Goal: Use online tool/utility: Use online tool/utility

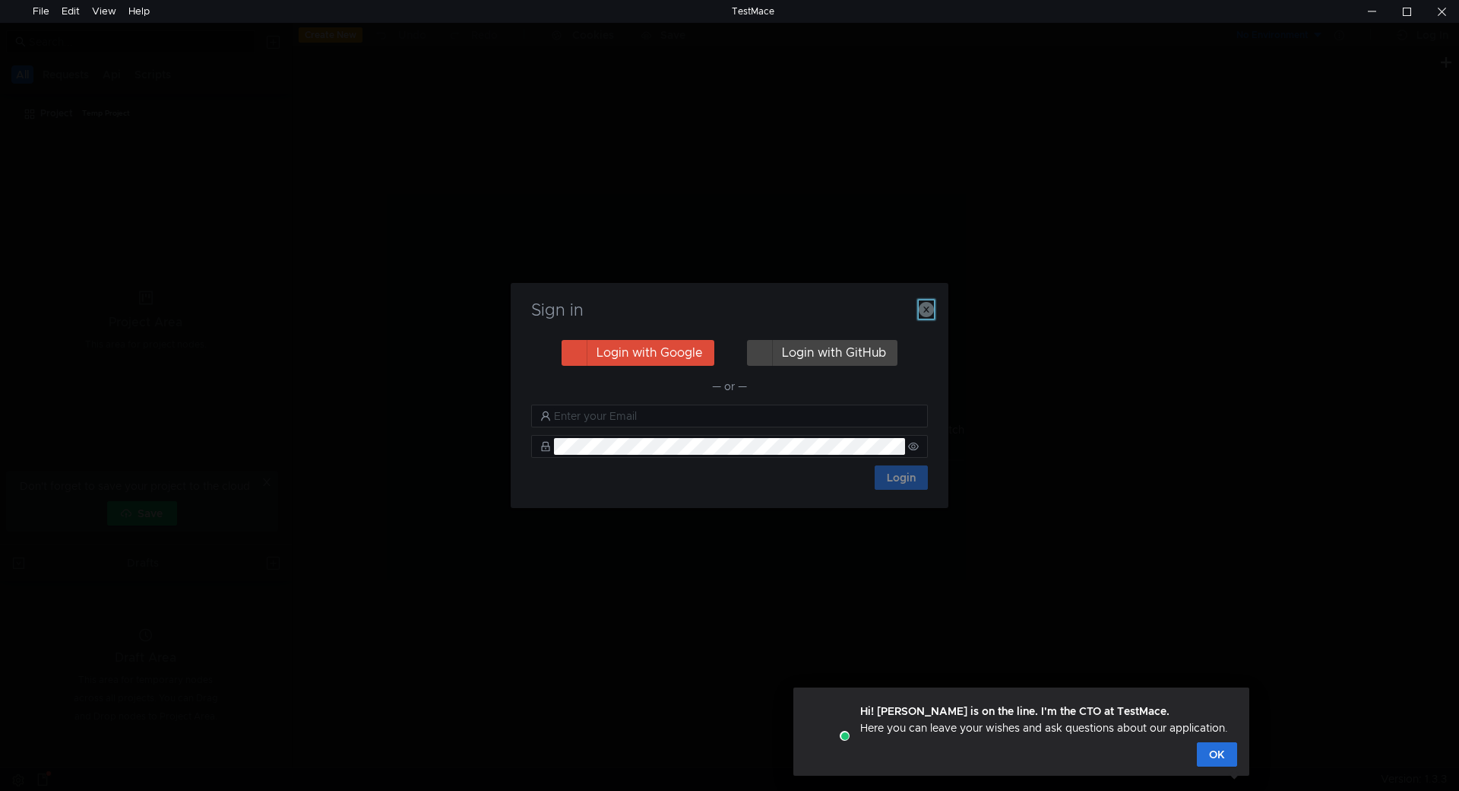
click at [924, 303] on icon "button" at bounding box center [926, 309] width 15 height 15
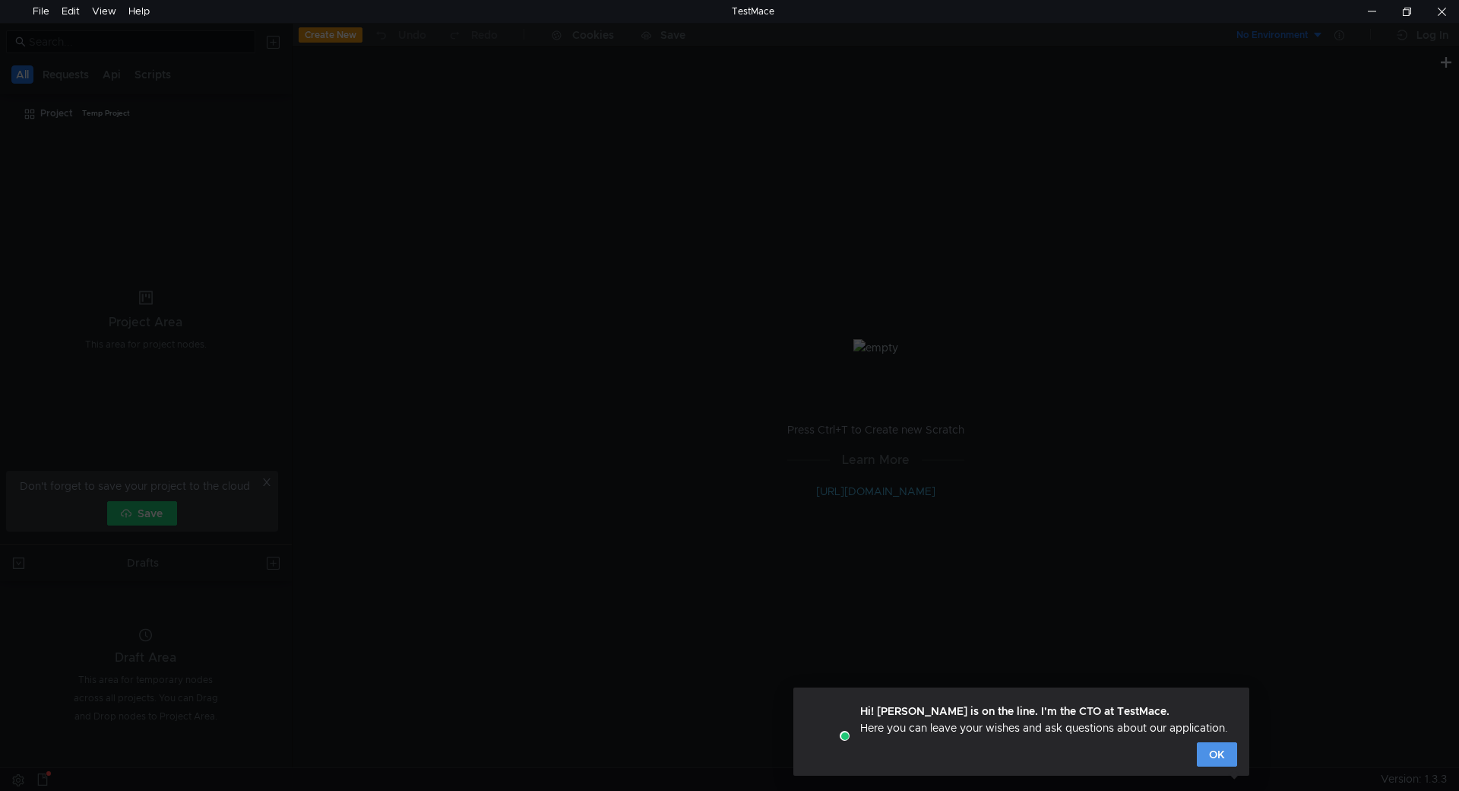
click at [1213, 762] on button "OK" at bounding box center [1217, 754] width 40 height 24
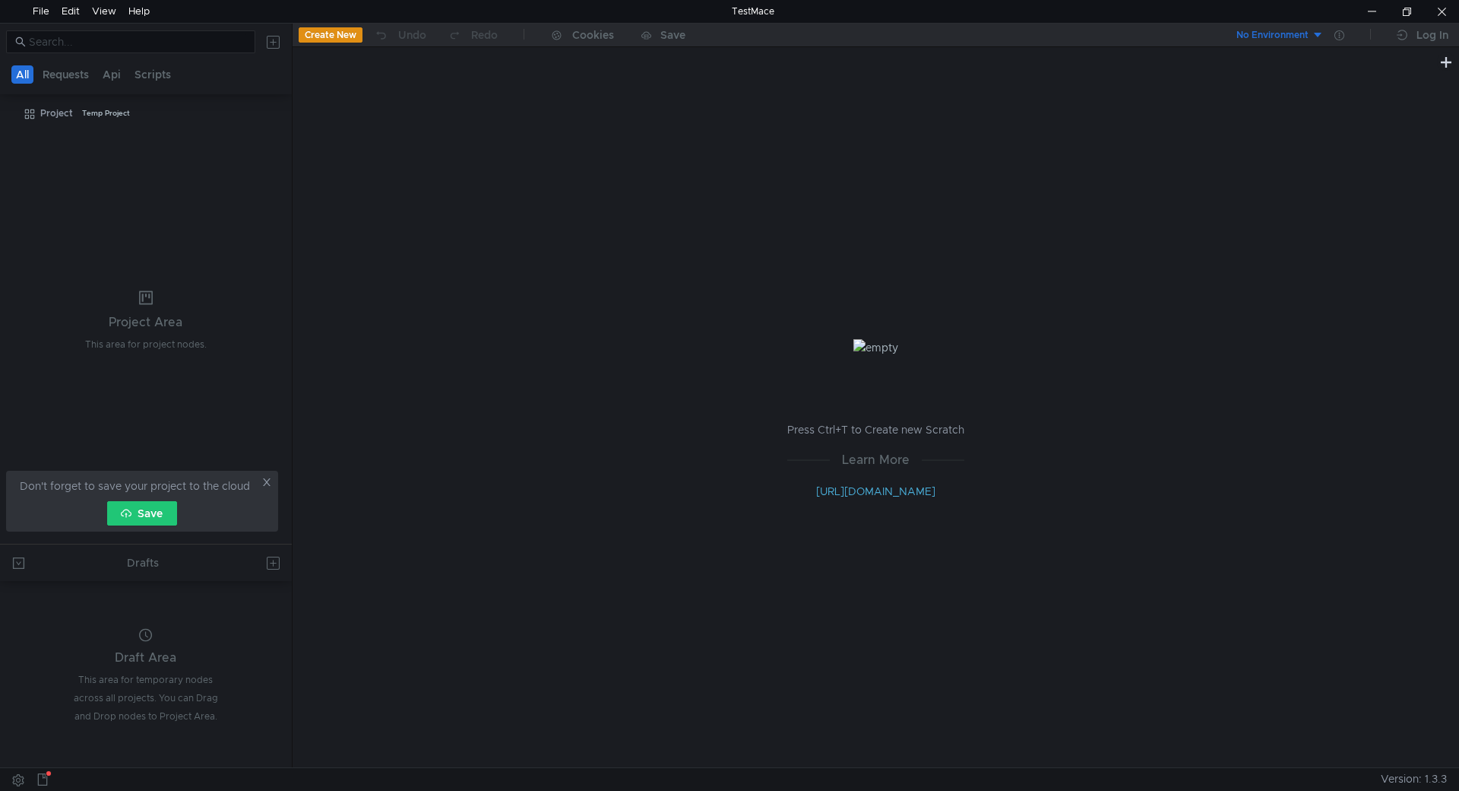
click at [317, 26] on div "Create New Undo Redo Cookies Save" at bounding box center [585, 36] width 584 height 24
click at [321, 33] on button "Create New" at bounding box center [331, 34] width 64 height 15
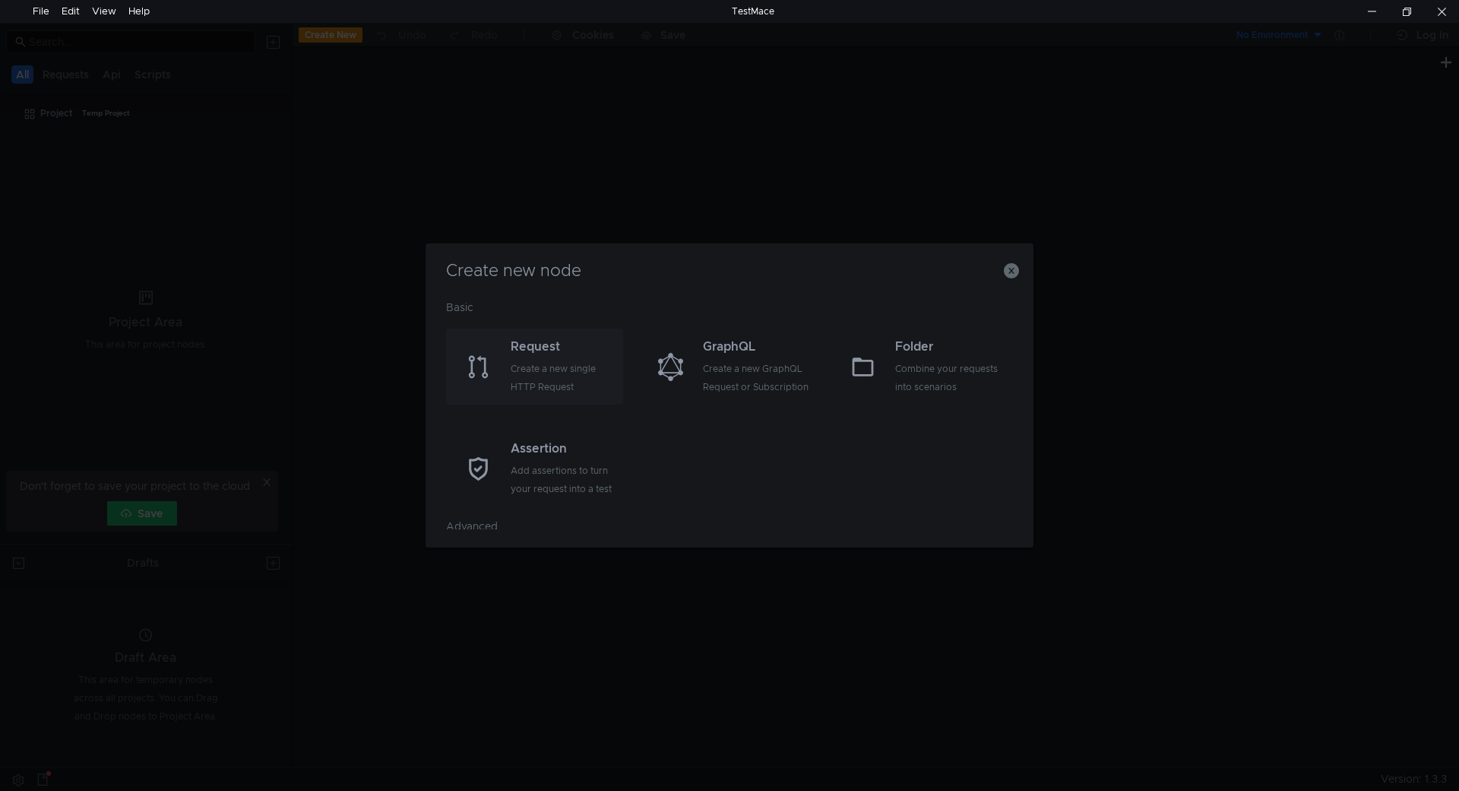
click at [535, 367] on div "Create a new single HTTP Request" at bounding box center [565, 378] width 109 height 36
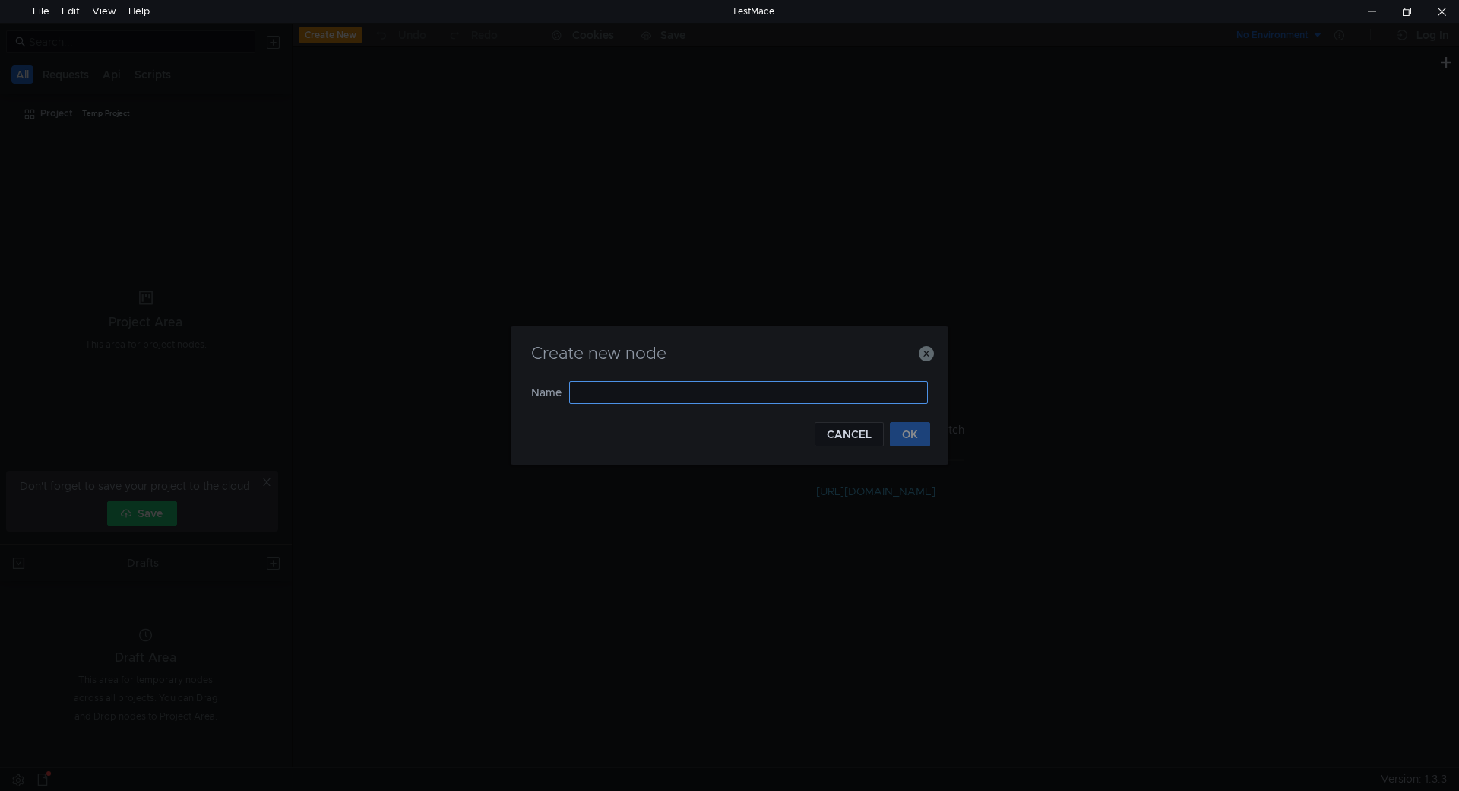
type input "t"
type input "1"
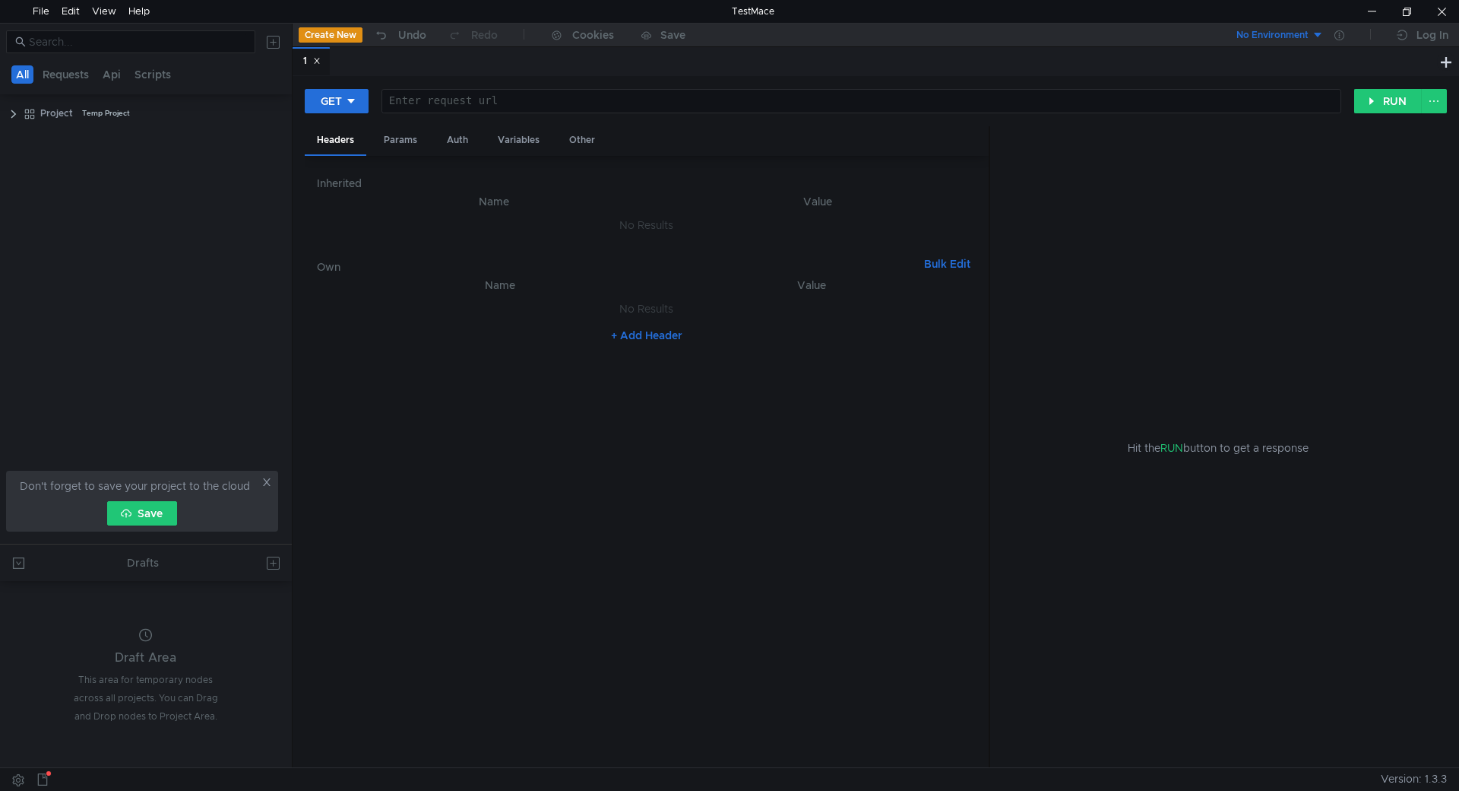
click at [439, 87] on div "GET Enter request url ההההההההההההההההההההההההההההההההההההההההההההההההההההההההה…" at bounding box center [876, 421] width 1167 height 691
click at [442, 98] on div at bounding box center [860, 113] width 958 height 36
paste textarea "[URL][DOMAIN_NAME]ДополнительныеСведения?$select=Объект,Объект_Type,Значение&$f…"
type textarea "[URL][DOMAIN_NAME]ДополнительныеСведения?$select=Объект,Объект_Type,Значение&$f…"
paste textarea "[URL][DOMAIN_NAME]ДополнительныеСведения?$select=Объект,Объект_Type,Значение&$f…"
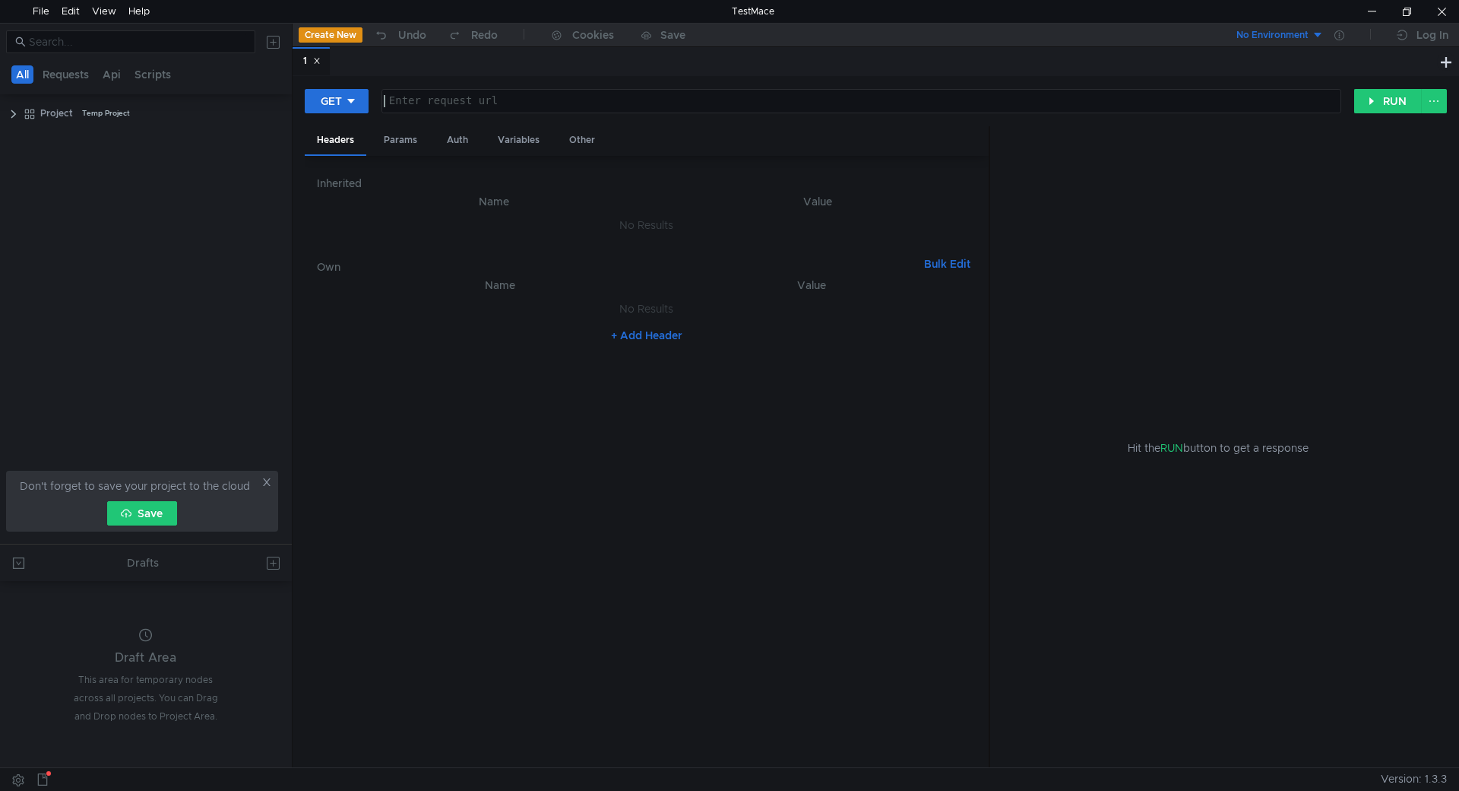
type textarea "[URL][DOMAIN_NAME]ДополнительныеСведения?$select=Объект,Объект_Type,Значение&$f…"
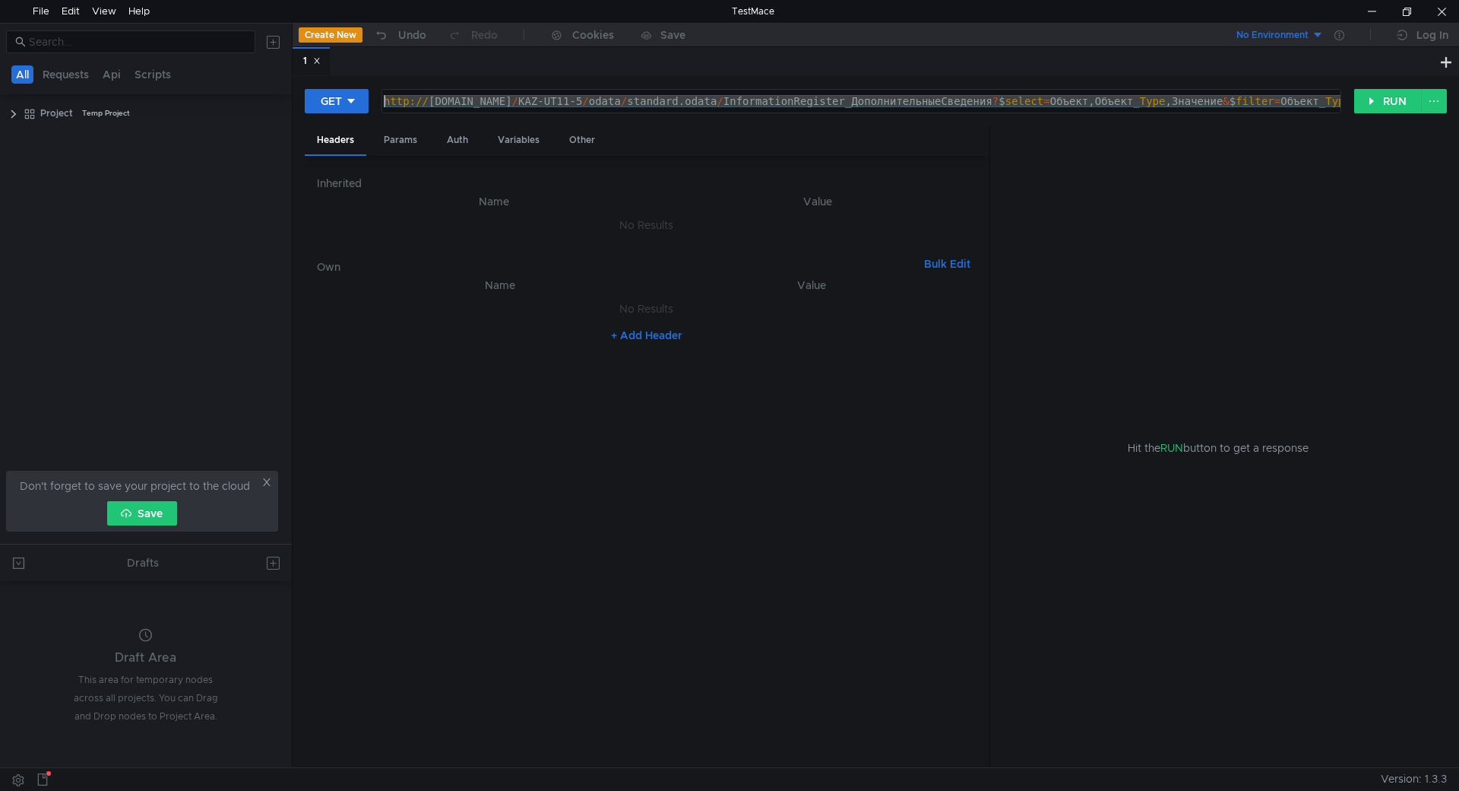
drag, startPoint x: 545, startPoint y: 97, endPoint x: -341, endPoint y: 86, distance: 885.6
click at [0, 86] on html "File Edit View Help TestMace All Requests Api Scripts Project Temp Project Don'…" at bounding box center [729, 395] width 1459 height 791
click at [448, 90] on div "http:// [DOMAIN_NAME] / KAZ-UT11-5 / odata / standard.odata / InformationRegist…" at bounding box center [861, 101] width 958 height 23
click at [392, 140] on div "Params" at bounding box center [401, 140] width 58 height 28
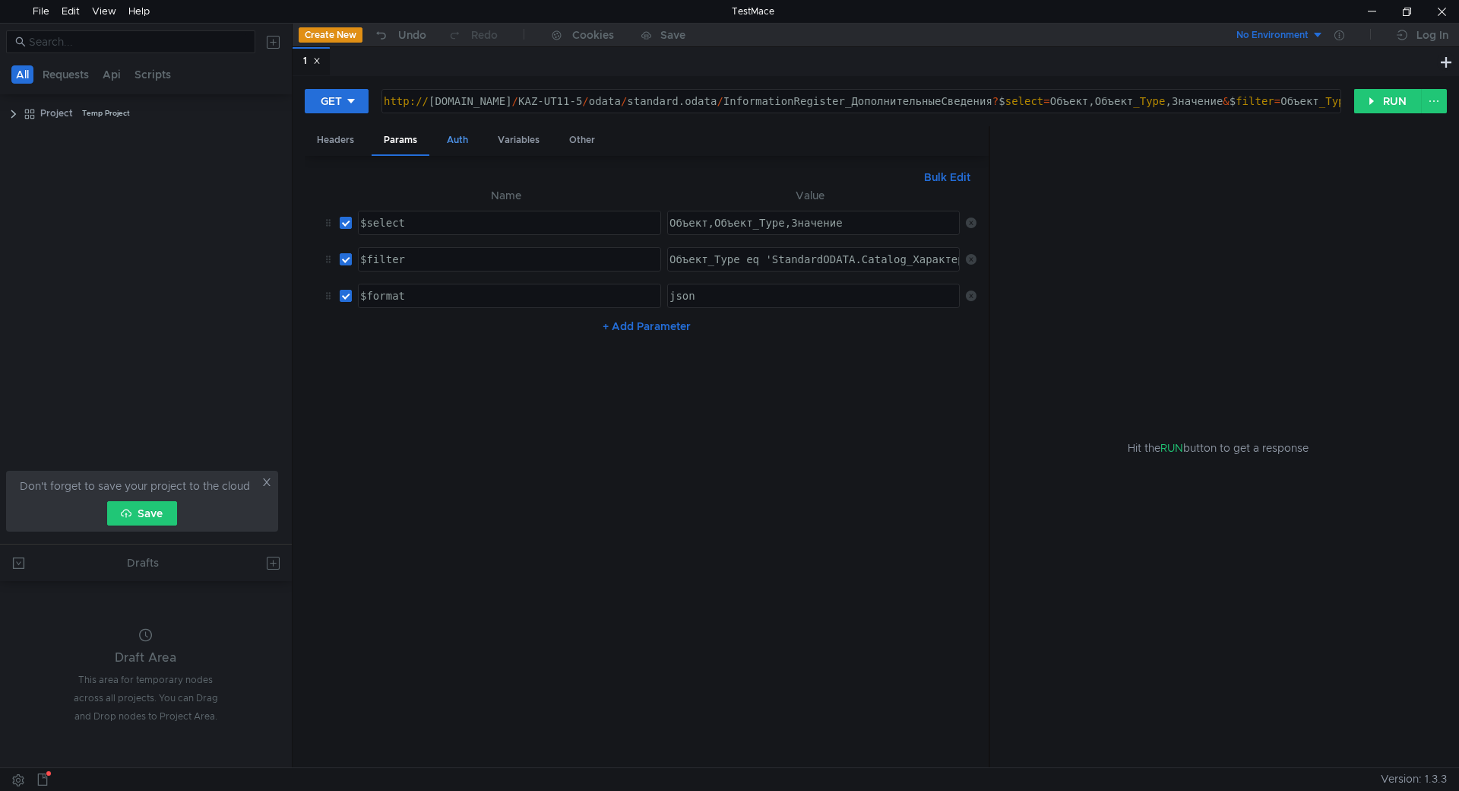
click at [467, 140] on div "Auth" at bounding box center [458, 140] width 46 height 28
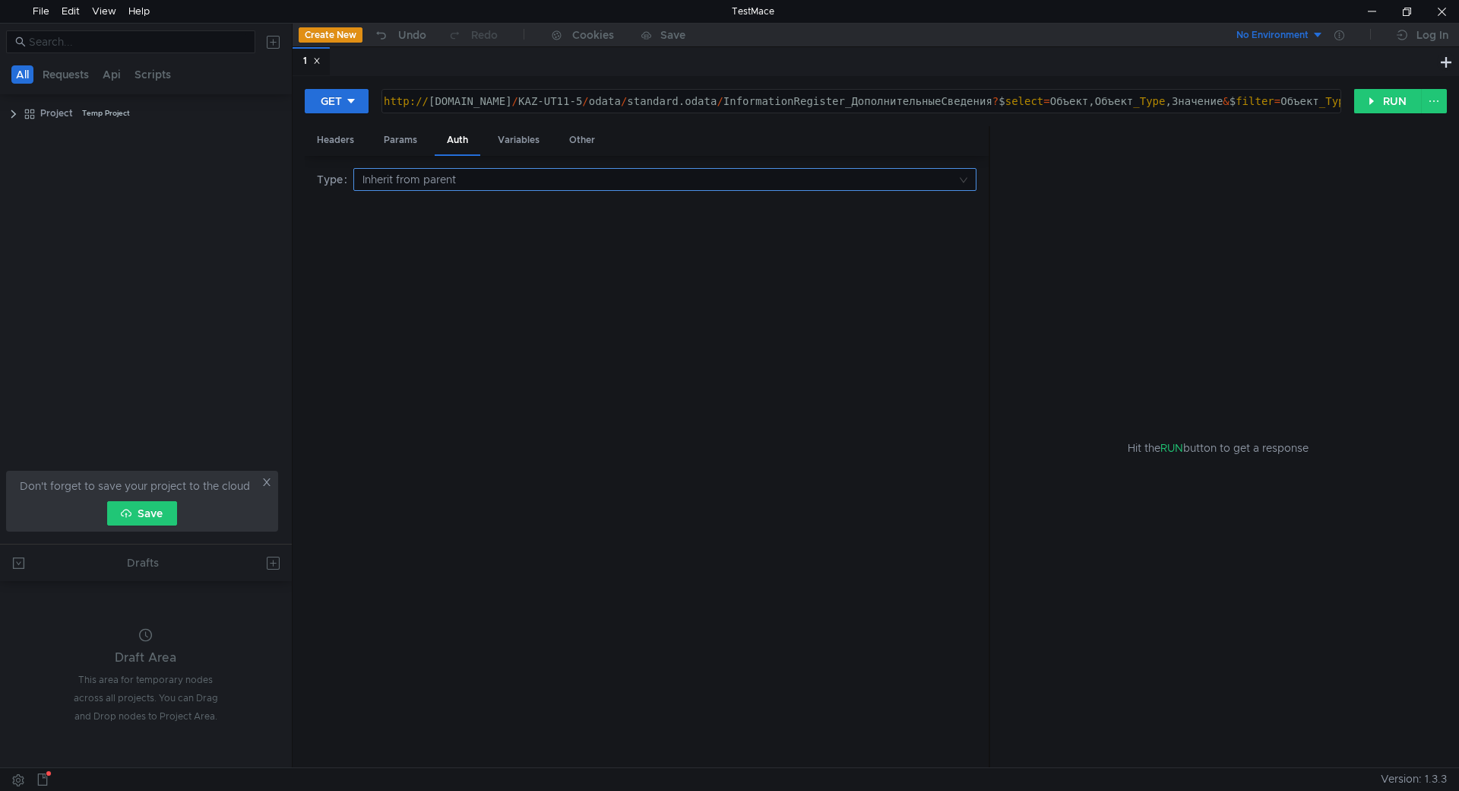
click at [408, 189] on input at bounding box center [660, 179] width 594 height 21
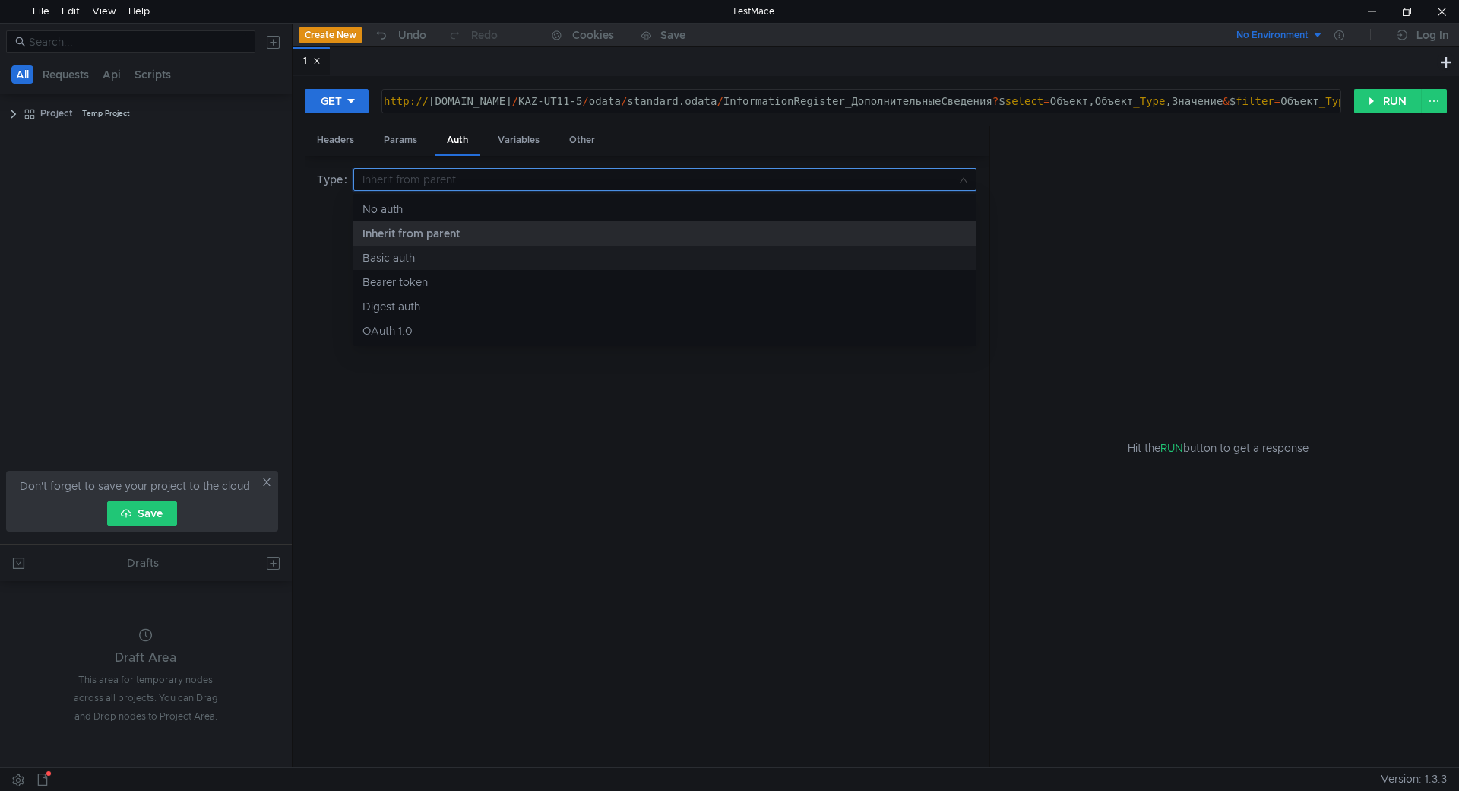
click at [421, 262] on div "Basic auth" at bounding box center [665, 257] width 605 height 17
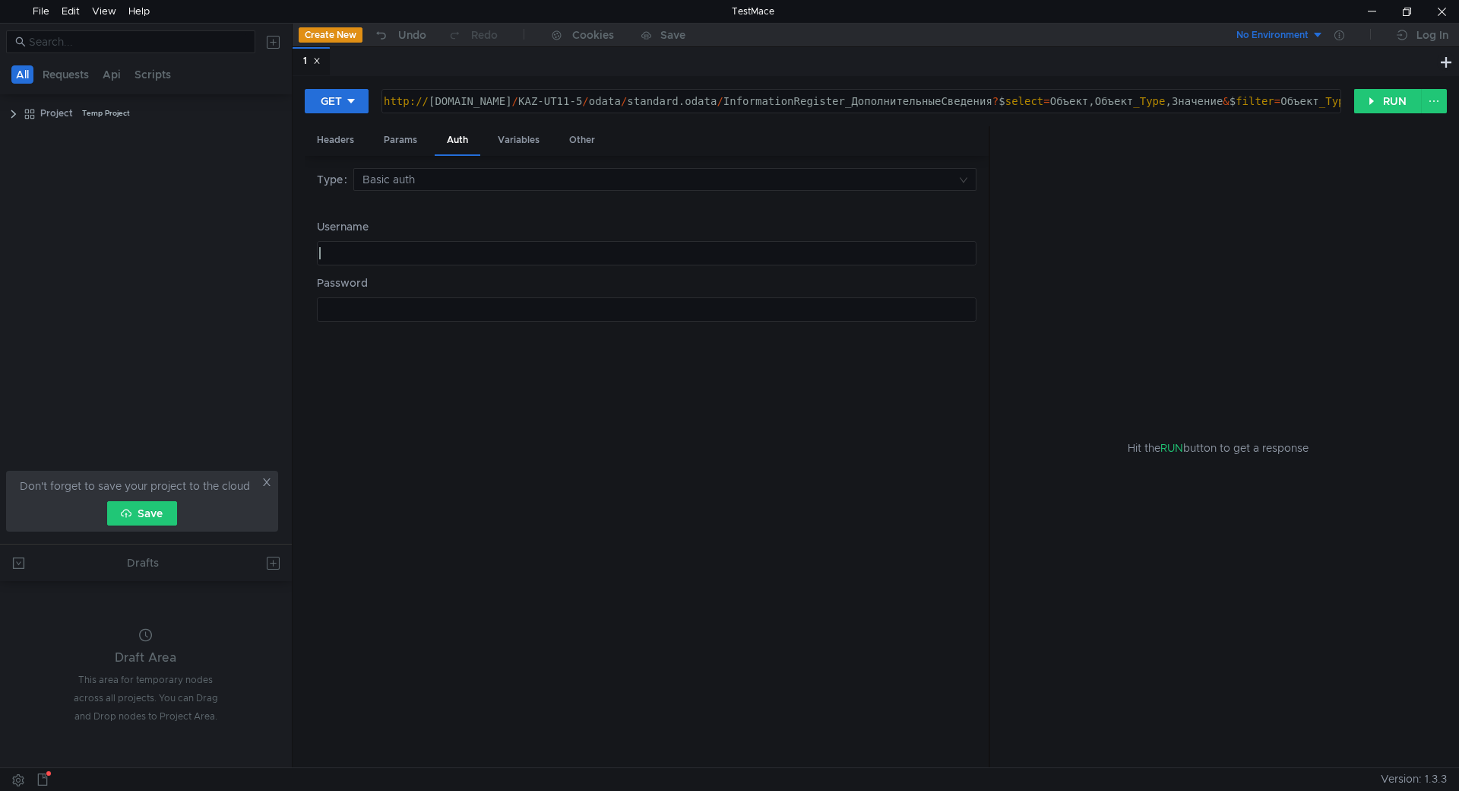
click at [412, 245] on div at bounding box center [647, 253] width 658 height 23
type textarea "d"
type textarea "odata.admin"
type textarea "T"
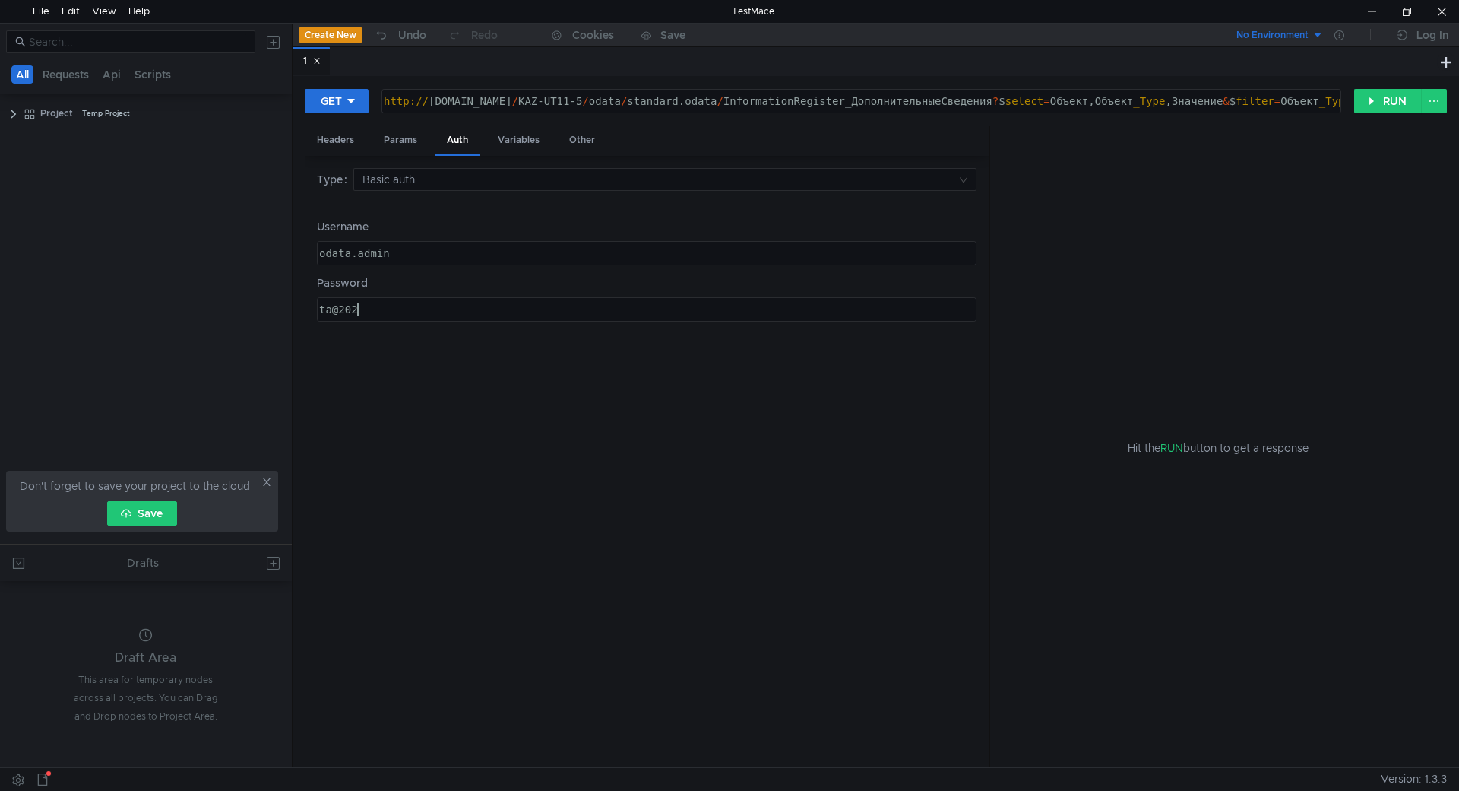
scroll to position [0, 2]
type textarea "ta@2020"
click at [505, 133] on div "Variables" at bounding box center [519, 140] width 66 height 28
click at [477, 138] on div "Auth" at bounding box center [458, 140] width 46 height 28
click at [597, 143] on div "Other" at bounding box center [582, 140] width 50 height 28
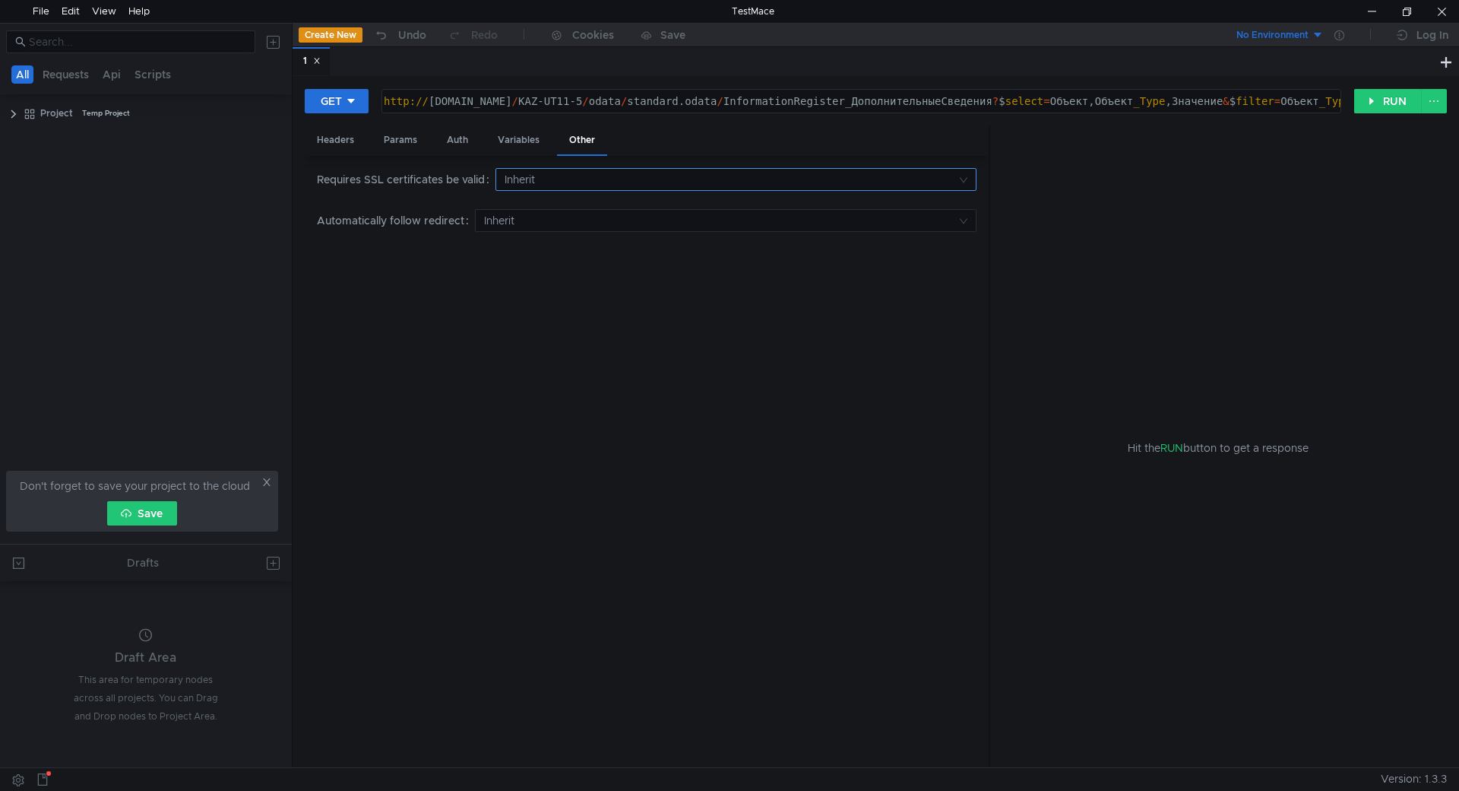
click at [528, 176] on input at bounding box center [731, 179] width 452 height 21
click at [527, 236] on div "No" at bounding box center [736, 233] width 461 height 17
click at [504, 221] on input at bounding box center [720, 220] width 473 height 21
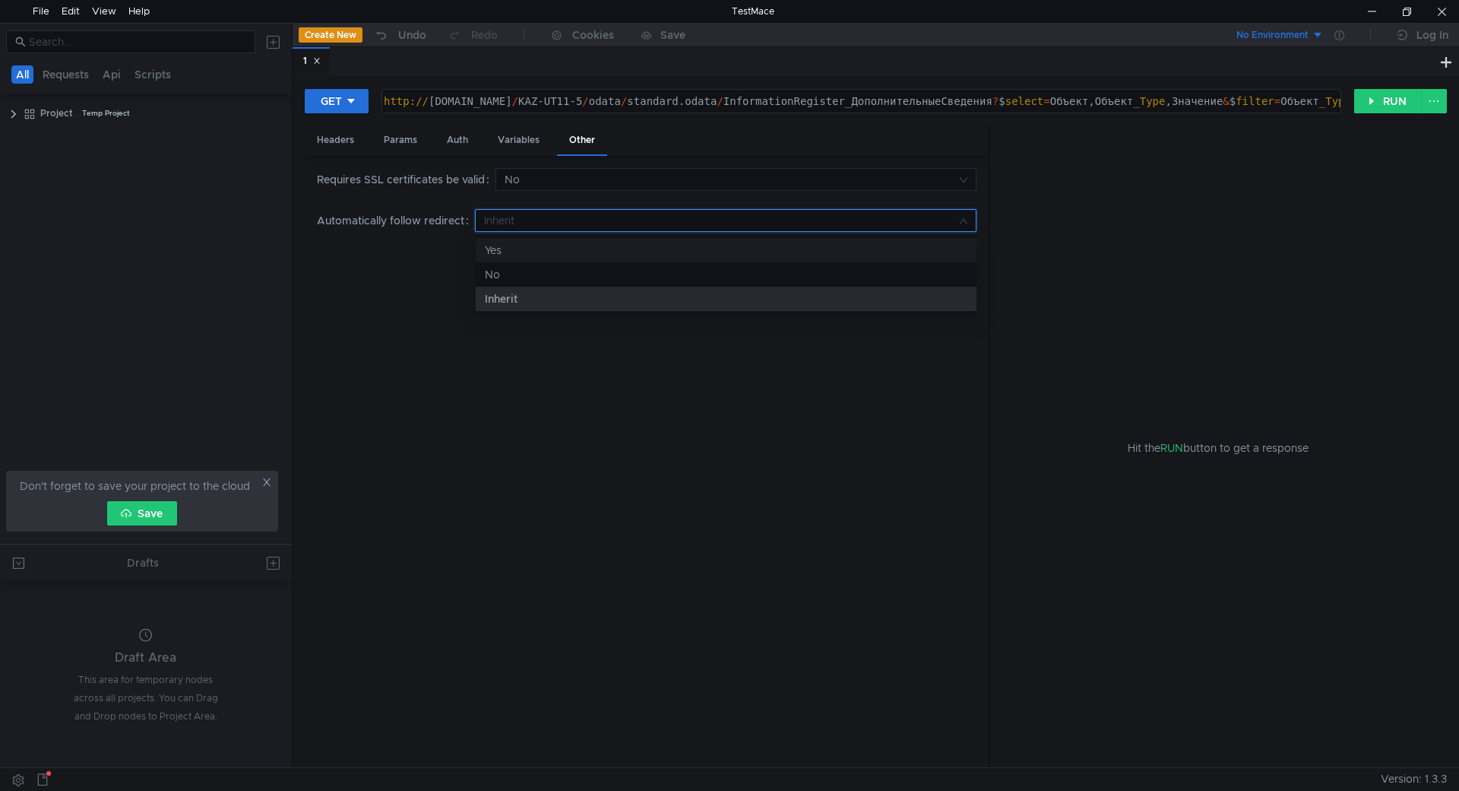
click at [504, 245] on div "Yes" at bounding box center [726, 250] width 483 height 17
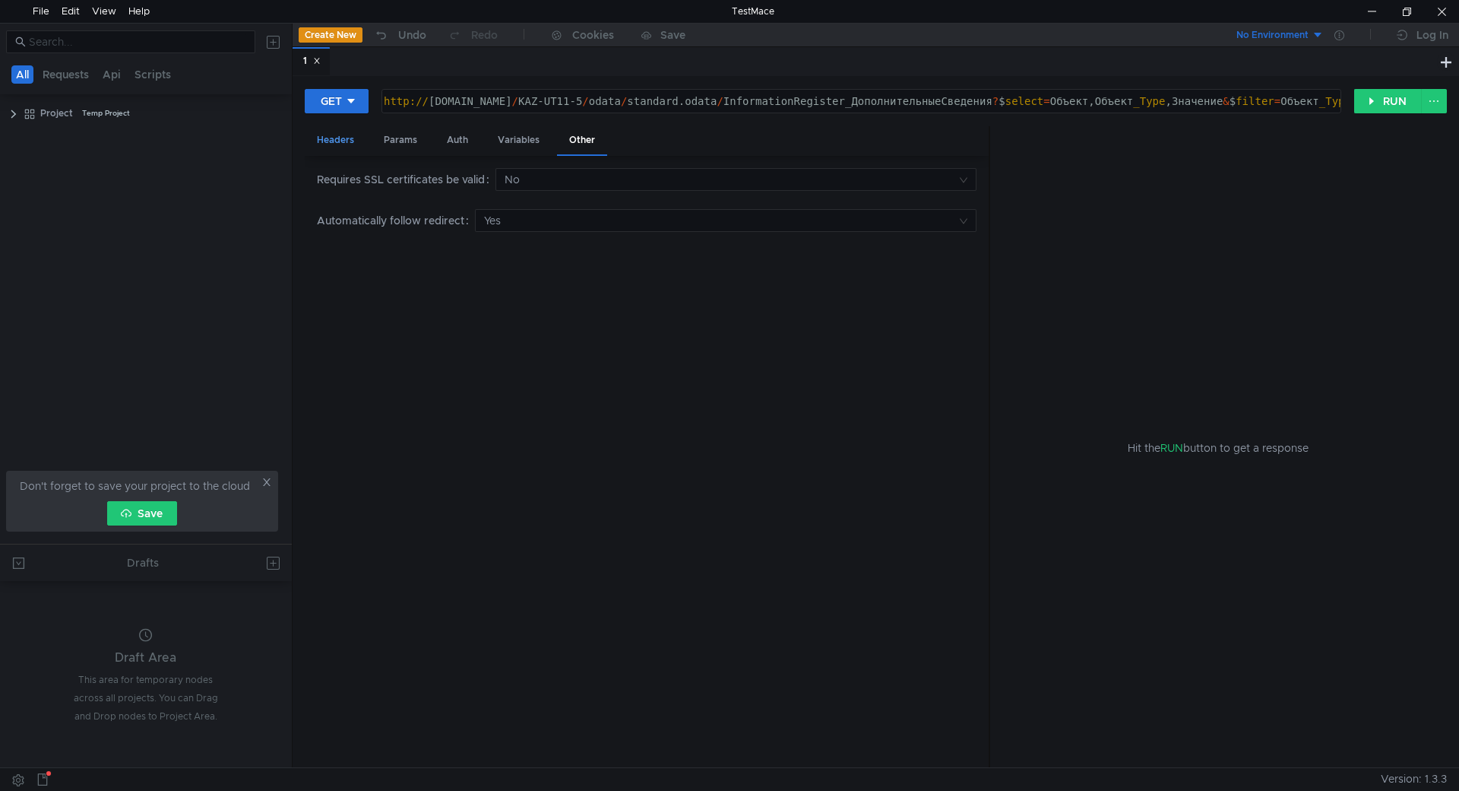
click at [356, 142] on div "Headers" at bounding box center [336, 140] width 62 height 28
click at [1364, 106] on button "RUN" at bounding box center [1388, 101] width 68 height 24
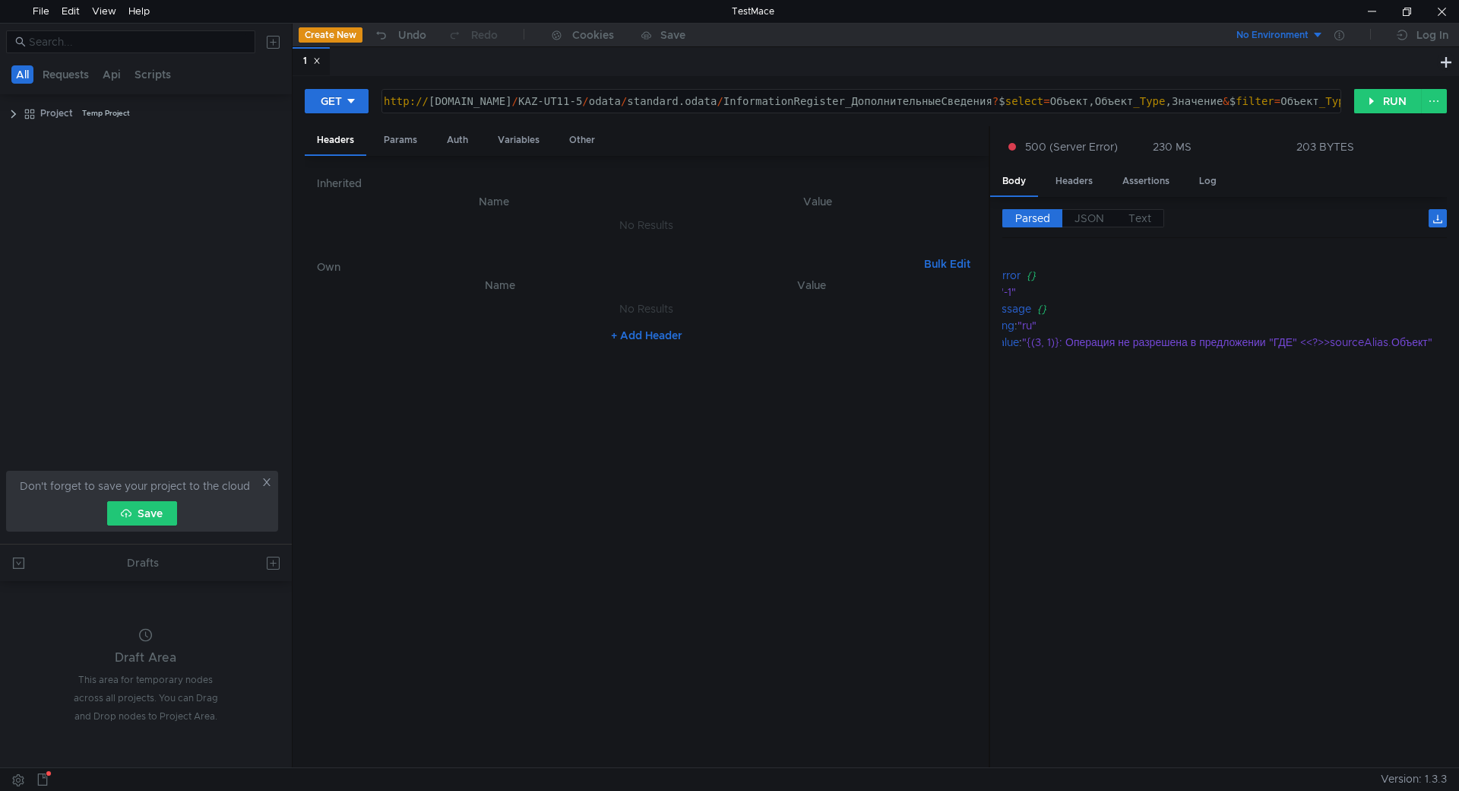
scroll to position [0, 88]
drag, startPoint x: 854, startPoint y: 103, endPoint x: 1278, endPoint y: 99, distance: 423.4
click at [1300, 99] on div "http:// [DOMAIN_NAME] / KAZ-UT11-5 / odata / standard.odata / InformationRegist…" at bounding box center [232, 113] width 2216 height 36
click at [417, 140] on div "Params" at bounding box center [401, 140] width 58 height 28
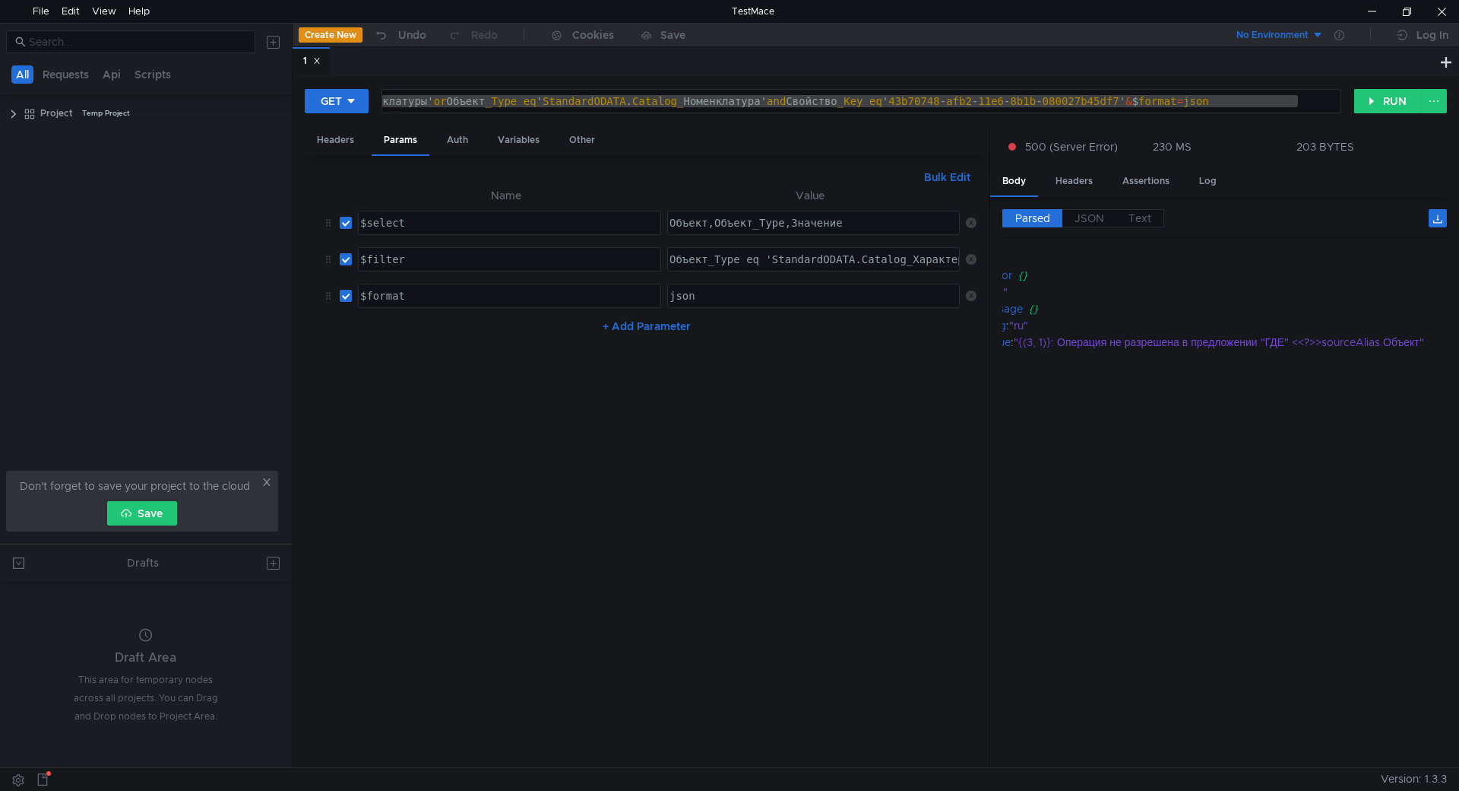
click at [743, 251] on div "Объект_Type eq 'StandardODATA.Catalog_ХарактеристикиНоменклатуры' or Объект_Typ…" at bounding box center [813, 259] width 291 height 23
type textarea "Объект_Type eq 'StandardODATA.Catalog_ХарактеристикиНоменклатуры' or Объект_Typ…"
drag, startPoint x: 863, startPoint y: 258, endPoint x: 511, endPoint y: 255, distance: 351.9
click at [496, 255] on tr "$filter ההההההההההההההההההההההההההההההההההההההההההההההההההההההההההההההההההההההה…" at bounding box center [647, 259] width 660 height 36
click at [751, 242] on td "Объект_Type eq 'StandardODATA.Catalog_ХарактеристикиНоменклатуры' or Объект_Typ…" at bounding box center [810, 259] width 299 height 36
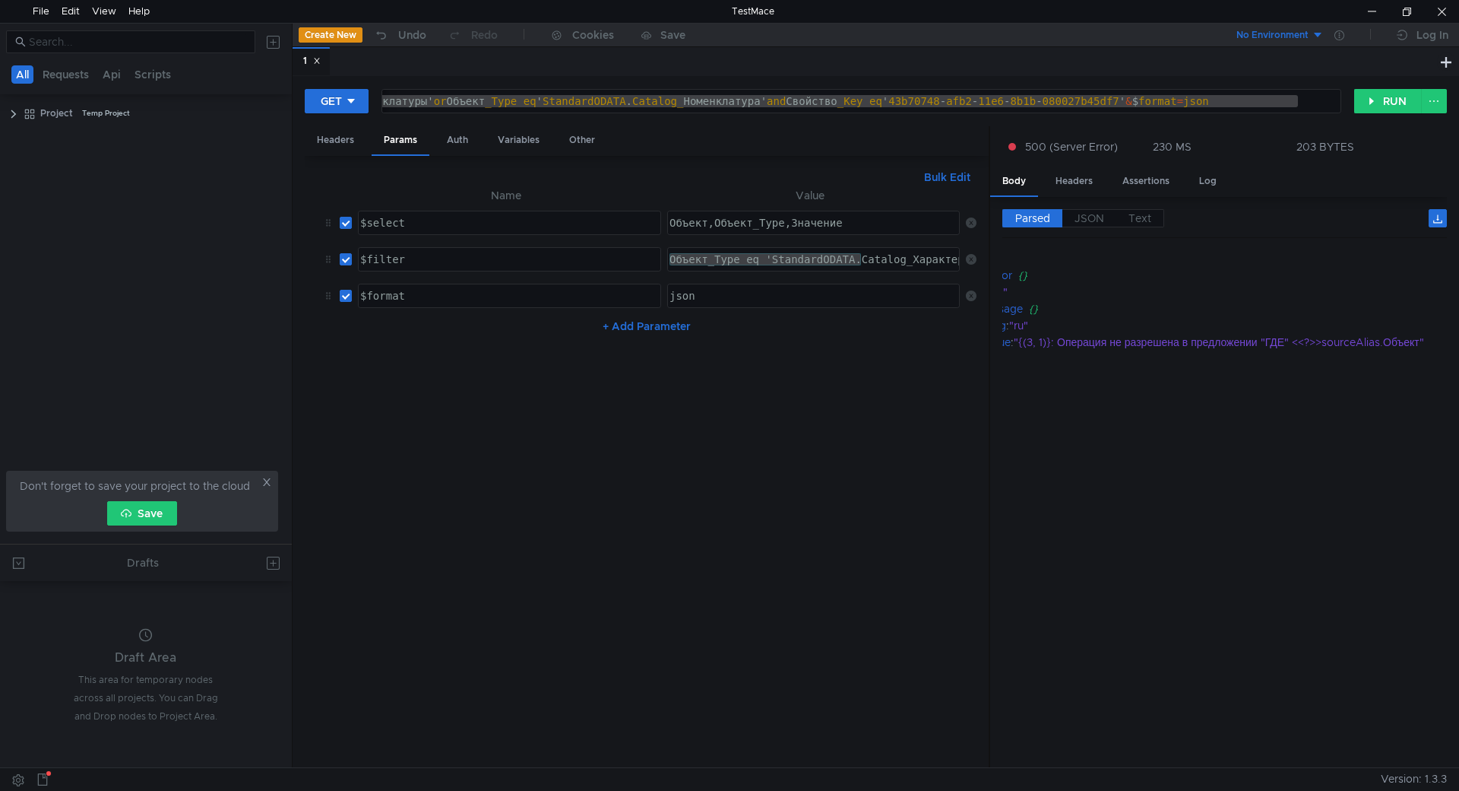
click at [759, 246] on td "Объект_Type eq 'StandardODATA.Catalog_ХарактеристикиНоменклатуры' or Объект_Typ…" at bounding box center [810, 259] width 299 height 36
click at [684, 153] on div "Headers Params Auth Variables Other" at bounding box center [647, 141] width 684 height 30
click at [644, 104] on div "http:// [DOMAIN_NAME] / KAZ-UT11-5 / odata / standard.odata / InformationRegist…" at bounding box center [861, 101] width 958 height 23
click at [937, 183] on button "Bulk Edit" at bounding box center [947, 177] width 59 height 18
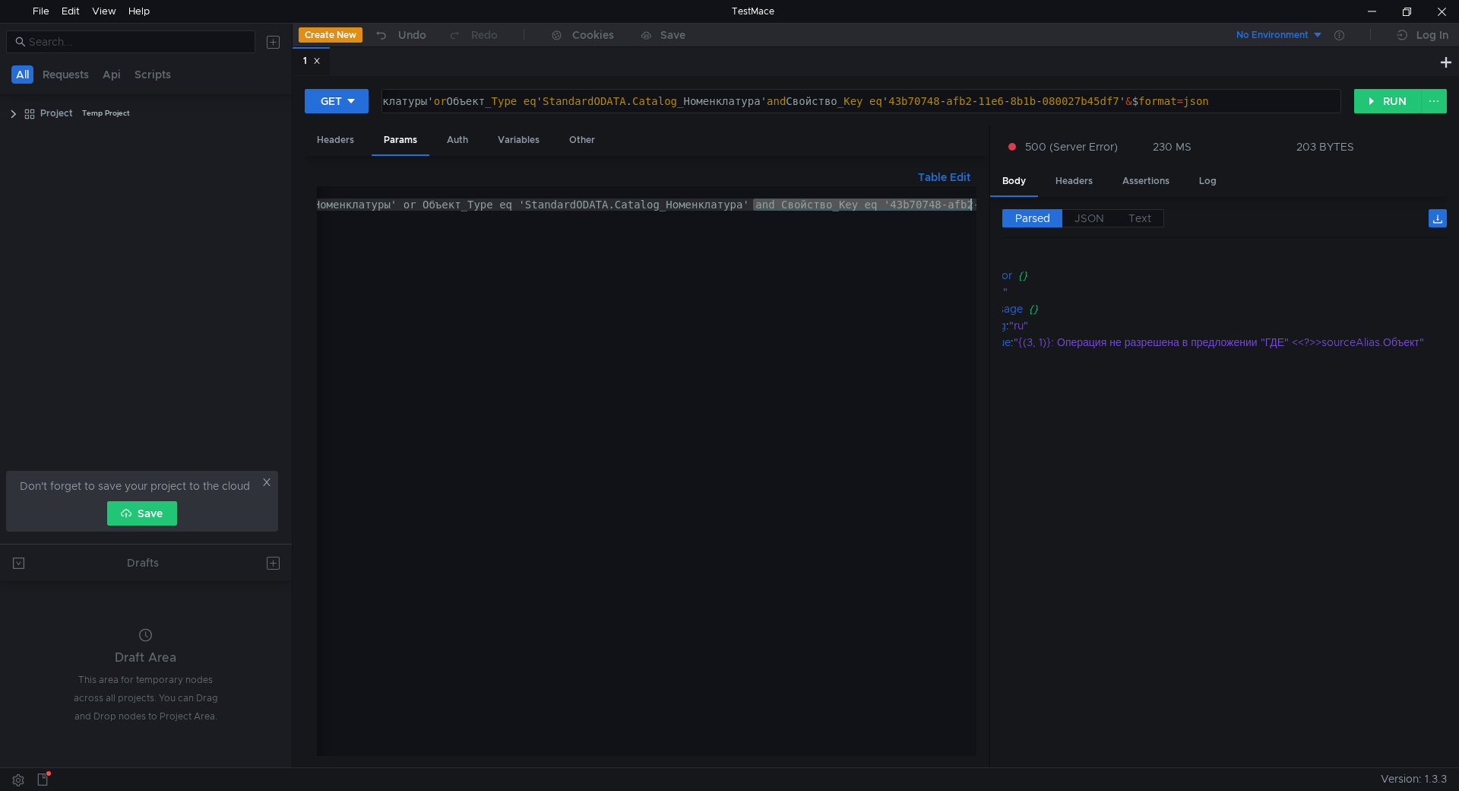
scroll to position [0, 540]
drag, startPoint x: 602, startPoint y: 200, endPoint x: 974, endPoint y: 206, distance: 371.7
click at [974, 206] on div "$select:Объект,Объект_Type,Значение $filter:Объект_Type eq 'StandardODATA.Catal…" at bounding box center [377, 480] width 1200 height 588
type textarea "$filter:Объект_Type eq 'StandardODATA.Catalog_ХарактеристикиНоменклатуры' or Об…"
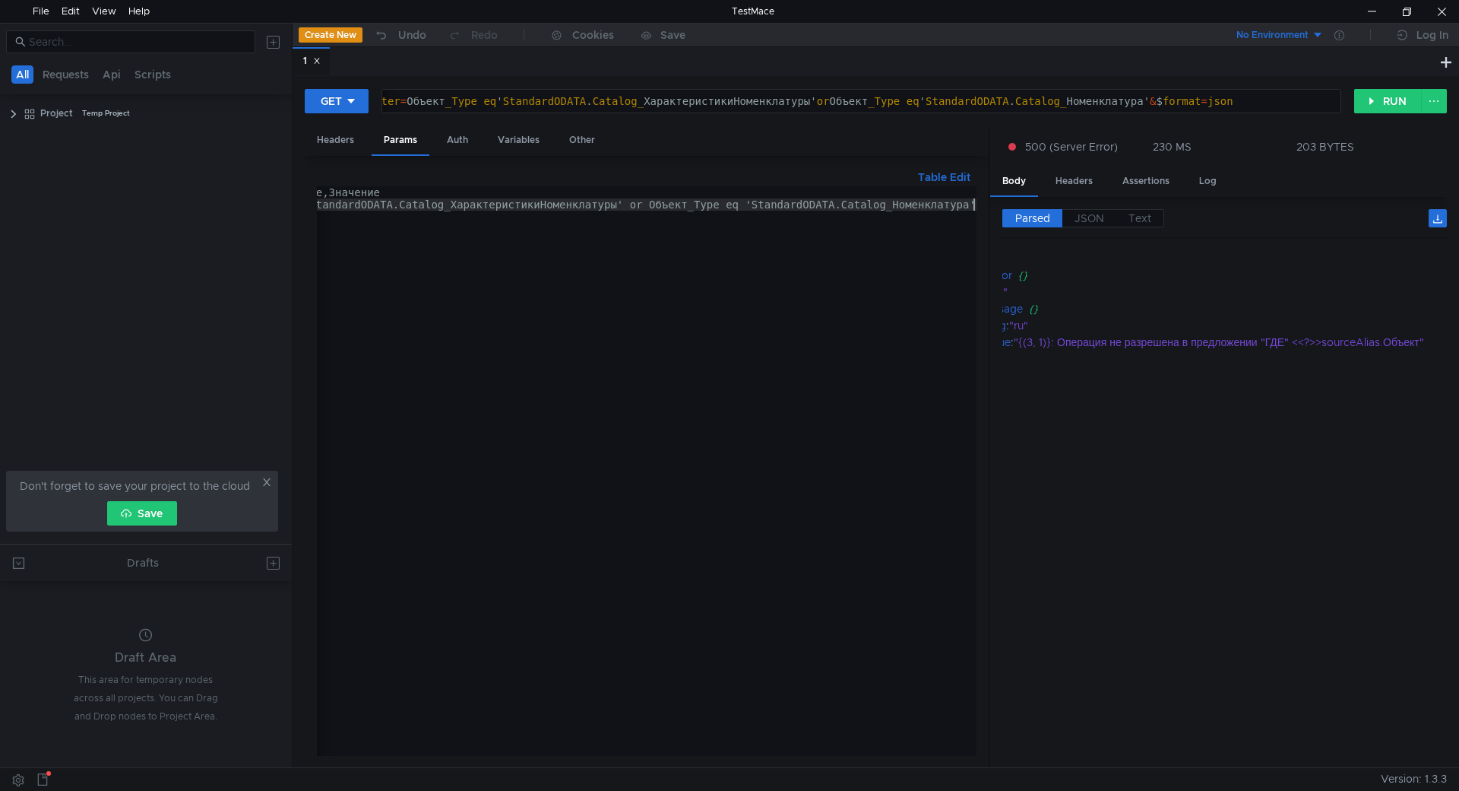
click at [947, 173] on button "Table Edit" at bounding box center [944, 177] width 65 height 18
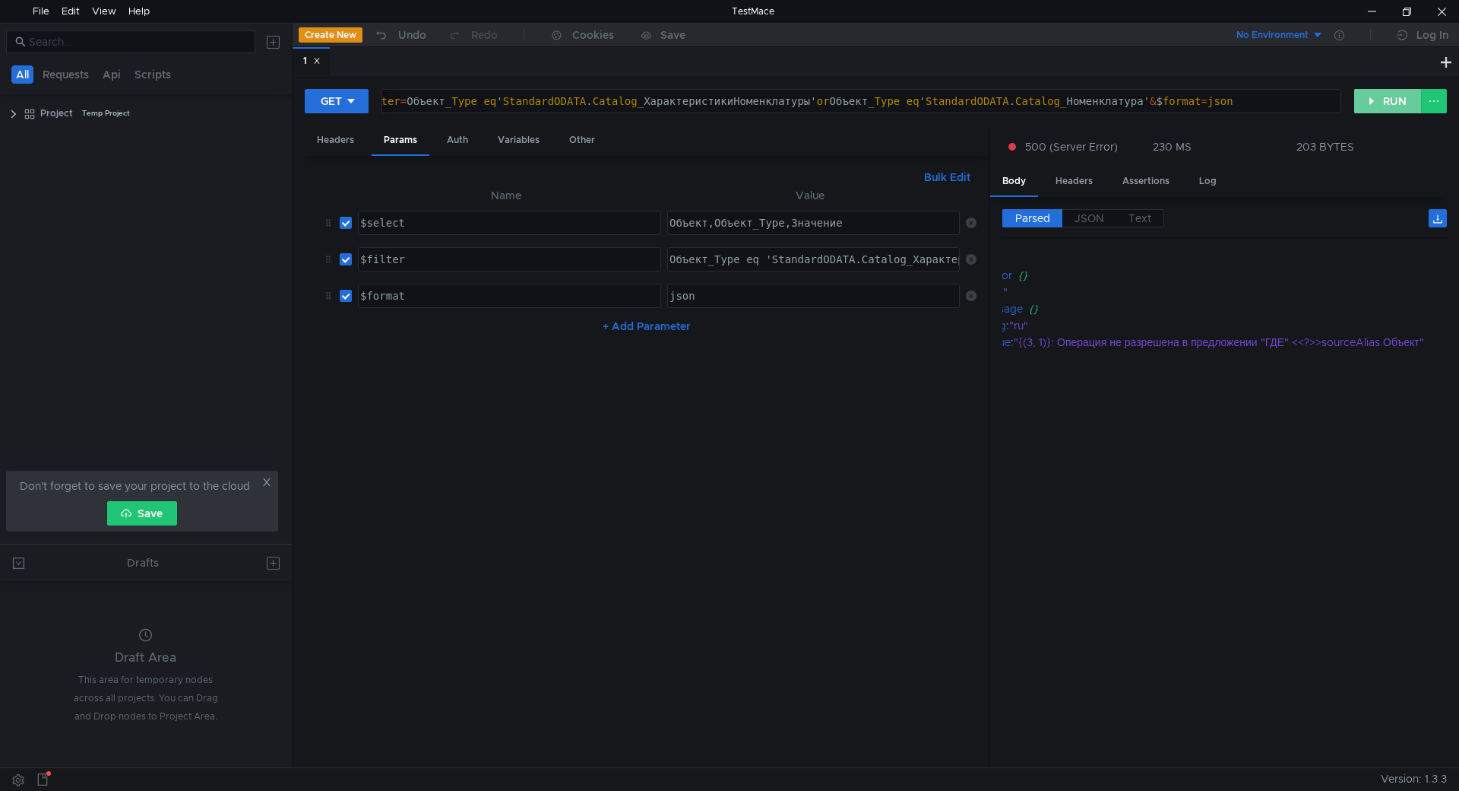
click at [1367, 96] on button "RUN" at bounding box center [1388, 101] width 68 height 24
click at [1342, 344] on div ""{(3, 1)}: Операция не разрешена в предложении "ГДЕ" <<?>>sourceAlias.Объект"" at bounding box center [1220, 342] width 413 height 17
click at [1405, 340] on div ""{(3, 1)}: Операция не разрешена в предложении "ГДЕ" <<?>>sourceAlias.Объект"" at bounding box center [1220, 342] width 413 height 17
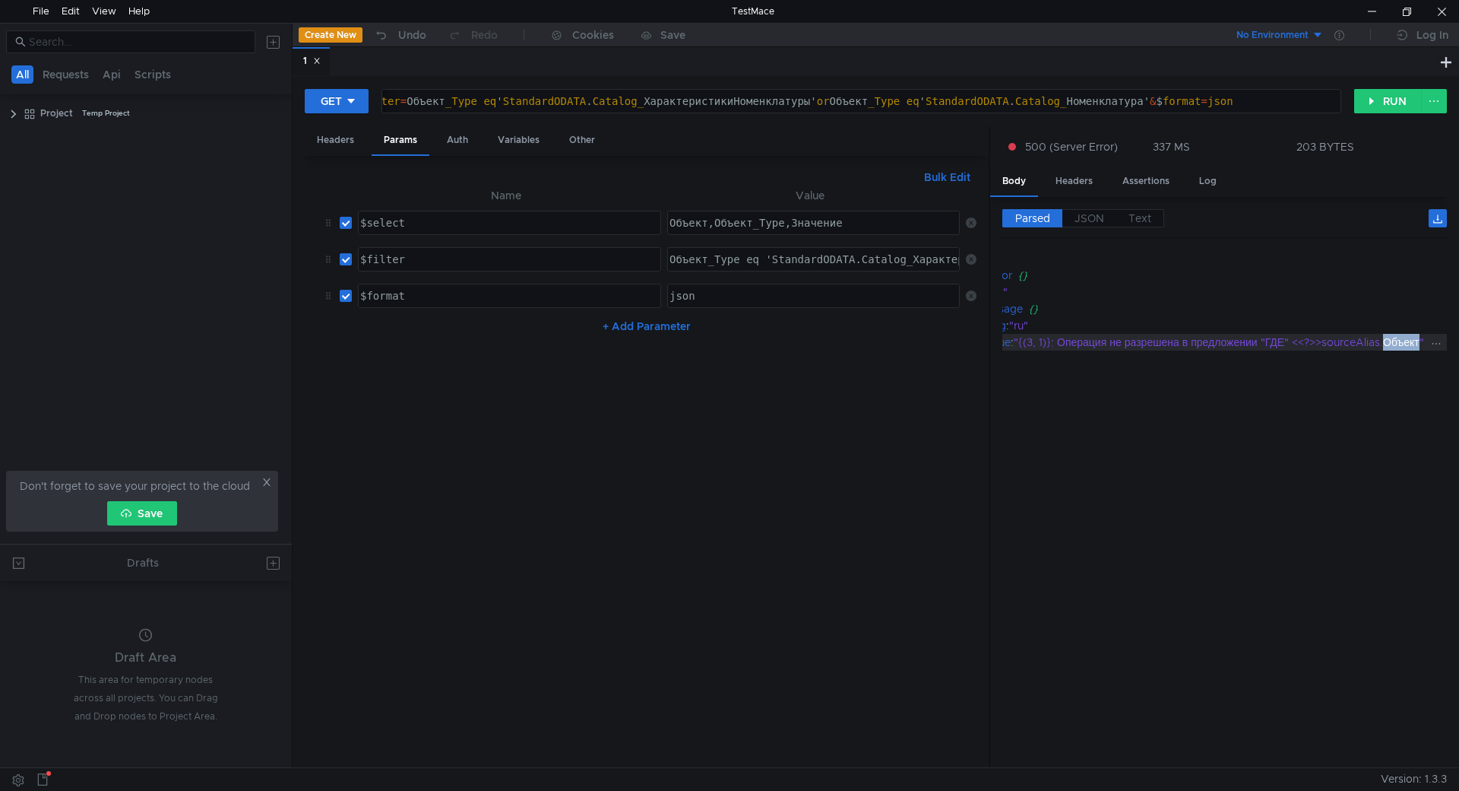
click at [1405, 340] on div ""{(3, 1)}: Операция не разрешена в предложении "ГДЕ" <<?>>sourceAlias.Объект"" at bounding box center [1220, 342] width 413 height 17
click at [737, 246] on td "Объект_Type eq 'StandardODATA.Catalog_ХарактеристикиНоменклатуры' or Объект_Typ…" at bounding box center [810, 259] width 299 height 36
type textarea "Объект_Type eq 'StandardODATA.Catalog_ХарактеристикиНоменклатуры' or Объект_Typ…"
click at [766, 264] on div "Объект_Type eq 'StandardODATA.Catalog_ХарактеристикиНоменклатуры' or Объект_Typ…" at bounding box center [1053, 271] width 772 height 36
type textarea "Объект,Объект_Type,Значение"
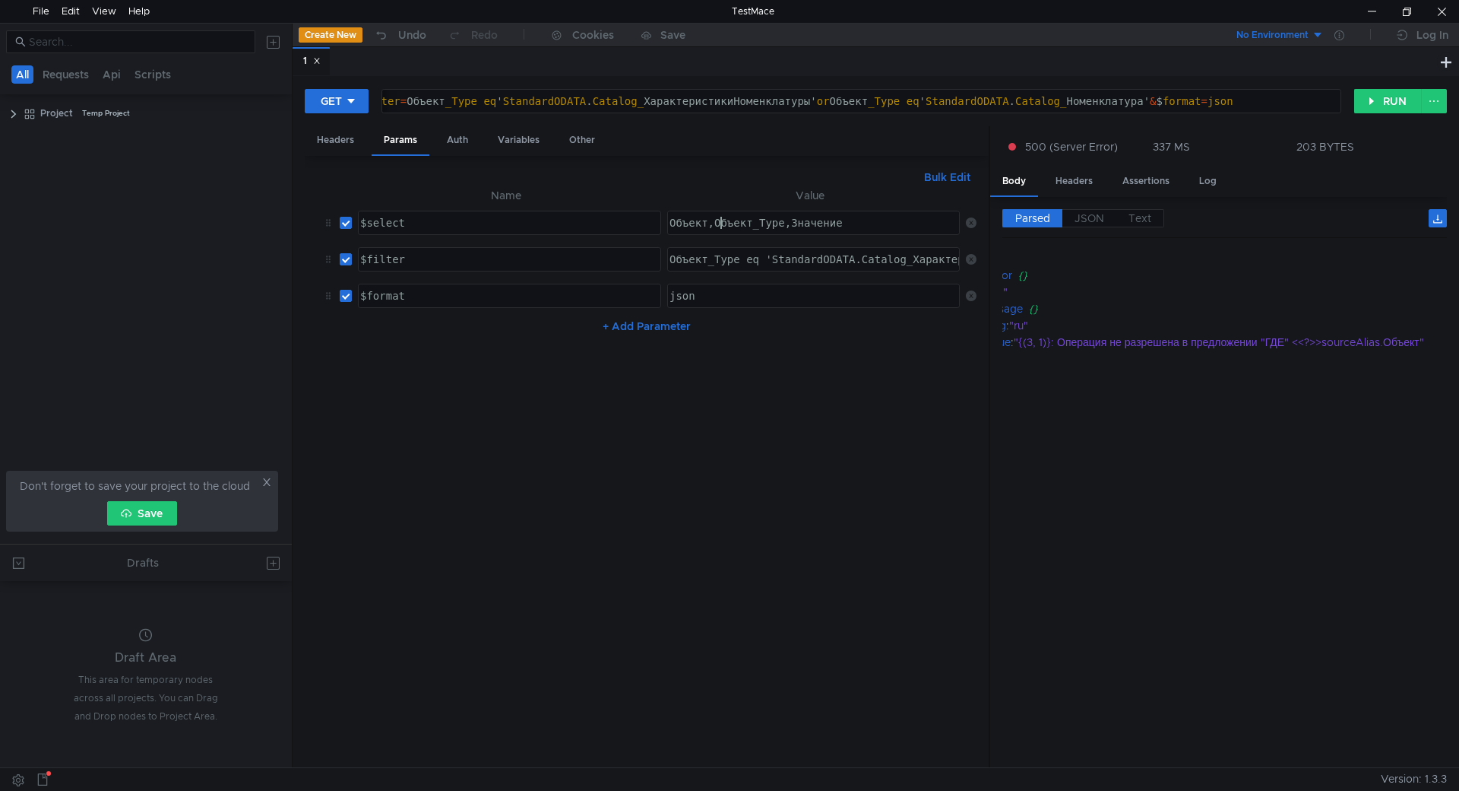
click at [716, 225] on div "Объект,Объект_Type,Значение" at bounding box center [814, 235] width 294 height 36
click at [347, 217] on input "checkbox" at bounding box center [346, 223] width 12 height 12
checkbox input "false"
click at [1380, 100] on button "RUN" at bounding box center [1388, 101] width 68 height 24
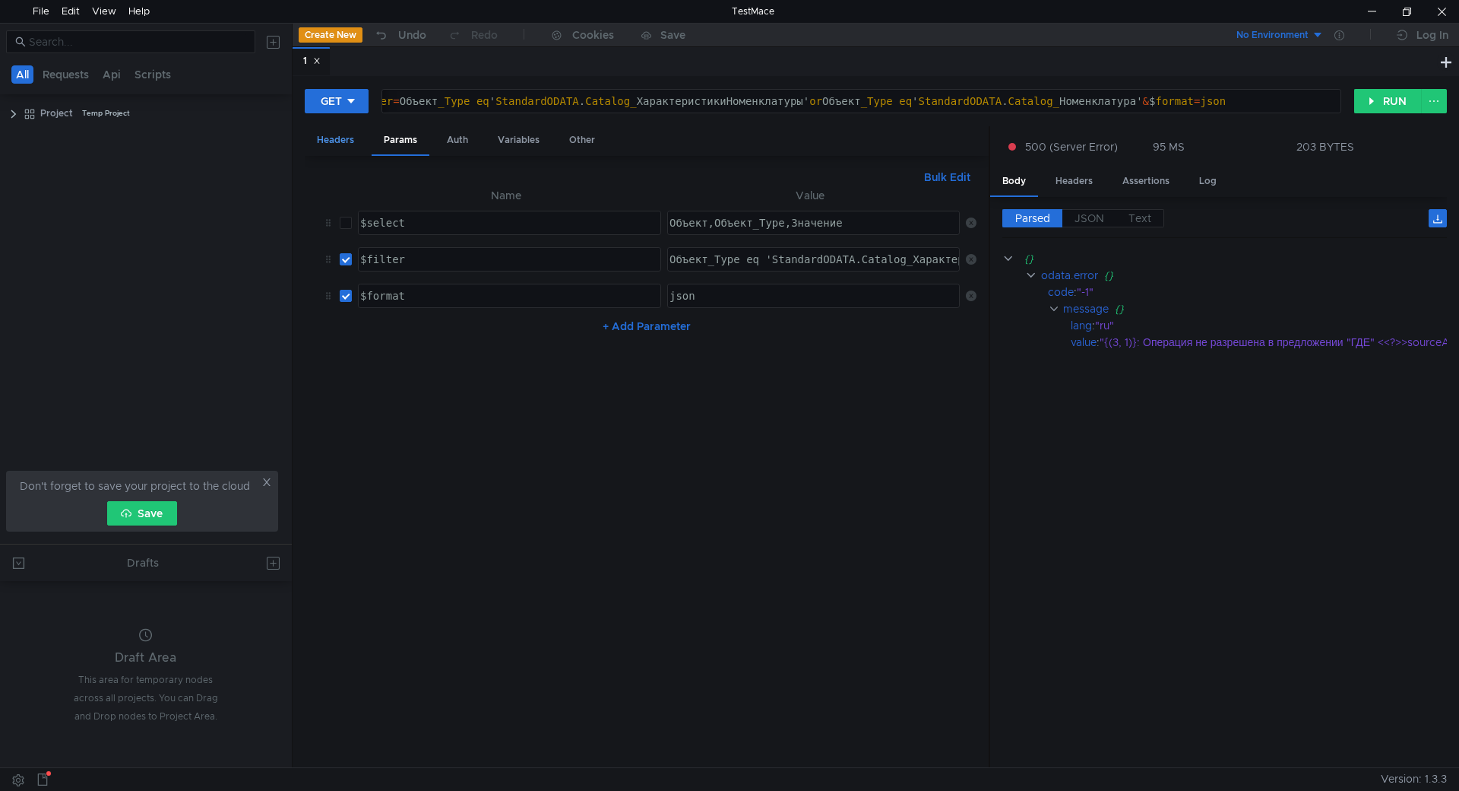
click at [319, 138] on div "Headers" at bounding box center [336, 140] width 62 height 28
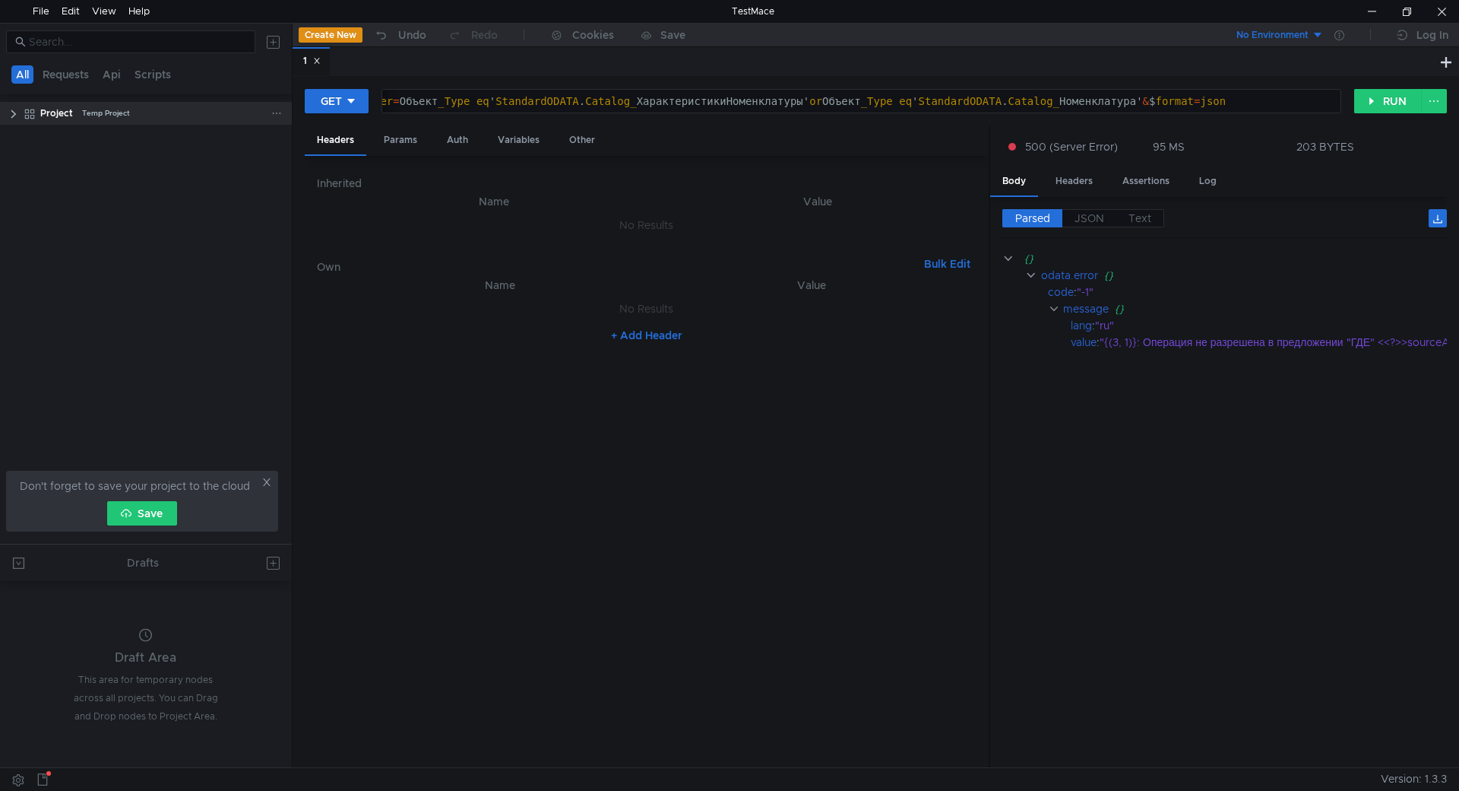
click at [36, 106] on app-tree-icon at bounding box center [32, 113] width 17 height 23
click at [416, 141] on div "Params" at bounding box center [401, 140] width 58 height 28
click at [355, 141] on div "Headers" at bounding box center [336, 140] width 62 height 28
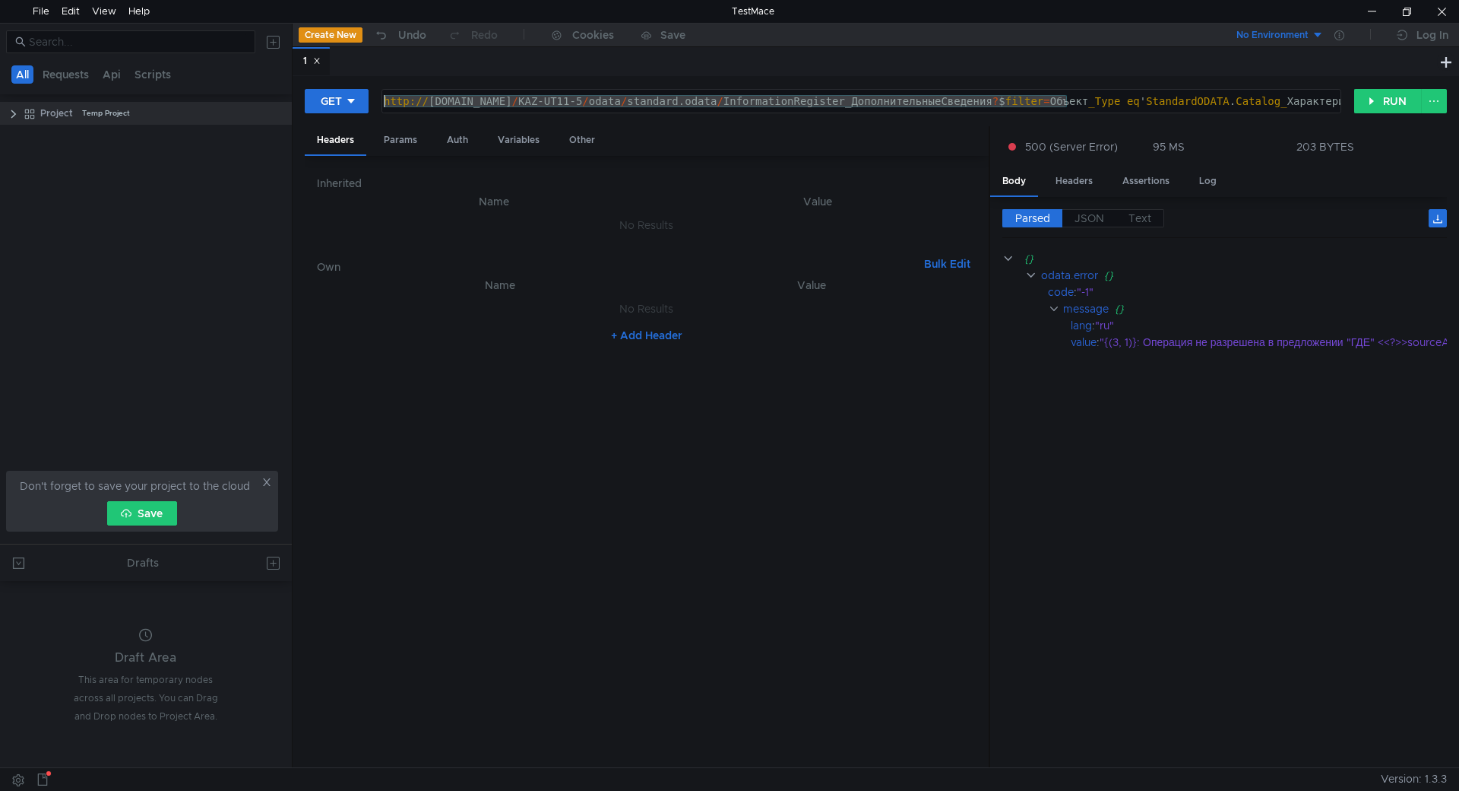
drag, startPoint x: 420, startPoint y: 104, endPoint x: -65, endPoint y: 91, distance: 485.9
click at [0, 91] on html "File Edit View Help TestMace All Requests Api Scripts Project Temp Project Don'…" at bounding box center [729, 395] width 1459 height 791
click at [972, 105] on div "http:// [DOMAIN_NAME] / KAZ-UT11-5 / odata / standard.odata / InformationRegist…" at bounding box center [861, 101] width 958 height 23
drag, startPoint x: 811, startPoint y: 98, endPoint x: 1459, endPoint y: 170, distance: 651.6
click at [1459, 170] on div "GET [URL][DOMAIN_NAME]ДополнительныеСведения?$filter=Объект_Type eq 'StandardOD…" at bounding box center [876, 421] width 1167 height 691
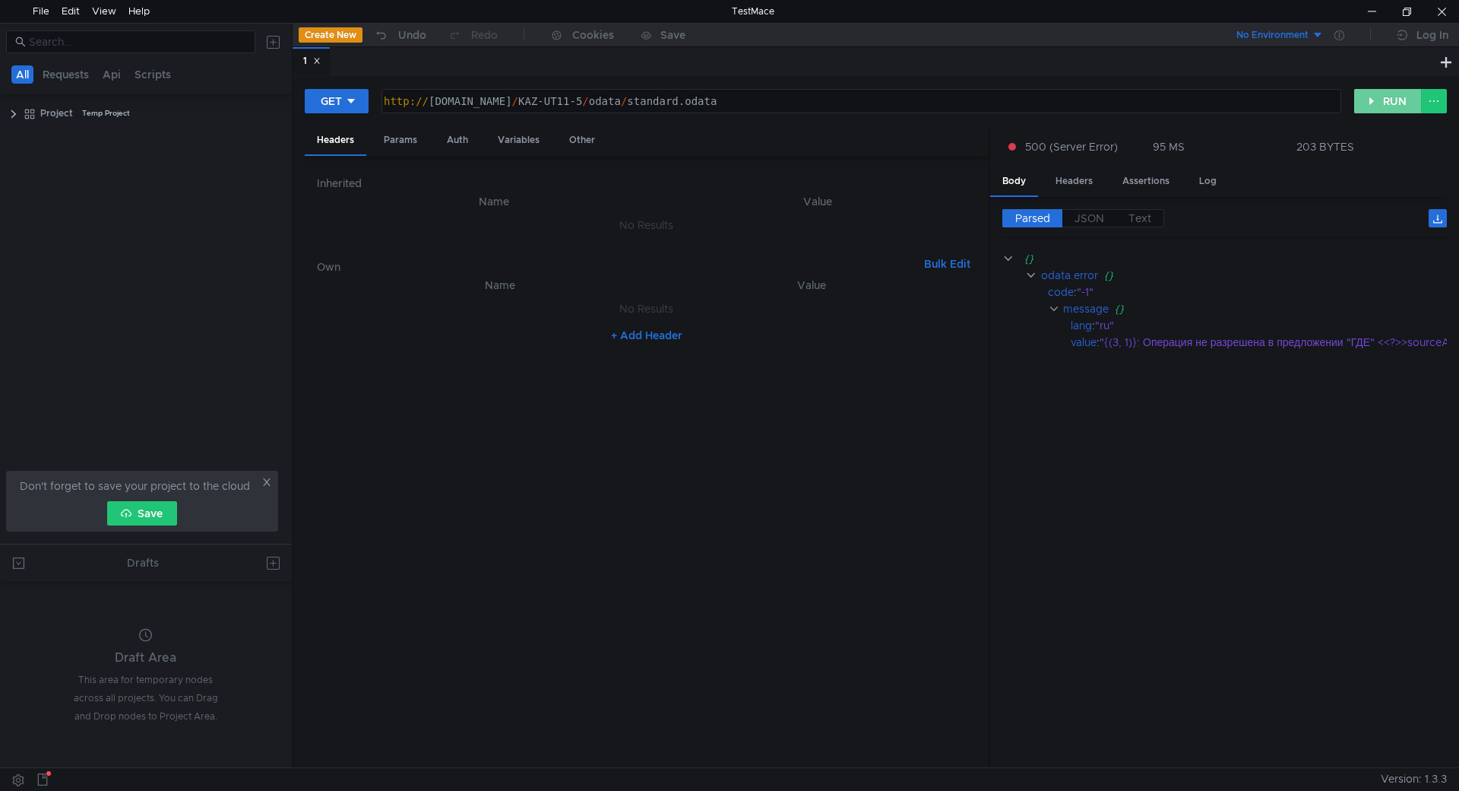
click at [1394, 102] on button "RUN" at bounding box center [1388, 101] width 68 height 24
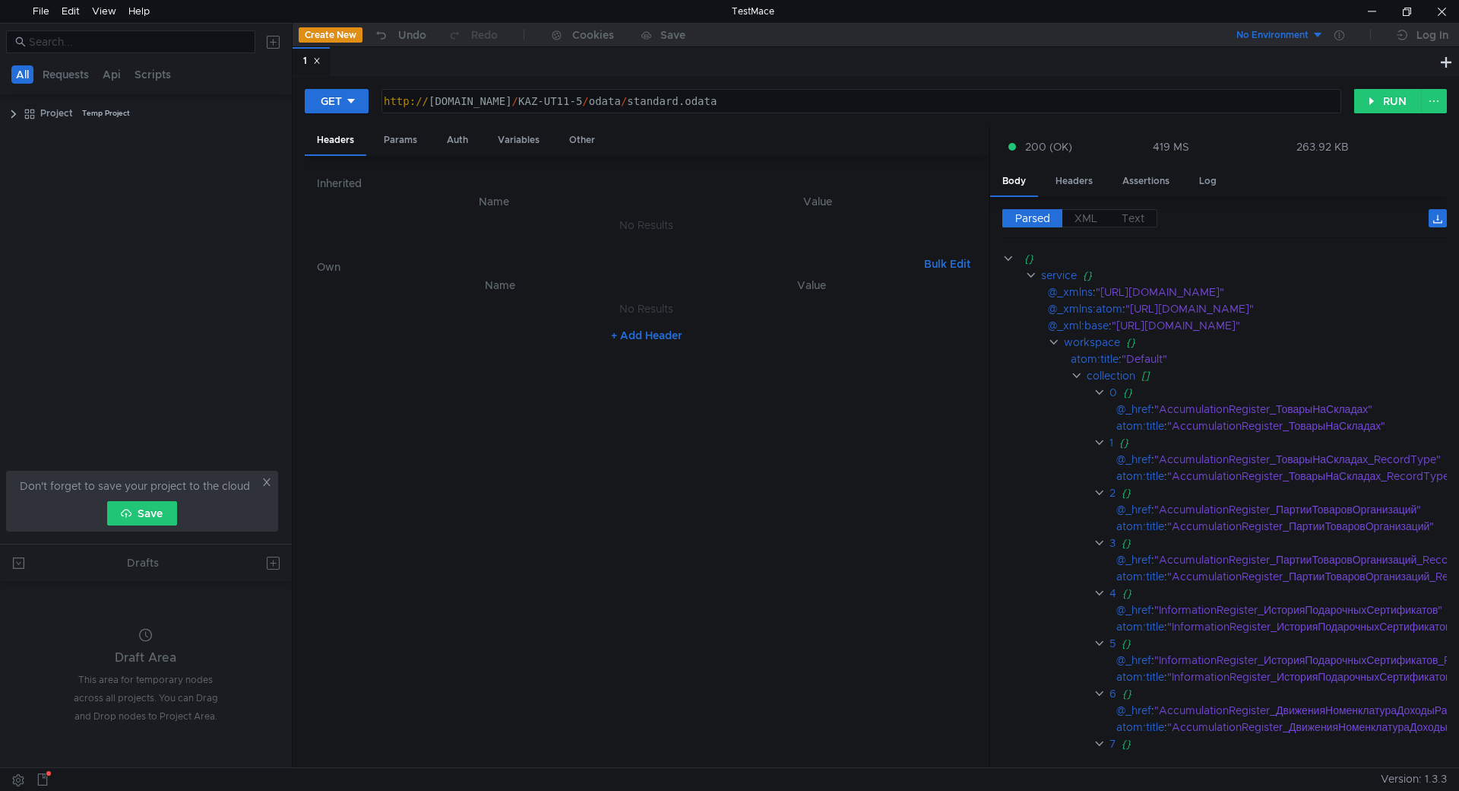
click at [1045, 340] on app-tour-anchor "workspace {}" at bounding box center [1295, 342] width 584 height 17
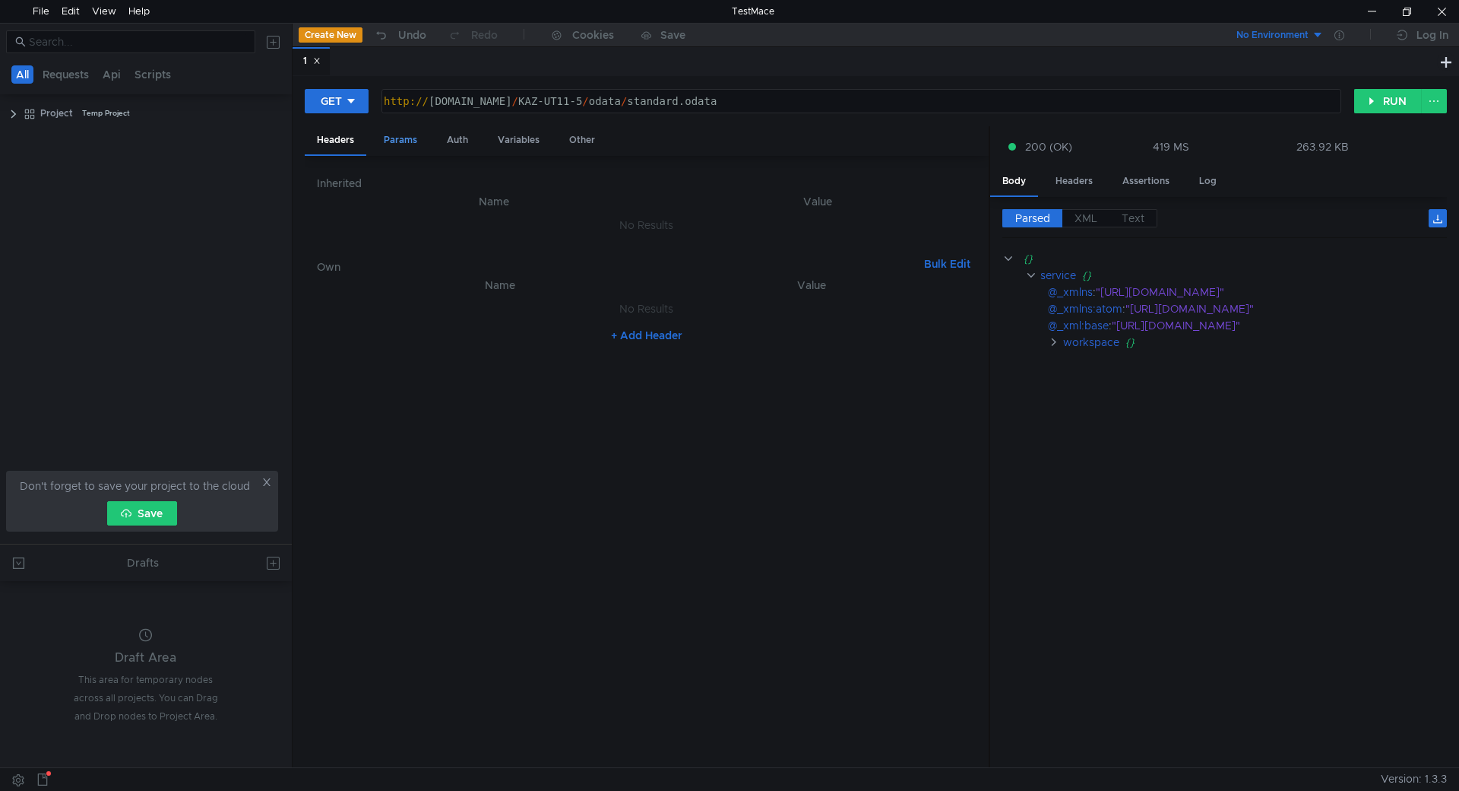
click at [399, 135] on div "Params" at bounding box center [401, 140] width 58 height 28
drag, startPoint x: 902, startPoint y: 101, endPoint x: -470, endPoint y: 0, distance: 1376.5
click at [0, 0] on html "File Edit View Help TestMace All Requests Api Scripts Project Temp Project Don'…" at bounding box center [729, 395] width 1459 height 791
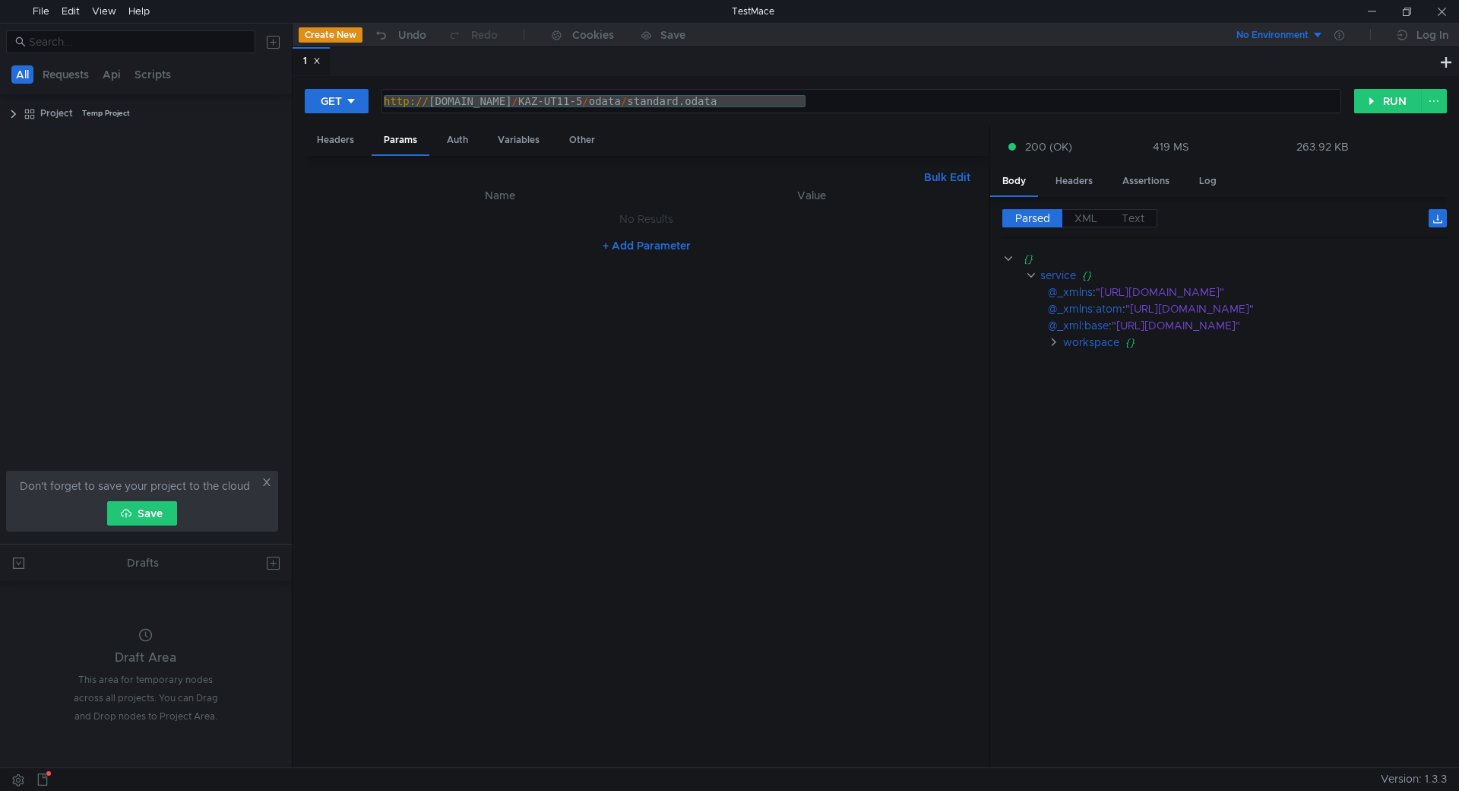
click at [930, 107] on div "http:// [DOMAIN_NAME] / KAZ-UT11-5 / odata / standard.odata" at bounding box center [861, 101] width 958 height 23
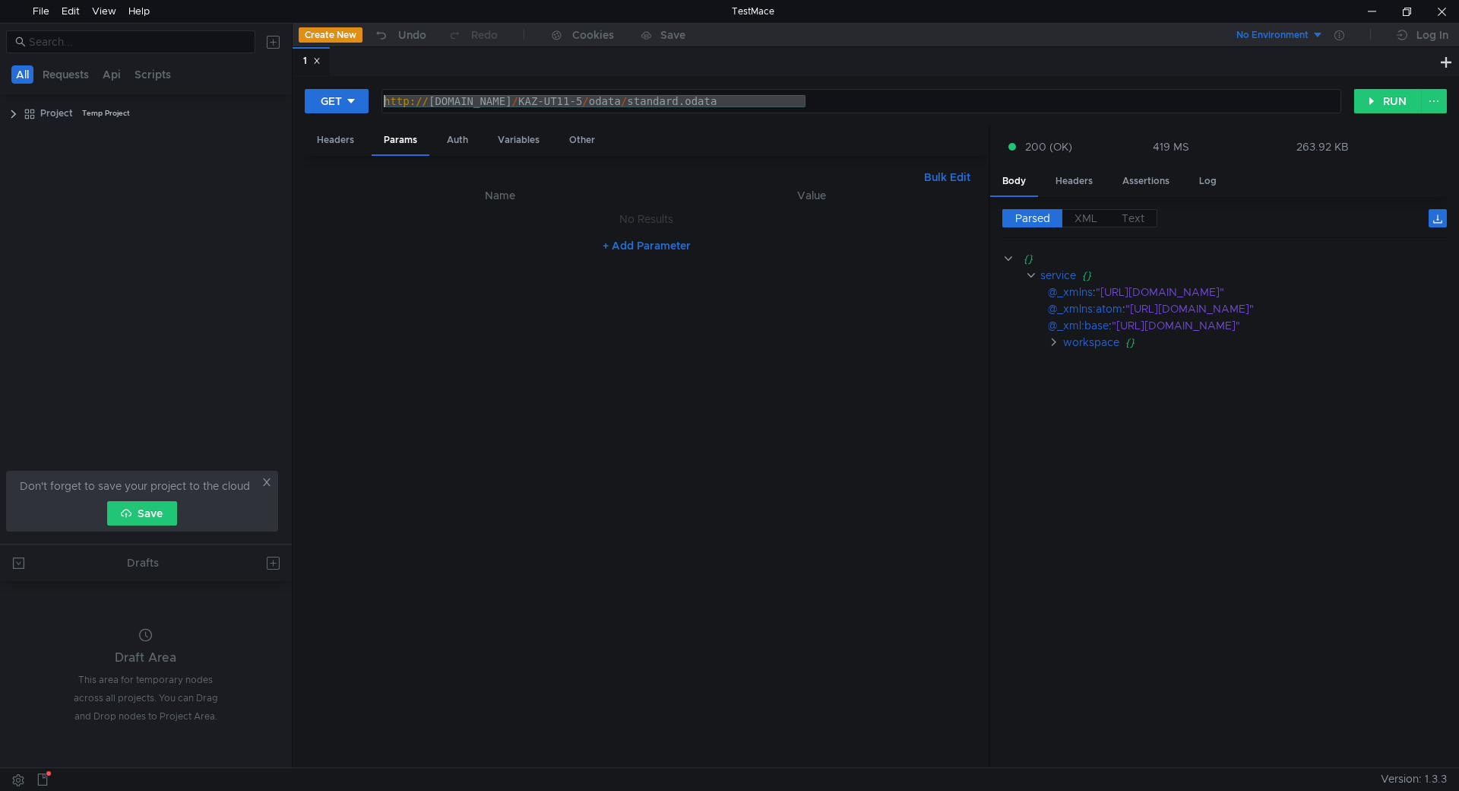
drag, startPoint x: 919, startPoint y: 105, endPoint x: 227, endPoint y: 75, distance: 692.3
click at [227, 75] on as-split "All Requests Api Scripts Project Temp Project Don't forget to save your project…" at bounding box center [729, 395] width 1459 height 744
paste textarea "/InformationRegister_ДополнительныеСведения?$select=Объект,Объект_Type,Значение…"
type textarea "[URL][DOMAIN_NAME]ДополнительныеСведения?$select=Объект,Объект_Type,Значение&$f…"
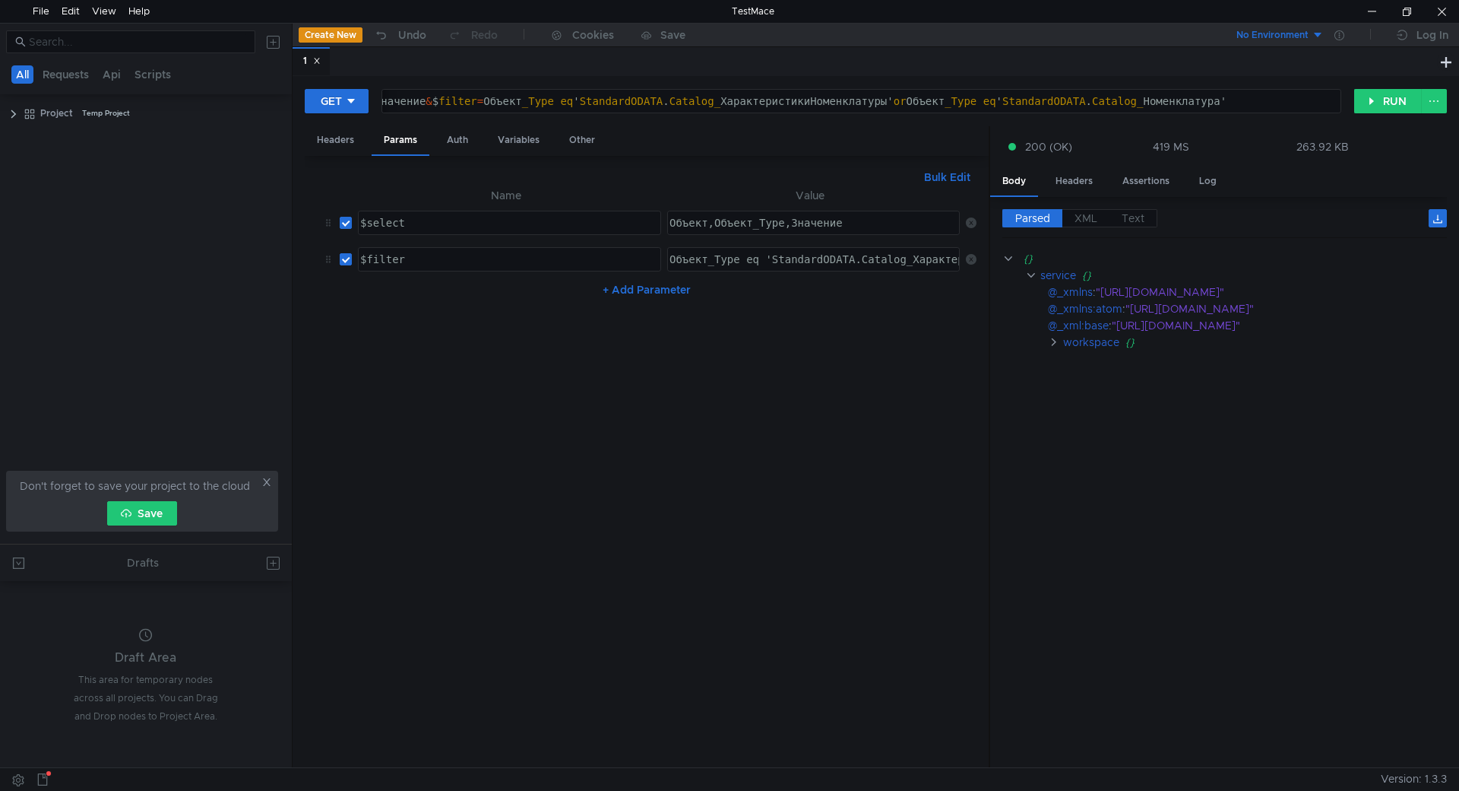
click at [673, 477] on nz-table "Name Value $select הההההההההההההההההההההההההההההההההההההההההההההההההההההההההההה…" at bounding box center [647, 470] width 660 height 569
click at [350, 226] on input "checkbox" at bounding box center [346, 223] width 12 height 12
checkbox input "false"
click at [1373, 104] on button "RUN" at bounding box center [1388, 101] width 68 height 24
drag, startPoint x: 1172, startPoint y: 736, endPoint x: 1193, endPoint y: 747, distance: 23.5
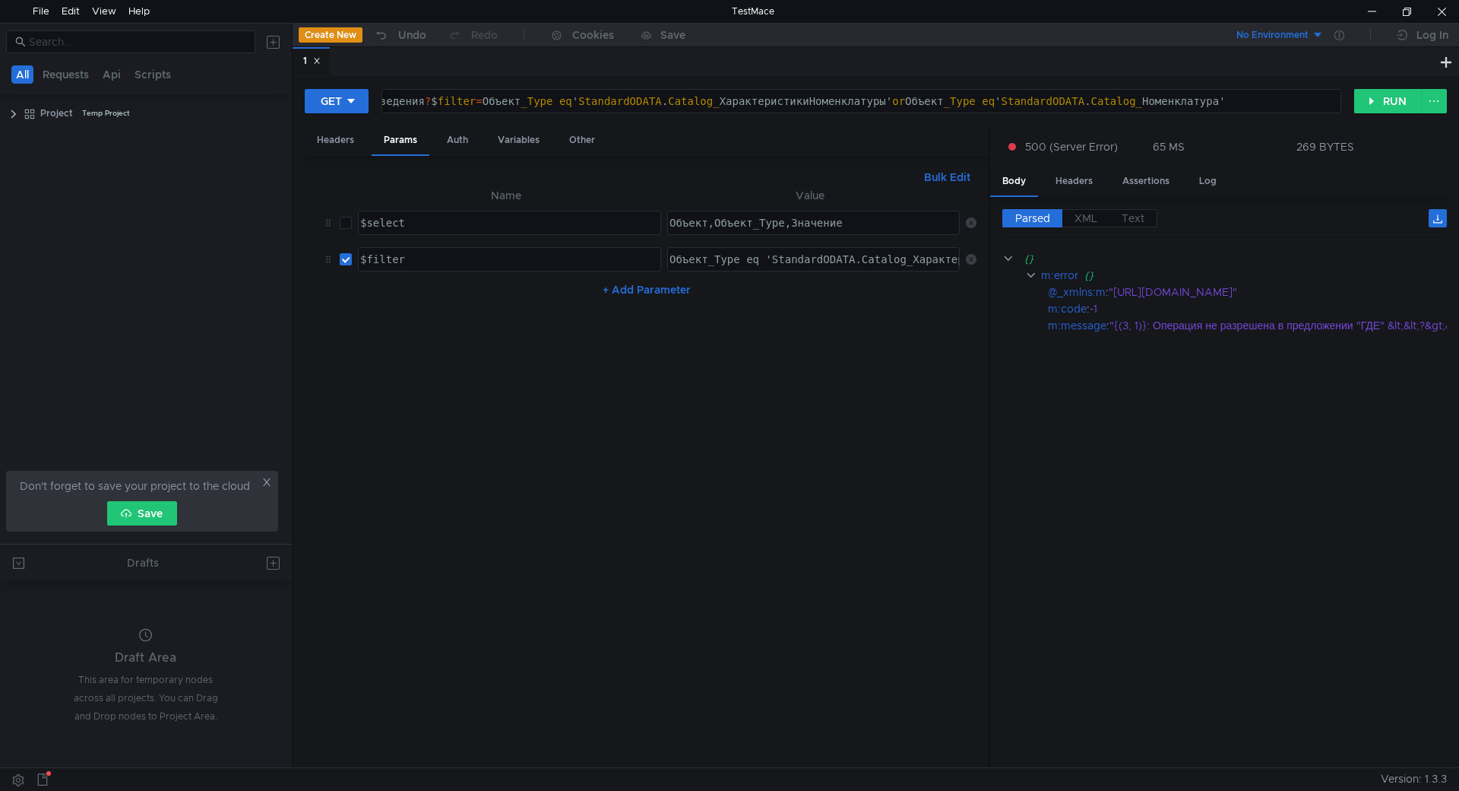
click at [1223, 740] on cdk-virtual-scroll-viewport "{} m:error {} @_xmlns:m : "[URL][DOMAIN_NAME]" m:code : -1 m:message : "{(3, 1)…" at bounding box center [1225, 502] width 445 height 505
drag, startPoint x: 1193, startPoint y: 747, endPoint x: 1260, endPoint y: 749, distance: 67.7
click at [1260, 749] on cdk-virtual-scroll-viewport "{} m:error {} @_xmlns:m : "[URL][DOMAIN_NAME]" m:code : -1 m:message : "{(3, 1)…" at bounding box center [1225, 502] width 445 height 505
click at [1260, 756] on div "Parsed XML Text {} m:error {} @_xmlns:m : "[URL][DOMAIN_NAME]" m:code : -1 m:me…" at bounding box center [1218, 482] width 457 height 571
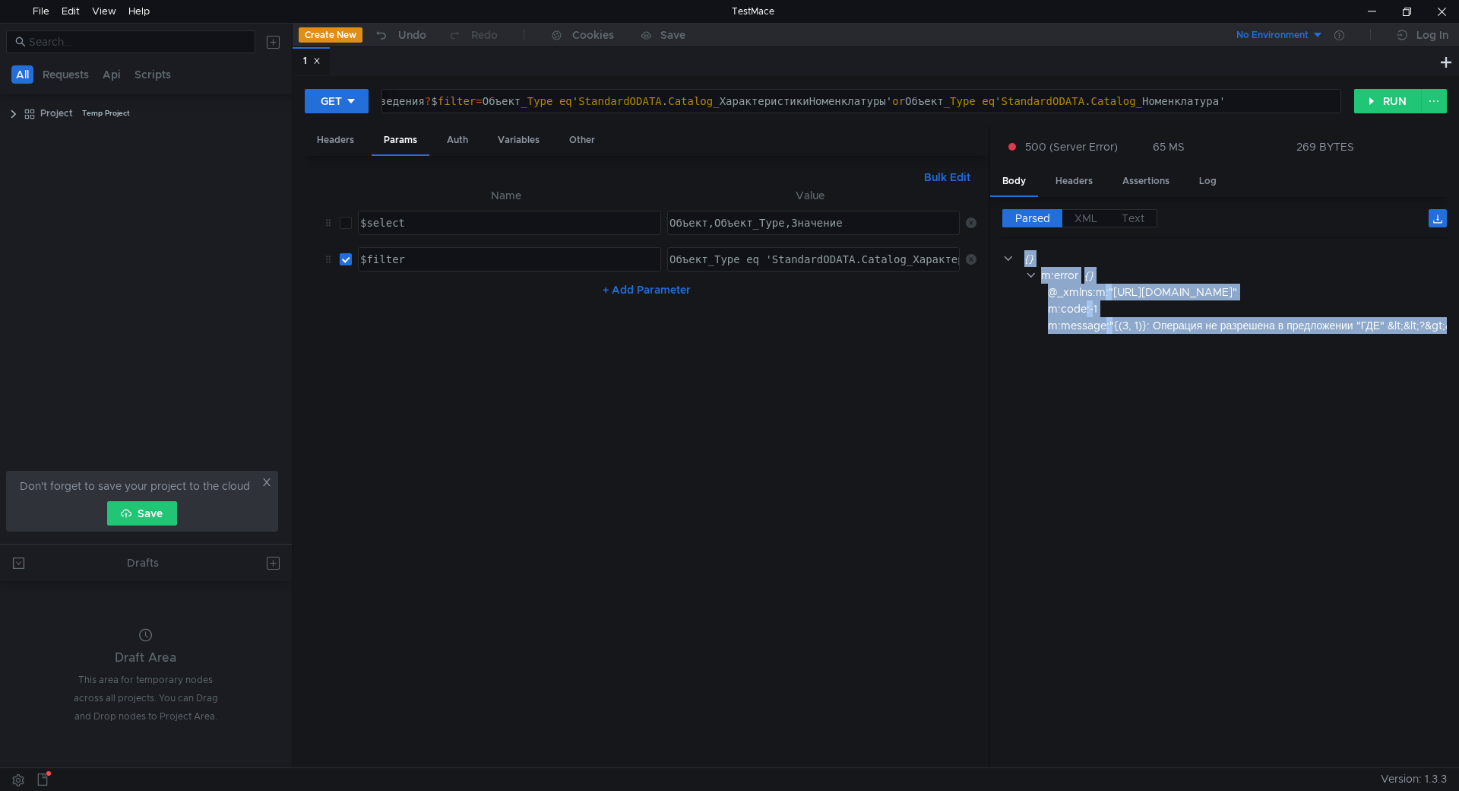
drag, startPoint x: 1249, startPoint y: 762, endPoint x: 1283, endPoint y: 766, distance: 34.5
click at [1283, 766] on div "All Requests Api Scripts Project Temp Project Don't forget to save your project…" at bounding box center [729, 407] width 1459 height 768
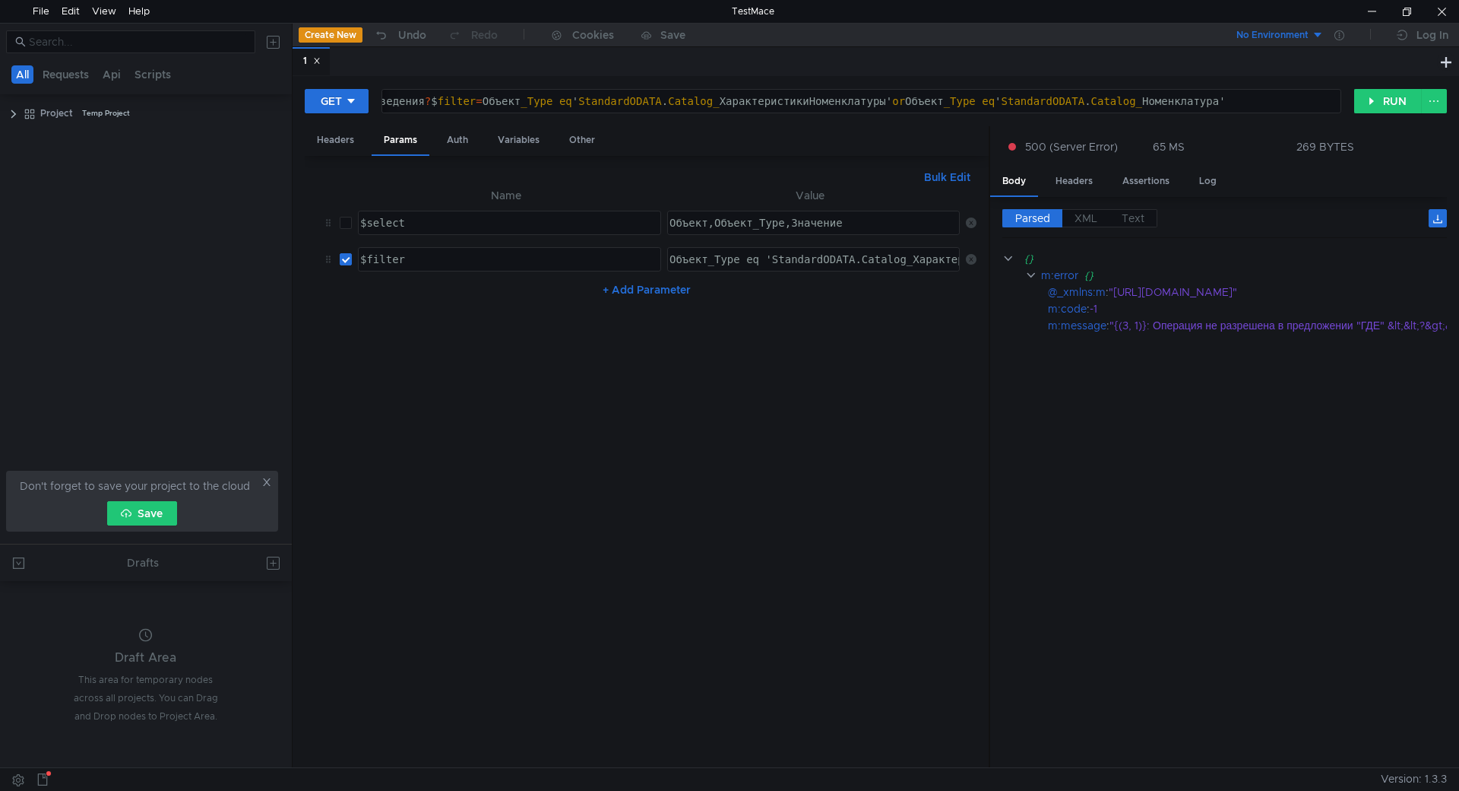
drag, startPoint x: 1234, startPoint y: 762, endPoint x: 1242, endPoint y: 759, distance: 8.7
click at [1240, 760] on div "Parsed XML Text {} m:error {} @_xmlns:m : "[URL][DOMAIN_NAME]" m:code : -1 m:me…" at bounding box center [1218, 482] width 457 height 571
click at [1382, 328] on div ""{(3, 1)}: Операция не разрешена в предложении "ГДЕ" &lt;&lt;?&gt;&gt;sourceAli…" at bounding box center [1196, 325] width 462 height 17
click at [1435, 328] on icon at bounding box center [1436, 327] width 11 height 11
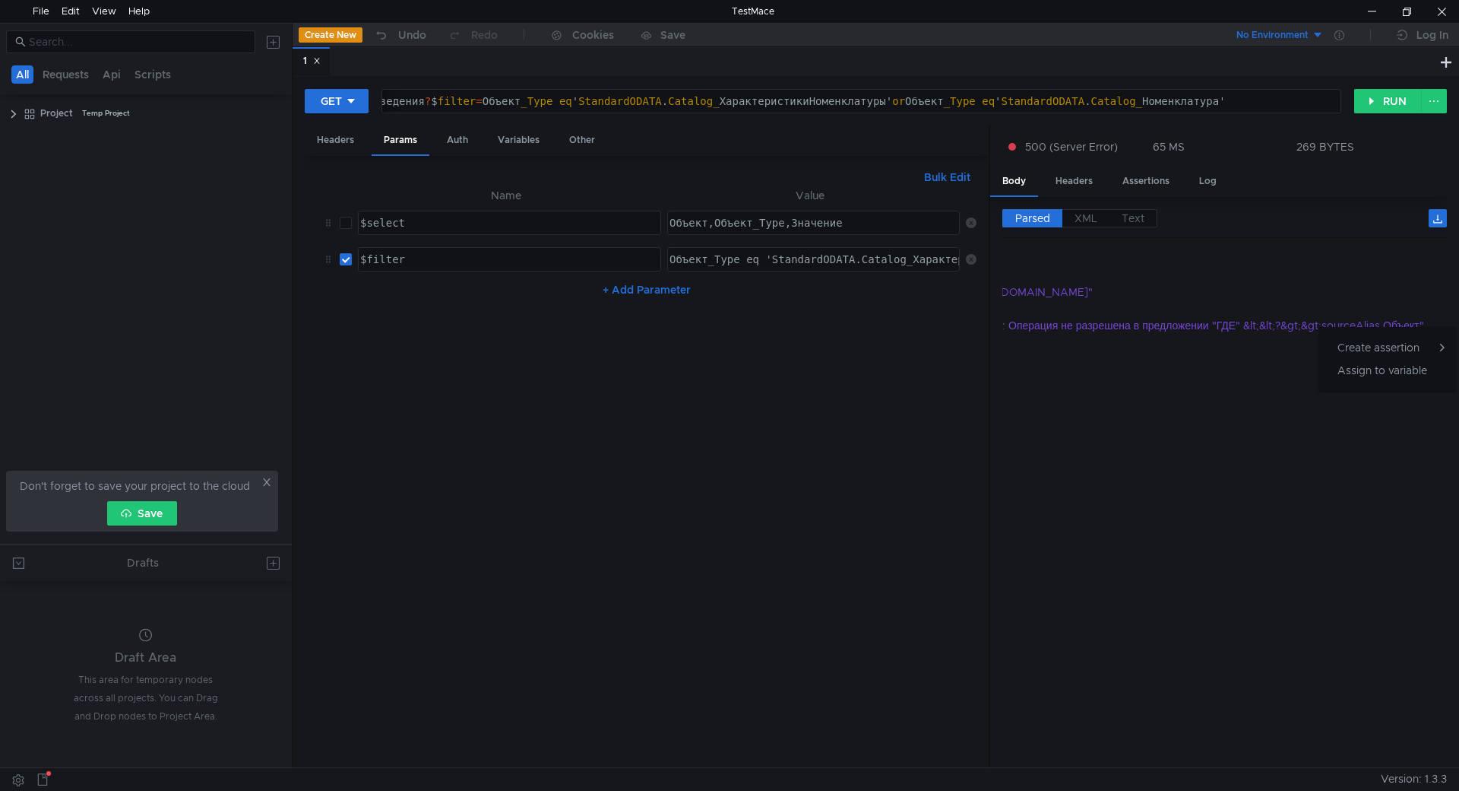
drag, startPoint x: 1040, startPoint y: 615, endPoint x: 1111, endPoint y: 352, distance: 272.3
click at [1044, 607] on div at bounding box center [729, 395] width 1459 height 791
click at [1109, 331] on div ""{(3, 1)}: Операция не разрешена в предложении "ГДЕ" &lt;&lt;?&gt;&gt;sourceAli…" at bounding box center [1196, 325] width 462 height 17
click at [1082, 213] on span "XML" at bounding box center [1086, 218] width 23 height 14
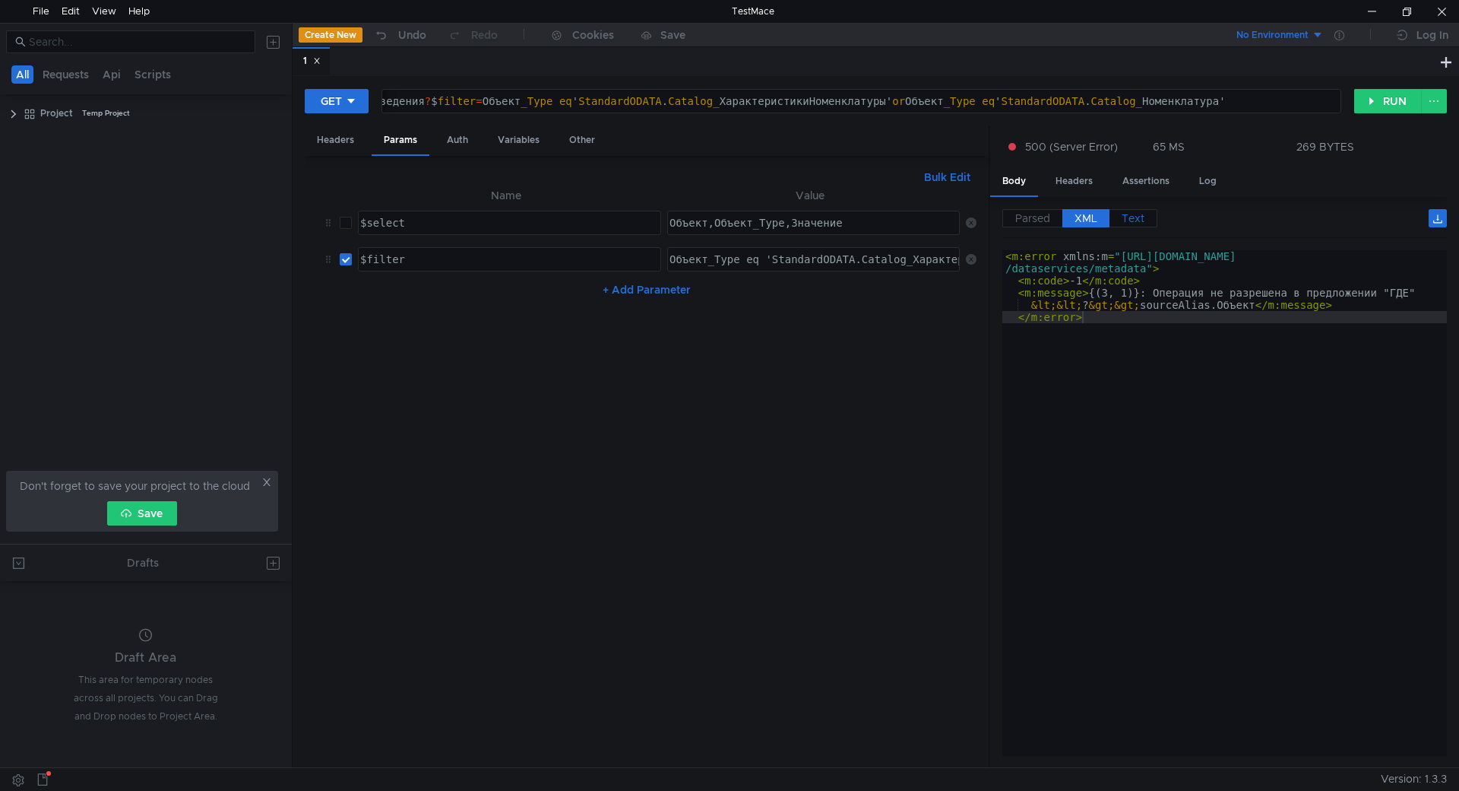
click at [1122, 216] on span "Text" at bounding box center [1133, 218] width 23 height 14
click at [572, 100] on div "http:// [DOMAIN_NAME] / KAZ-UT11-5 / odata / standard.odata / InformationRegist…" at bounding box center [576, 113] width 1526 height 36
type textarea "[URL][DOMAIN_NAME]ДополнительныеСведения?$filter='Объект_Type eq 'StandardODATA…"
checkbox input "true"
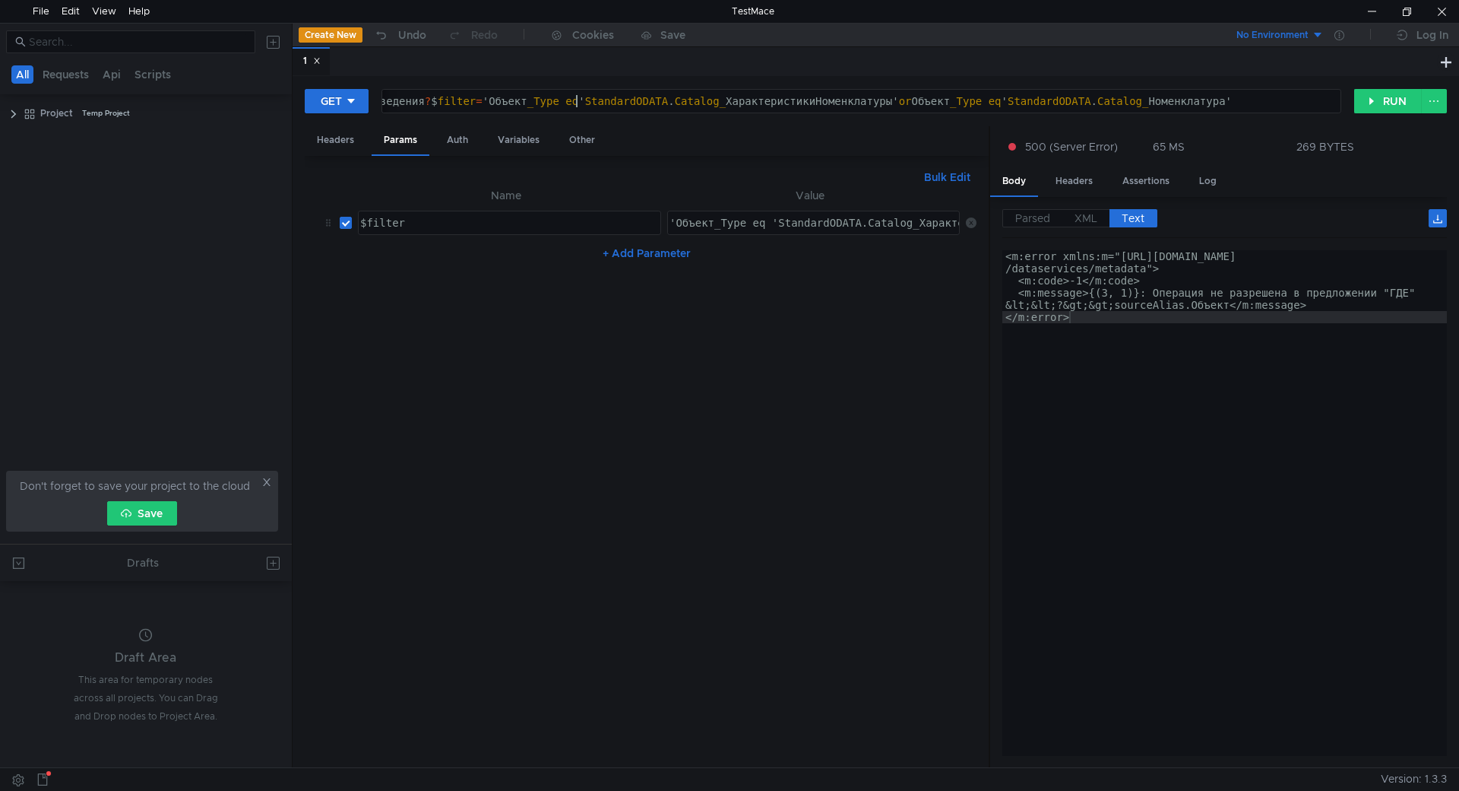
scroll to position [0, 55]
click at [642, 100] on div "http:// [DOMAIN_NAME] / KAZ-UT11-5 / odata / standard.odata / InformationRegist…" at bounding box center [579, 113] width 1532 height 36
click at [638, 91] on div "http:// [DOMAIN_NAME] / KAZ-UT11-5 / odata / standard.odata / InformationRegist…" at bounding box center [861, 101] width 958 height 23
click at [646, 92] on div "http:// [DOMAIN_NAME] / KAZ-UT11-5 / odata / standard.odata / InformationRegist…" at bounding box center [861, 101] width 958 height 23
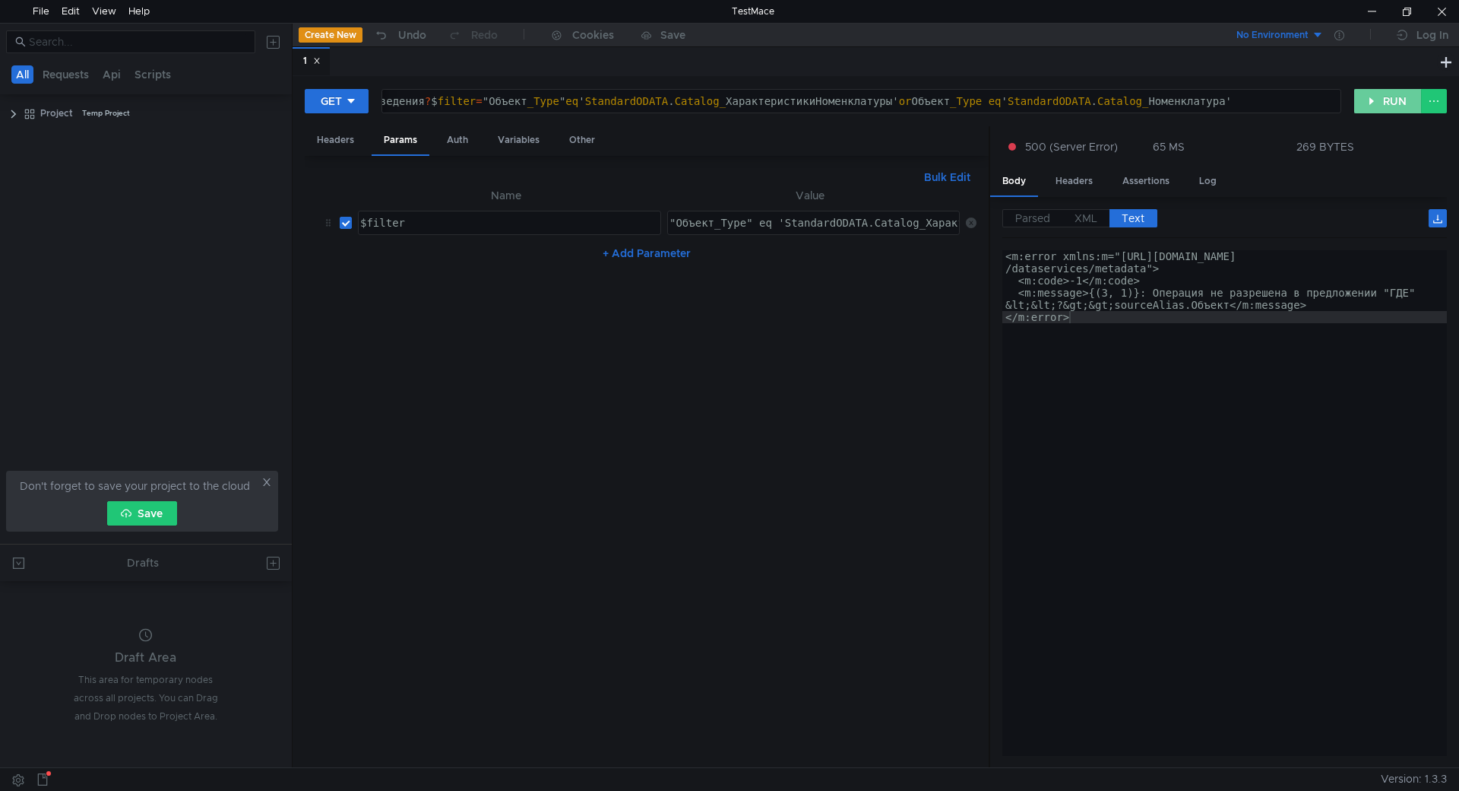
click at [1361, 100] on button "RUN" at bounding box center [1388, 101] width 68 height 24
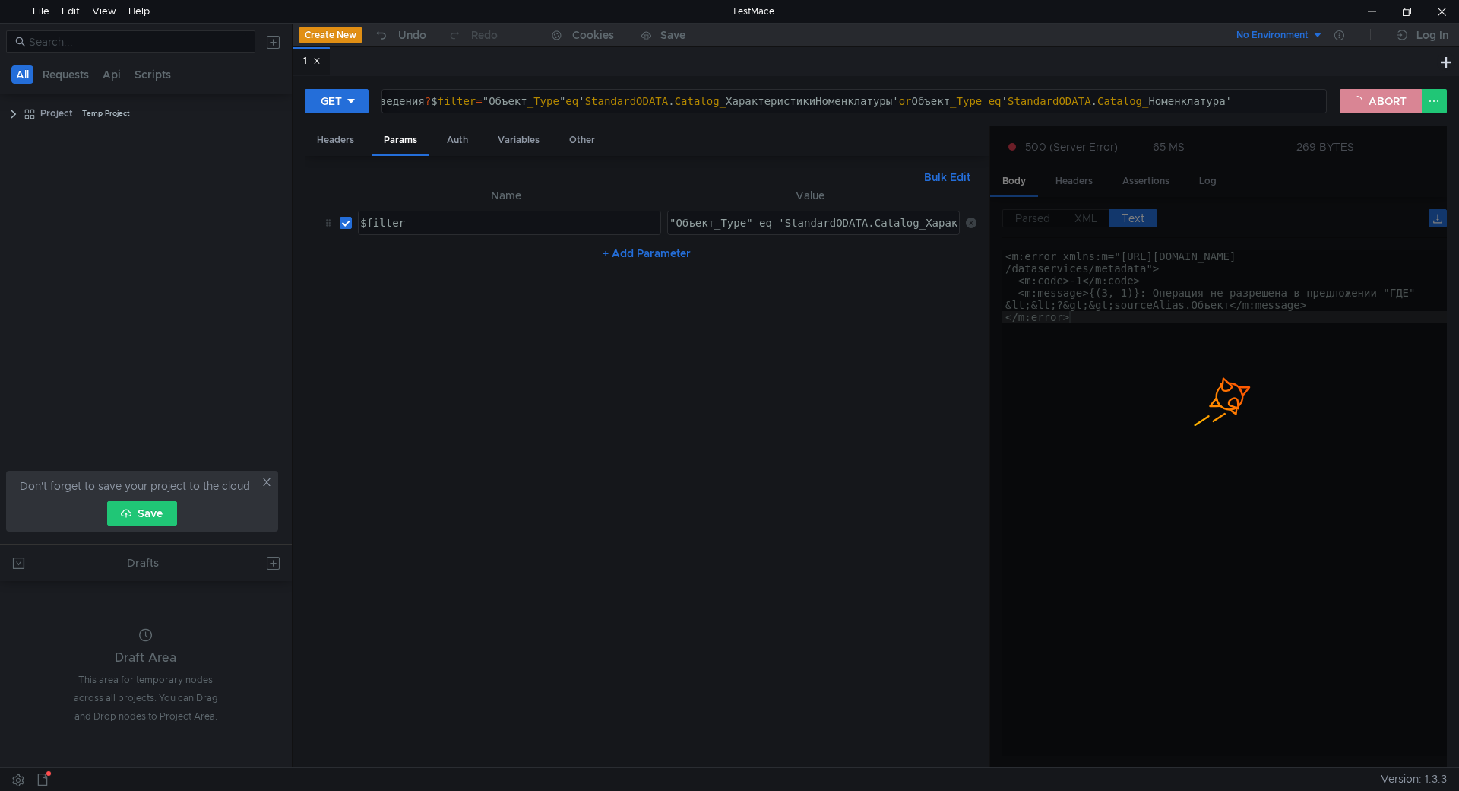
scroll to position [0, 0]
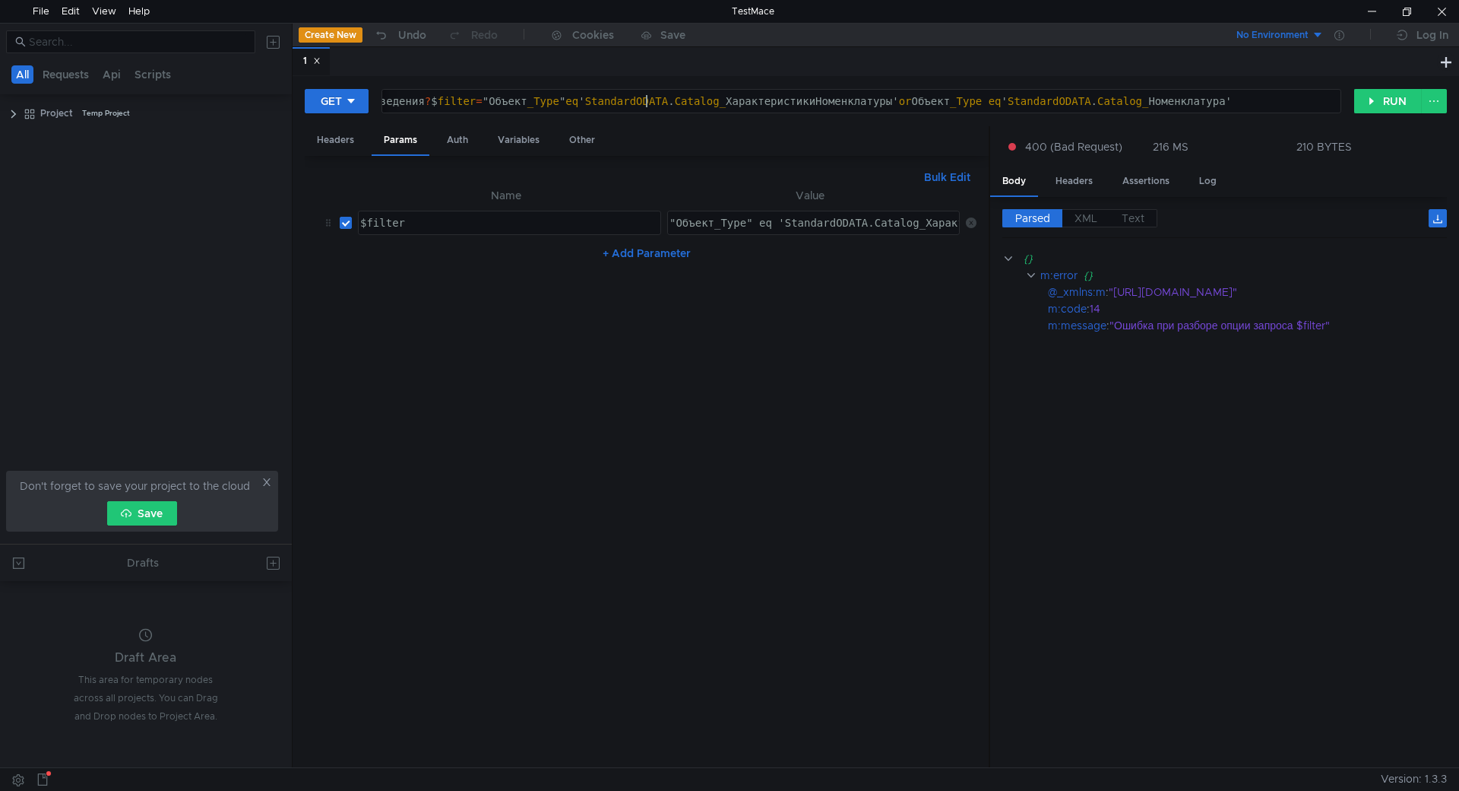
click at [651, 100] on div "http:// [DOMAIN_NAME] / KAZ-UT11-5 / odata / standard.odata / InformationRegist…" at bounding box center [582, 113] width 1539 height 36
click at [654, 101] on div "http:// [DOMAIN_NAME] / KAZ-UT11-5 / odata / standard.odata / InformationRegist…" at bounding box center [582, 113] width 1539 height 36
click at [575, 97] on div "http:// [DOMAIN_NAME] / KAZ-UT11-5 / odata / standard.odata / InformationRegist…" at bounding box center [579, 113] width 1532 height 36
type textarea "[URL][DOMAIN_NAME]ДополнительныеСведения?$filter=Объект_Type eq 'StandardODATA.…"
click at [1377, 100] on button "RUN" at bounding box center [1388, 101] width 68 height 24
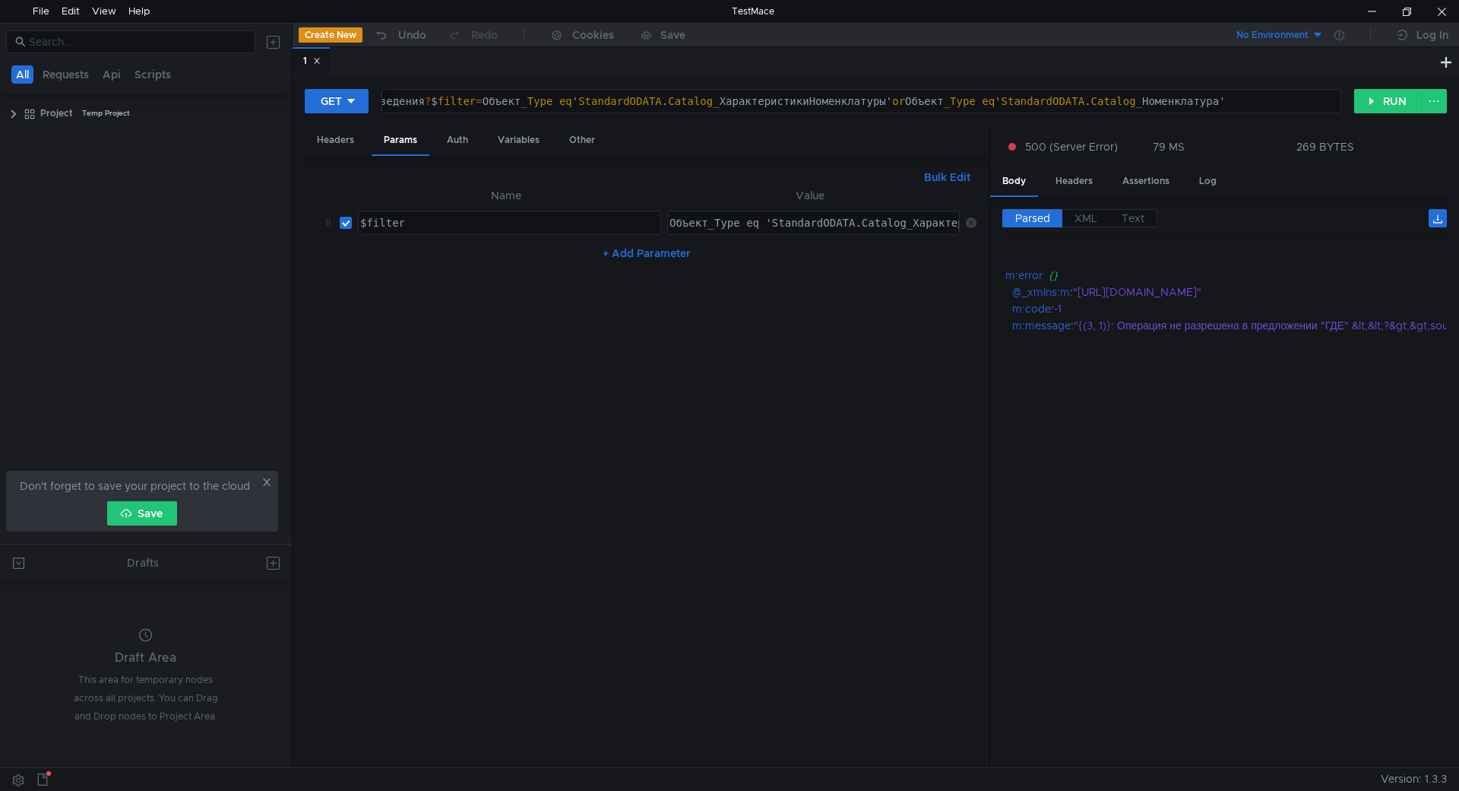
scroll to position [0, 146]
click at [621, 100] on div "http:// [DOMAIN_NAME] / KAZ-UT11-5 / odata / standard.odata / InformationRegist…" at bounding box center [576, 113] width 1526 height 36
click at [668, 214] on div "Объект_Type eq 'StandardODATA.Catalog_ХарактеристикиНоменклатуры' or Объект_Typ…" at bounding box center [813, 222] width 291 height 23
type textarea "Объект_Type eq 'StandardODATA.Catalog_ХарактеристикиНоменклатуры' or Объект_Typ…"
click at [348, 227] on input "checkbox" at bounding box center [346, 223] width 12 height 12
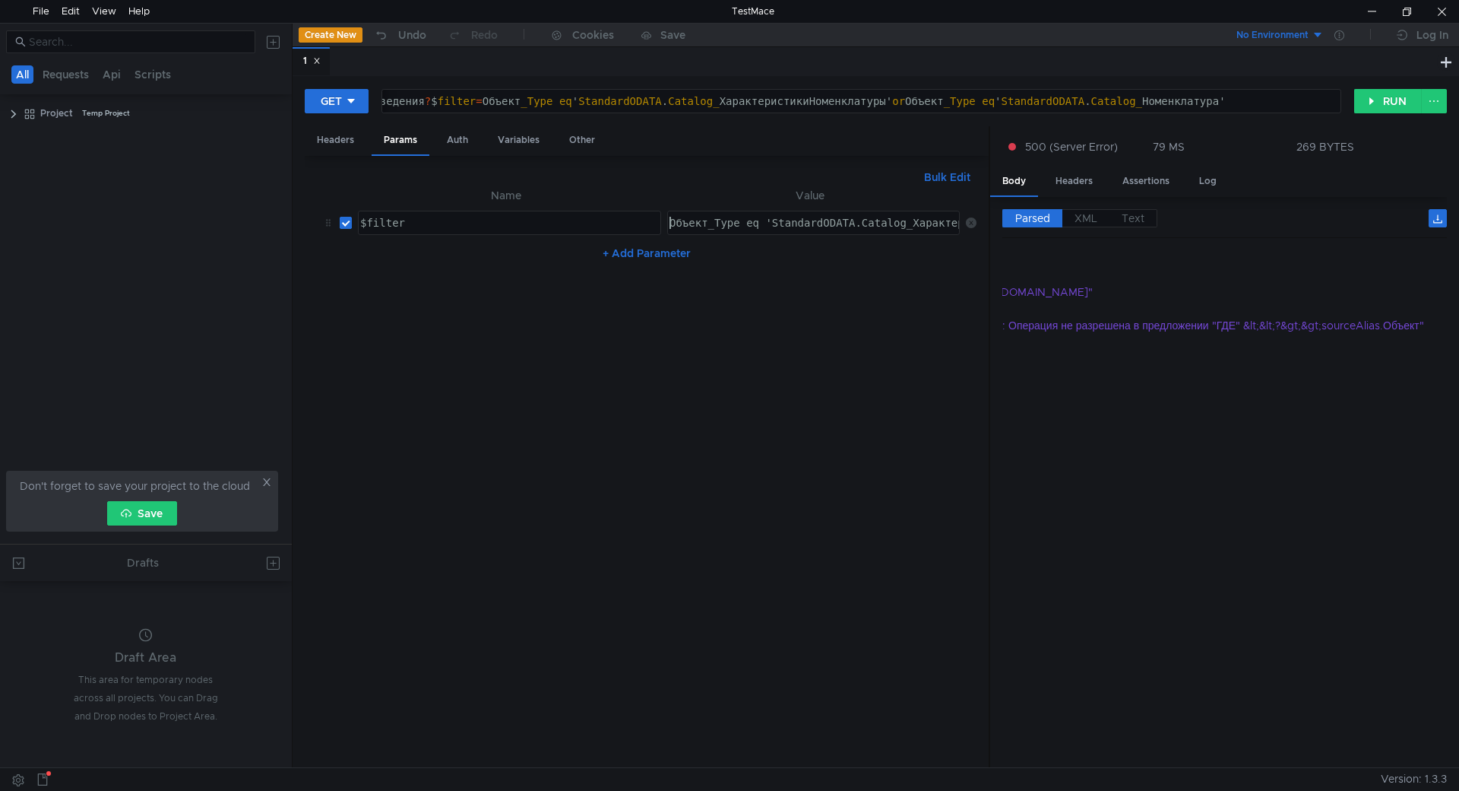
checkbox input "false"
click at [611, 247] on button "+ Add Parameter" at bounding box center [647, 253] width 100 height 18
click at [481, 247] on div "ההההההההההההההההההההההההההההההההההההההההההההההההההההההההההההההההההההההההההההההה…" at bounding box center [509, 259] width 303 height 24
click at [474, 264] on div at bounding box center [508, 271] width 302 height 36
type textarea "#"
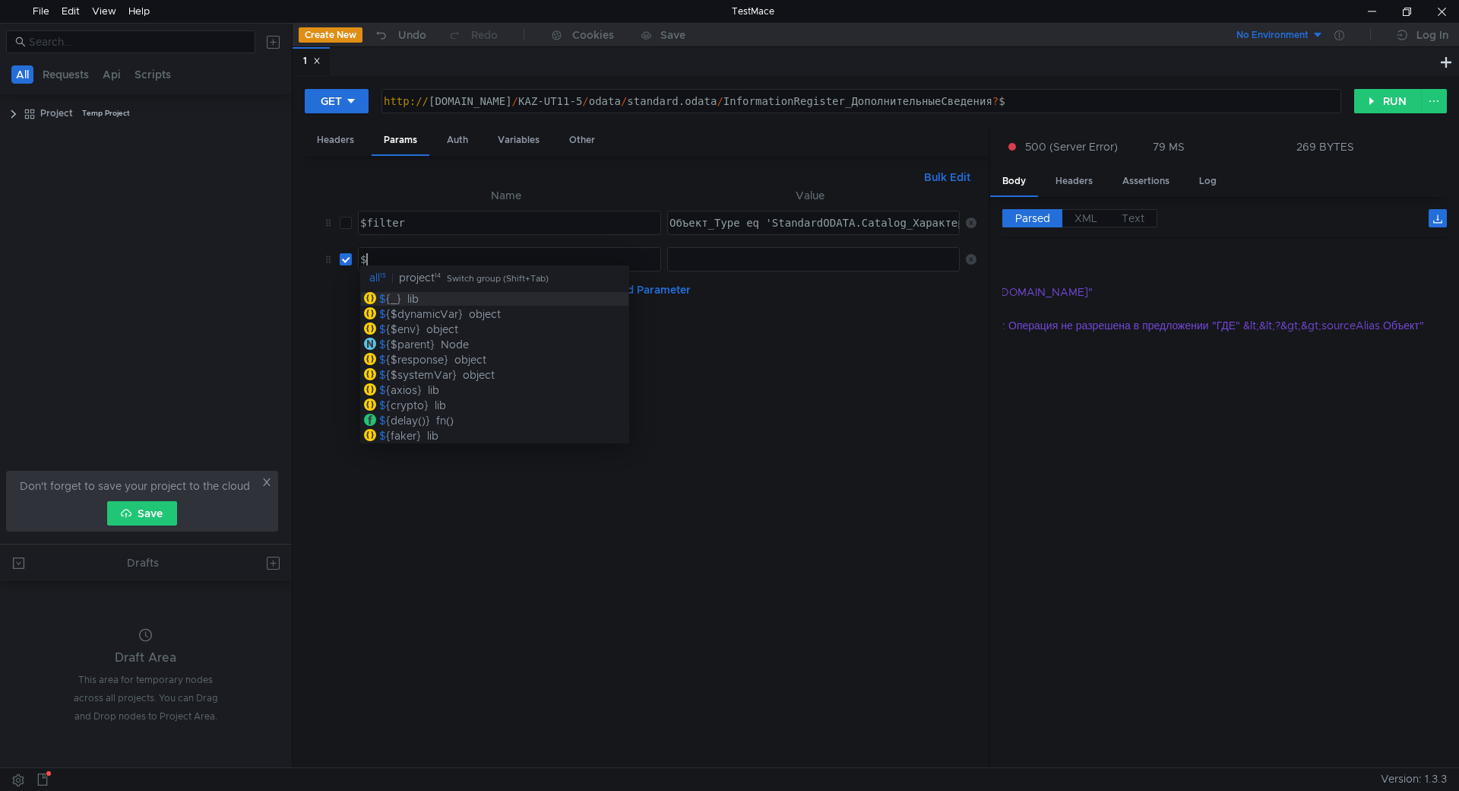
scroll to position [0, 1]
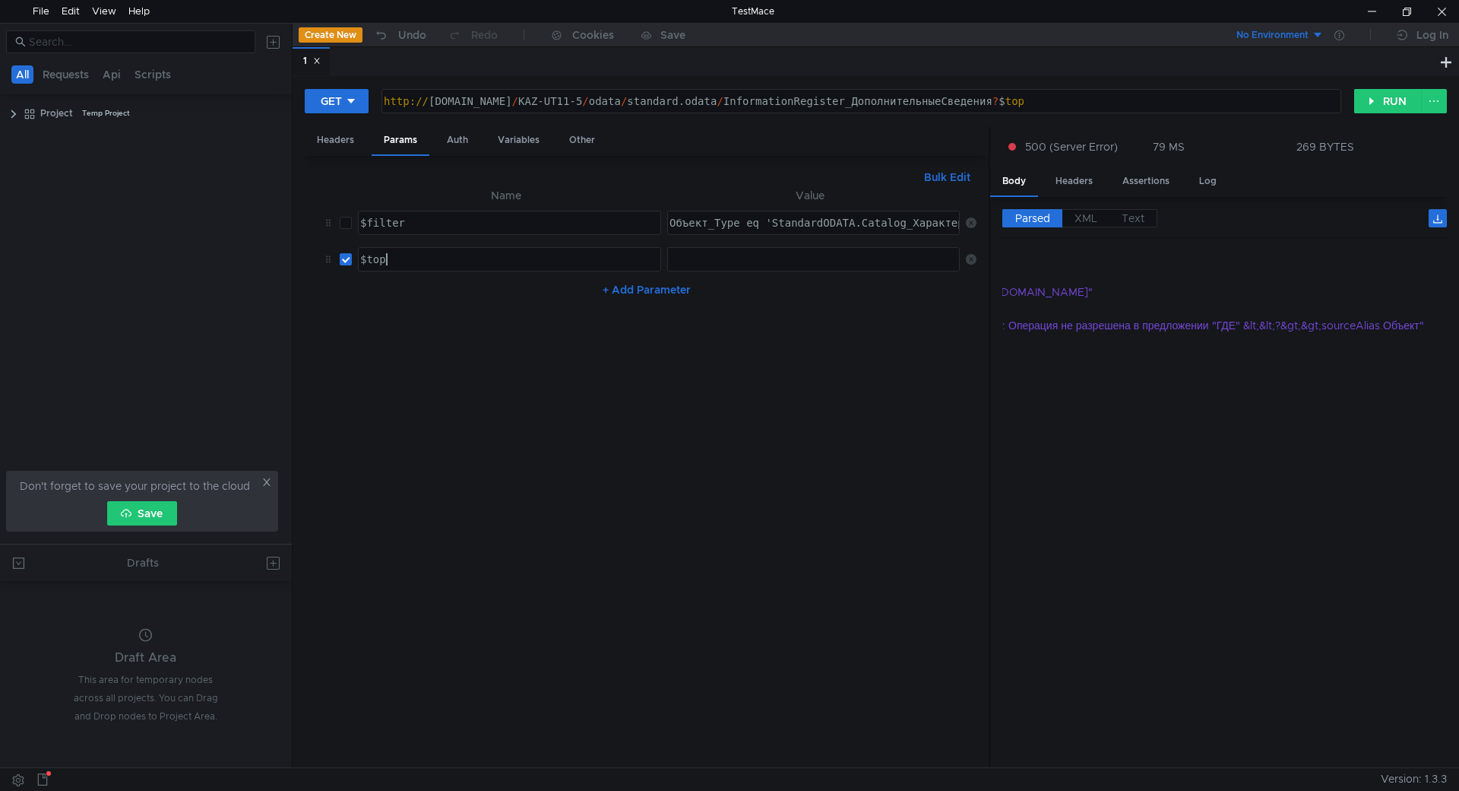
type textarea "$top"
type textarea "1"
click at [1395, 93] on button "RUN" at bounding box center [1388, 101] width 68 height 24
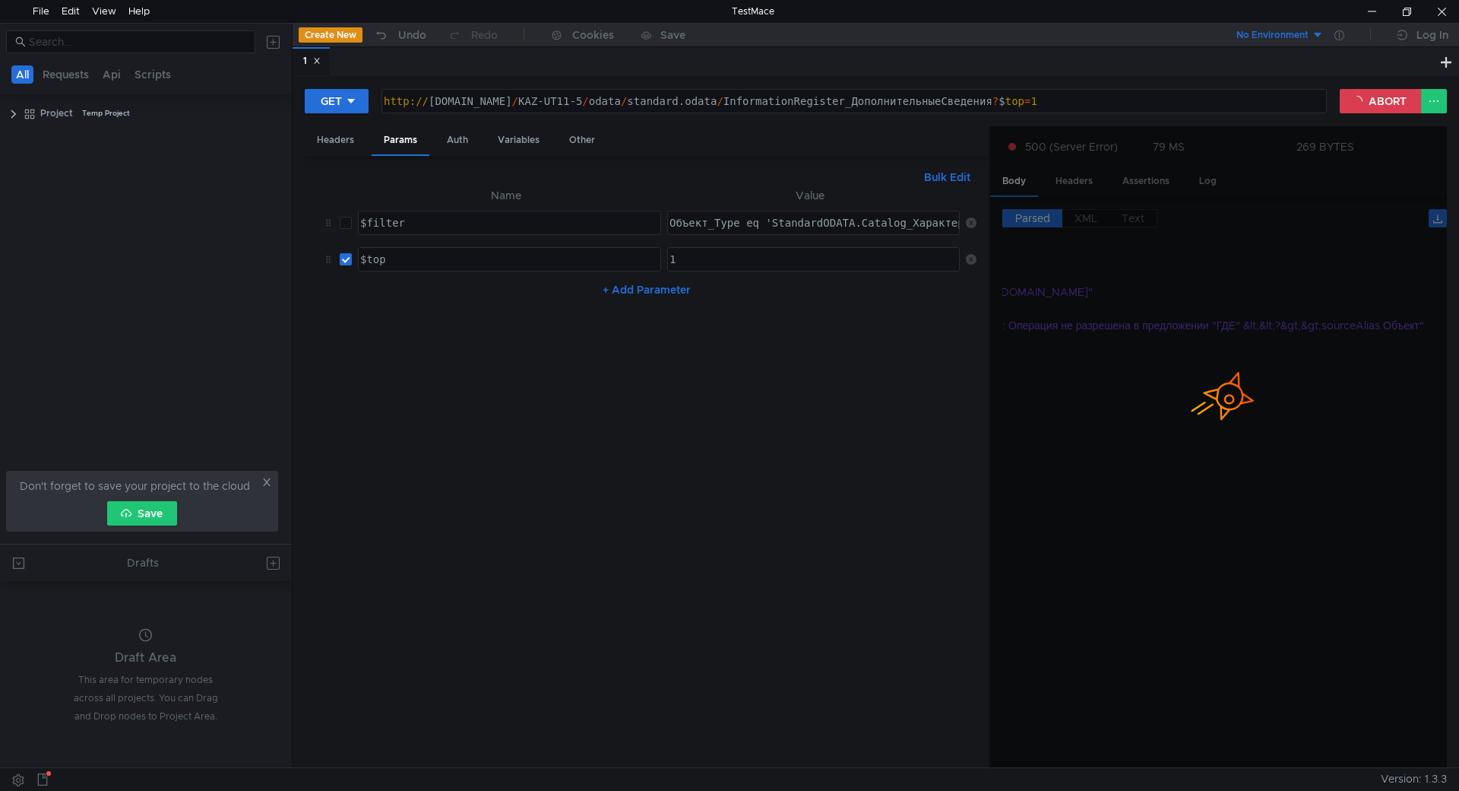
click at [1052, 475] on div at bounding box center [1218, 447] width 457 height 642
click at [599, 132] on div "Other" at bounding box center [582, 140] width 50 height 28
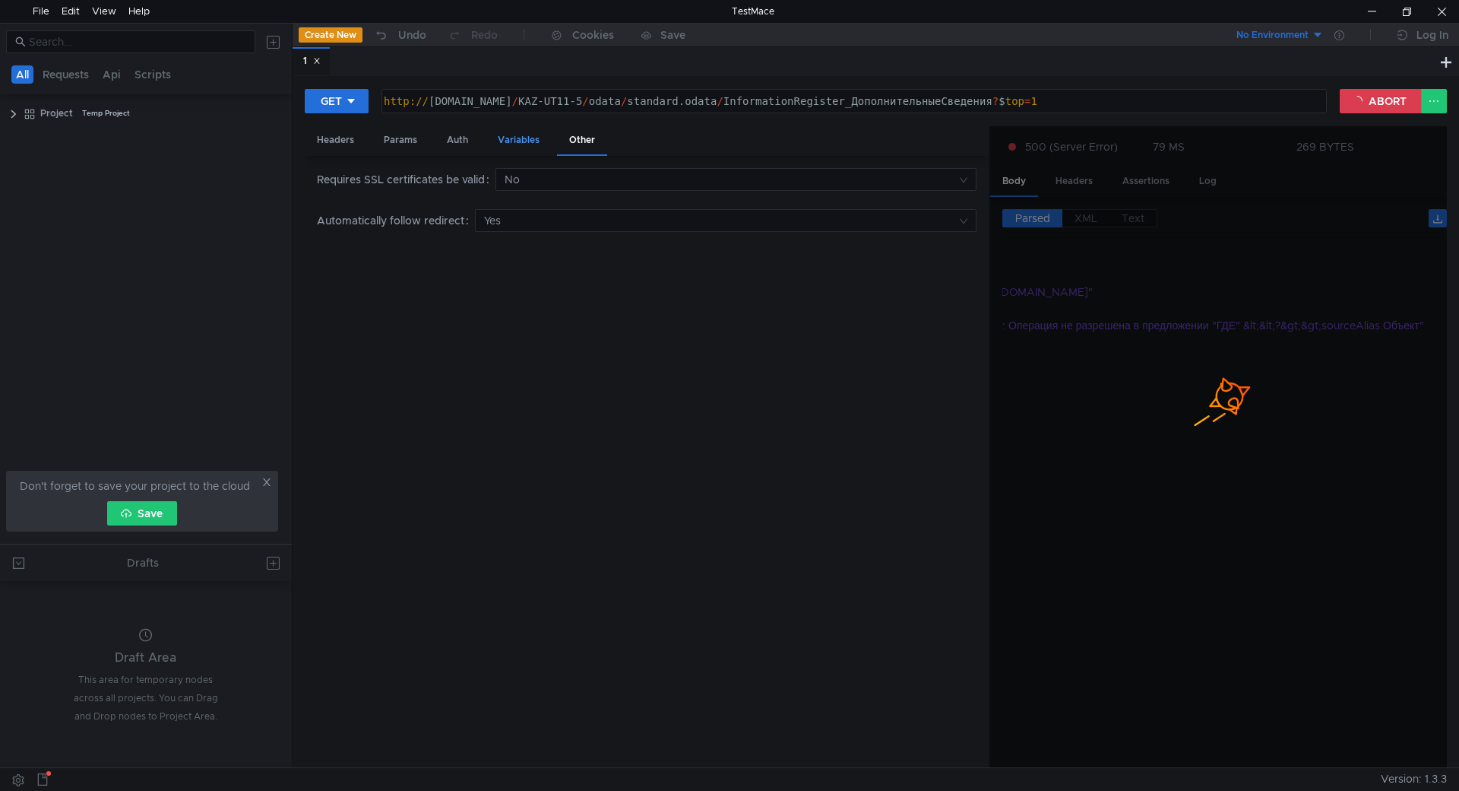
click at [515, 133] on div "Variables" at bounding box center [519, 140] width 66 height 28
click at [423, 179] on span "Dynamic" at bounding box center [423, 177] width 45 height 14
click at [473, 175] on span "Values" at bounding box center [487, 177] width 34 height 14
click at [455, 149] on div "Auth" at bounding box center [458, 140] width 46 height 28
click at [393, 145] on div "Params" at bounding box center [401, 140] width 58 height 28
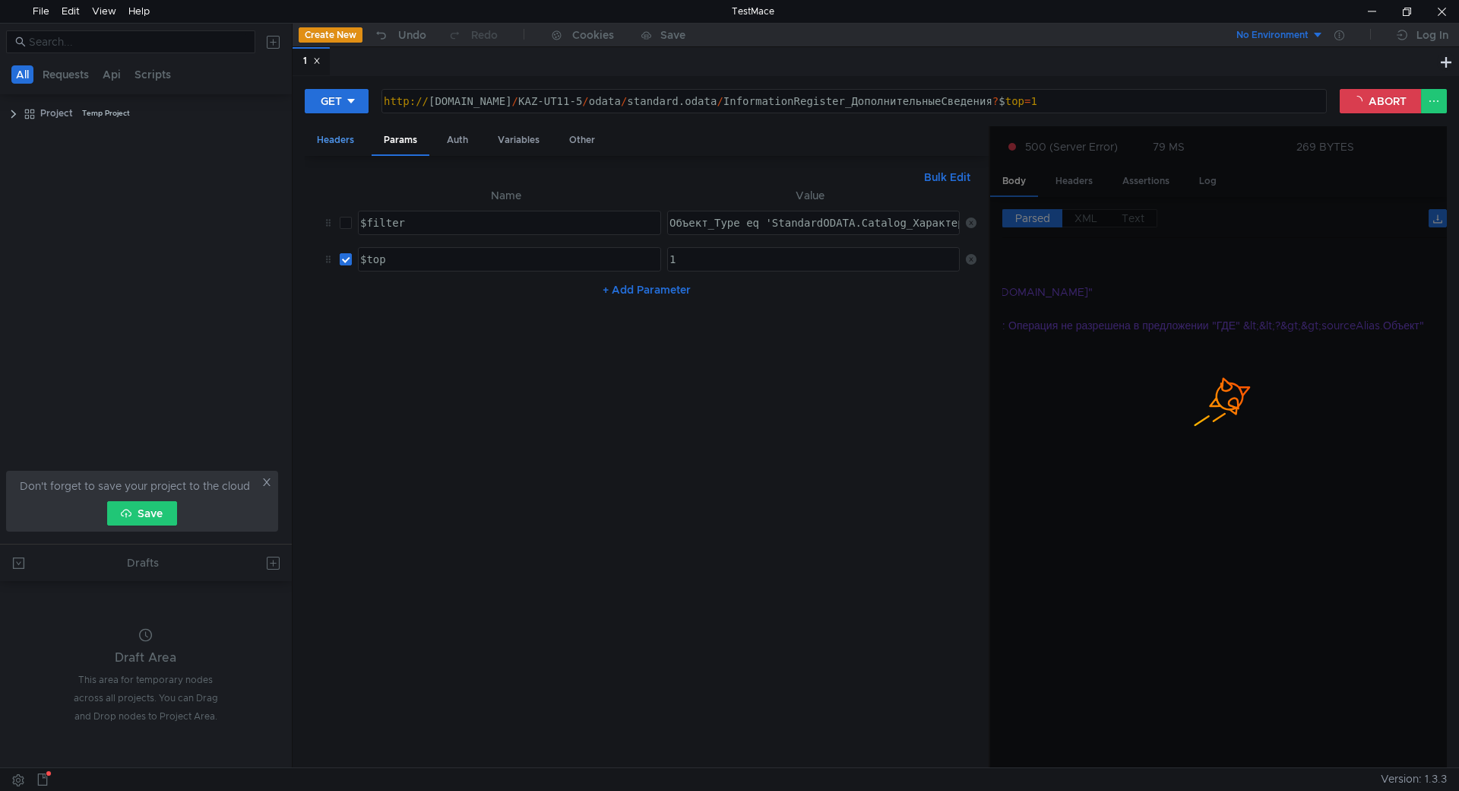
click at [338, 135] on div "Headers" at bounding box center [336, 140] width 62 height 28
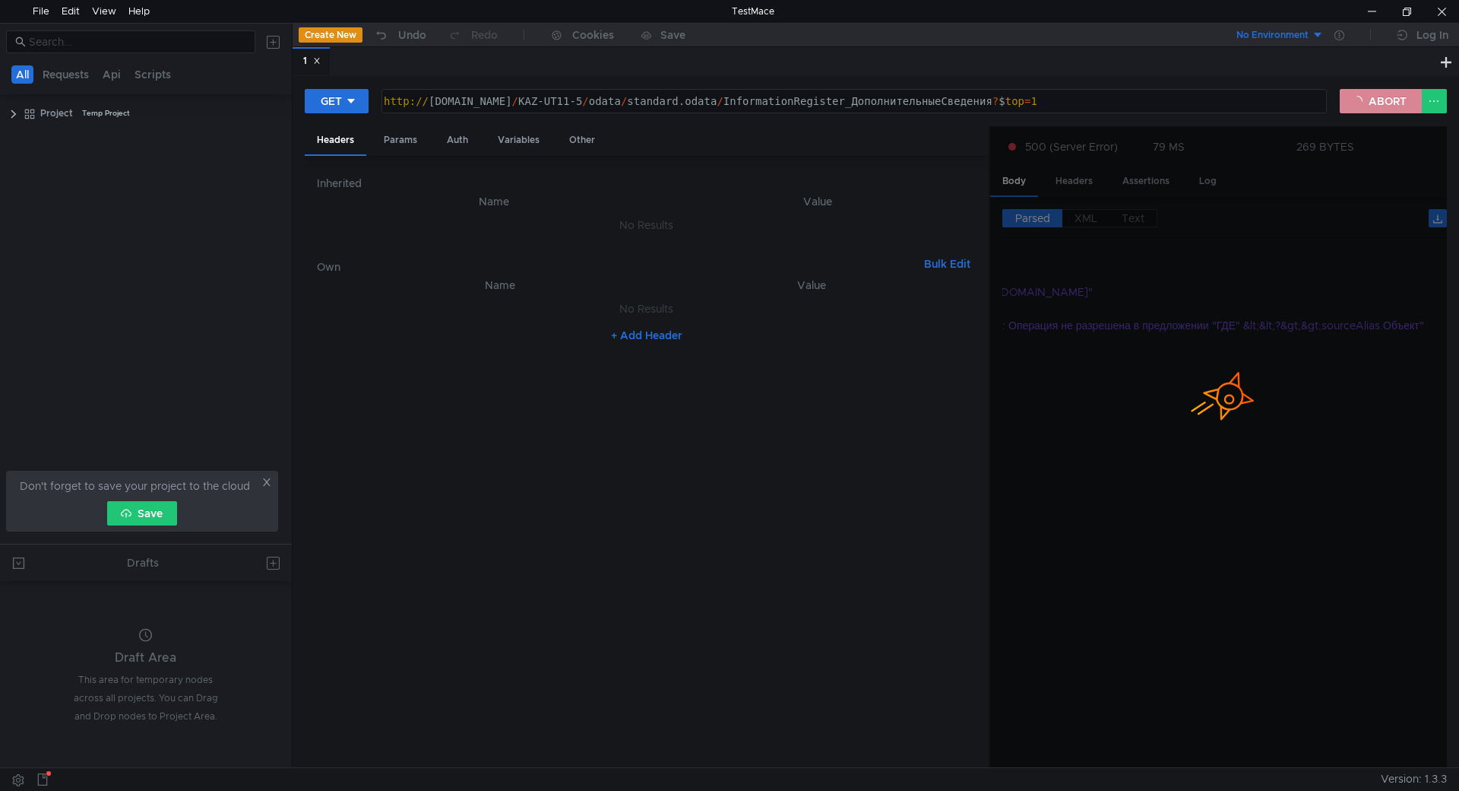
click at [1358, 104] on button "ABORT" at bounding box center [1381, 101] width 82 height 24
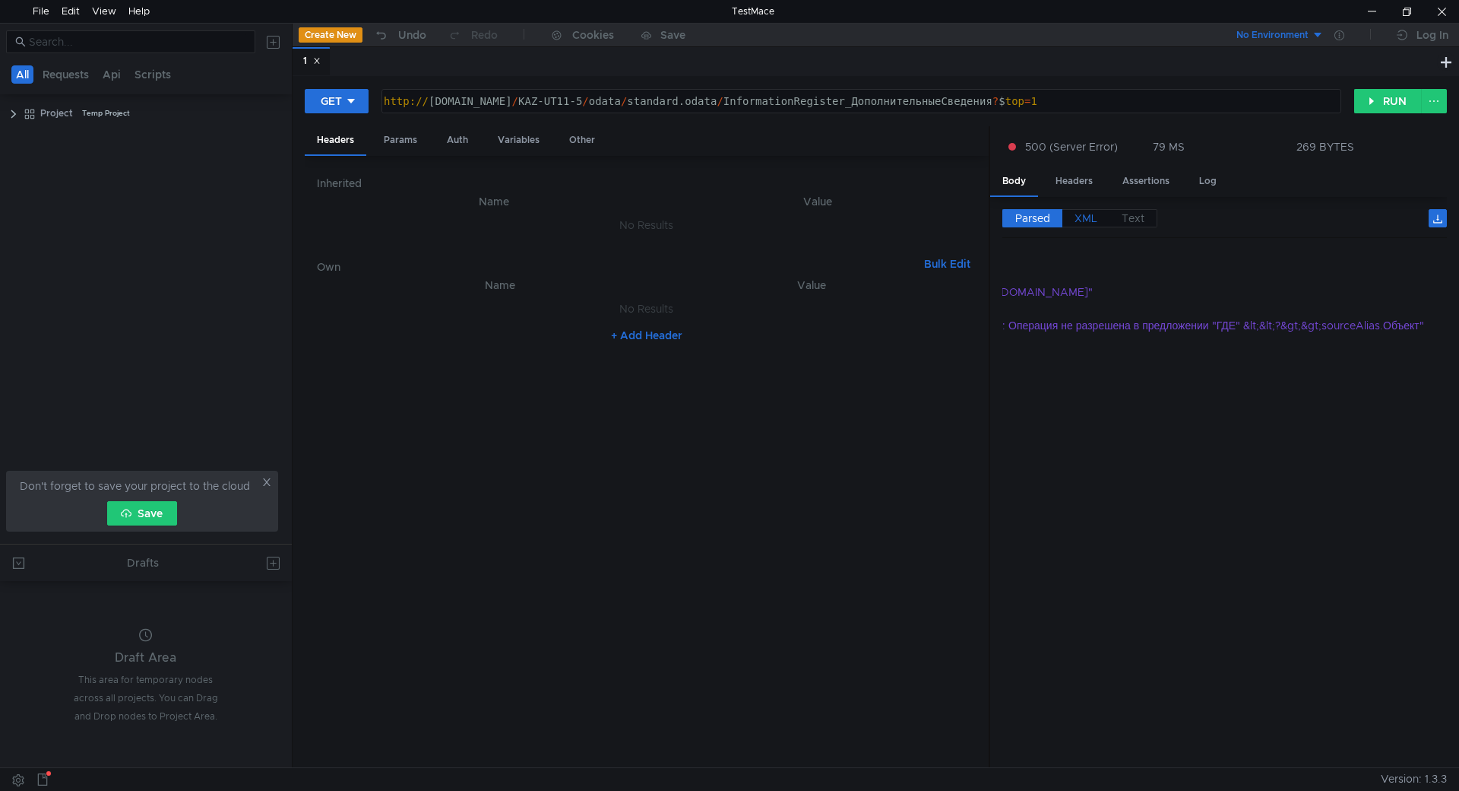
click at [1072, 223] on label "XML" at bounding box center [1086, 218] width 47 height 18
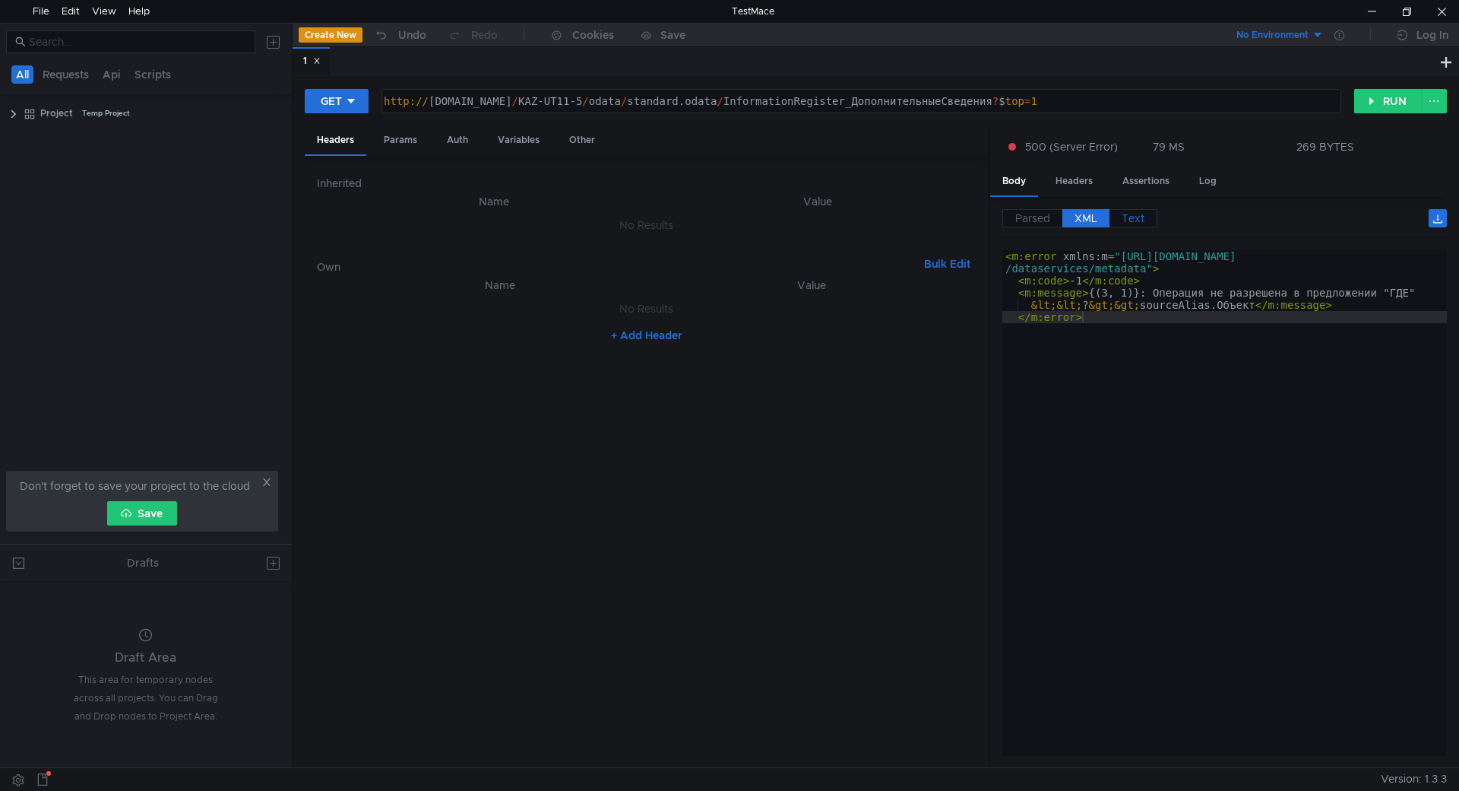
click at [1124, 216] on span "Text" at bounding box center [1133, 218] width 23 height 14
click at [425, 136] on div "Params" at bounding box center [401, 140] width 58 height 28
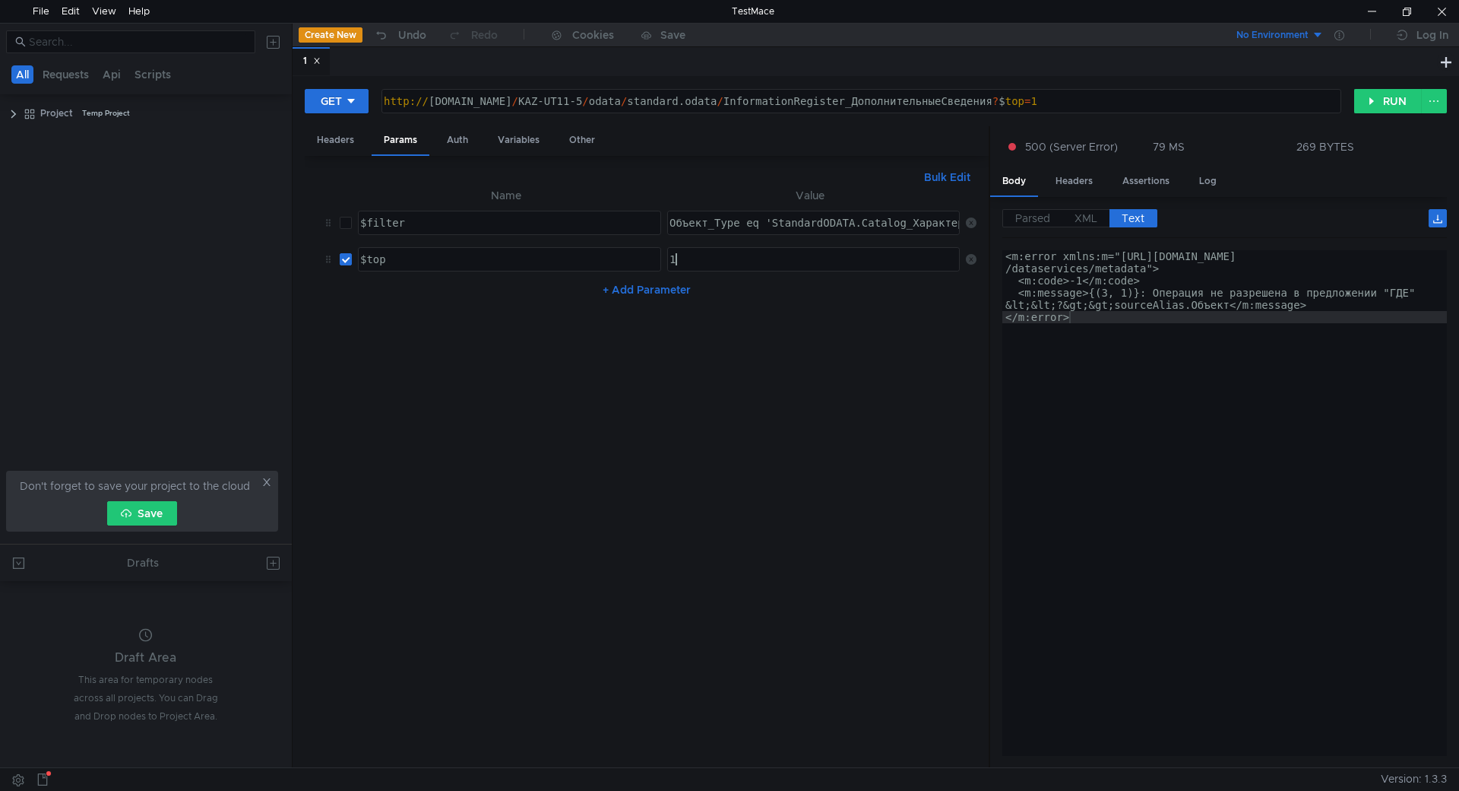
click at [759, 255] on div "1" at bounding box center [814, 271] width 294 height 36
click at [345, 260] on input "checkbox" at bounding box center [346, 259] width 12 height 12
checkbox input "false"
click at [1376, 109] on button "RUN" at bounding box center [1388, 101] width 68 height 24
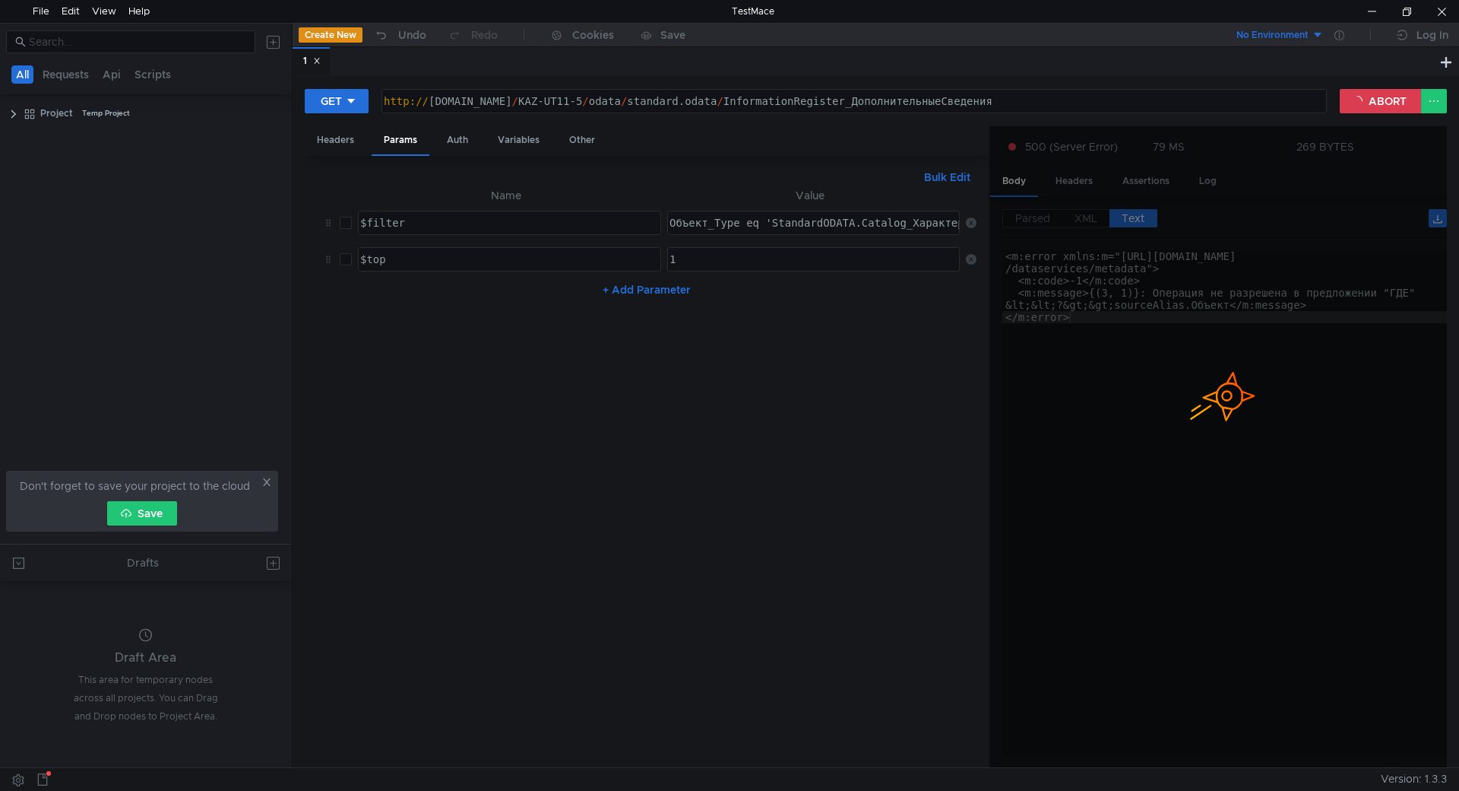
click at [1305, 28] on div "No Environment" at bounding box center [1273, 35] width 72 height 14
click at [166, 632] on div at bounding box center [729, 395] width 1459 height 791
click at [33, 783] on button at bounding box center [42, 779] width 24 height 23
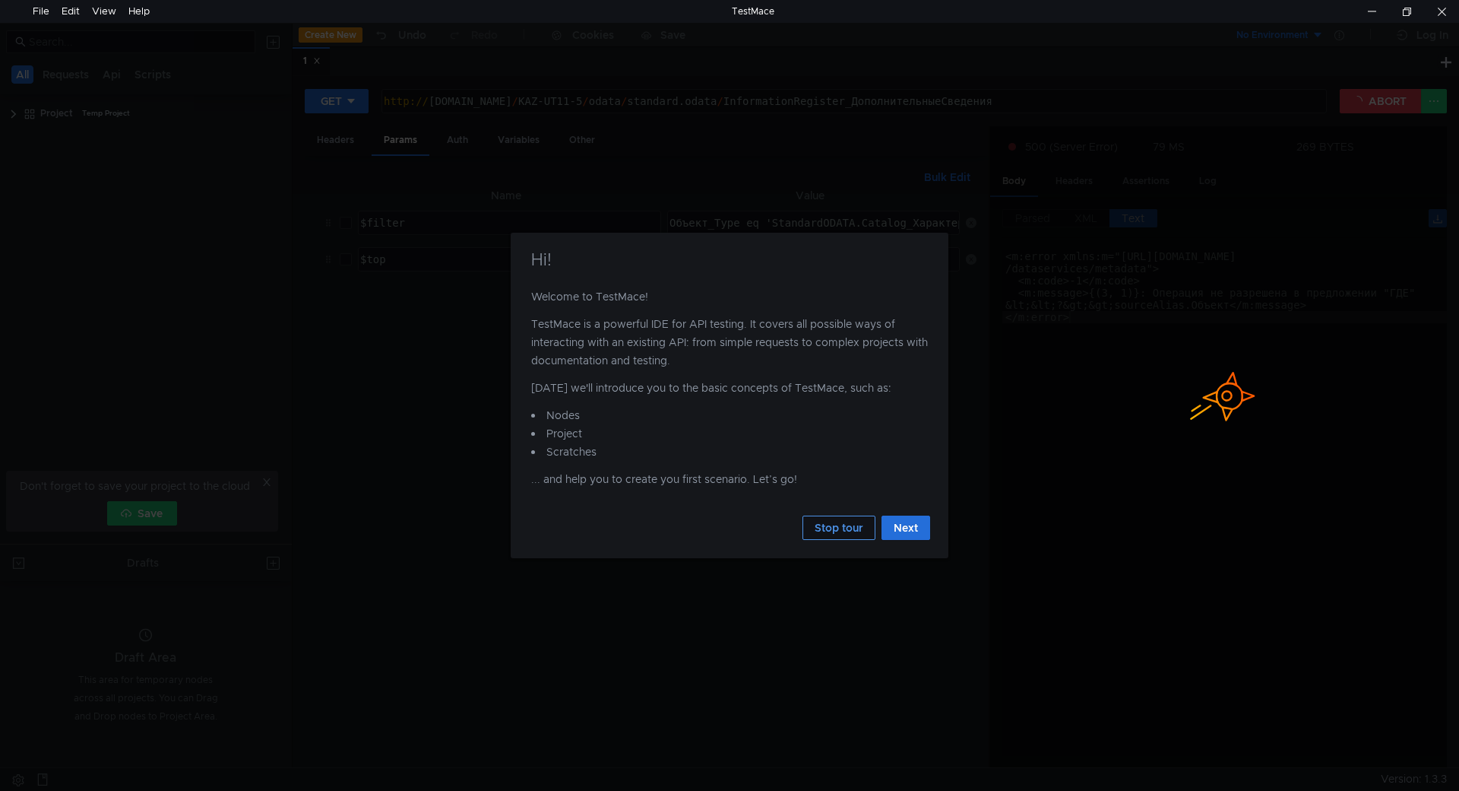
click at [845, 526] on button "Stop tour" at bounding box center [839, 527] width 73 height 24
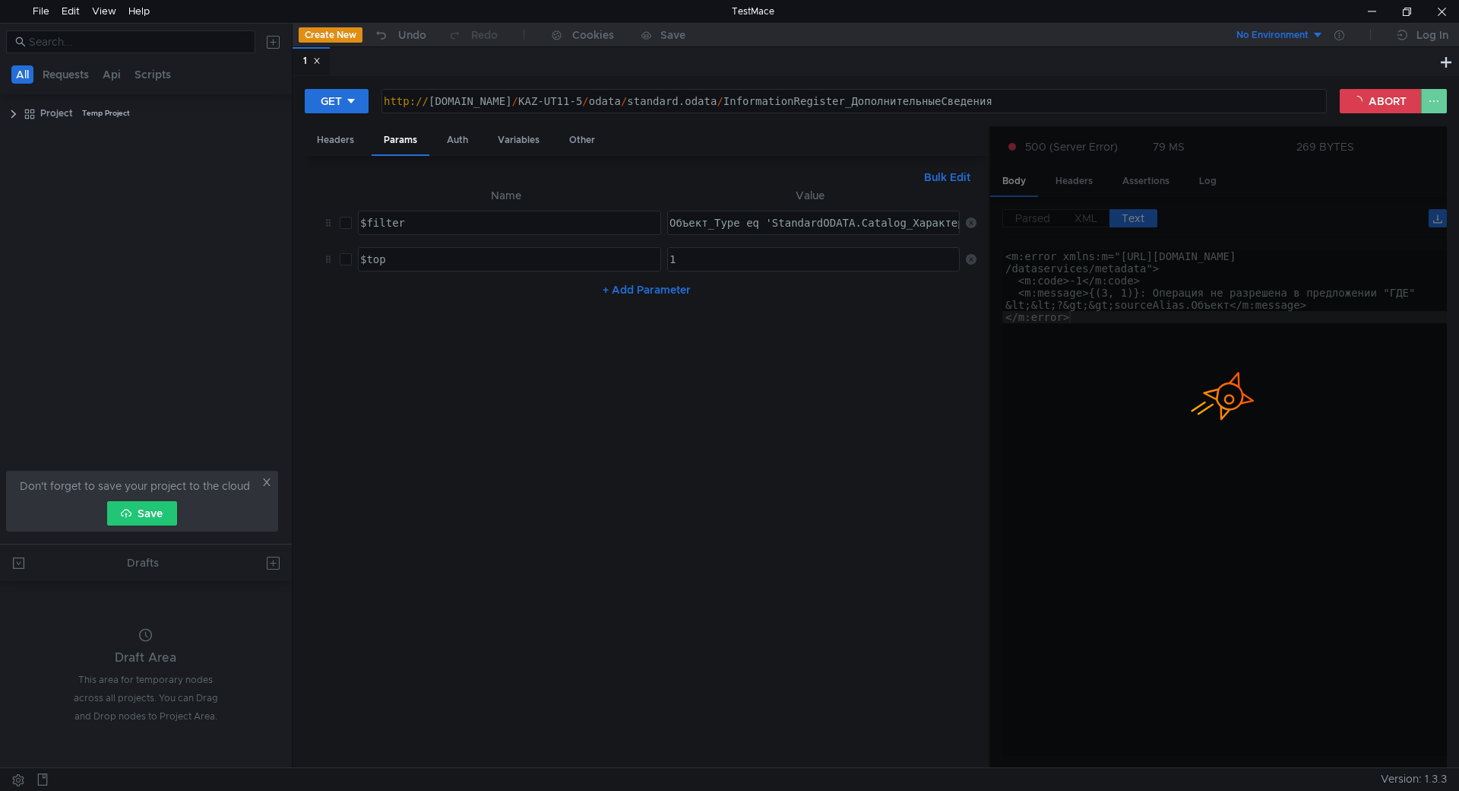
click at [1430, 99] on button at bounding box center [1434, 101] width 26 height 24
click at [1372, 103] on div at bounding box center [729, 395] width 1459 height 791
drag, startPoint x: 976, startPoint y: 502, endPoint x: 1042, endPoint y: 445, distance: 87.3
click at [978, 502] on div "Bulk Edit $filter:Объект_Type eq 'StandardODATA.Catalog_ХарактеристикиНоменклат…" at bounding box center [647, 462] width 684 height 612
click at [1353, 104] on button "ABORT" at bounding box center [1381, 101] width 82 height 24
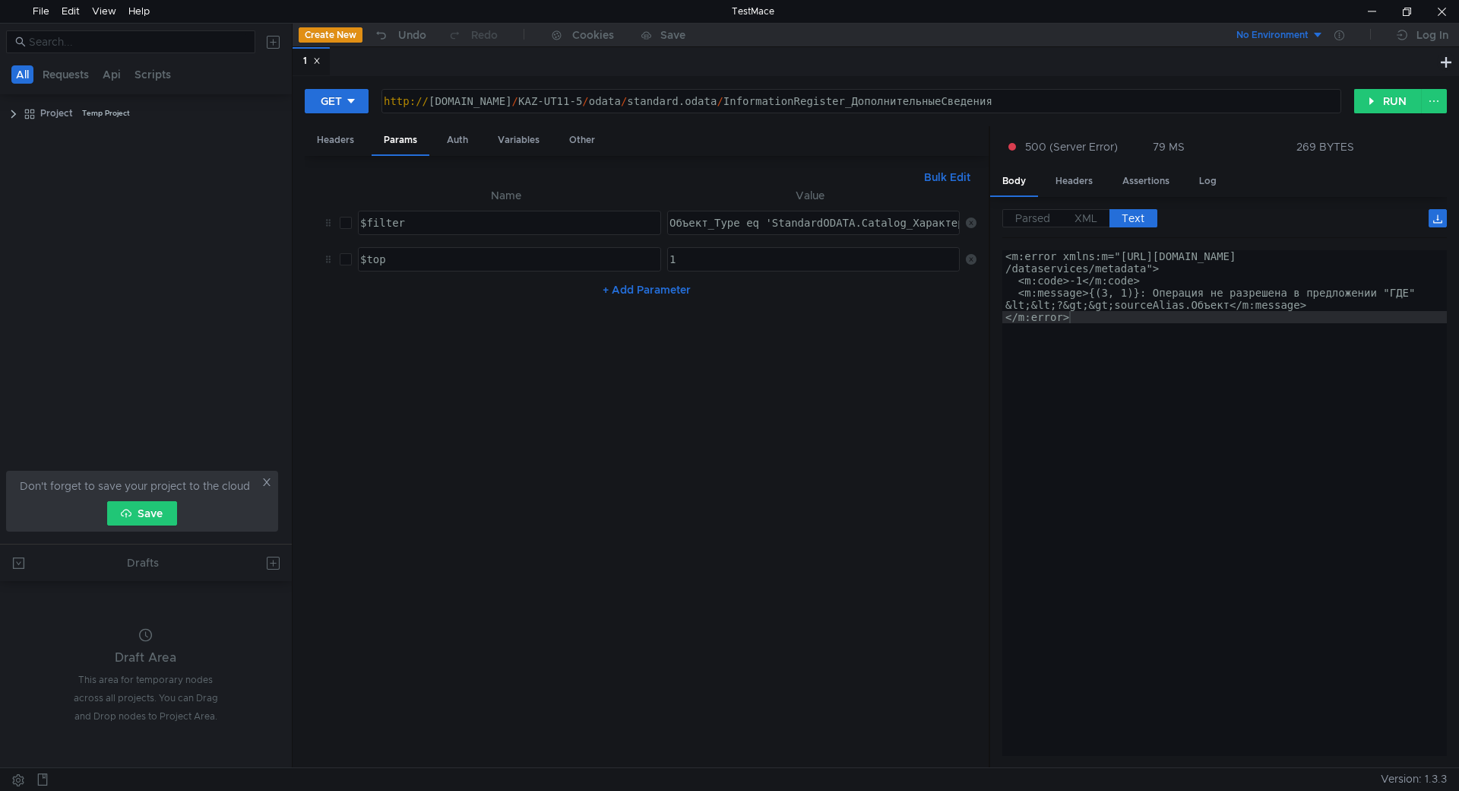
type textarea "</m:error>"
click at [1087, 362] on div "<m:error xmlns:m="[URL][DOMAIN_NAME] /dataservices/metadata"> <m:code>-1</m:cod…" at bounding box center [1225, 521] width 445 height 542
click at [1030, 199] on div "Parsed XML Text {} m:error {} @_xmlns:m : "[URL][DOMAIN_NAME]" m:code : -1 m:me…" at bounding box center [1218, 482] width 457 height 571
click at [1038, 223] on span "Parsed" at bounding box center [1032, 218] width 35 height 14
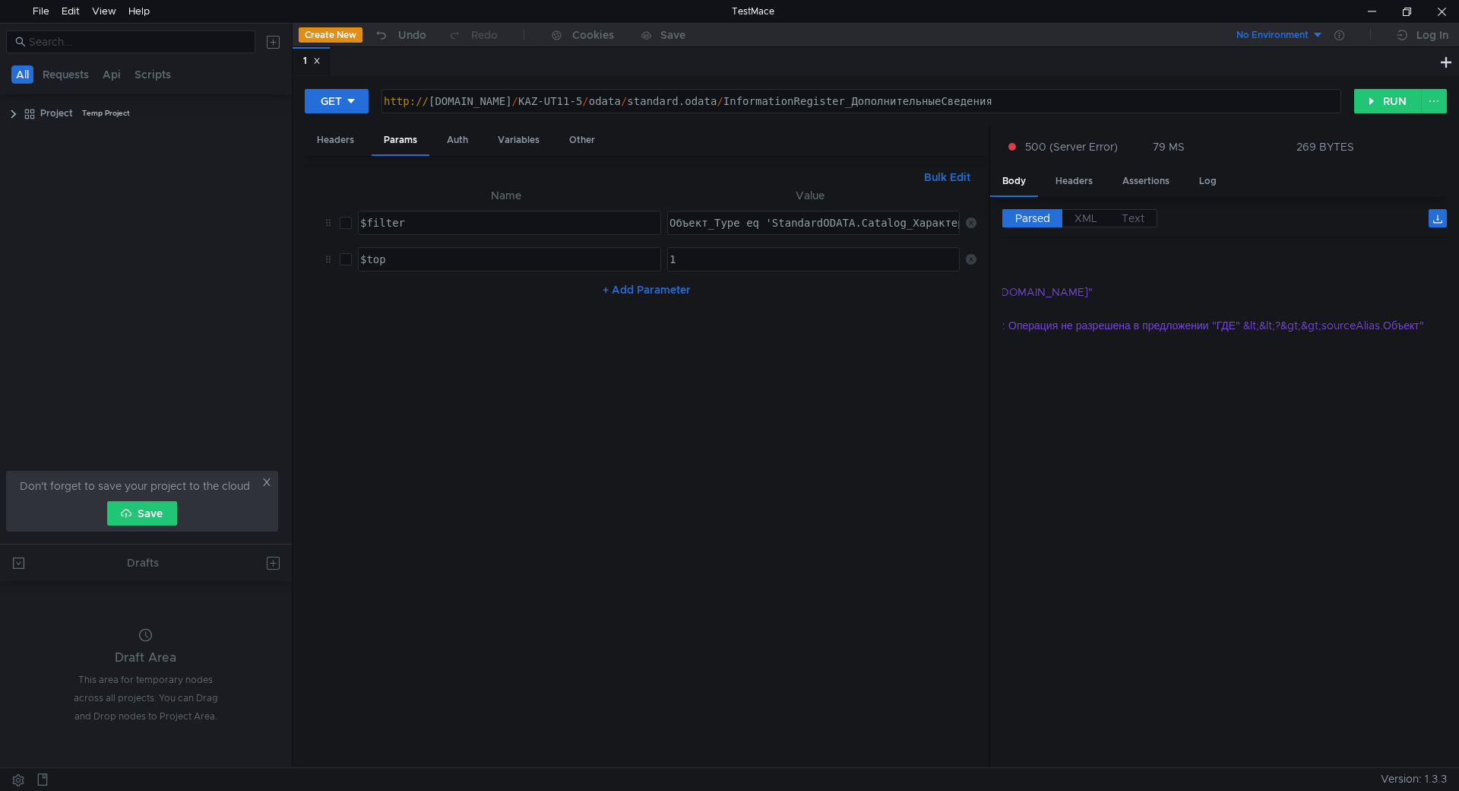
type textarea "[URL][DOMAIN_NAME]"
drag, startPoint x: 1121, startPoint y: 100, endPoint x: 809, endPoint y: 116, distance: 312.8
click at [809, 116] on div "GET [URL][DOMAIN_NAME] http:// [DOMAIN_NAME] / KAZ-UT11-5 / odata / standard.od…" at bounding box center [876, 107] width 1142 height 38
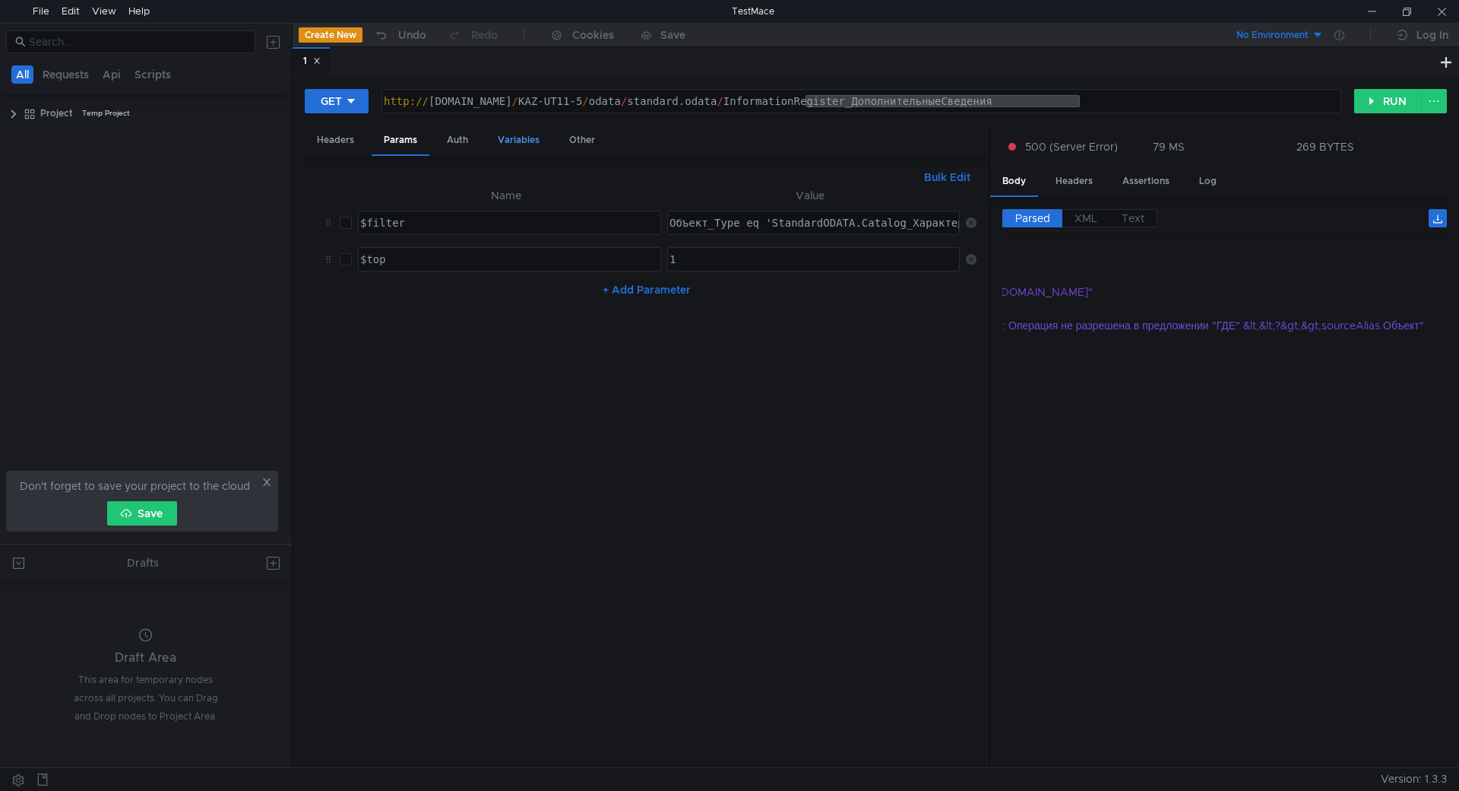
click at [516, 135] on div "Variables" at bounding box center [519, 140] width 66 height 28
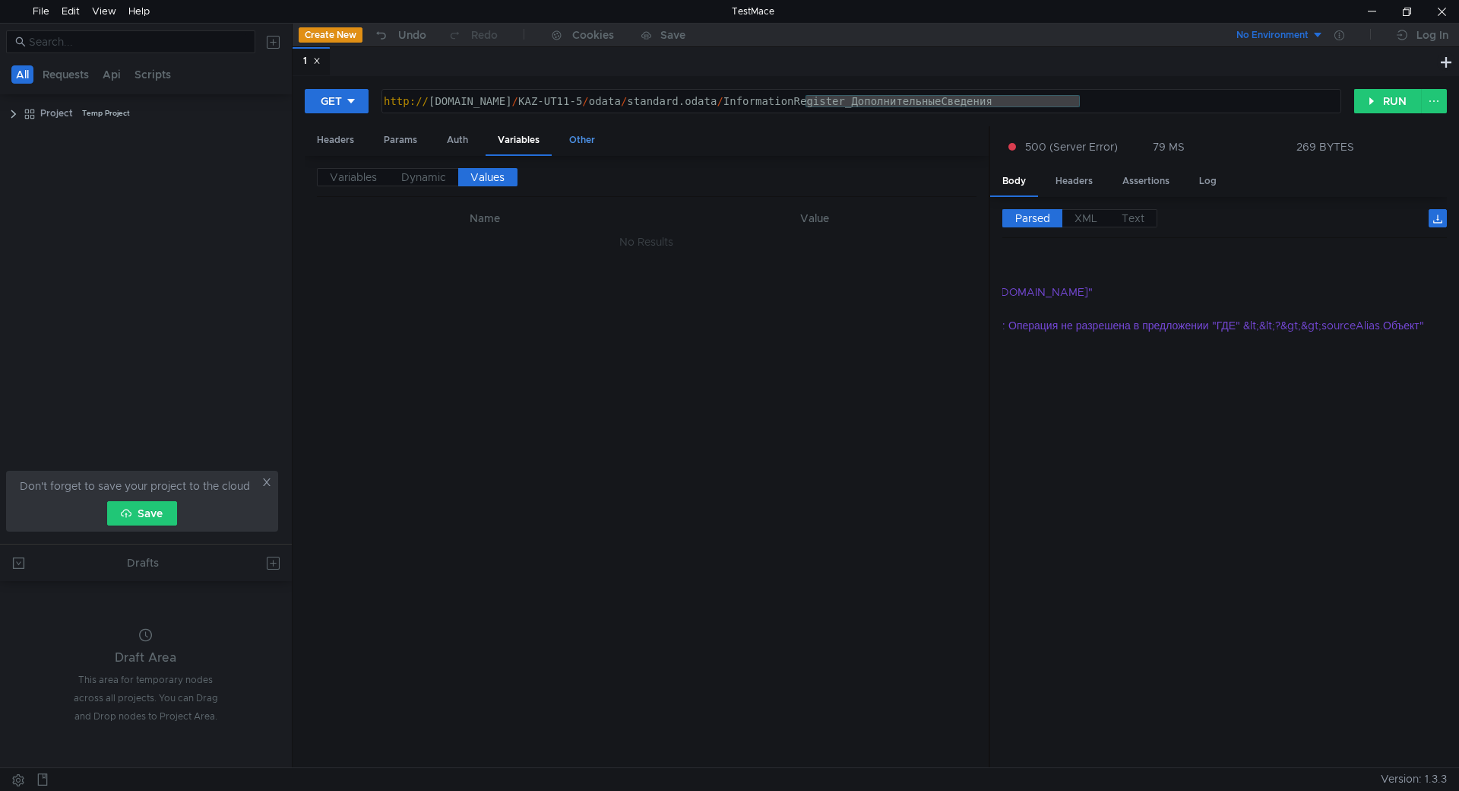
click at [585, 139] on div "Other" at bounding box center [582, 140] width 50 height 28
click at [472, 143] on div "Auth" at bounding box center [458, 140] width 46 height 28
click at [513, 143] on div "Variables" at bounding box center [519, 140] width 66 height 28
click at [405, 181] on span "Dynamic" at bounding box center [423, 177] width 45 height 14
click at [360, 176] on span "Variables" at bounding box center [353, 177] width 47 height 14
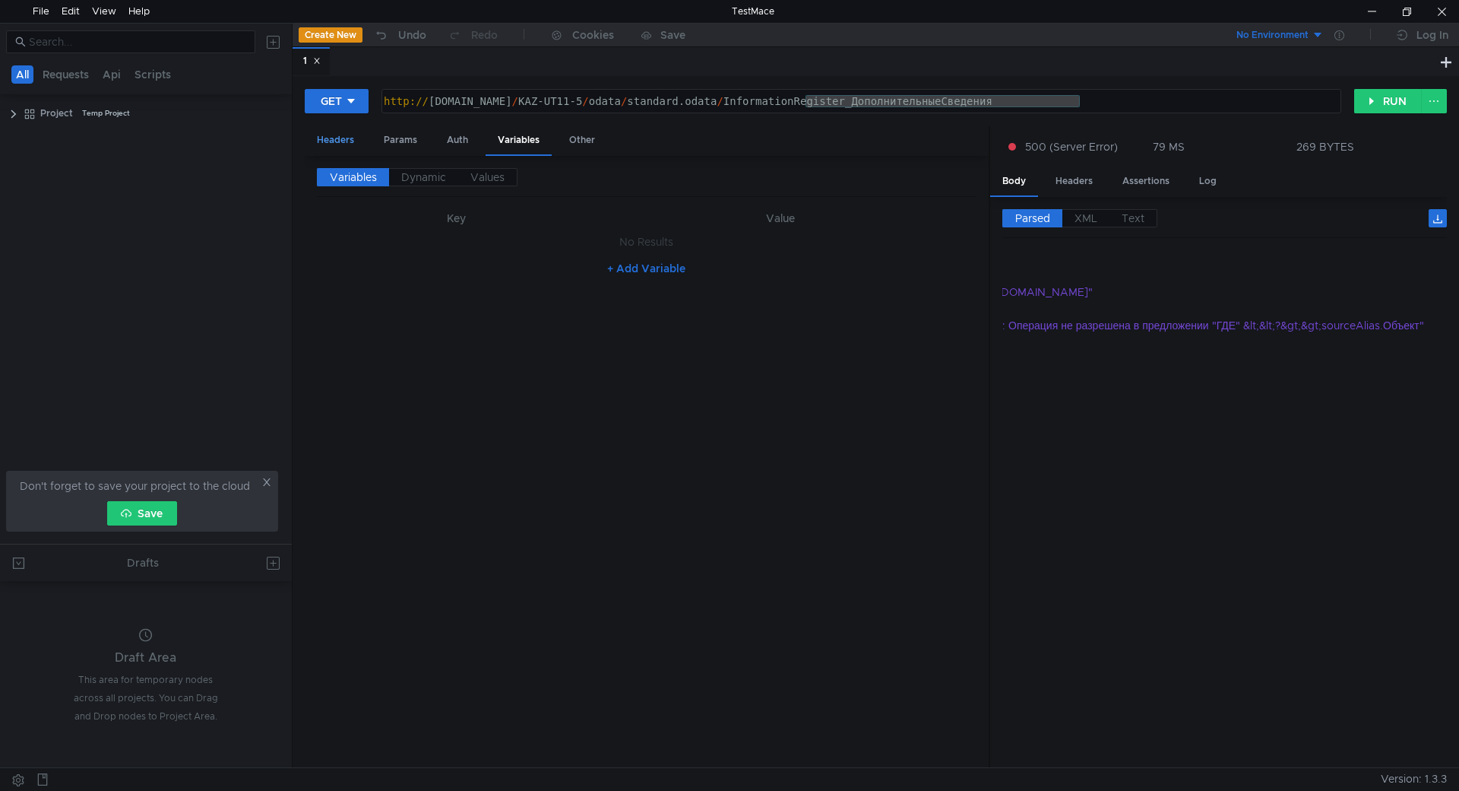
click at [359, 143] on div "Headers" at bounding box center [336, 140] width 62 height 28
click at [614, 336] on button "+ Add Header" at bounding box center [647, 335] width 84 height 18
click at [490, 318] on div at bounding box center [508, 324] width 302 height 36
click at [967, 314] on icon at bounding box center [971, 312] width 11 height 11
click at [930, 265] on button "Bulk Edit" at bounding box center [947, 264] width 59 height 18
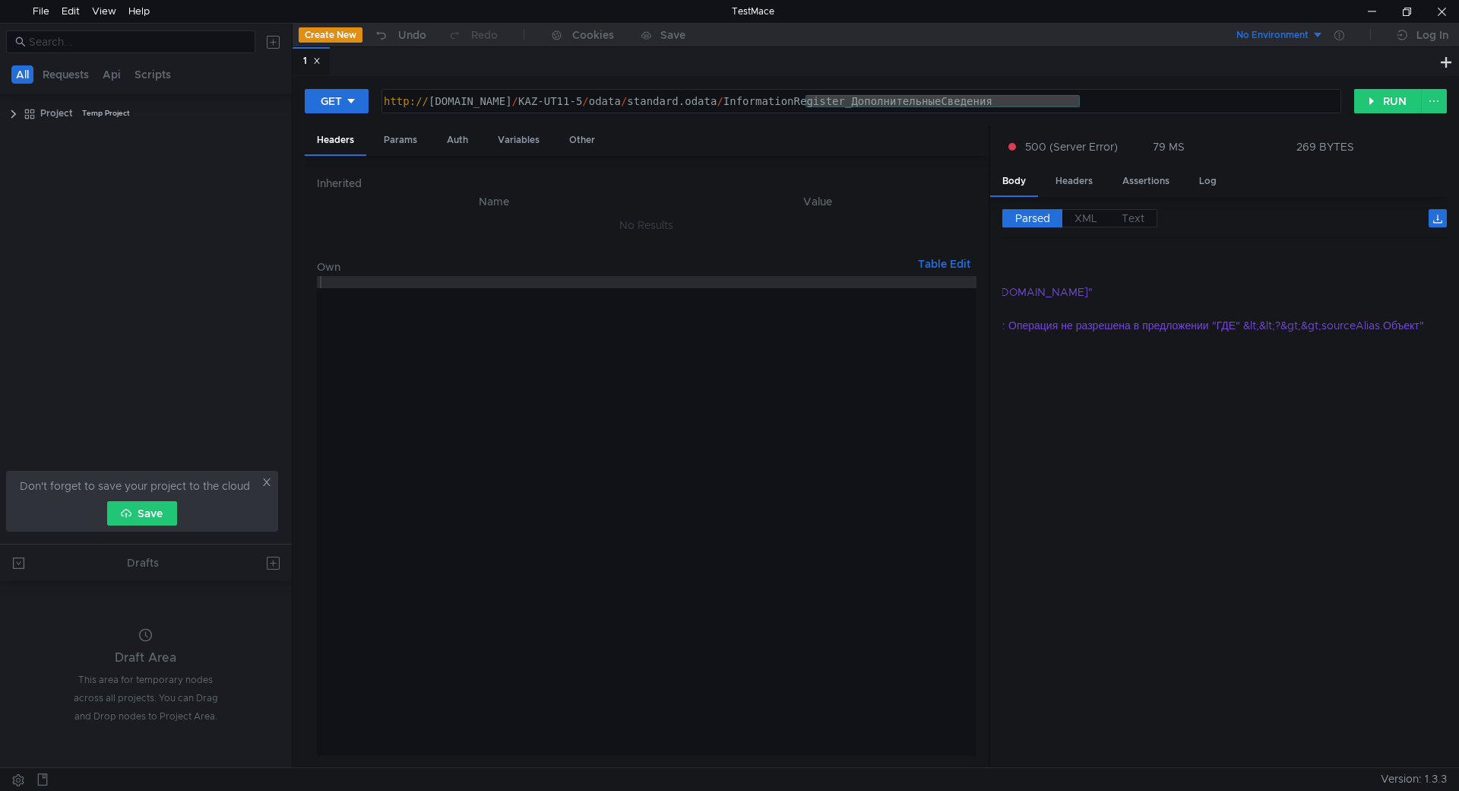
click at [945, 263] on button "Table Edit" at bounding box center [944, 264] width 65 height 18
click at [369, 176] on h6 "Inherited" at bounding box center [647, 183] width 660 height 18
click at [947, 68] on div "1" at bounding box center [865, 61] width 1145 height 29
click at [1030, 90] on div "http:// [DOMAIN_NAME] / KAZ-UT11-5 / odata / standard.odata / InformationRegist…" at bounding box center [861, 101] width 958 height 23
click at [388, 138] on div "Params" at bounding box center [401, 140] width 58 height 28
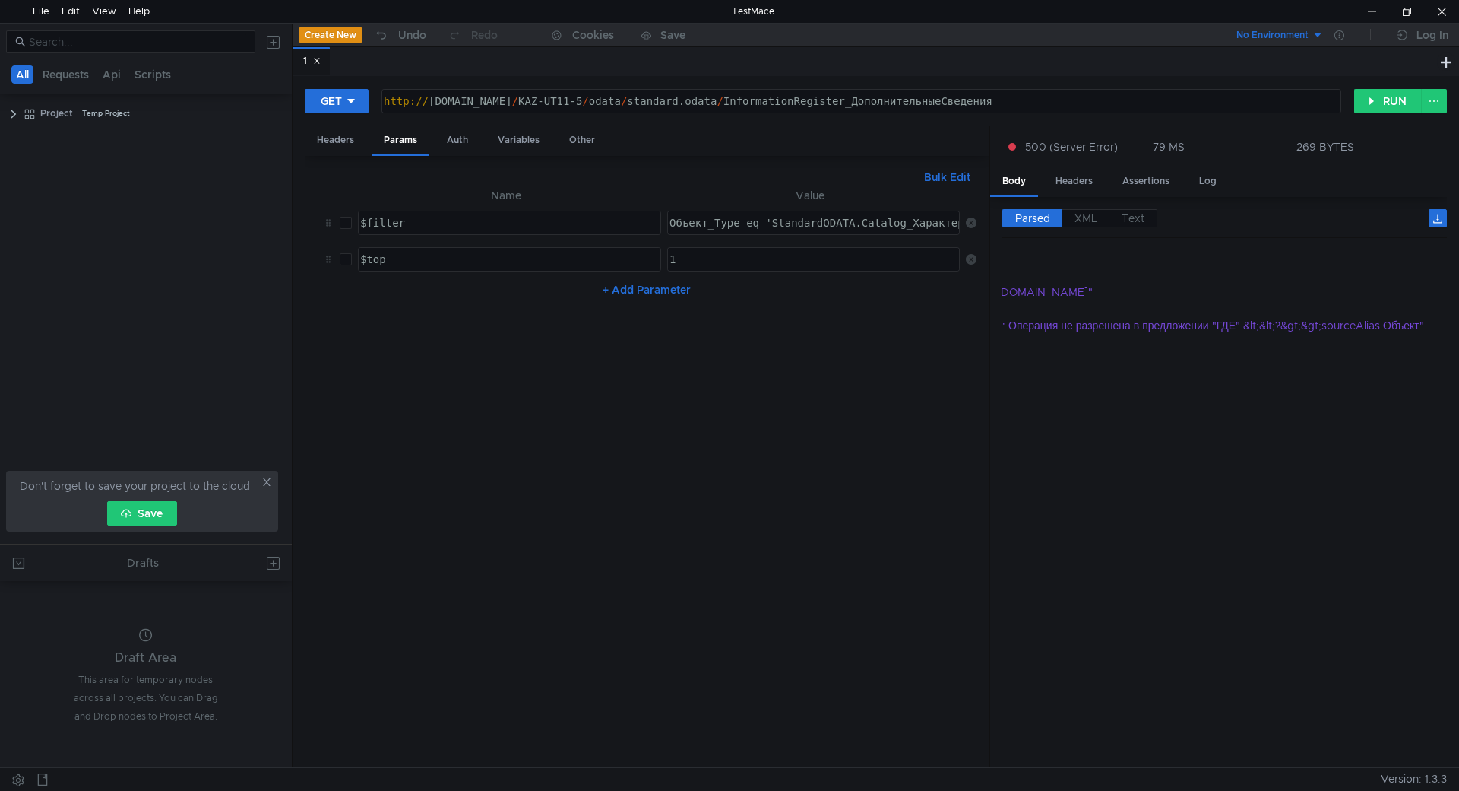
click at [341, 227] on input "checkbox" at bounding box center [346, 223] width 12 height 12
click at [344, 221] on input "checkbox" at bounding box center [346, 223] width 12 height 12
checkbox input "false"
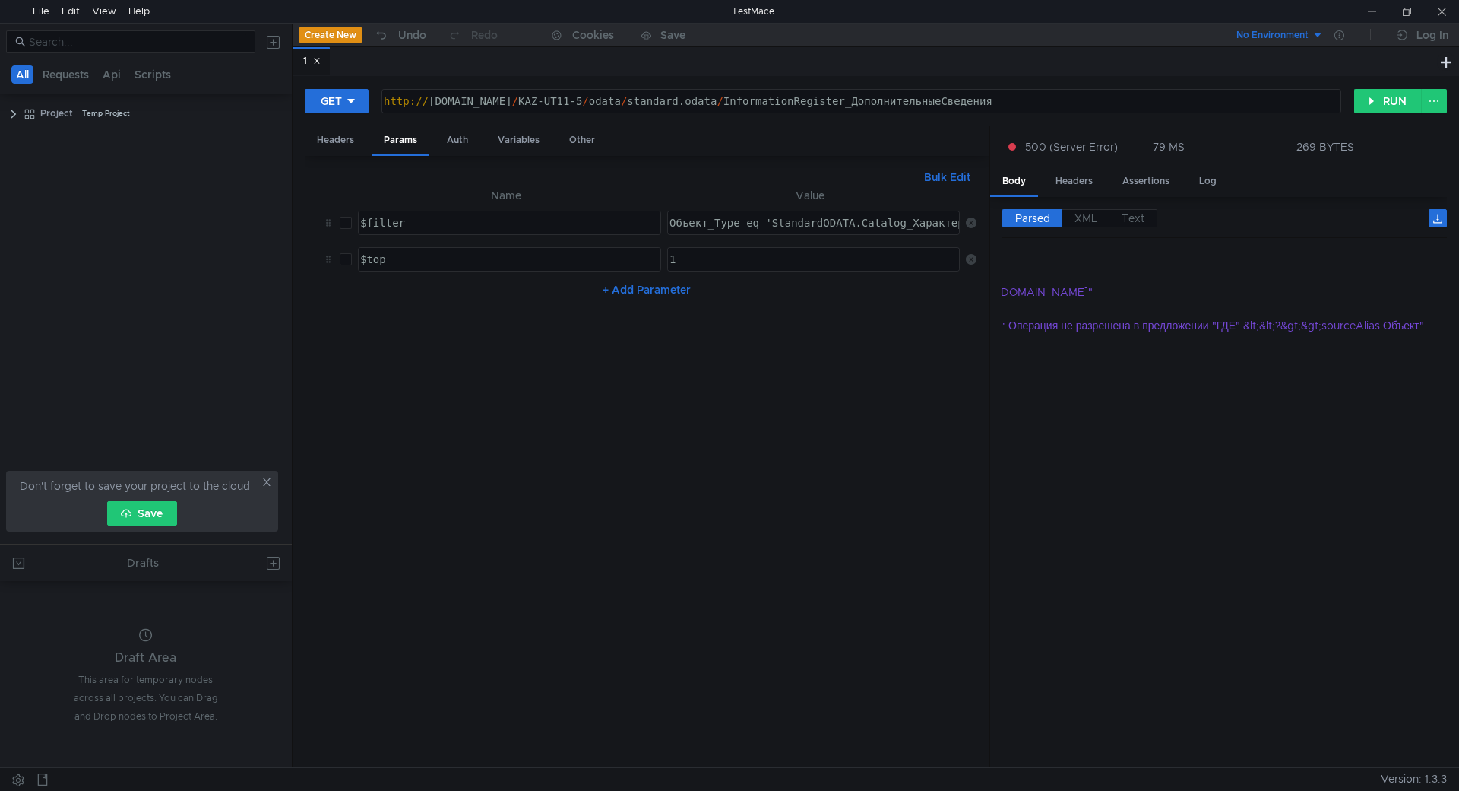
click at [597, 90] on div "http:// [DOMAIN_NAME] / KAZ-UT11-5 / odata / standard.odata / InformationRegist…" at bounding box center [861, 101] width 958 height 23
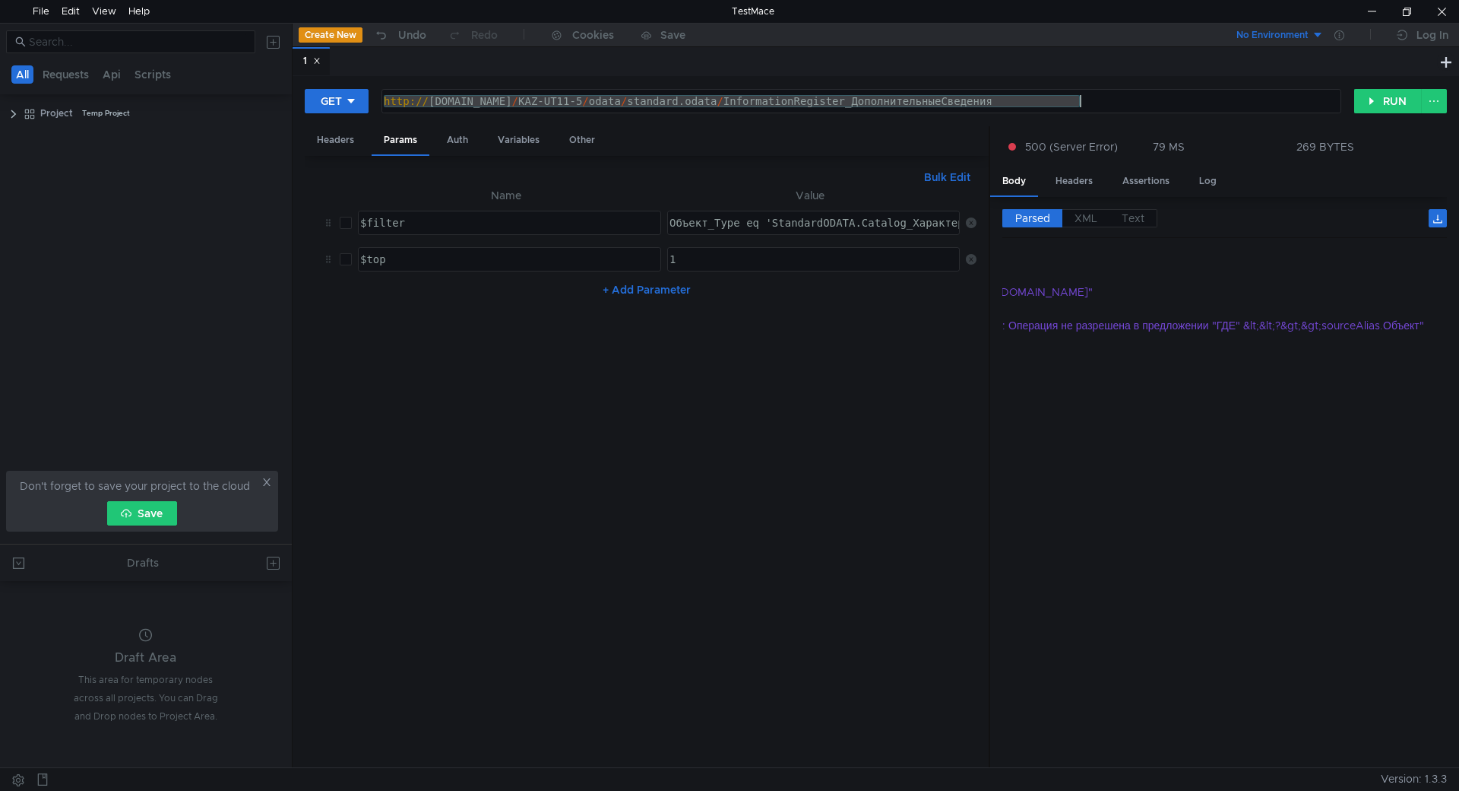
paste textarea "?$select=Объект,Объект_Type,Значение&$filter=Объект_Type eq 'StandardODATA.Cata…"
type textarea "[URL][DOMAIN_NAME]ДополнительныеСведения?$select=Объект,Объект_Type,Значение&$f…"
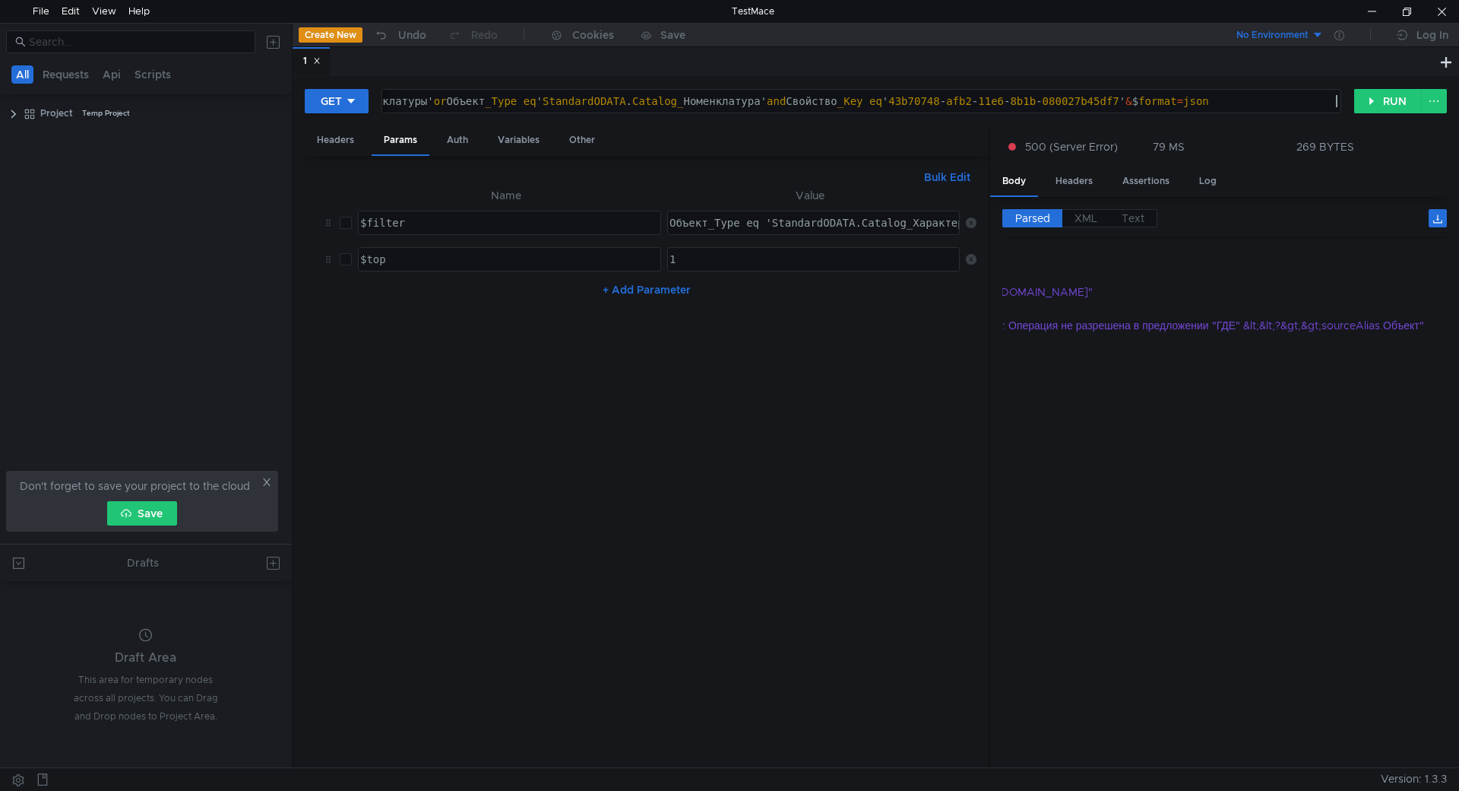
checkbox input "true"
click at [1371, 97] on button "RUN" at bounding box center [1388, 101] width 68 height 24
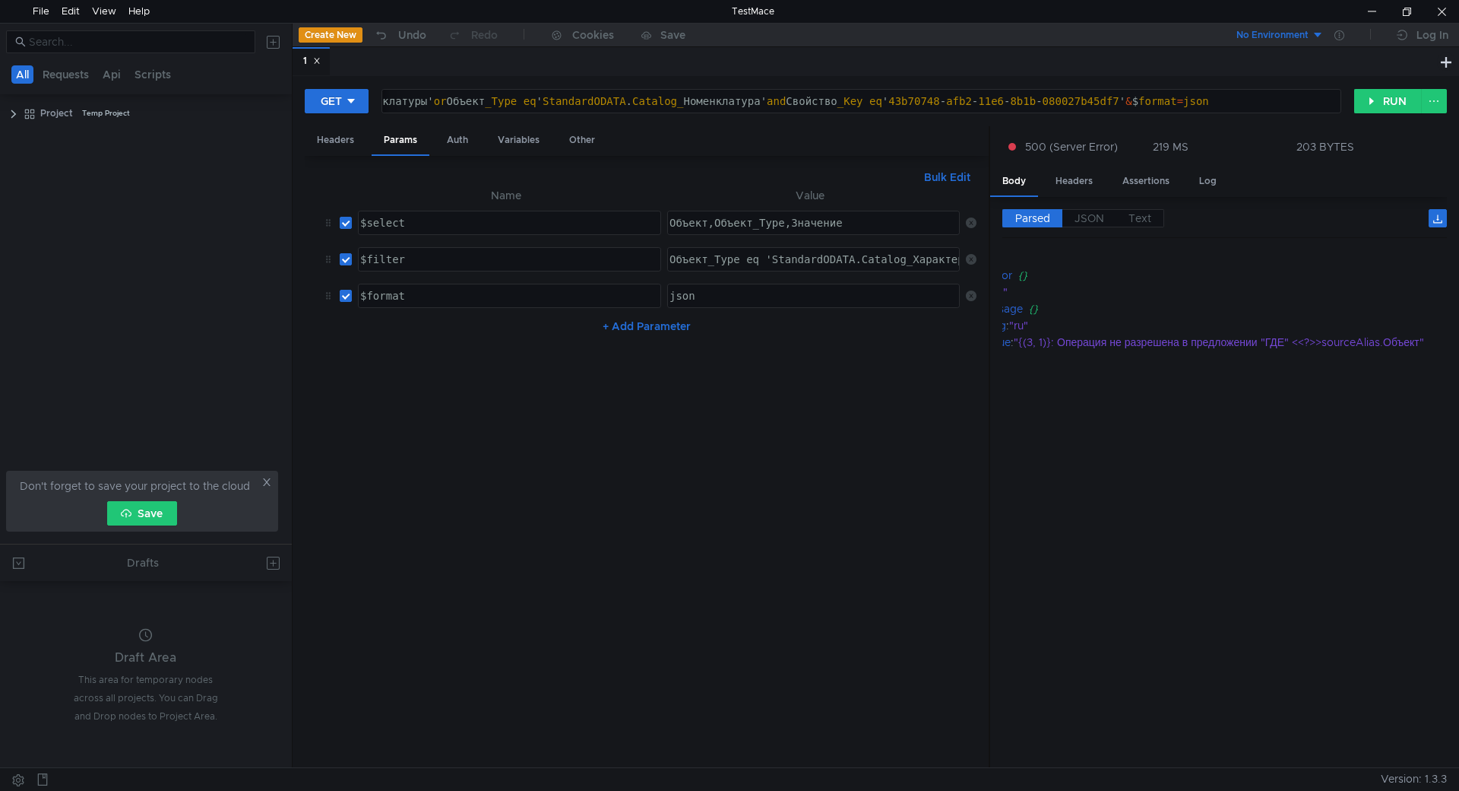
scroll to position [0, 0]
click at [1270, 331] on div ""ru"" at bounding box center [1303, 325] width 417 height 17
click at [1267, 341] on div ""{(3, 1)}: Операция не разрешена в предложении "ГДЕ" <<?>>sourceAlias.Объект"" at bounding box center [1306, 342] width 413 height 17
click at [1104, 344] on div ""{(3, 1)}: Операция не разрешена в предложении "ГДЕ" <<?>>sourceAlias.Объект"" at bounding box center [1306, 342] width 413 height 17
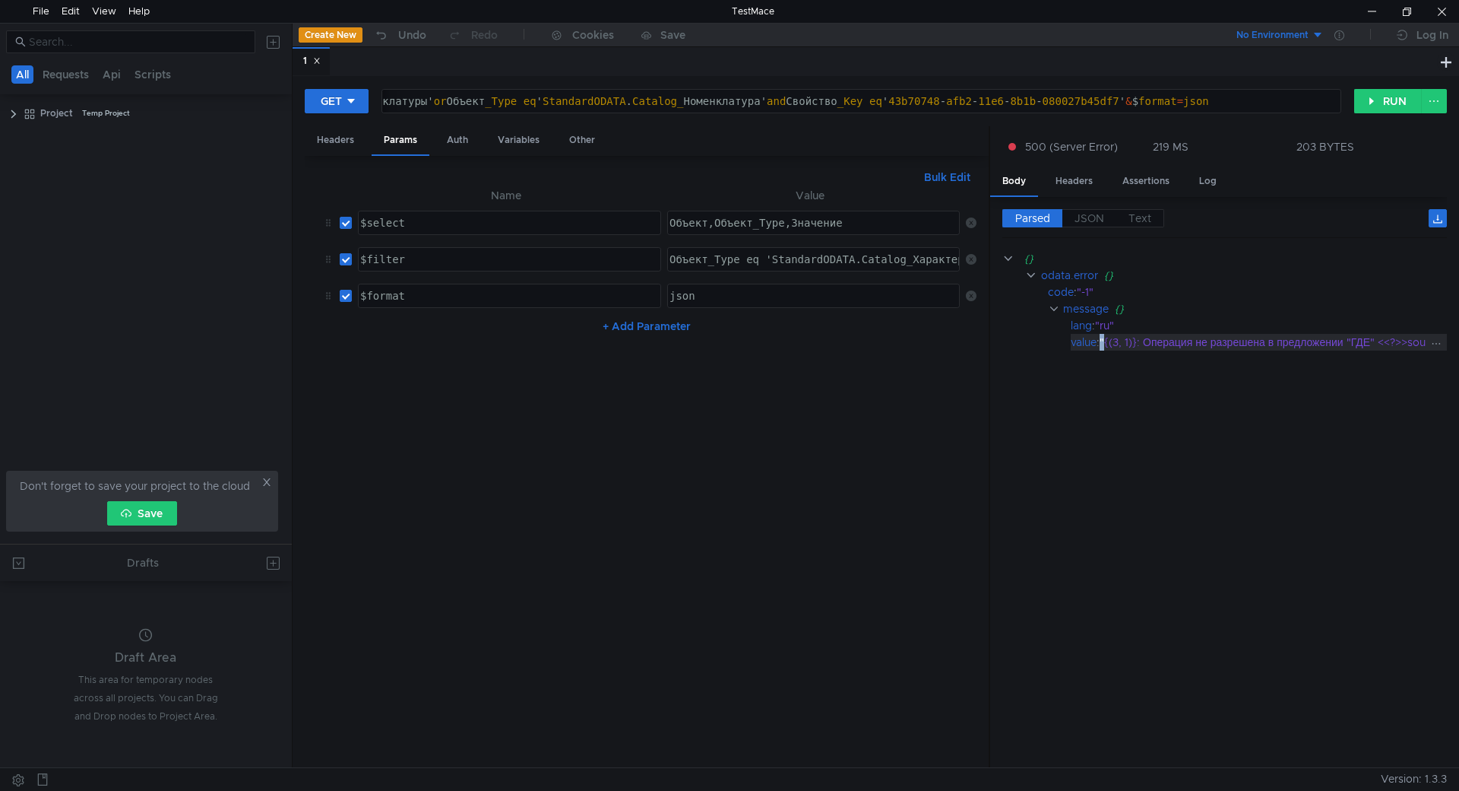
click at [1104, 344] on div ""{(3, 1)}: Операция не разрешена в предложении "ГДЕ" <<?>>sourceAlias.Объект"" at bounding box center [1306, 342] width 413 height 17
click at [515, 102] on div "http:// [DOMAIN_NAME] / KAZ-UT11-5 / odata / standard.odata / InformationRegist…" at bounding box center [232, 113] width 2216 height 36
click at [531, 100] on div "http:// [DOMAIN_NAME] / KAZ-UT11-5 / odata / standard.odata / InformationRegist…" at bounding box center [232, 113] width 2216 height 36
click at [555, 98] on div "http:// [DOMAIN_NAME] / KAZ-UT11-5 / odata / standard.odata / InformationRegist…" at bounding box center [238, 113] width 2216 height 36
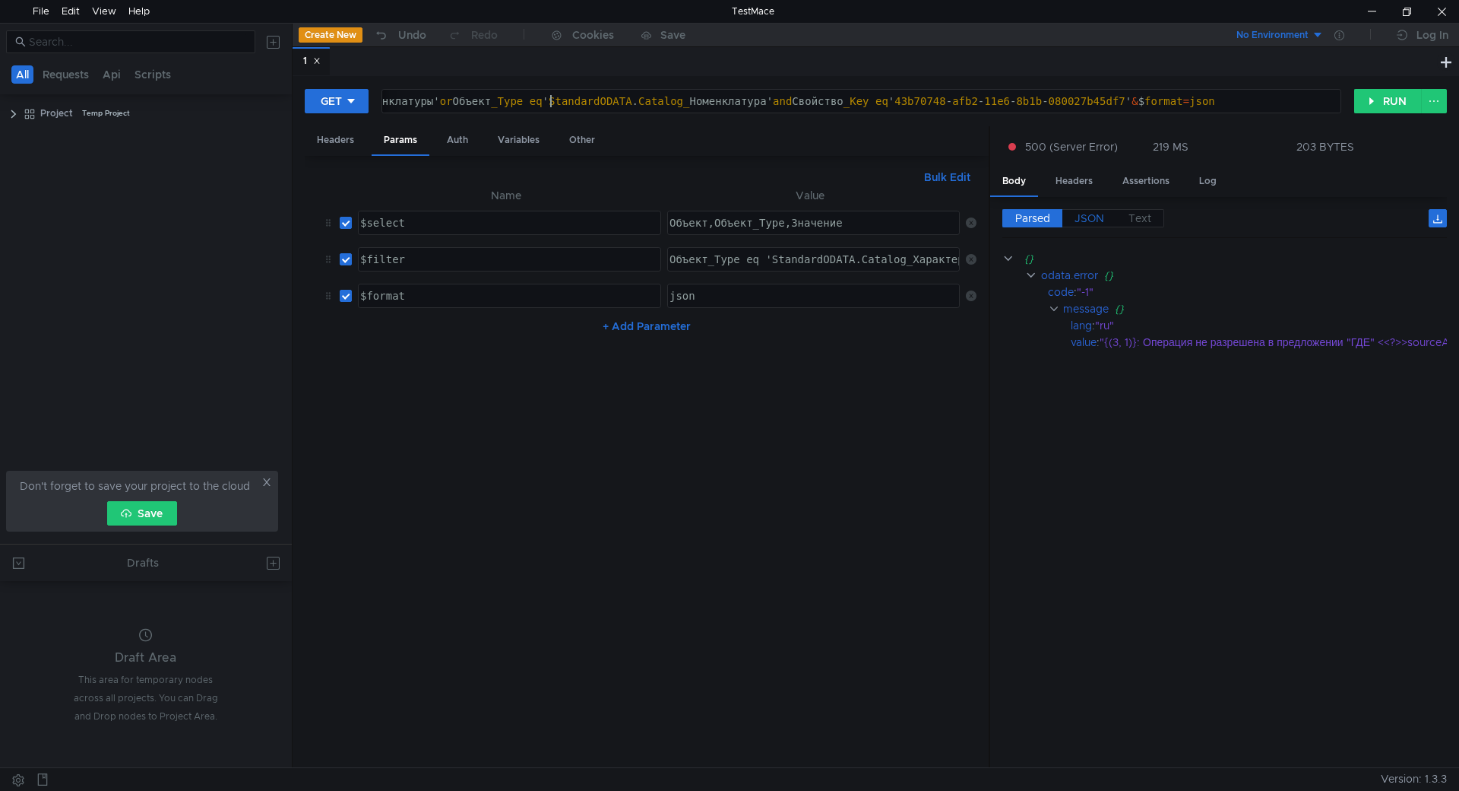
type textarea "[URL][DOMAIN_NAME]ДополнительныеСведения?$select=Объект,Объект_Type,Значение&$f…"
click at [1097, 212] on span "JSON" at bounding box center [1090, 218] width 30 height 14
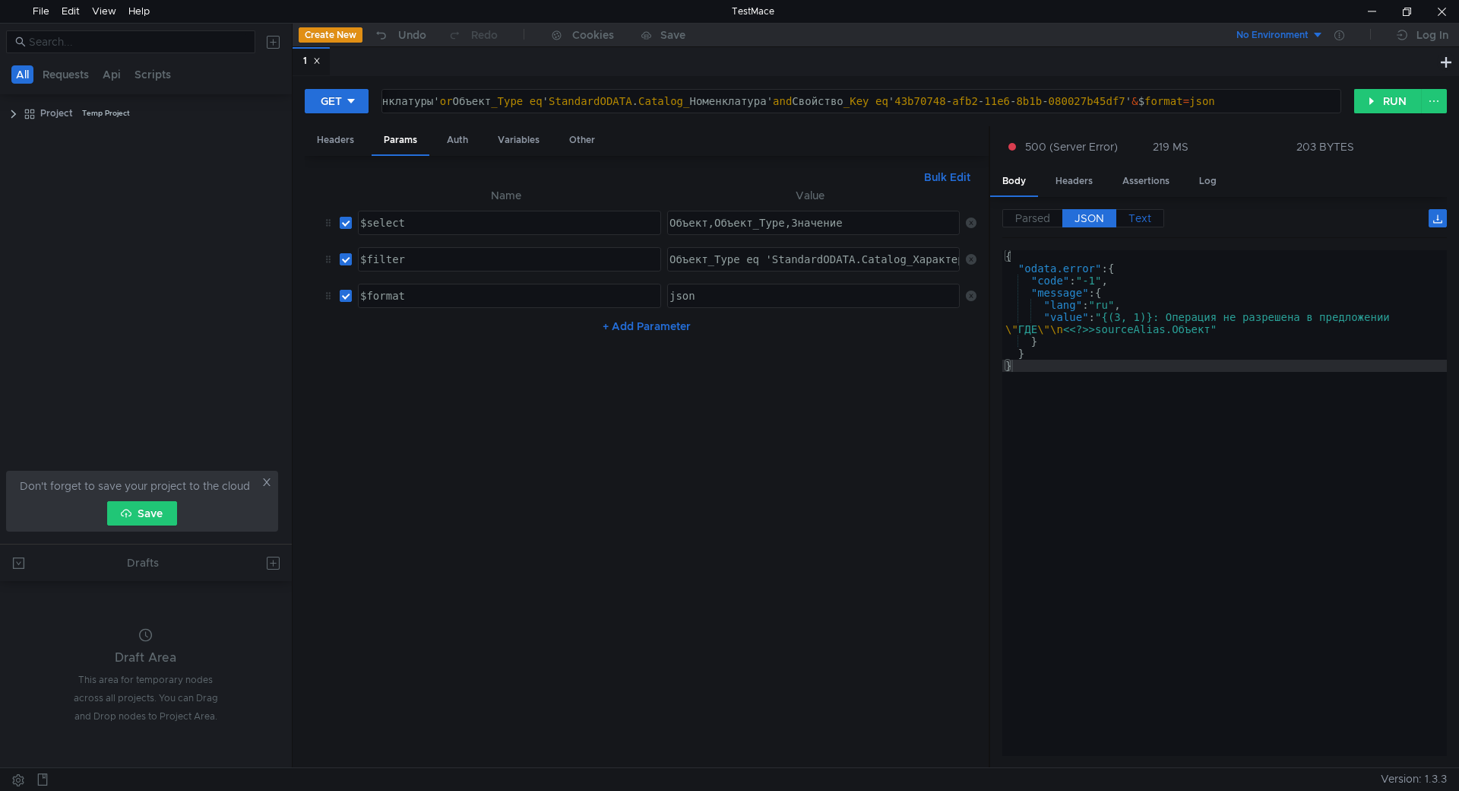
click at [1145, 217] on span "Text" at bounding box center [1140, 218] width 23 height 14
click at [347, 143] on div "Headers" at bounding box center [336, 140] width 62 height 28
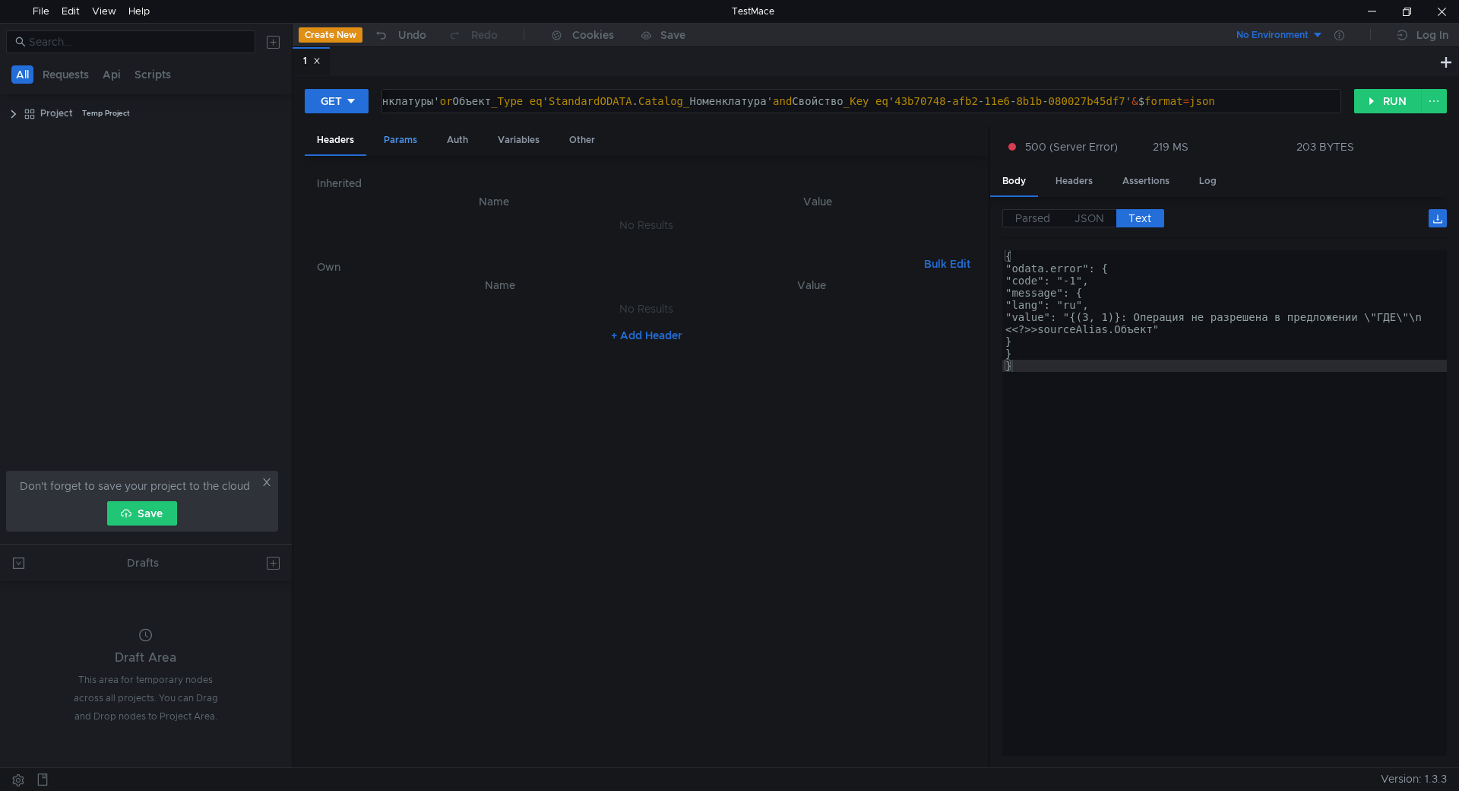
click at [404, 140] on div "Params" at bounding box center [401, 140] width 58 height 28
click at [455, 136] on div "Auth" at bounding box center [458, 140] width 46 height 28
click at [382, 135] on div "Params" at bounding box center [401, 140] width 58 height 28
click at [1144, 189] on div "Assertions" at bounding box center [1146, 181] width 71 height 28
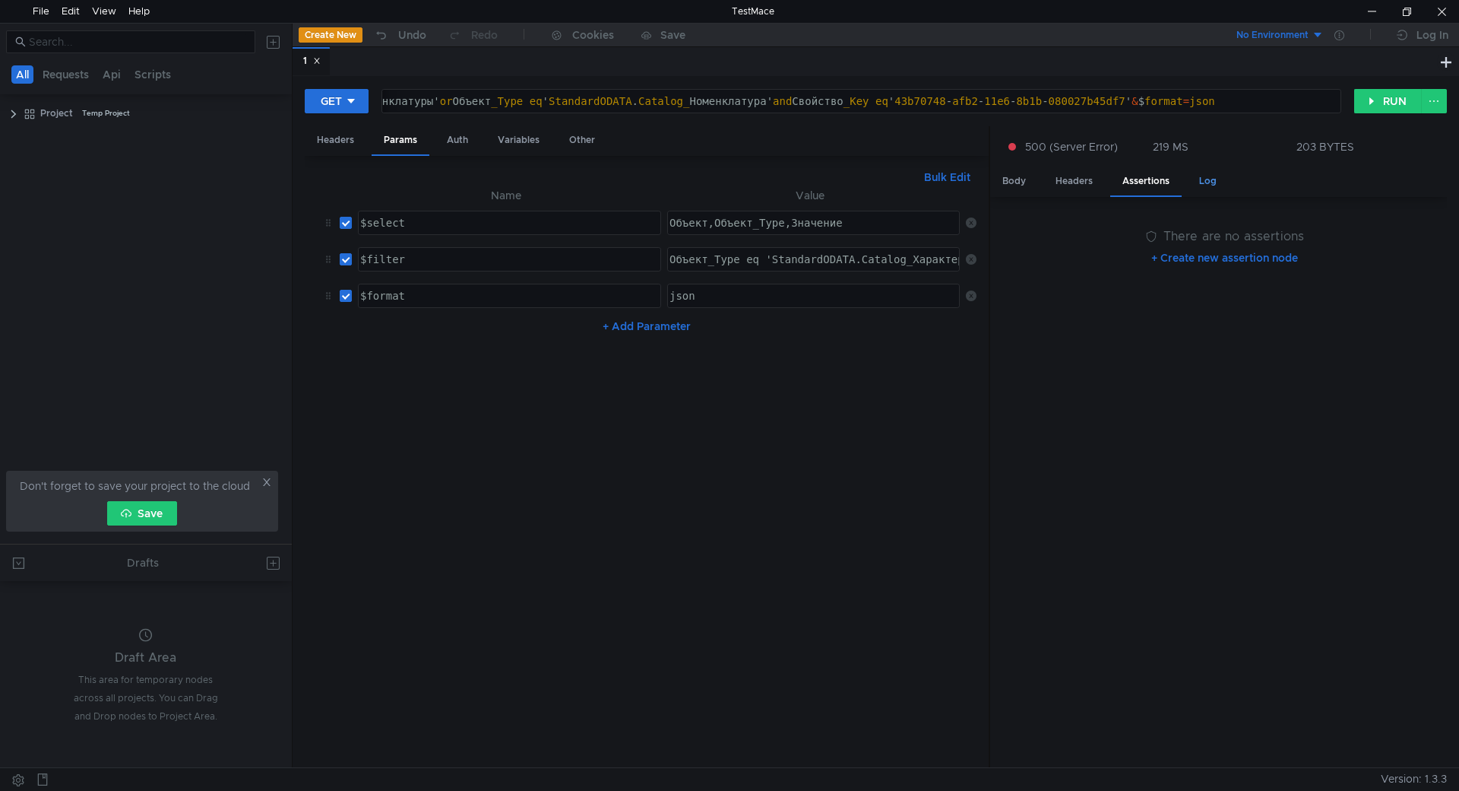
click at [1216, 185] on div "Log" at bounding box center [1208, 181] width 42 height 28
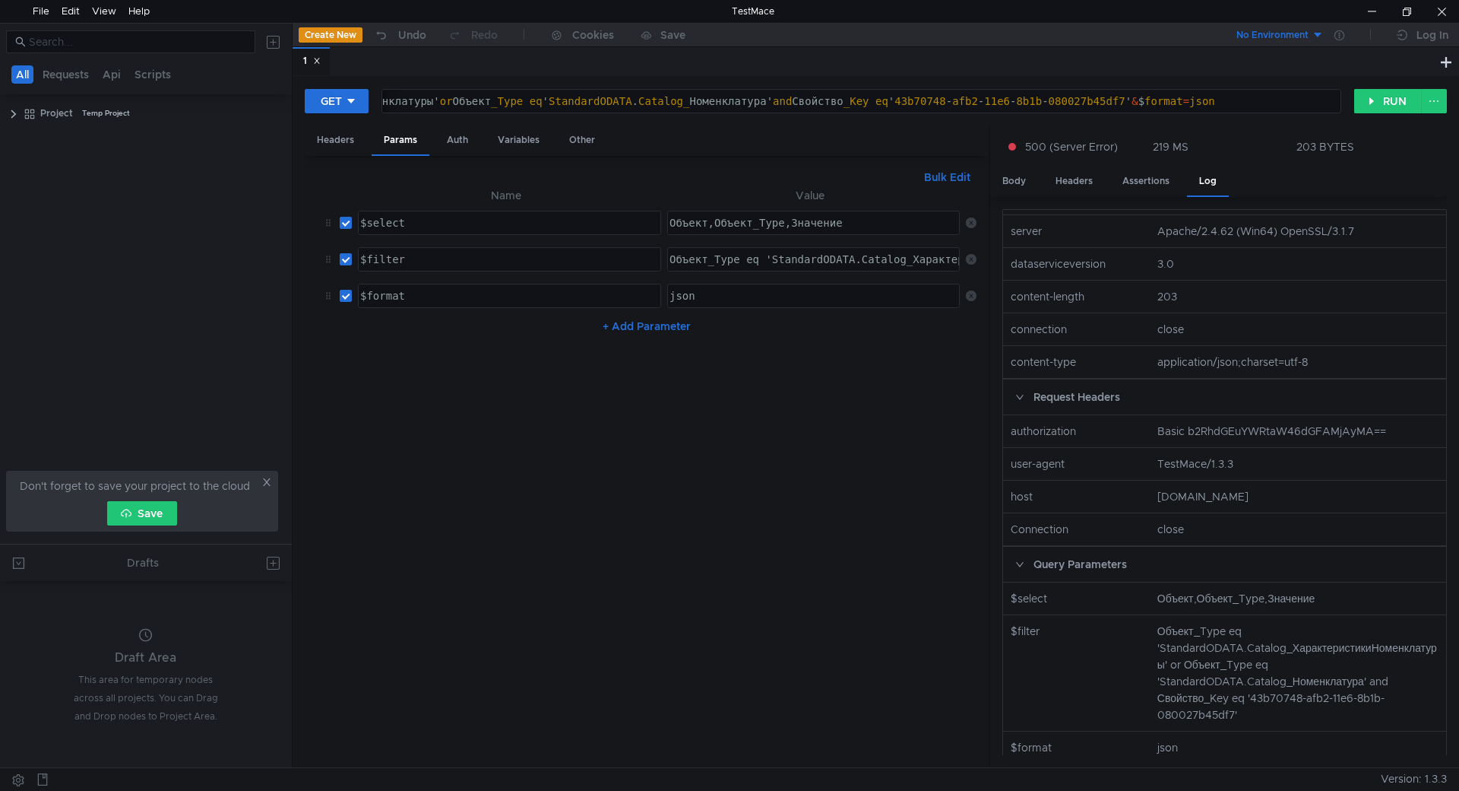
scroll to position [228, 0]
click at [1269, 42] on nz-col "[URL][DOMAIN_NAME]" at bounding box center [1298, 33] width 293 height 17
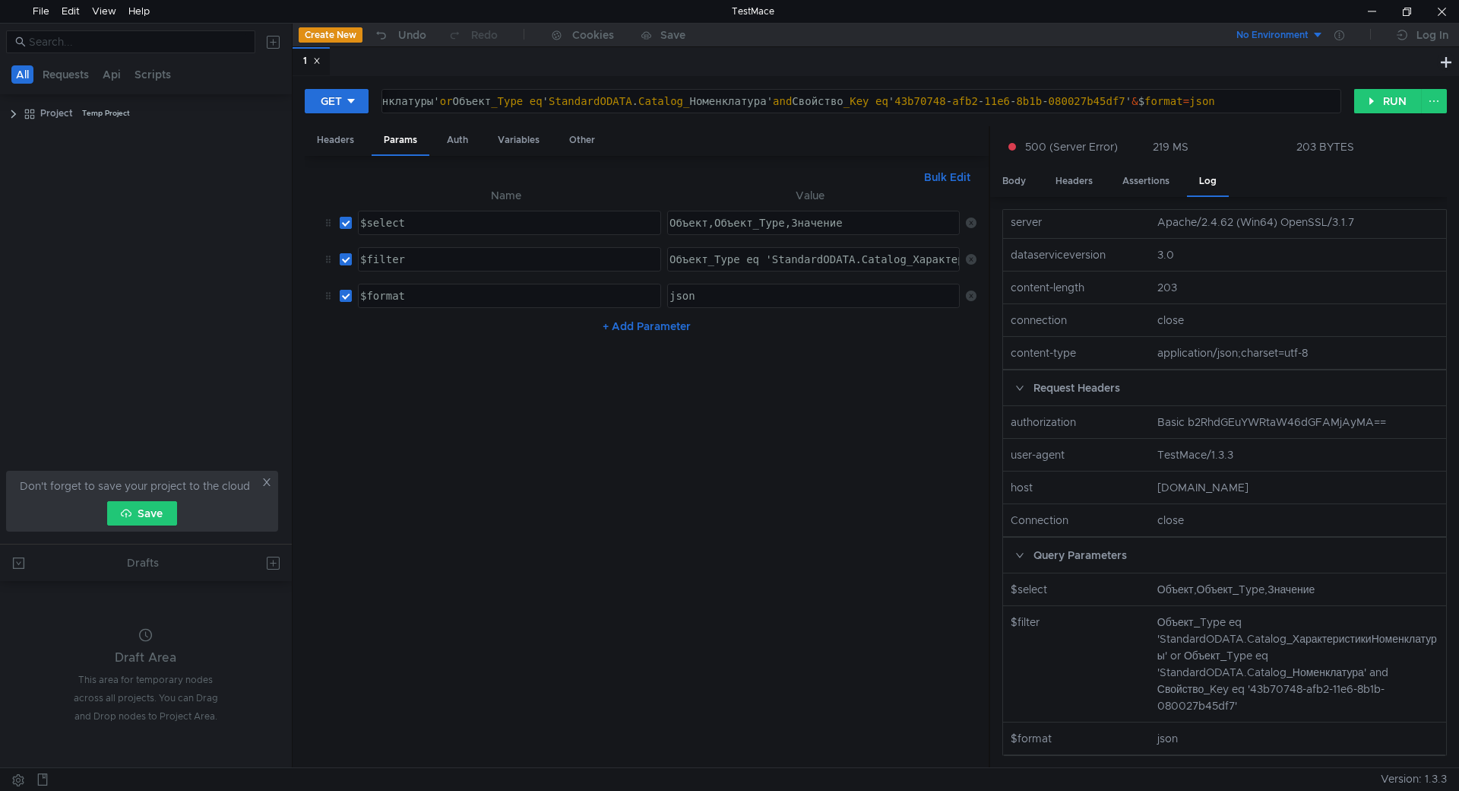
scroll to position [607, 0]
click at [1193, 658] on nz-col "Объект_Type eq 'StandardODATA.Catalog_ХарактеристикиНоменклатуры' or Объект_Typ…" at bounding box center [1298, 663] width 293 height 100
click at [1202, 705] on nz-col "Объект_Type eq 'StandardODATA.Catalog_ХарактеристикиНоменклатуры' or Объект_Typ…" at bounding box center [1298, 663] width 293 height 100
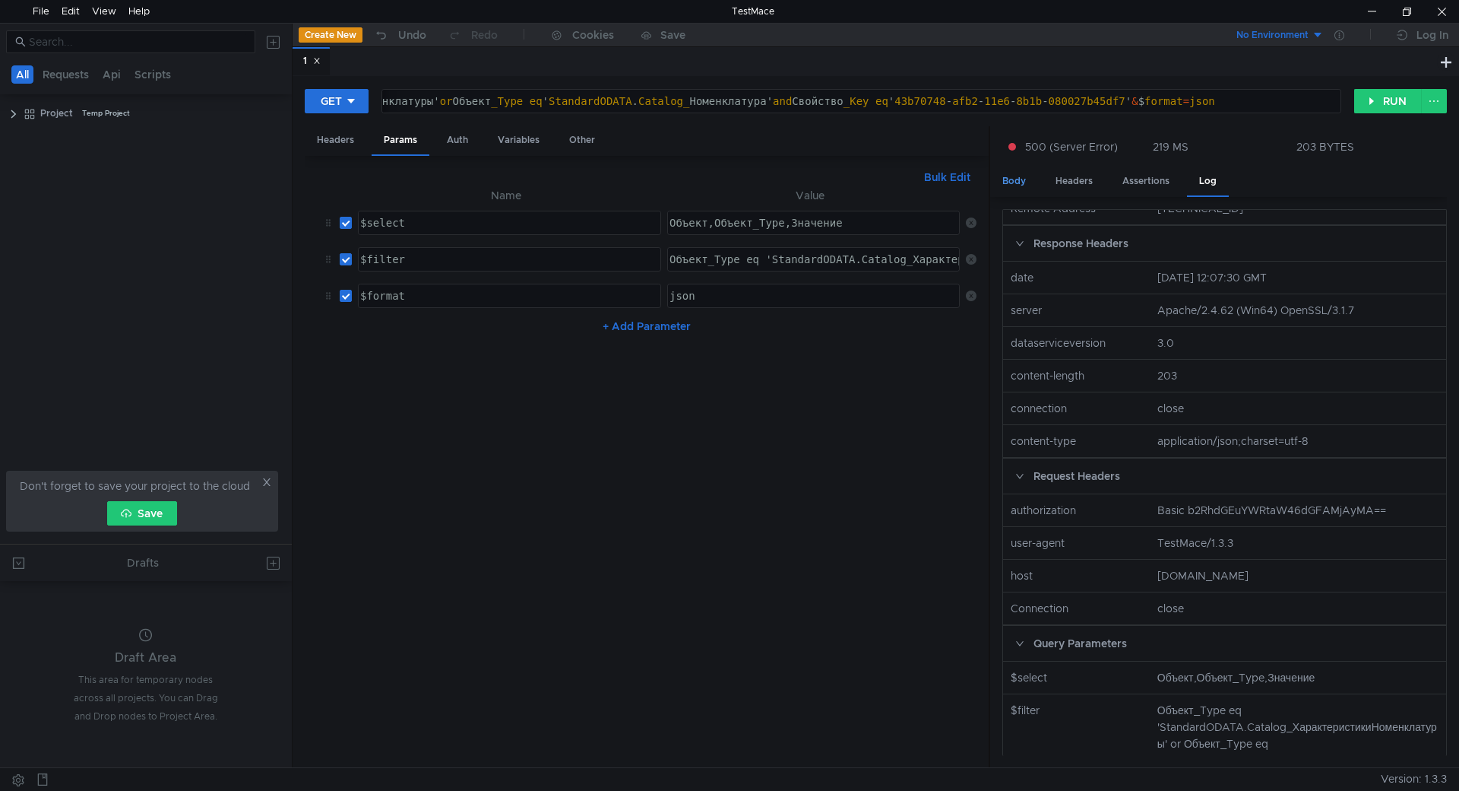
click at [1012, 182] on div "Body" at bounding box center [1014, 181] width 48 height 28
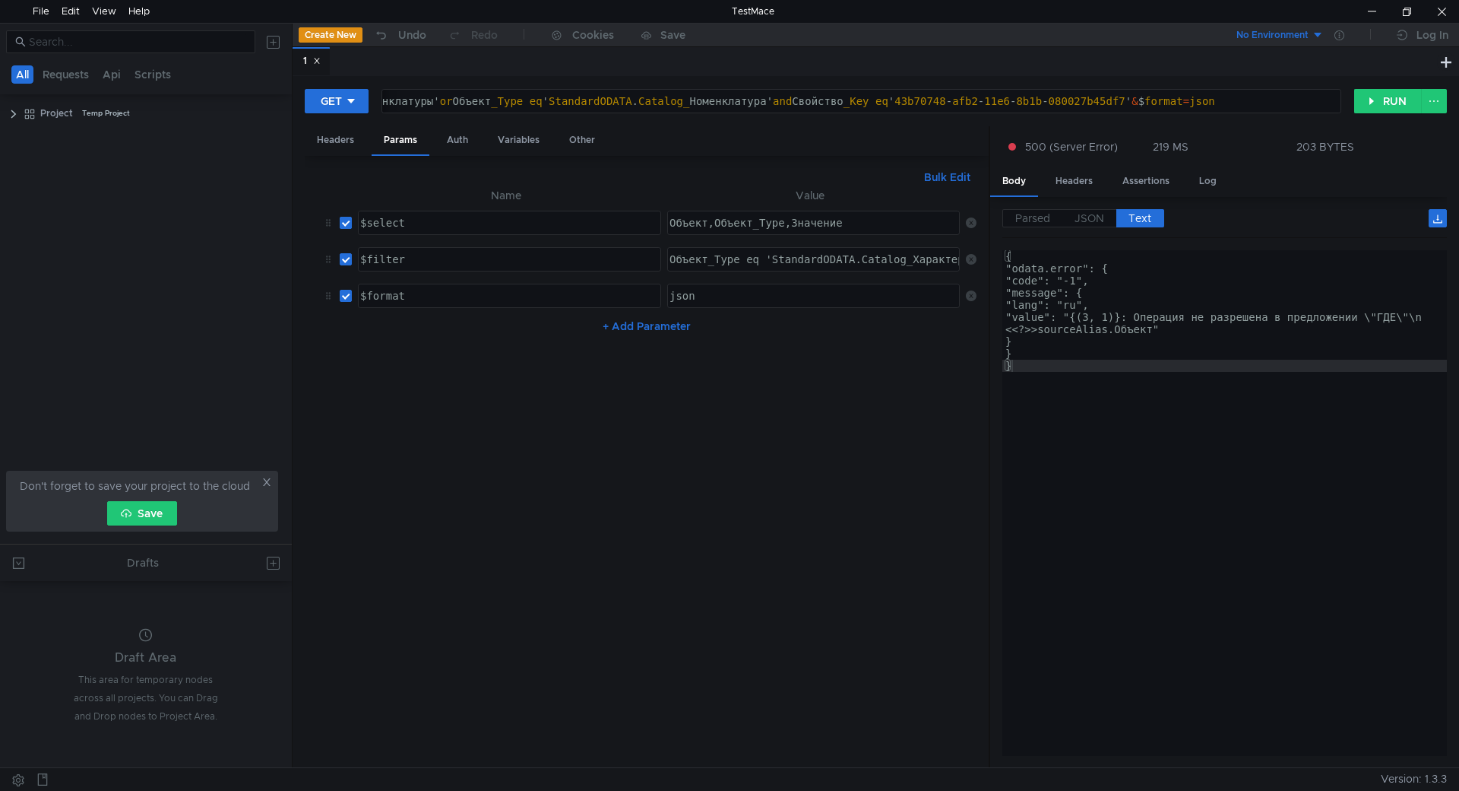
click at [344, 225] on input "checkbox" at bounding box center [346, 223] width 12 height 12
checkbox input "false"
click at [1361, 107] on button "RUN" at bounding box center [1388, 101] width 68 height 24
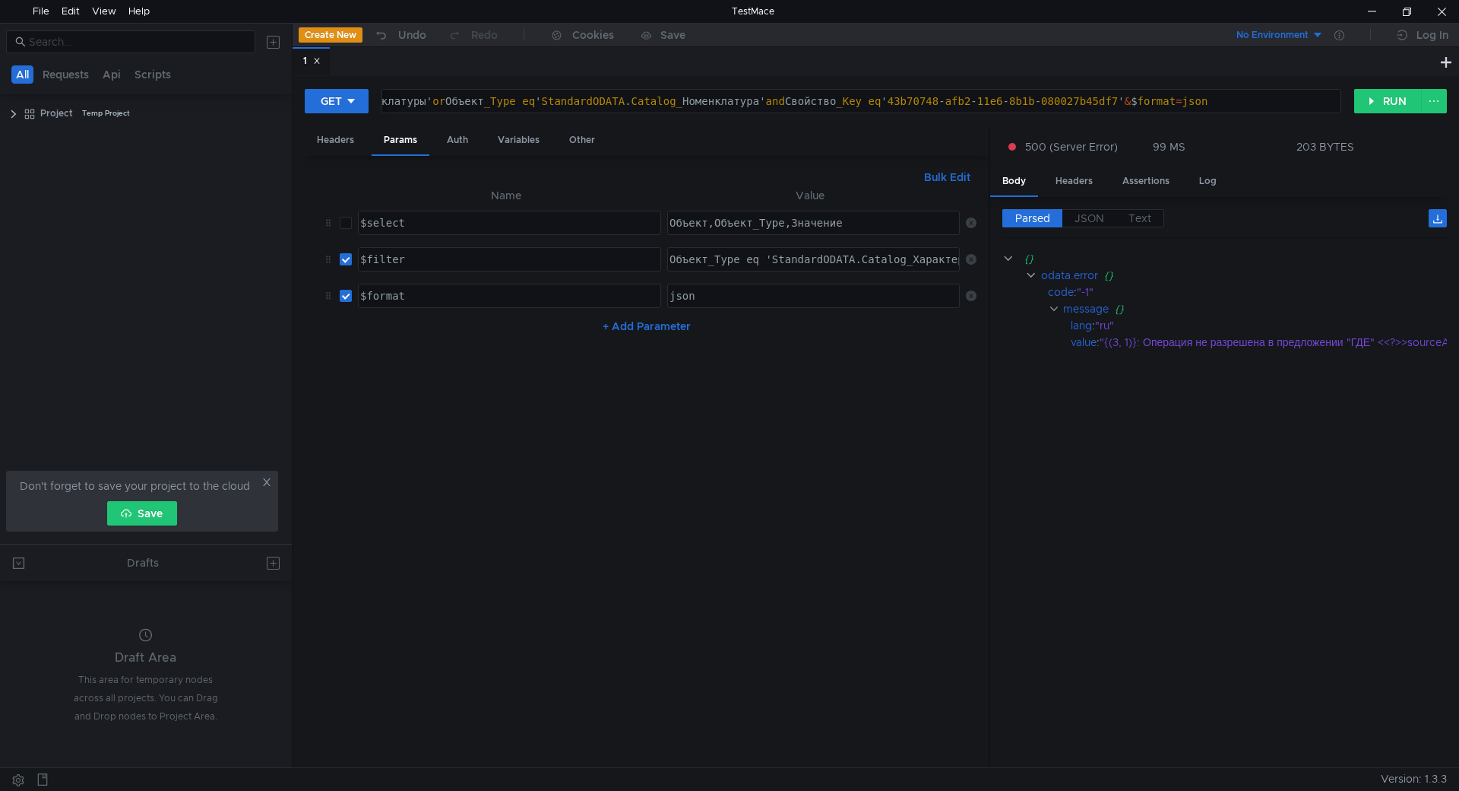
click at [342, 261] on input "checkbox" at bounding box center [346, 259] width 12 height 12
checkbox input "false"
click at [1365, 103] on button "RUN" at bounding box center [1388, 101] width 68 height 24
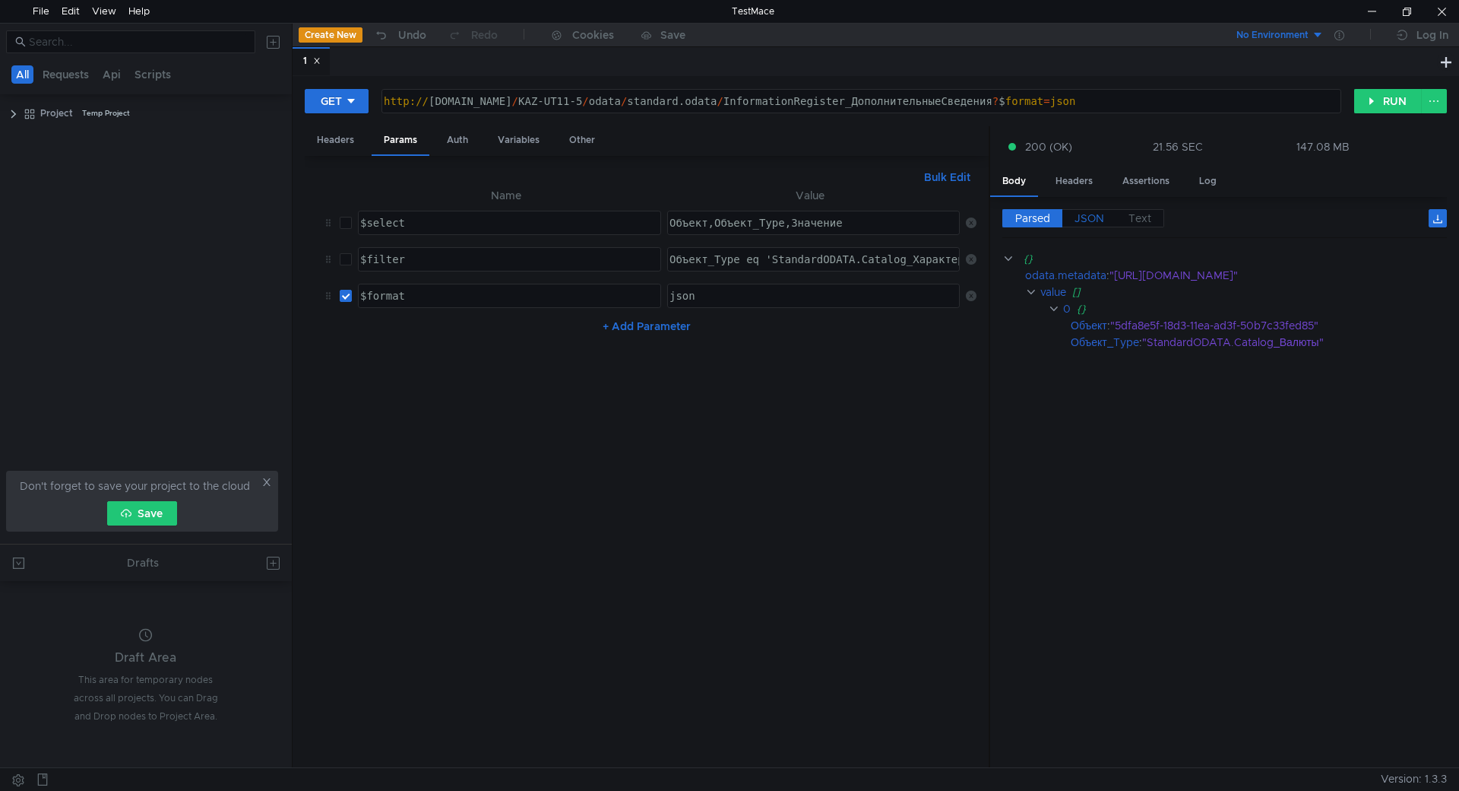
click at [1093, 217] on span "JSON" at bounding box center [1090, 218] width 30 height 14
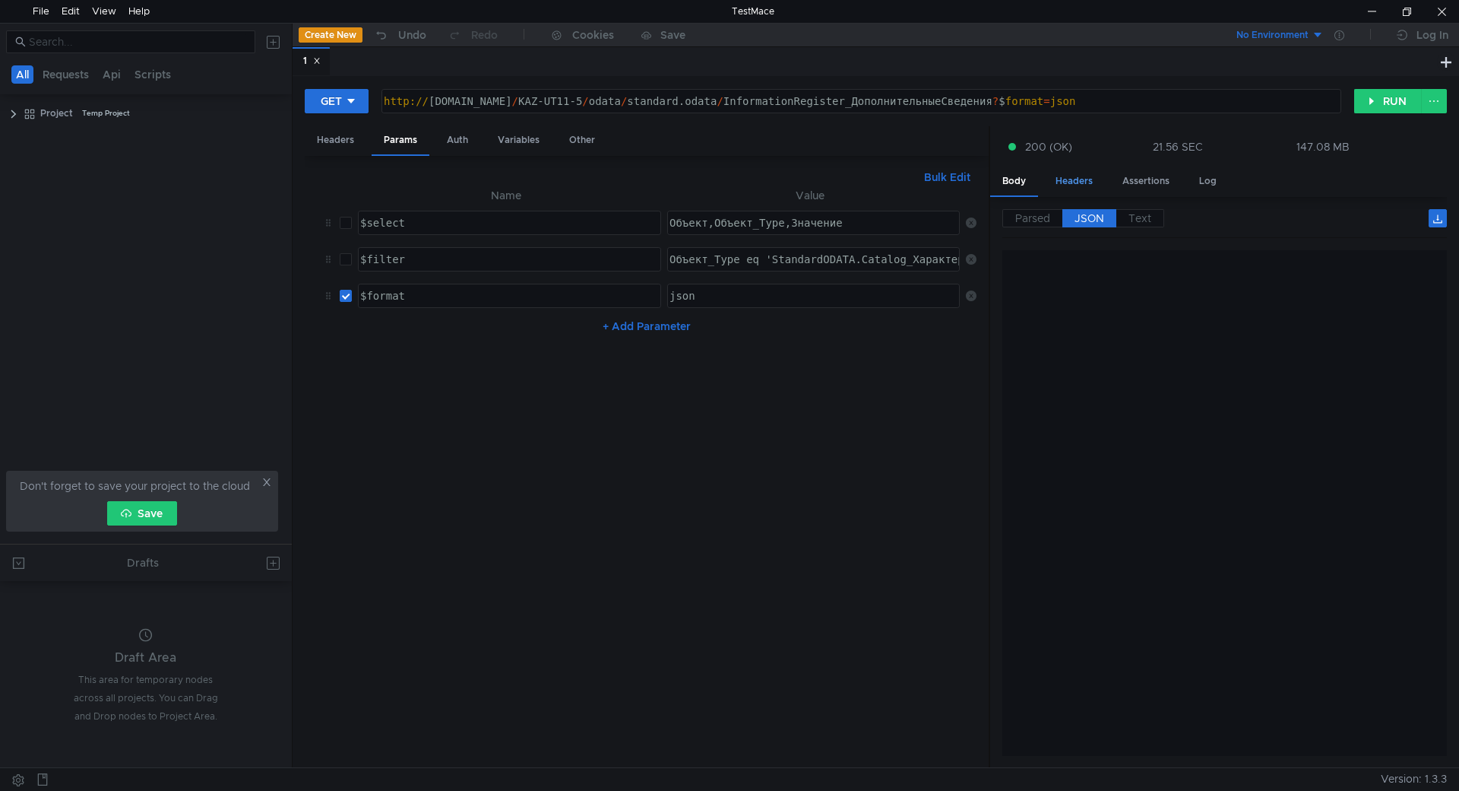
click at [1131, 218] on span "Text" at bounding box center [1140, 218] width 23 height 14
click at [1077, 221] on span "JSON" at bounding box center [1090, 218] width 30 height 14
click at [1066, 185] on div "Headers" at bounding box center [1075, 181] width 62 height 28
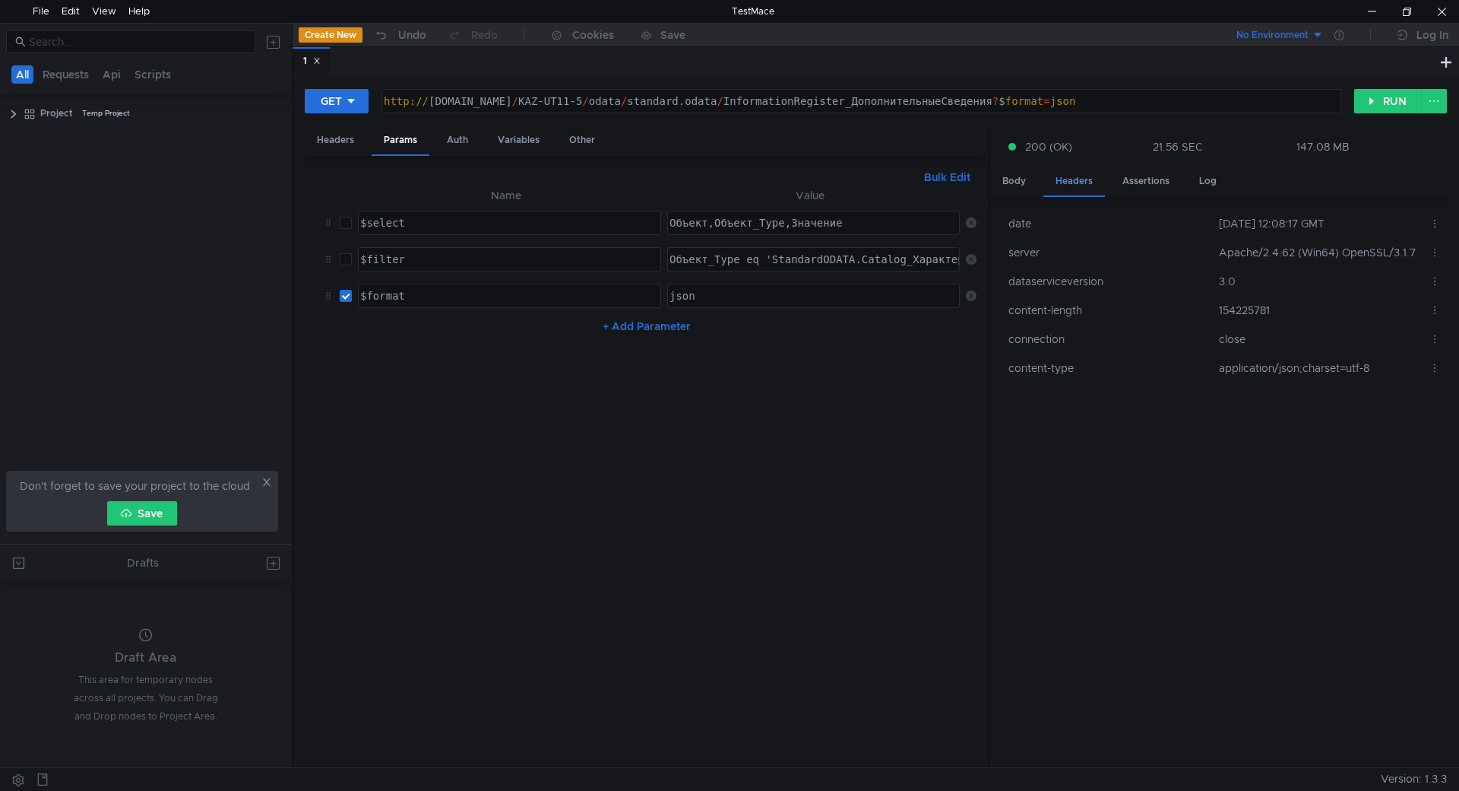
click at [1126, 180] on div "Assertions" at bounding box center [1146, 181] width 71 height 28
click at [73, 16] on div "Edit" at bounding box center [71, 11] width 18 height 23
click at [645, 635] on nz-table "Name Value $select הההההההההההההההההההההההההההההההההההההההההההההההההההההההההההה…" at bounding box center [647, 470] width 660 height 569
click at [1164, 185] on div "Assertions" at bounding box center [1146, 181] width 71 height 28
click at [1164, 182] on div "Assertions" at bounding box center [1146, 181] width 71 height 28
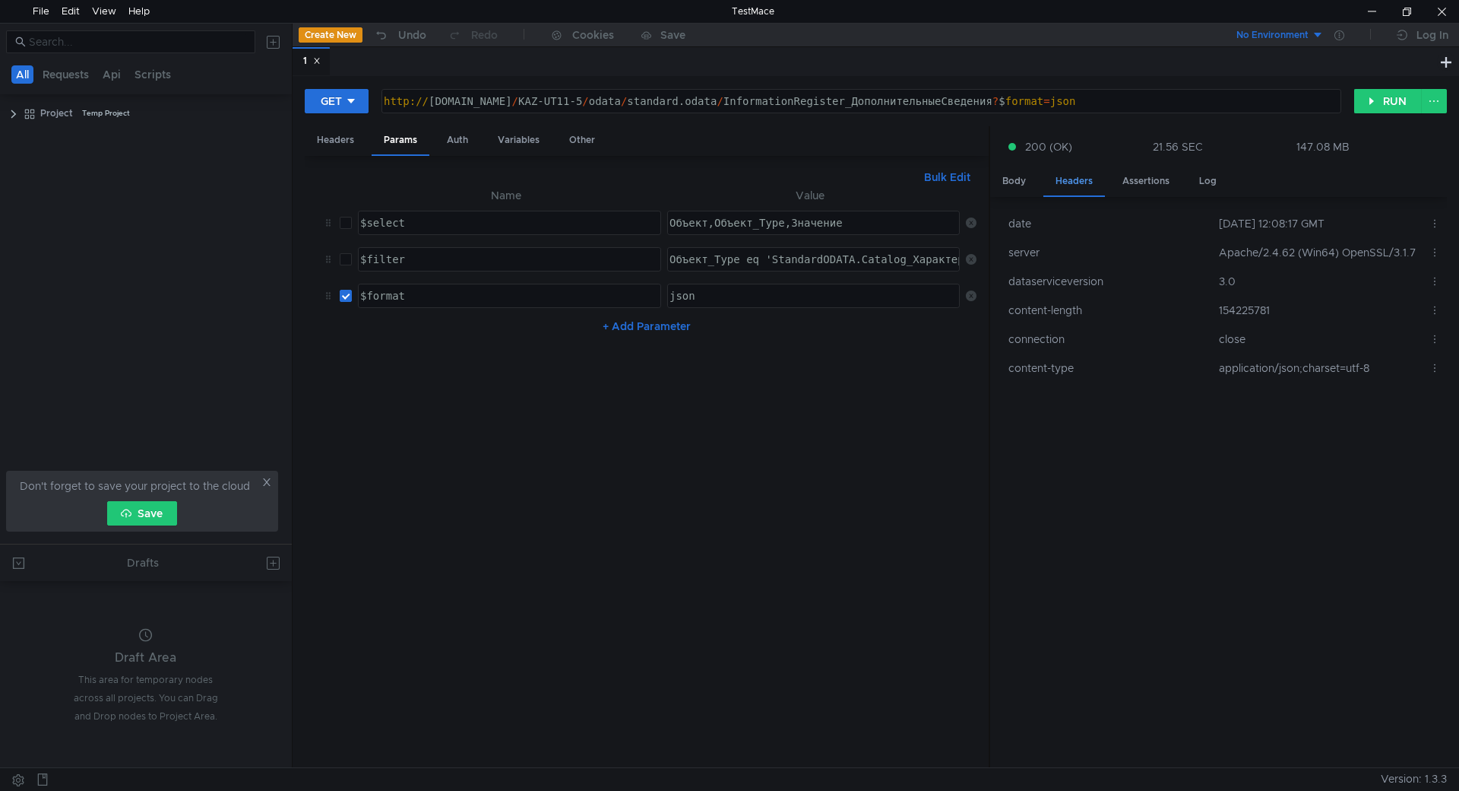
click at [1098, 188] on div "Headers" at bounding box center [1075, 182] width 62 height 30
click at [1085, 178] on div "Headers" at bounding box center [1075, 182] width 62 height 30
click at [1012, 178] on div "Body" at bounding box center [1014, 181] width 48 height 28
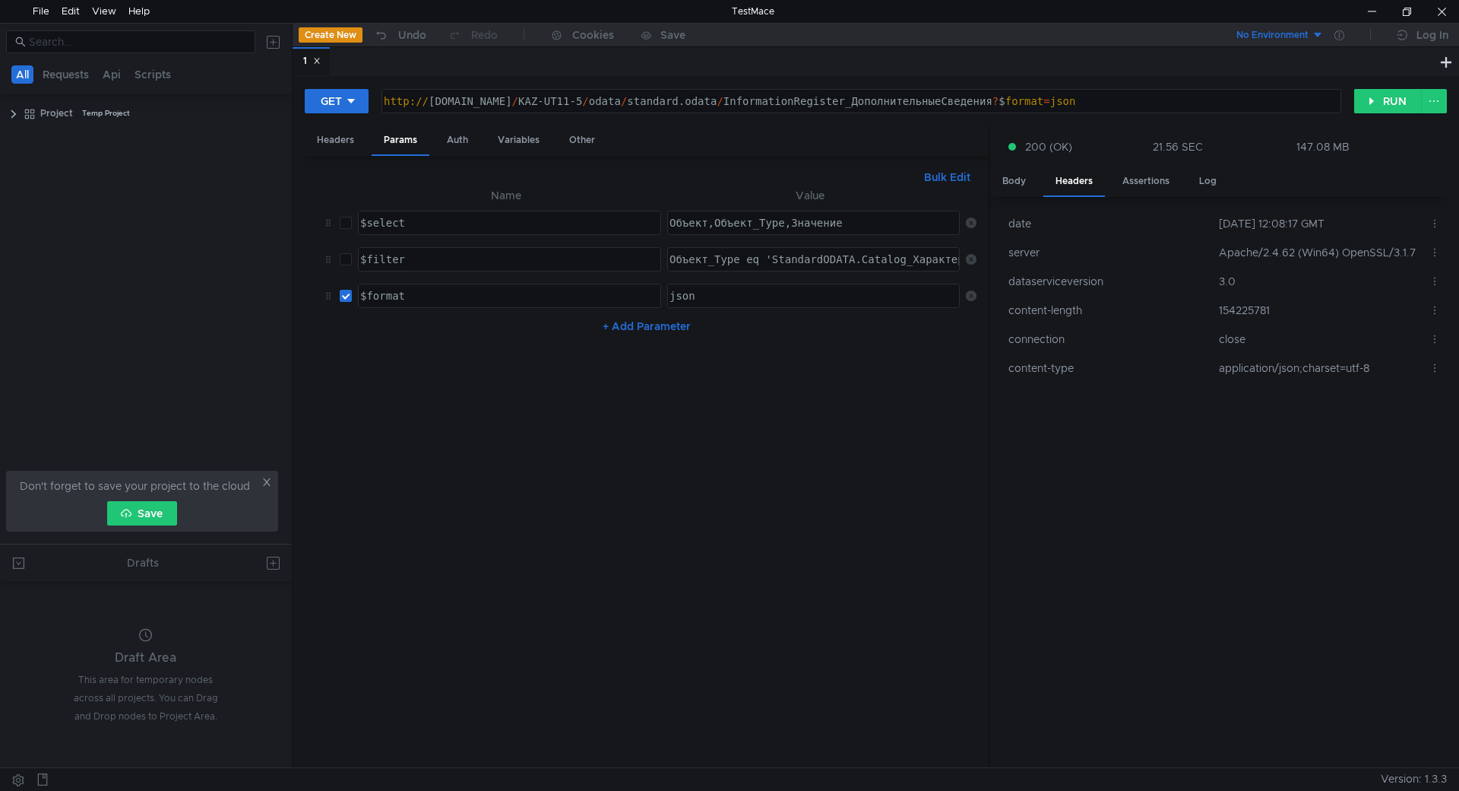
click at [1012, 178] on div "Body" at bounding box center [1014, 181] width 48 height 28
click at [1219, 179] on div "Log" at bounding box center [1208, 181] width 42 height 28
click at [289, 314] on tree-viewport "Project Temp Project" at bounding box center [146, 321] width 292 height 443
click at [265, 477] on icon at bounding box center [266, 482] width 11 height 11
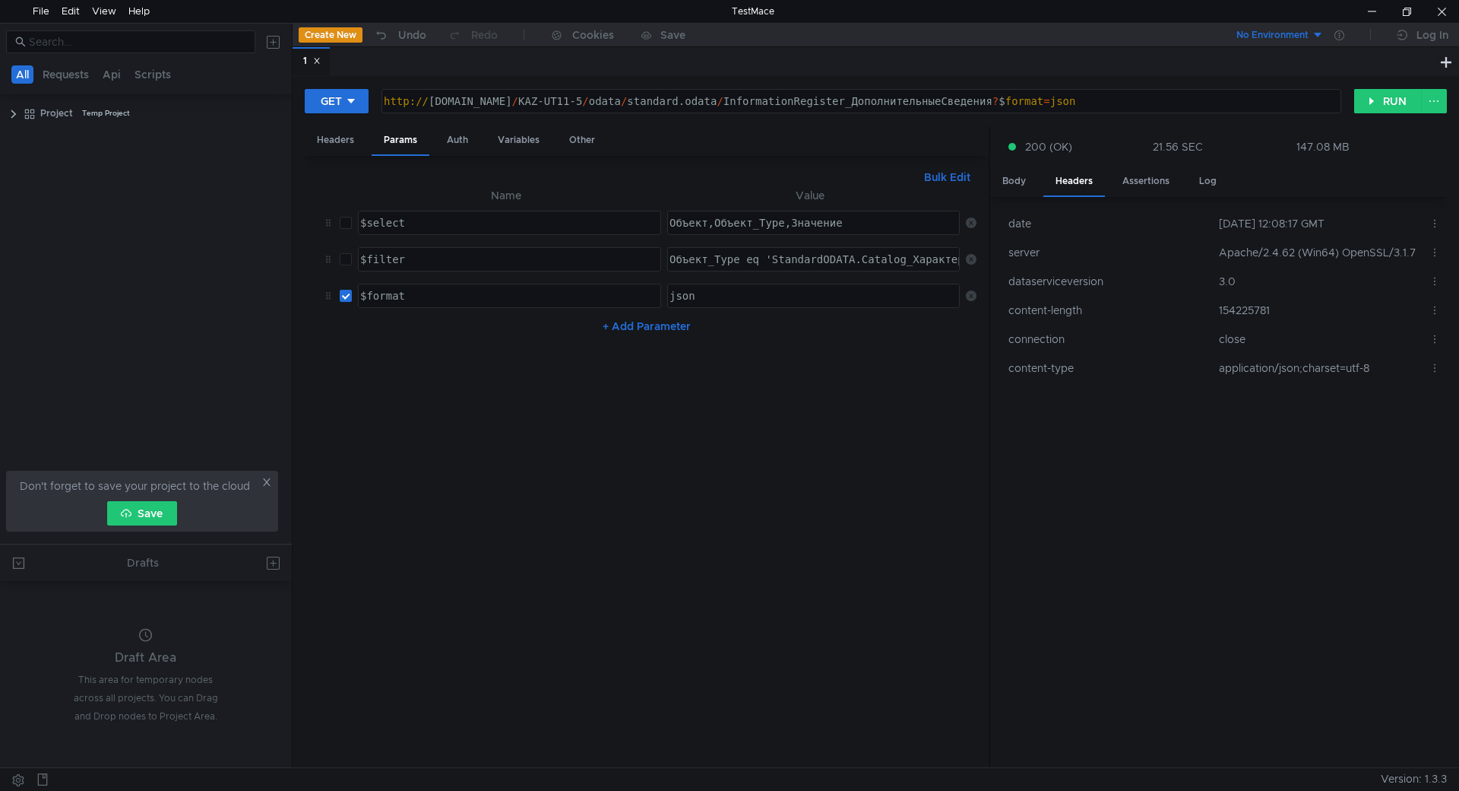
click at [1027, 180] on div "Body" at bounding box center [1014, 181] width 48 height 28
click at [1044, 178] on div "Headers" at bounding box center [1075, 182] width 62 height 30
click at [1022, 179] on div "Body" at bounding box center [1014, 181] width 48 height 28
click at [102, 12] on div "View" at bounding box center [104, 11] width 24 height 23
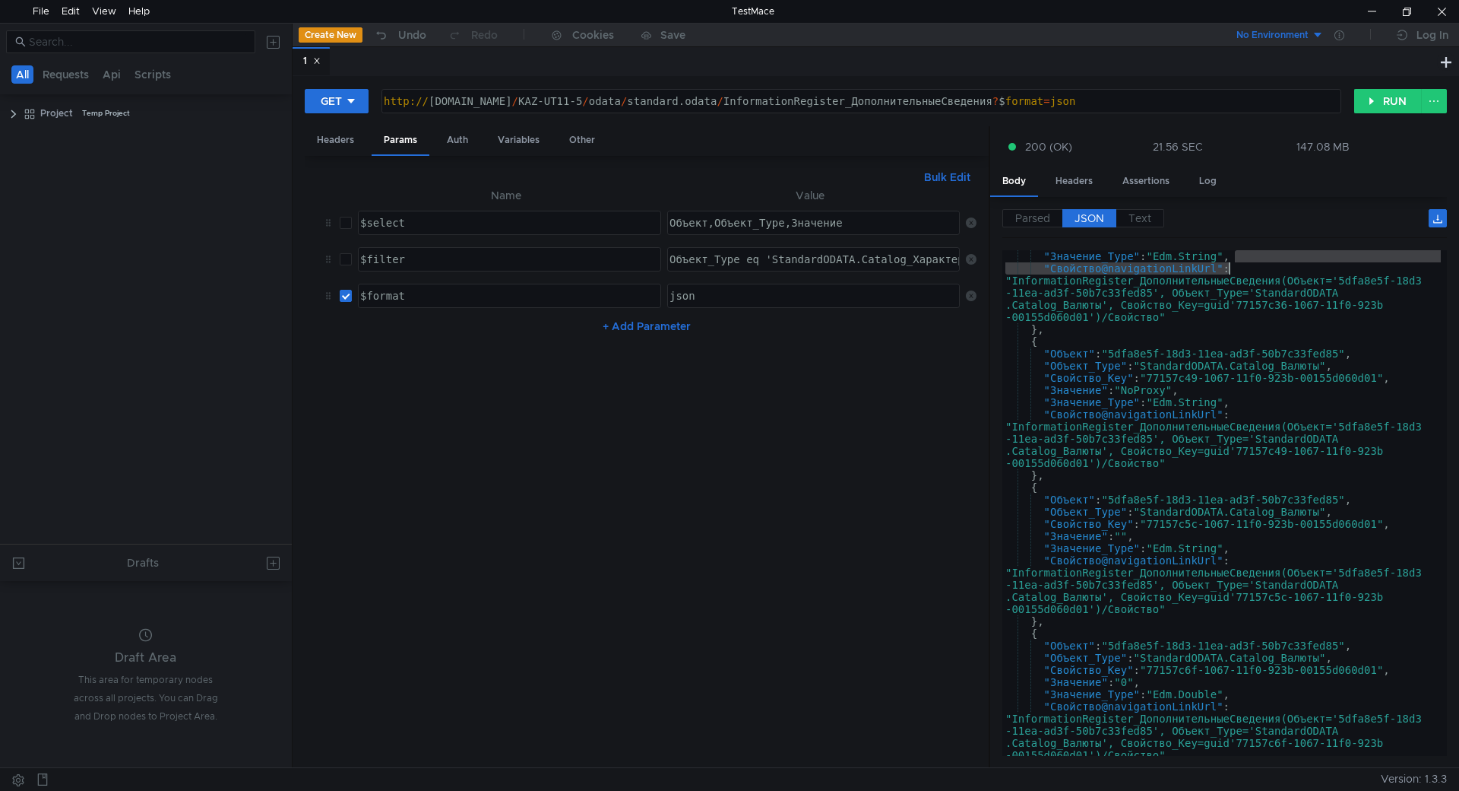
drag, startPoint x: 1440, startPoint y: 255, endPoint x: 1434, endPoint y: 286, distance: 31.0
click at [97, 9] on div "View" at bounding box center [104, 11] width 24 height 23
click at [112, 38] on span "Toggle DevTools" at bounding box center [162, 40] width 104 height 9
click at [57, 8] on div "Edit" at bounding box center [70, 11] width 30 height 23
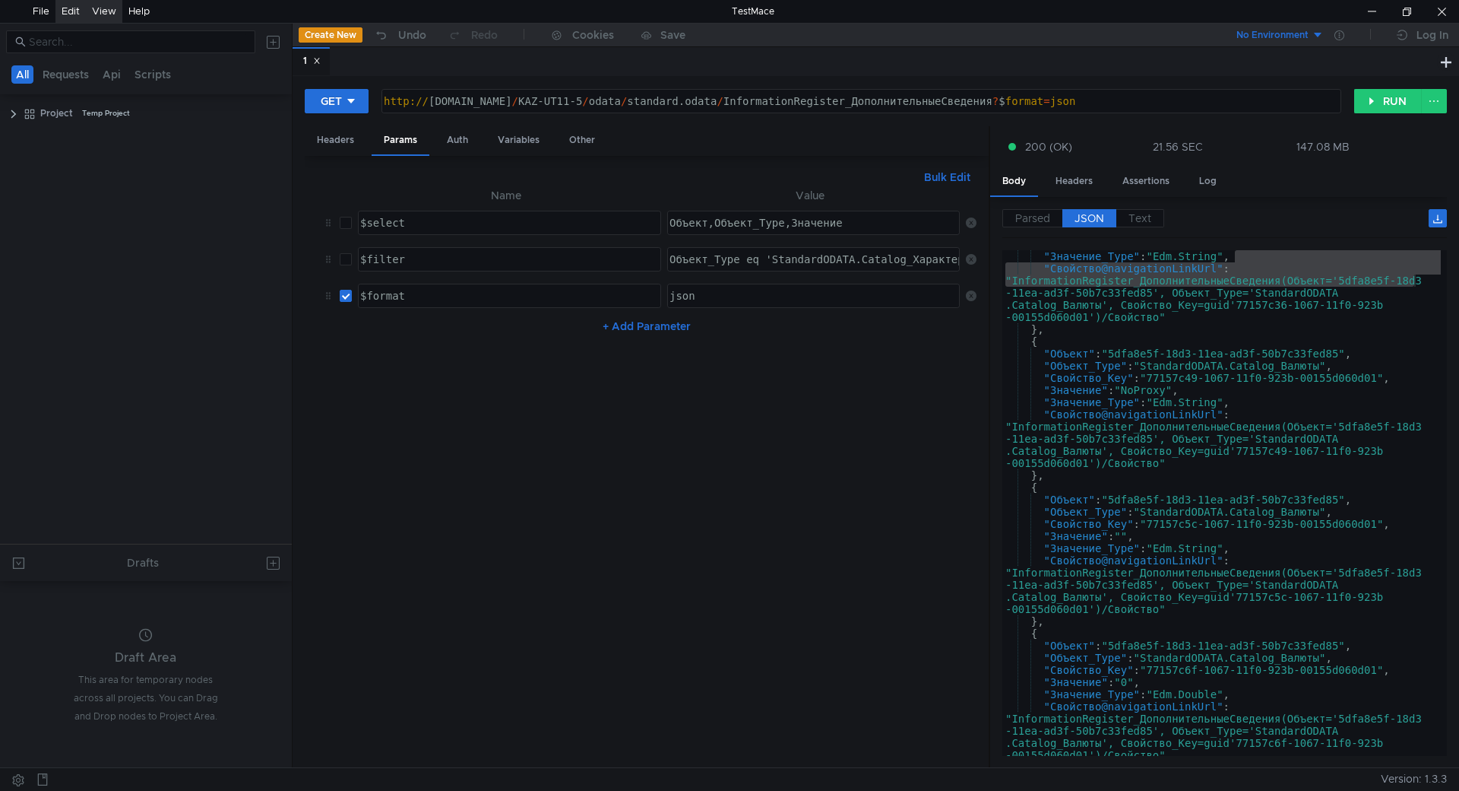
click at [67, 10] on div "Edit" at bounding box center [71, 11] width 18 height 23
click at [1273, 379] on html "File Edit View Help TestMace All Requests Api Scripts Project Temp Project Draf…" at bounding box center [729, 395] width 1459 height 791
click at [1151, 455] on div ""Значение_Type" : "Edm.String" , "Свойство@navigationLinkUrl" : "InformationReg…" at bounding box center [1222, 515] width 439 height 530
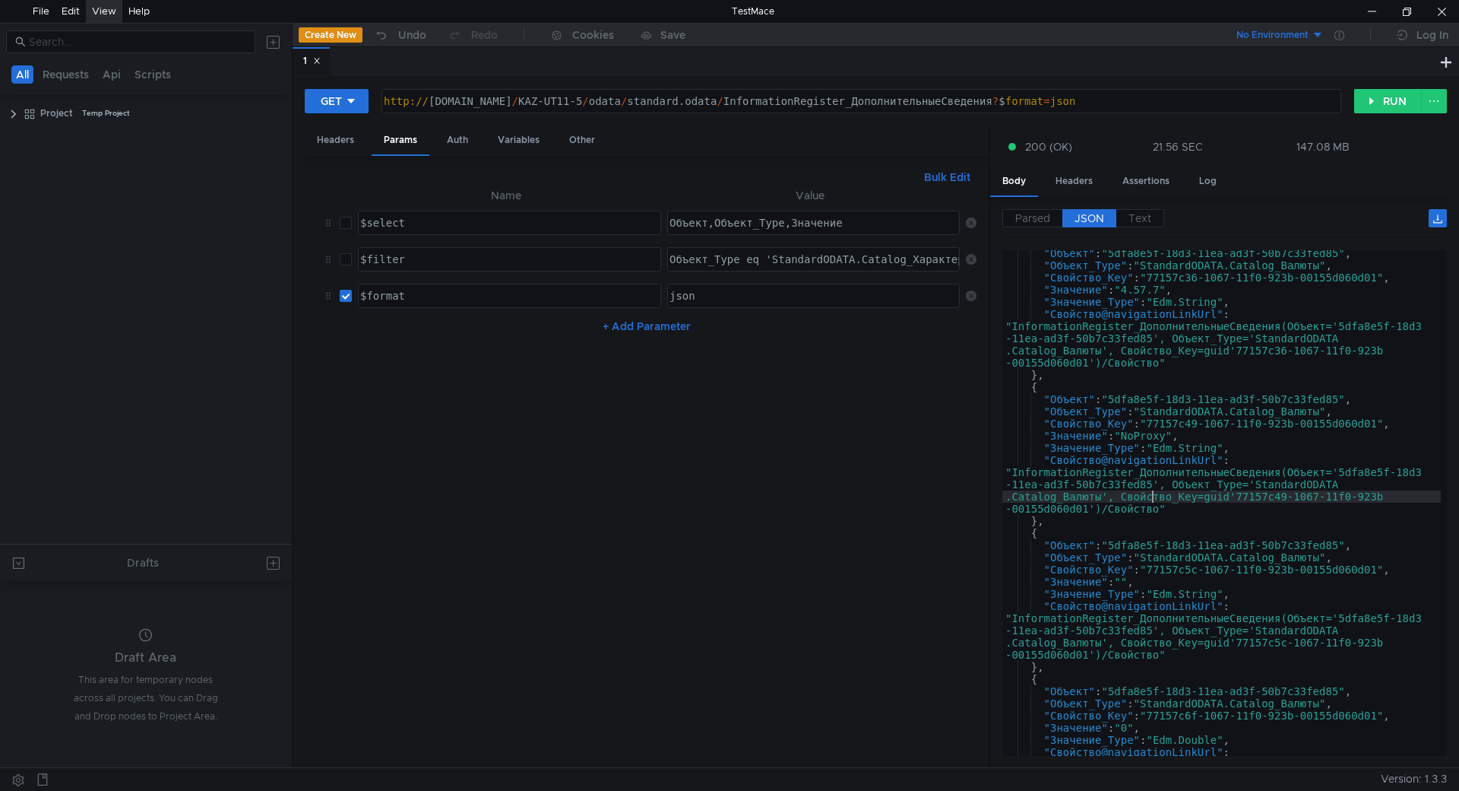
click at [1255, 459] on div ""Объект" : "5dfa8e5f-18d3-11ea-ad3f-50b7c33fed85" , "Объект_Type" : "StandardOD…" at bounding box center [1222, 536] width 439 height 578
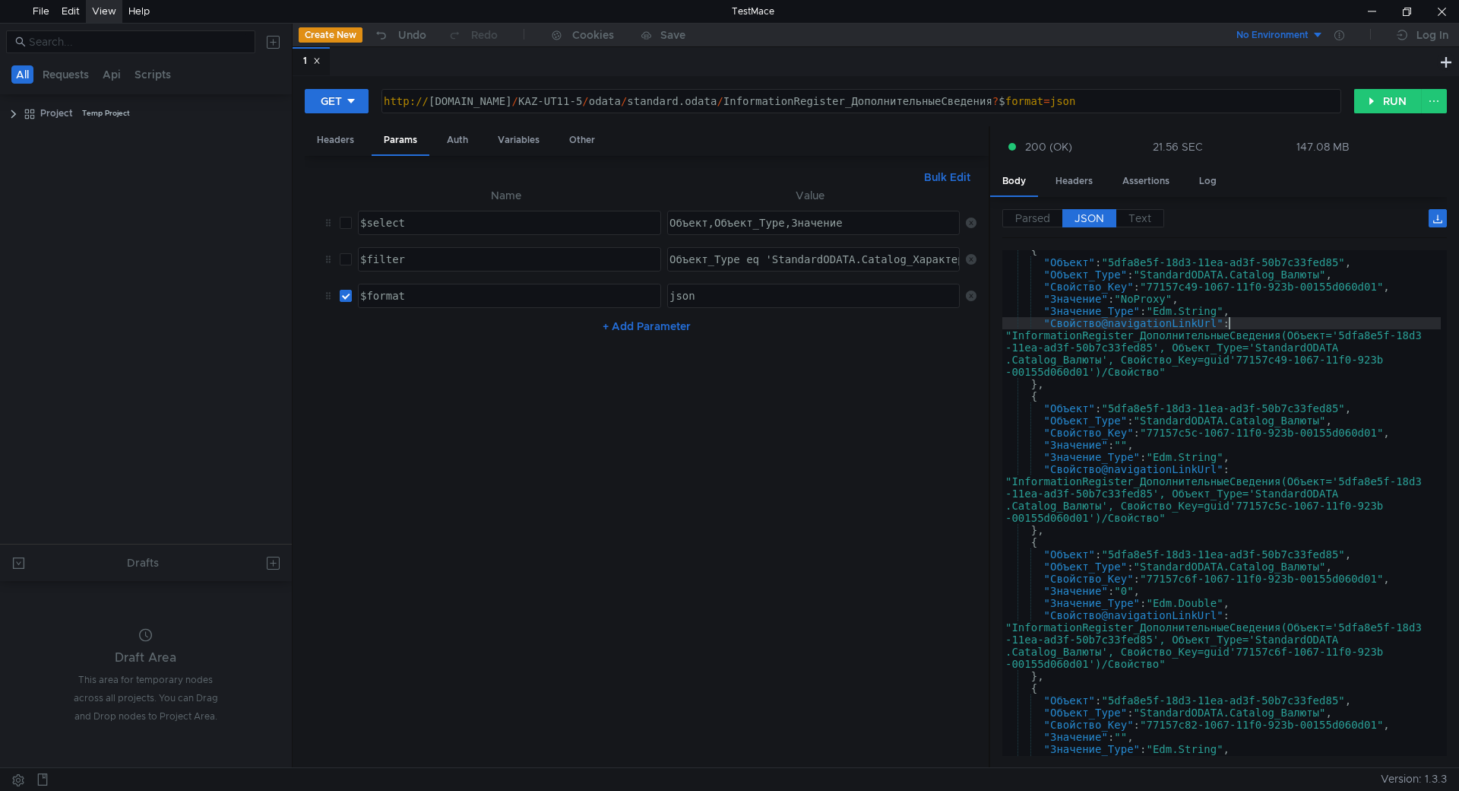
scroll to position [1, 0]
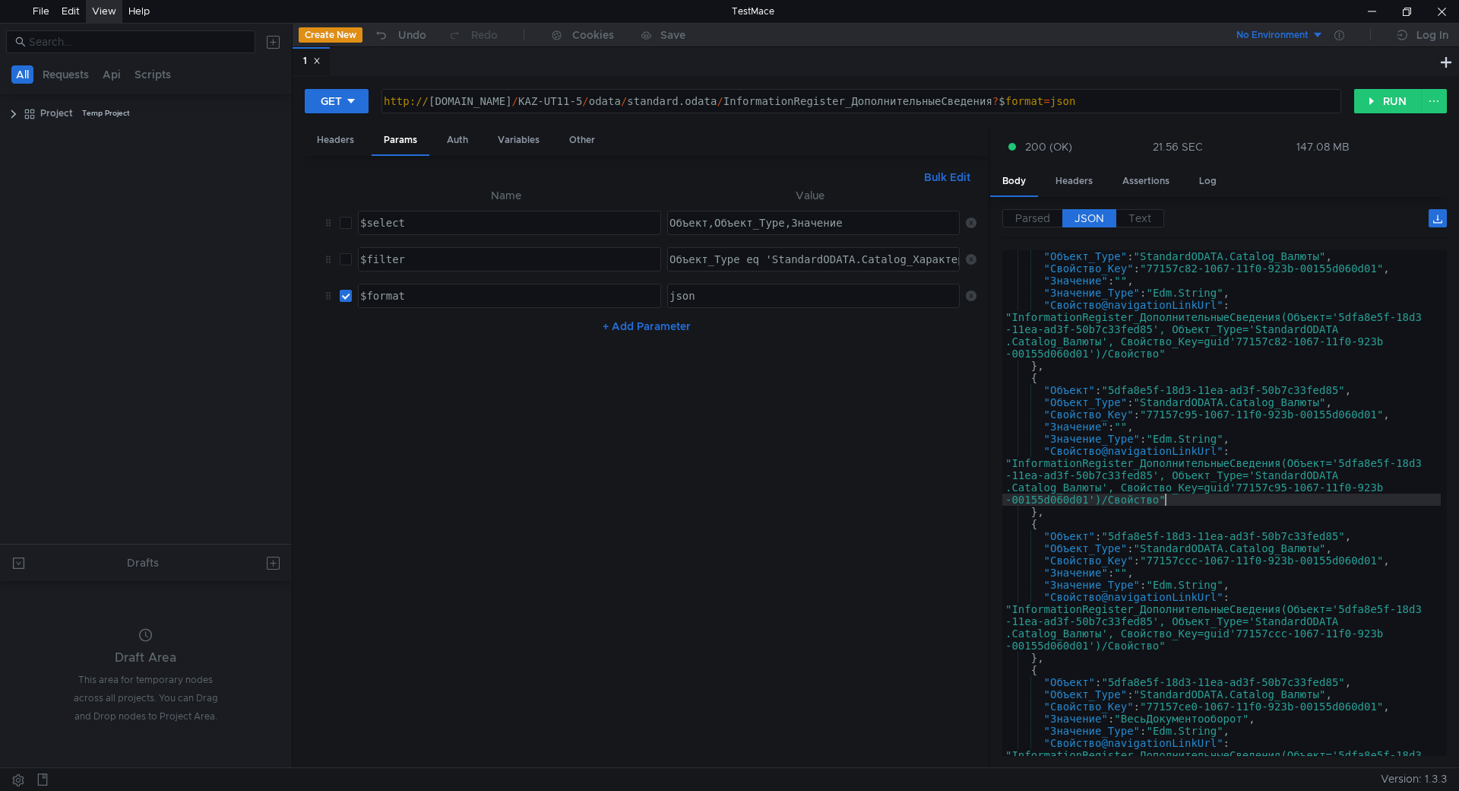
click at [1248, 502] on div ""Объект_Type" : "StandardODATA.Catalog_Валюты" , "Свойство_Key" : "77157c82-106…" at bounding box center [1222, 539] width 439 height 578
type textarea ""Свойство@navigationLinkUrl": "InformationRegister_ДополнительныеСведения(Объек…"
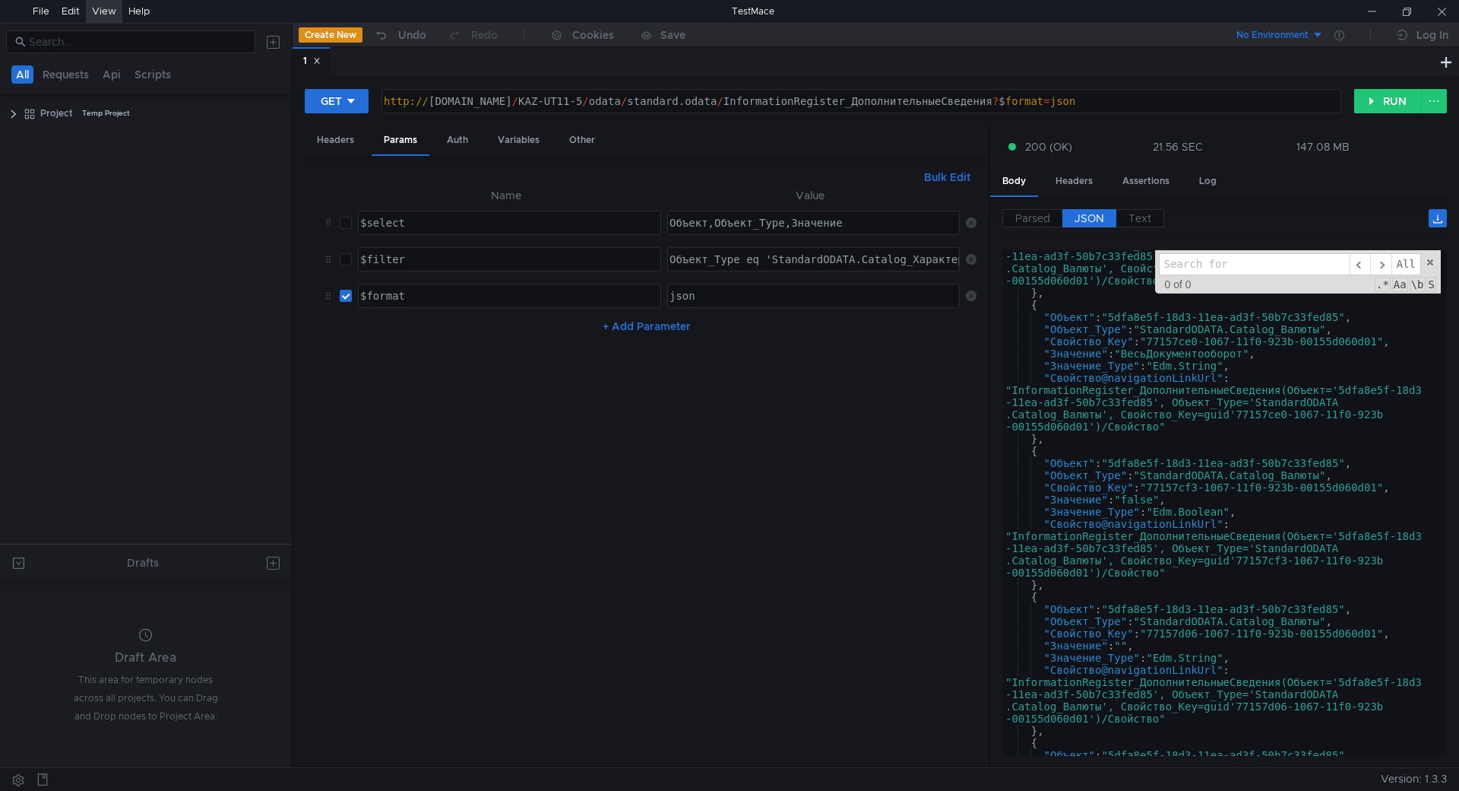
click at [1190, 265] on input at bounding box center [1254, 264] width 191 height 22
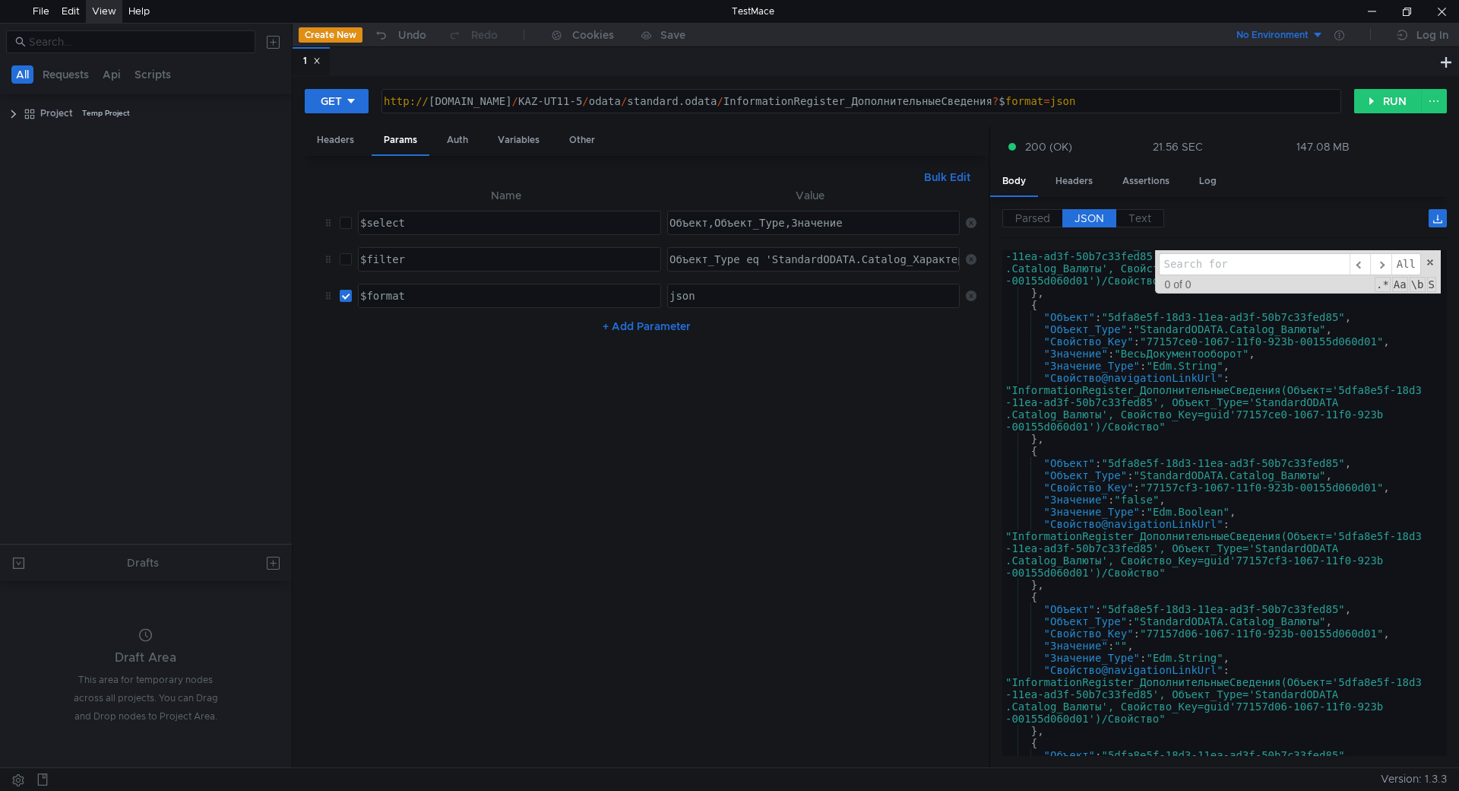
paste input "CC631923-C147-11E3-9D1D-00259051DC94"
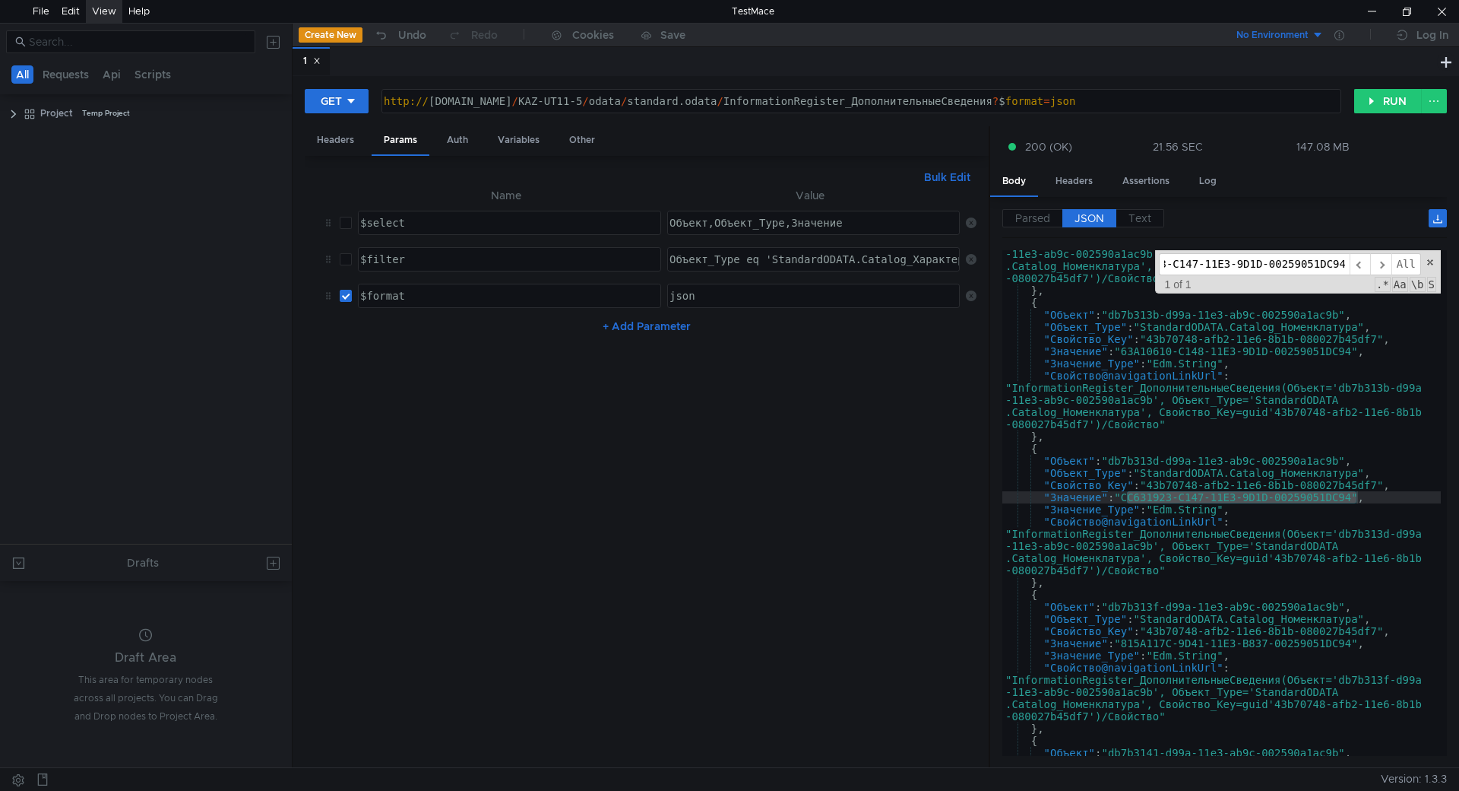
scroll to position [1203, 0]
type input "CC631923-C147-11E3-9D1D-00259051DC94"
click at [1380, 264] on span "​" at bounding box center [1380, 264] width 21 height 22
click at [1364, 265] on span "​" at bounding box center [1360, 264] width 21 height 22
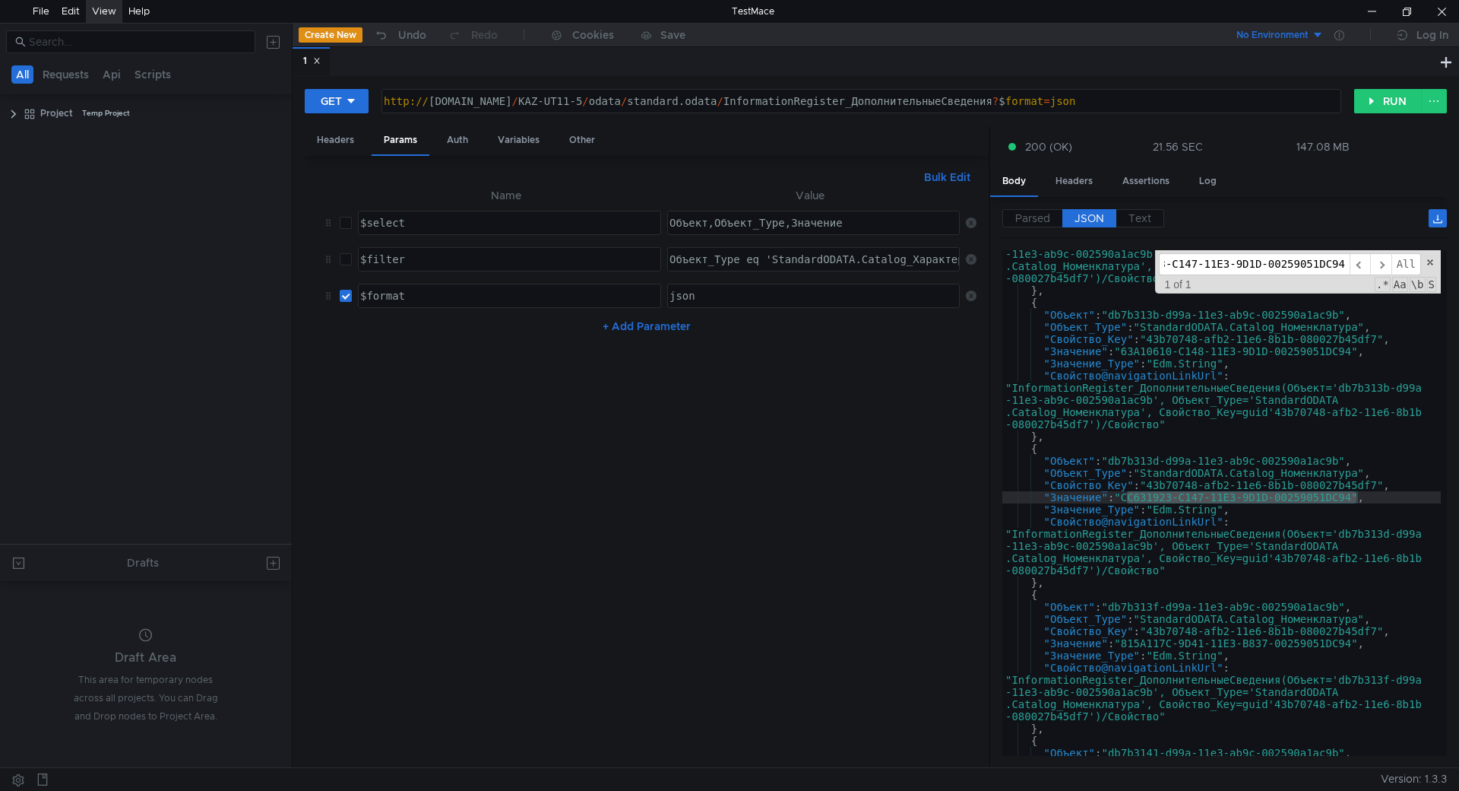
click at [1230, 495] on div ""Свойство@navigationLinkUrl" : "InformationRegister_ДополнительныеСведения(Объе…" at bounding box center [1222, 502] width 439 height 505
type textarea ""Значение": "CC631923-C147-11E3-9D1D-00259051DC94","
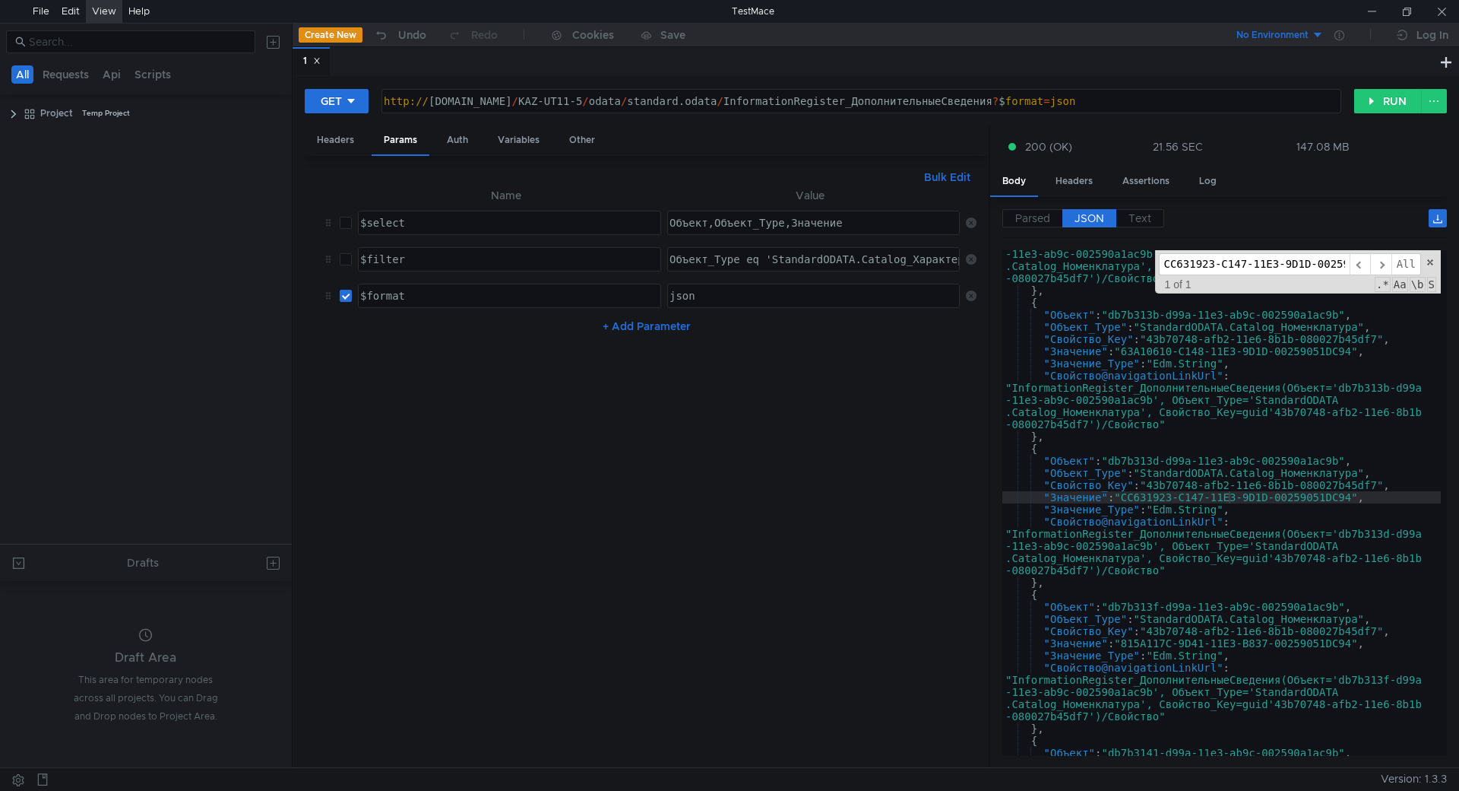
click at [1259, 265] on input "CC631923-C147-11E3-9D1D-00259051DC94" at bounding box center [1254, 264] width 191 height 22
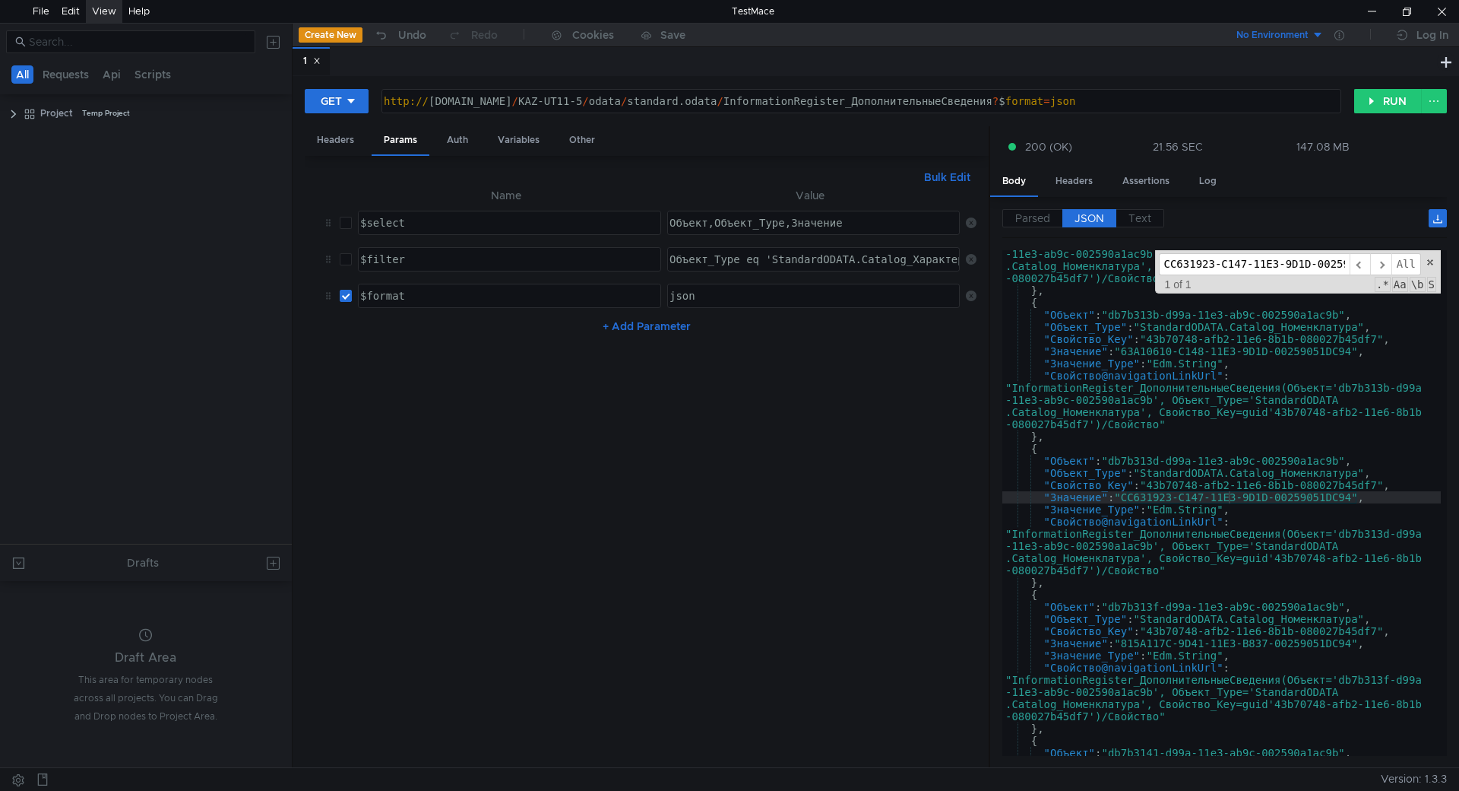
click at [1259, 265] on input "CC631923-C147-11E3-9D1D-00259051DC94" at bounding box center [1254, 264] width 191 height 22
paste input "1B6B8A7B-D8B3-11EB-98FE-AC1F6BE242B0"
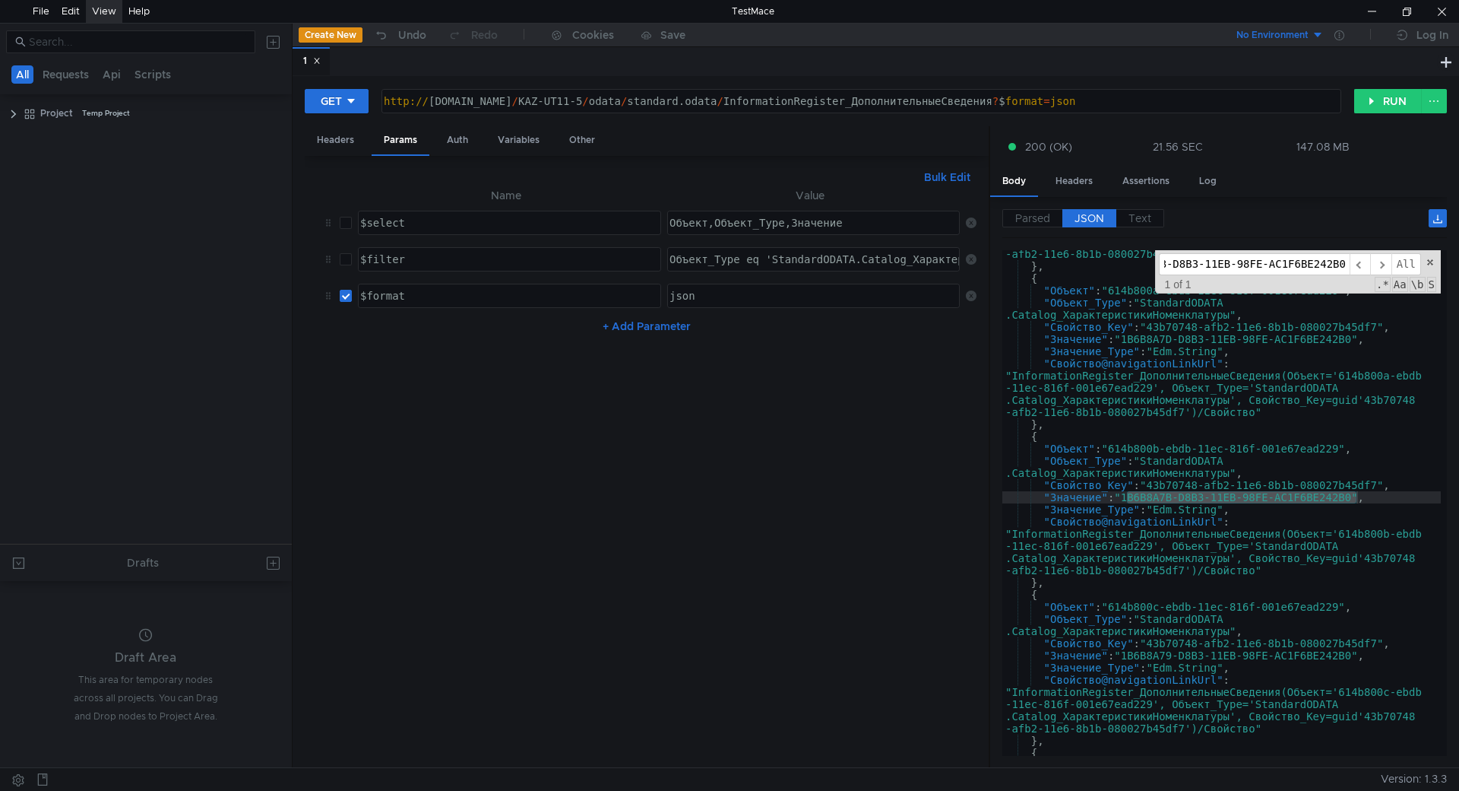
scroll to position [8803, 0]
type input "1B6B8A7B-D8B3-11EB-98FE-AC1F6BE242B0"
type textarea ""Свойство_Key": "43b70748-afb2-11e6-8b1b-080027b45df7","
click at [1350, 485] on div ""Свойство@navigationLinkUrl" : "InformationRegister_ДополнительныеСведения(Объе…" at bounding box center [1222, 488] width 439 height 578
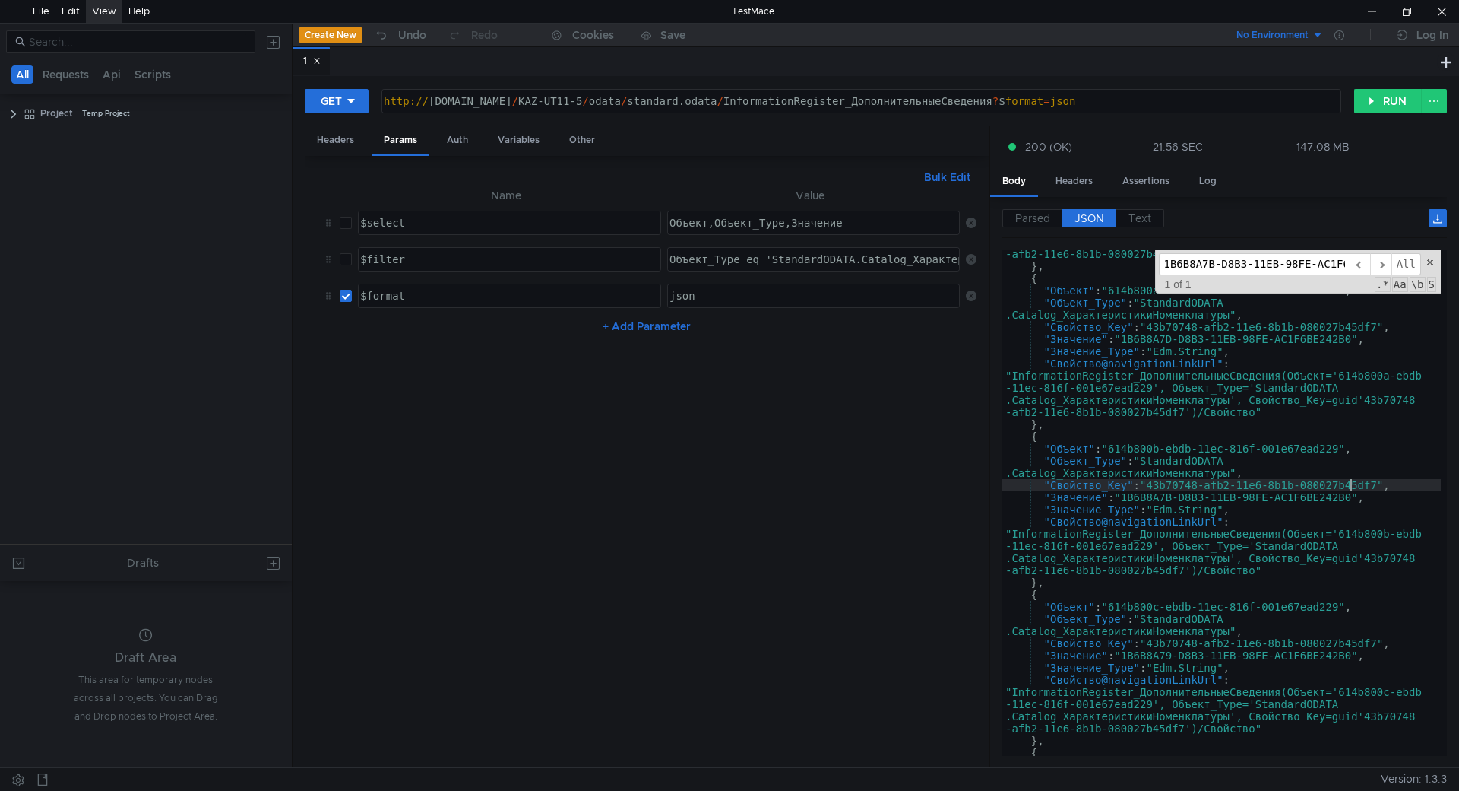
click at [1370, 485] on div ""Свойство@navigationLinkUrl" : "InformationRegister_ДополнительныеСведения(Объе…" at bounding box center [1222, 488] width 439 height 578
drag, startPoint x: 1396, startPoint y: 483, endPoint x: 1046, endPoint y: 480, distance: 350.4
click at [1046, 480] on div ""Свойство@navigationLinkUrl" : "InformationRegister_ДополнительныеСведения(Объе…" at bounding box center [1222, 488] width 439 height 578
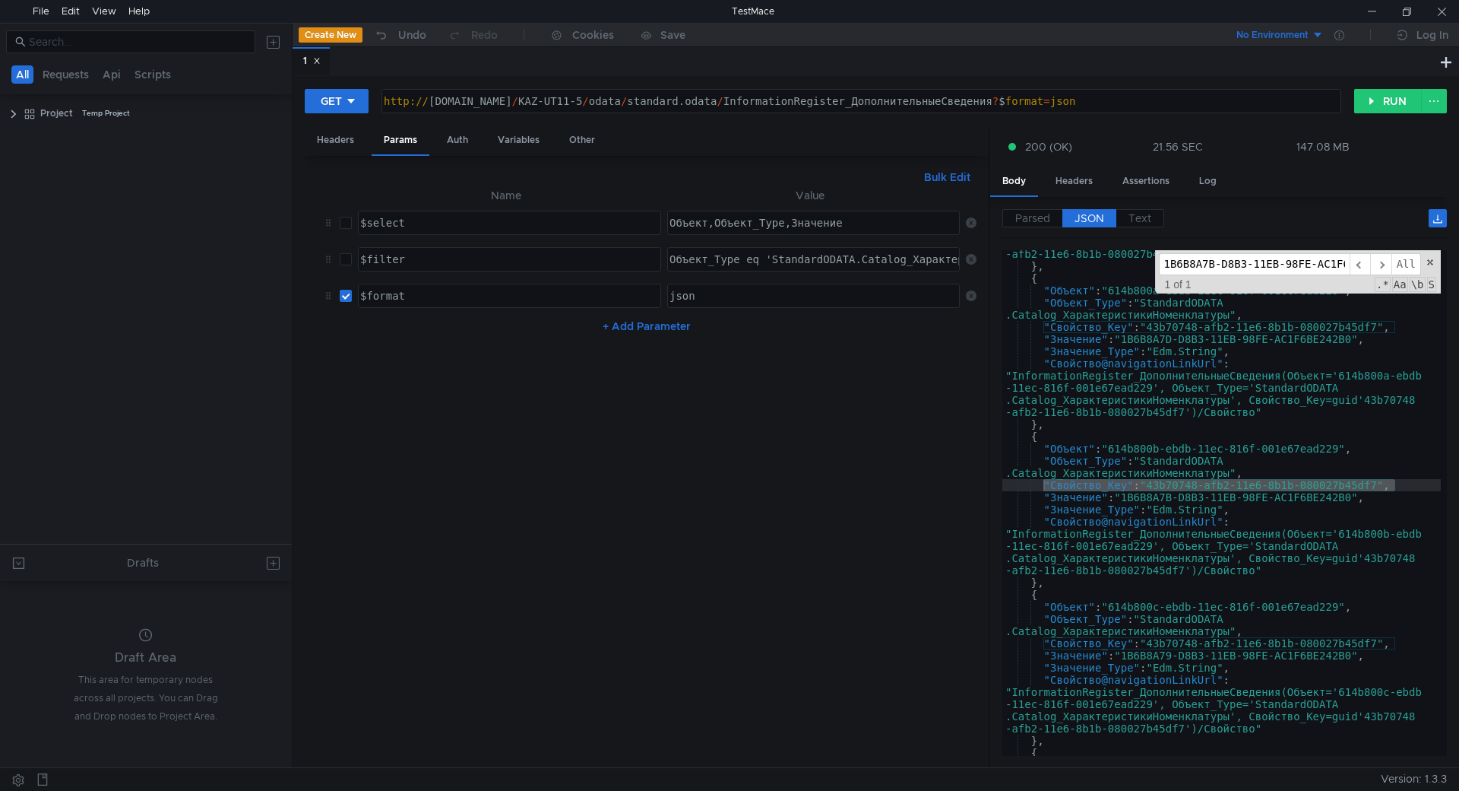
scroll to position [8803, 0]
click at [1186, 262] on input "1B6B8A7B-D8B3-11EB-98FE-AC1F6BE242B0" at bounding box center [1254, 264] width 191 height 22
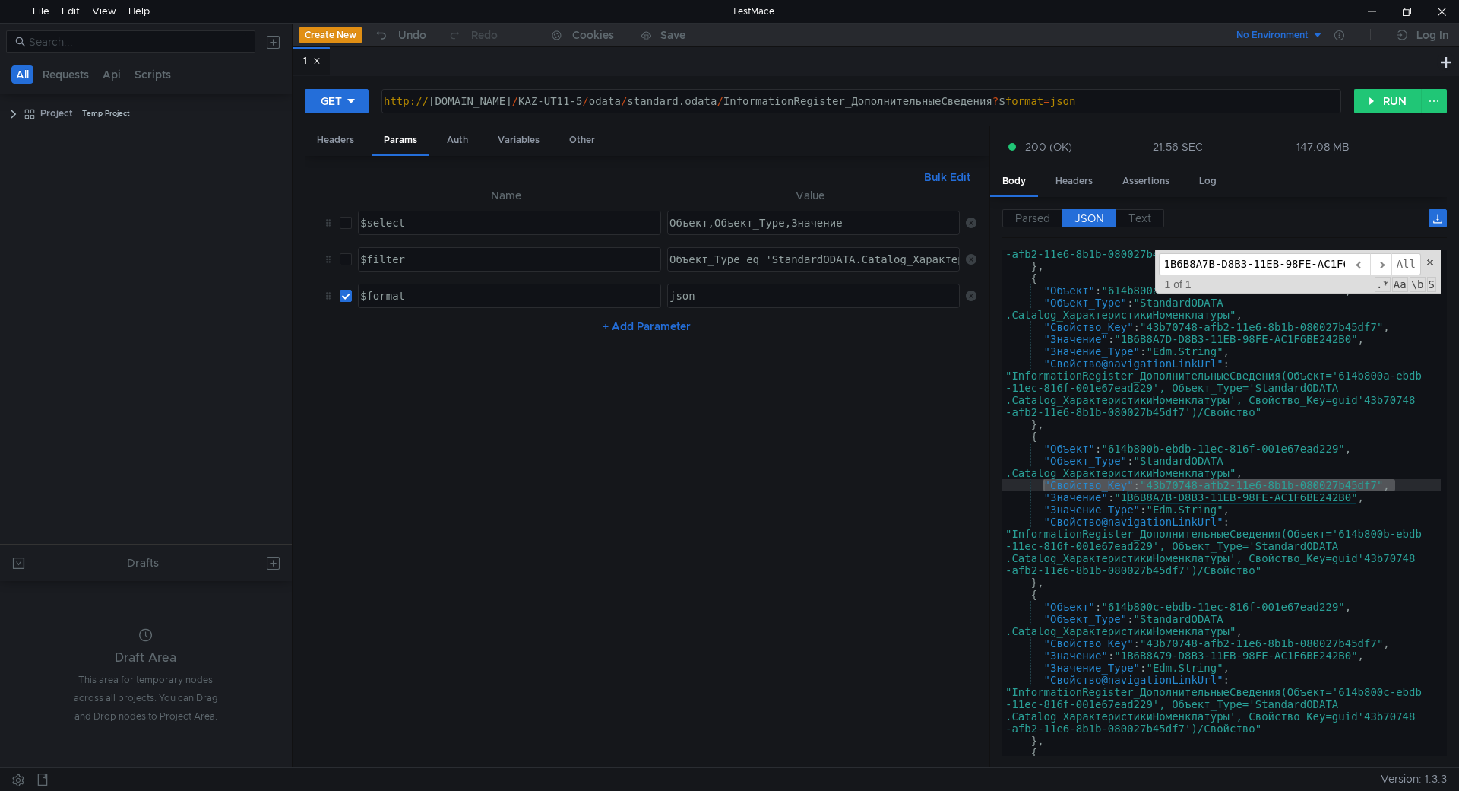
paste input "CC631923-C147-11E3-9D1D-00259051DC94"
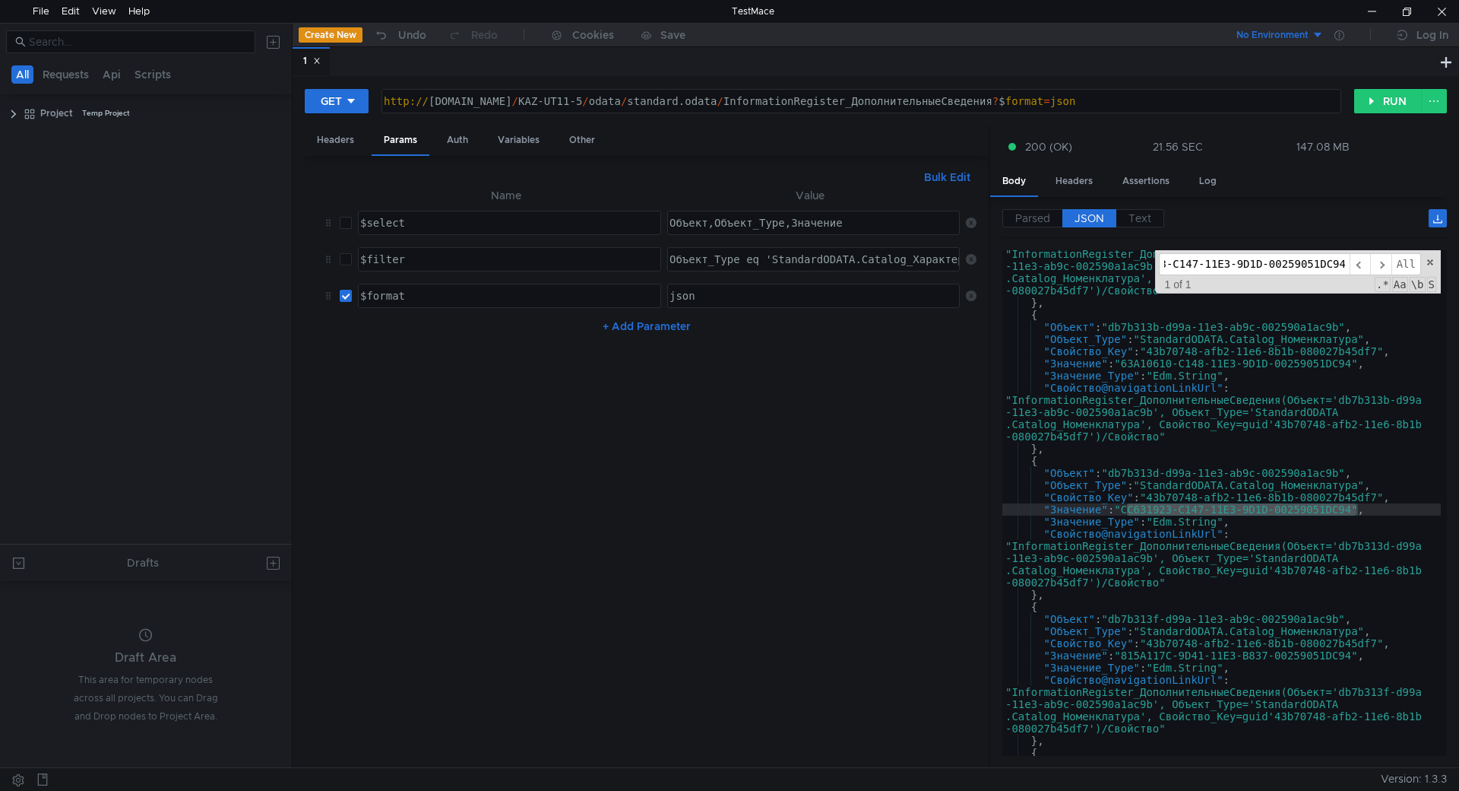
scroll to position [0, 0]
drag, startPoint x: 1391, startPoint y: 493, endPoint x: 1047, endPoint y: 496, distance: 344.3
click at [1047, 496] on div ""Свойство@navigationLinkUrl" : "InformationRegister_ДополнительныеСведения(Объе…" at bounding box center [1222, 525] width 439 height 578
click at [1288, 256] on input "CC631923-C147-11E3-9D1D-00259051DC94" at bounding box center [1254, 264] width 191 height 22
click at [1187, 259] on input "CC631923-C147-11E3-9D1D-00259051DC94" at bounding box center [1254, 264] width 191 height 22
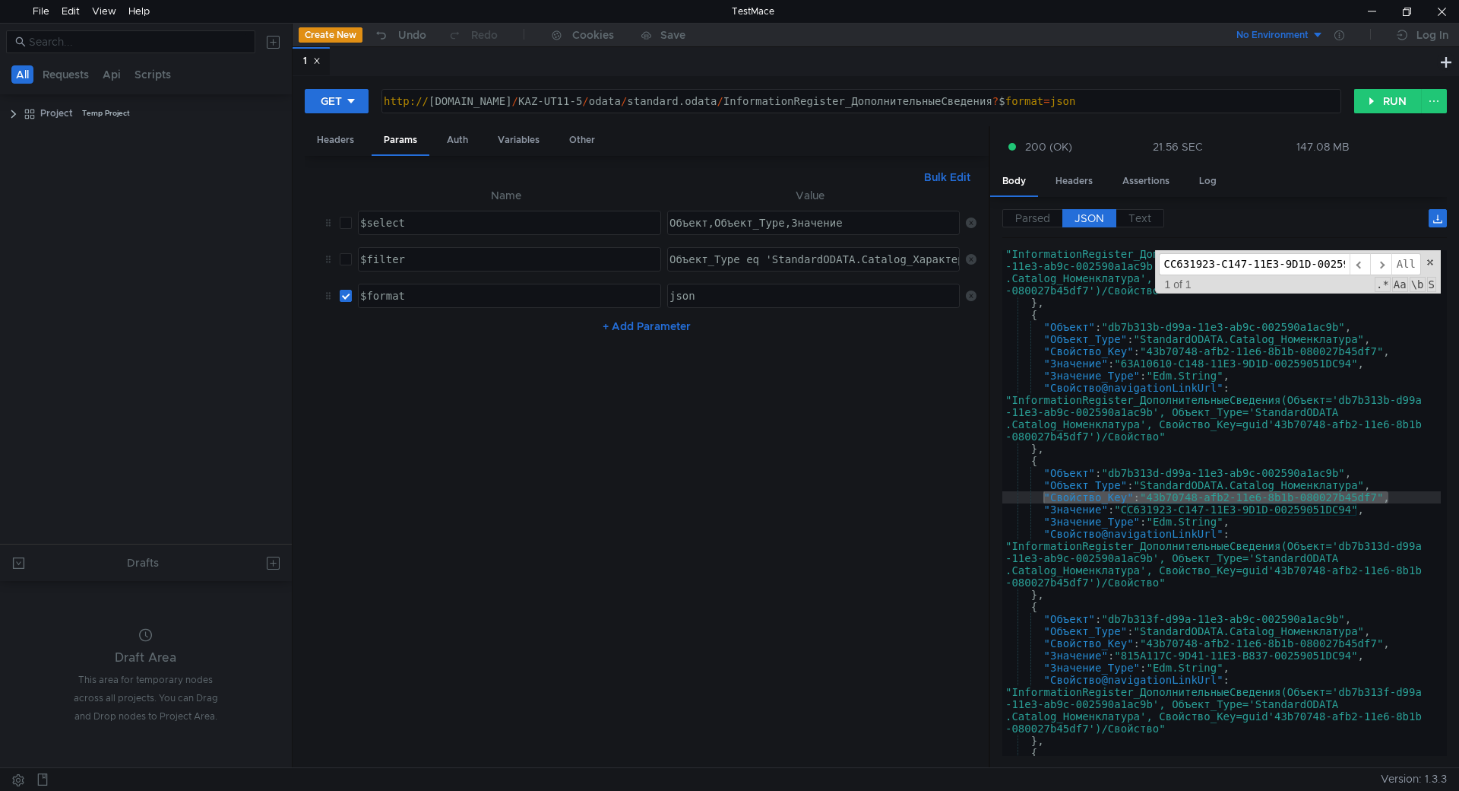
paste input "FCF7FAA5-8F30-4EE1-A58D-E7D5C3E24490"
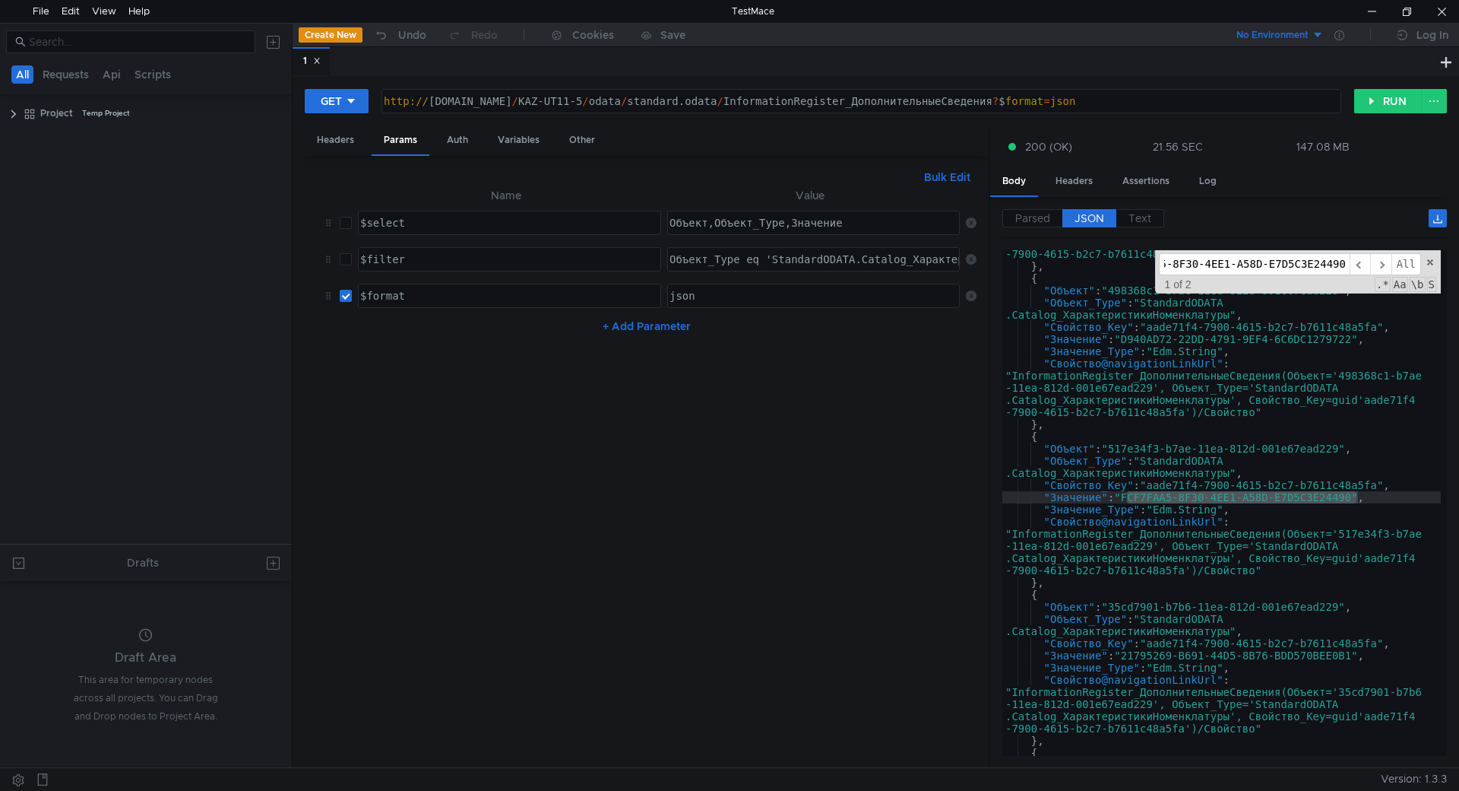
scroll to position [6750, 0]
type input "FCF7FAA5-8F30-4EE1-A58D-E7D5C3E24490"
type textarea ""Свойство_Key": "aade71f4-7900-4615-b2c7-b7611c48a5fa","
drag, startPoint x: 1154, startPoint y: 483, endPoint x: 1383, endPoint y: 483, distance: 229.6
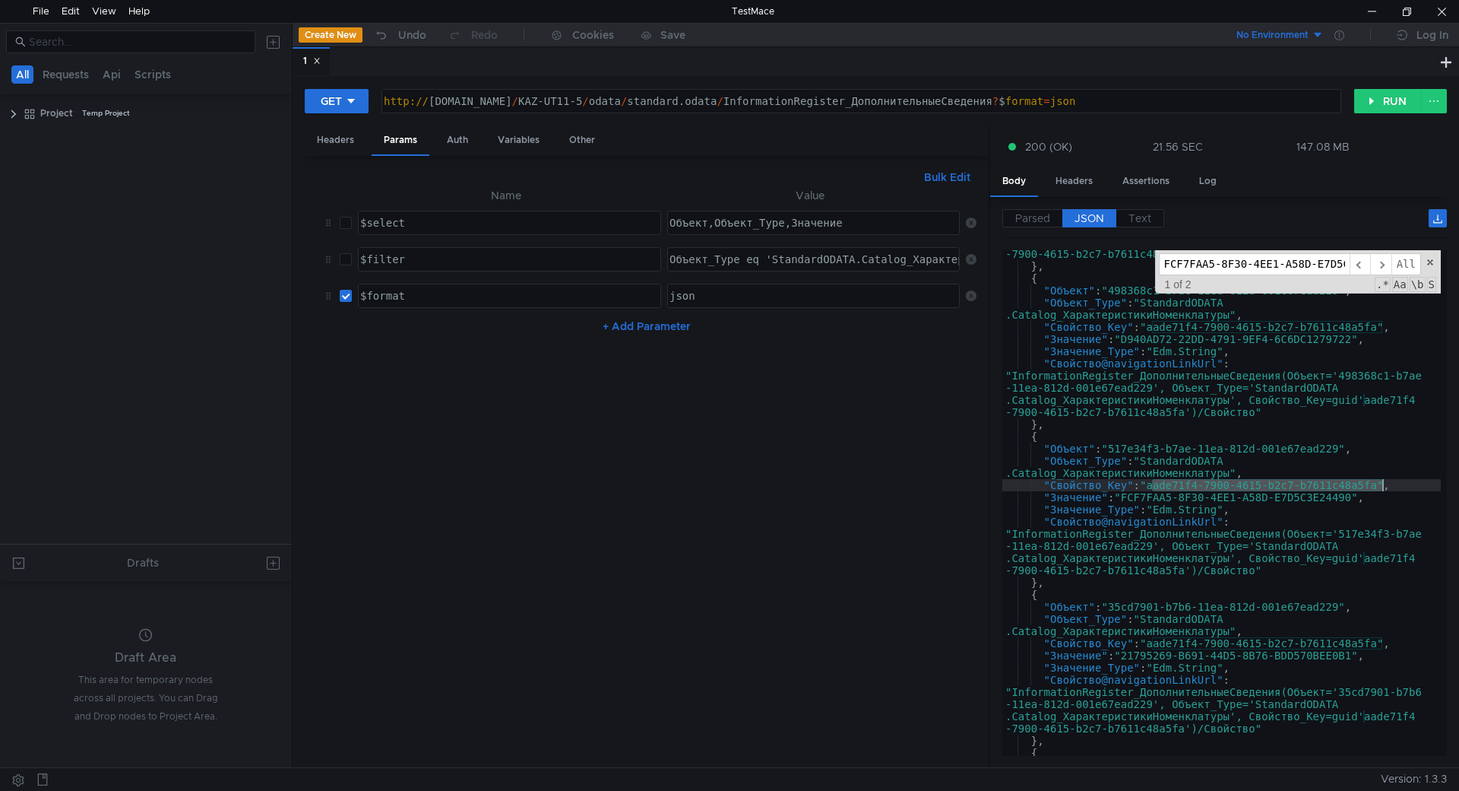
click at [1383, 483] on div ""Свойство@navigationLinkUrl" : "InformationRegister_ДополнительныеСведения(Объе…" at bounding box center [1222, 488] width 439 height 578
drag, startPoint x: 1044, startPoint y: 486, endPoint x: 1388, endPoint y: 484, distance: 344.3
click at [1388, 484] on div ""Свойство@navigationLinkUrl" : "InformationRegister_ДополнительныеСведения(Объе…" at bounding box center [1222, 488] width 439 height 578
click at [1230, 267] on input "FCF7FAA5-8F30-4EE1-A58D-E7D5C3E24490" at bounding box center [1254, 264] width 191 height 22
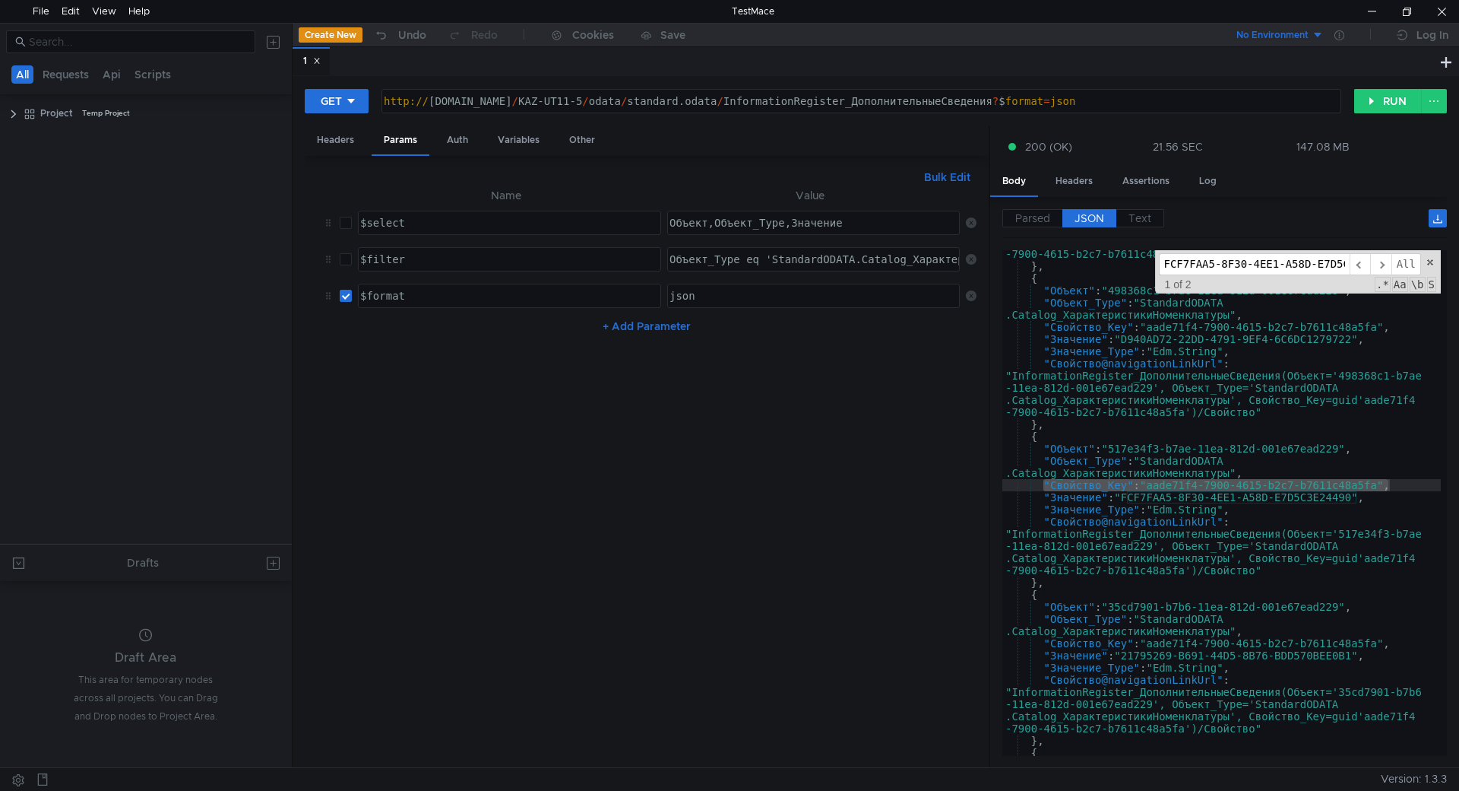
paste input "aade71f4-7900-4615-b2c7-b7611c48a5fa"
type input "aade71f4-7900-4615-b2c7-b7611c48a5fa"
click at [1377, 266] on span "​" at bounding box center [1380, 264] width 21 height 22
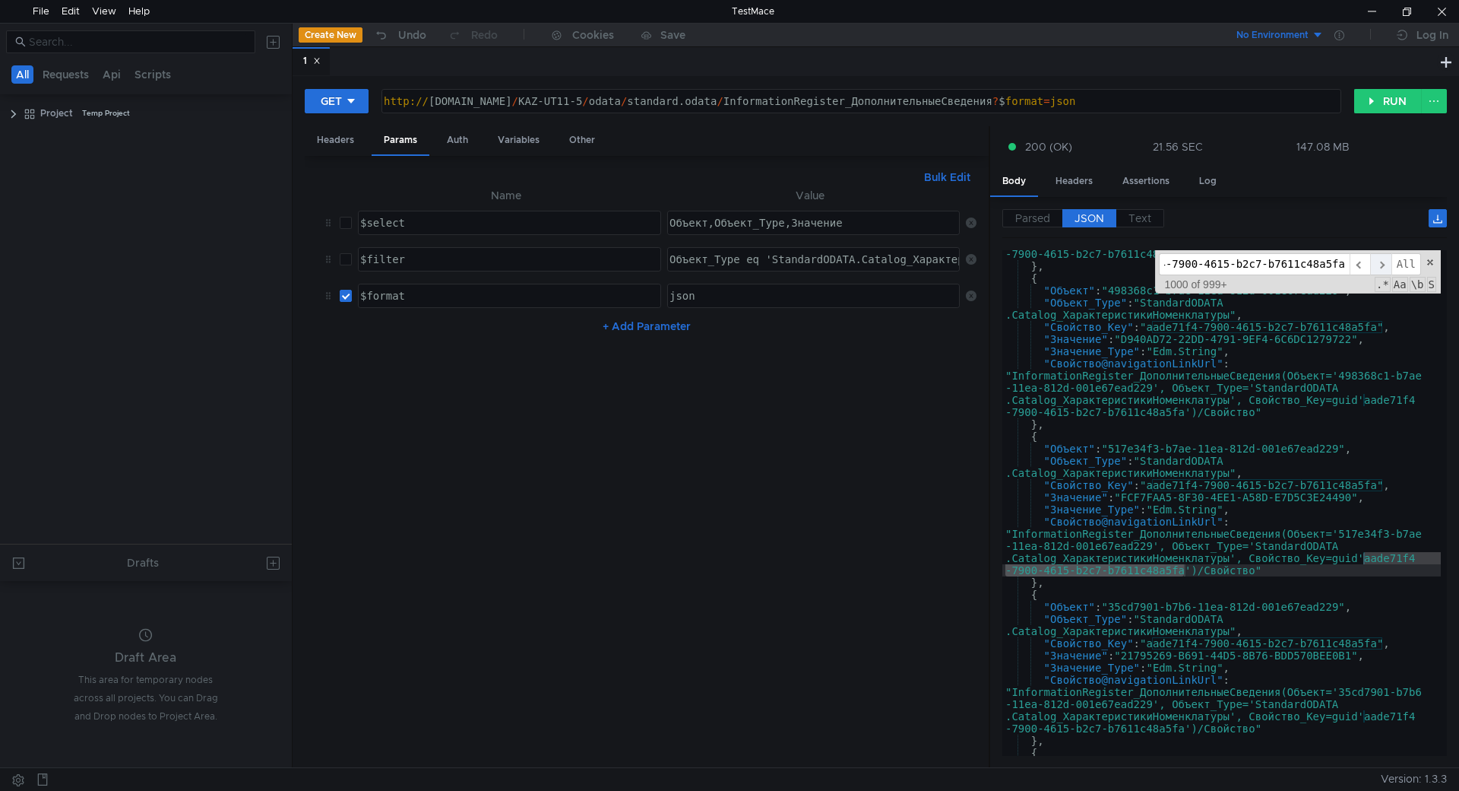
click at [1377, 266] on span "​" at bounding box center [1380, 264] width 21 height 22
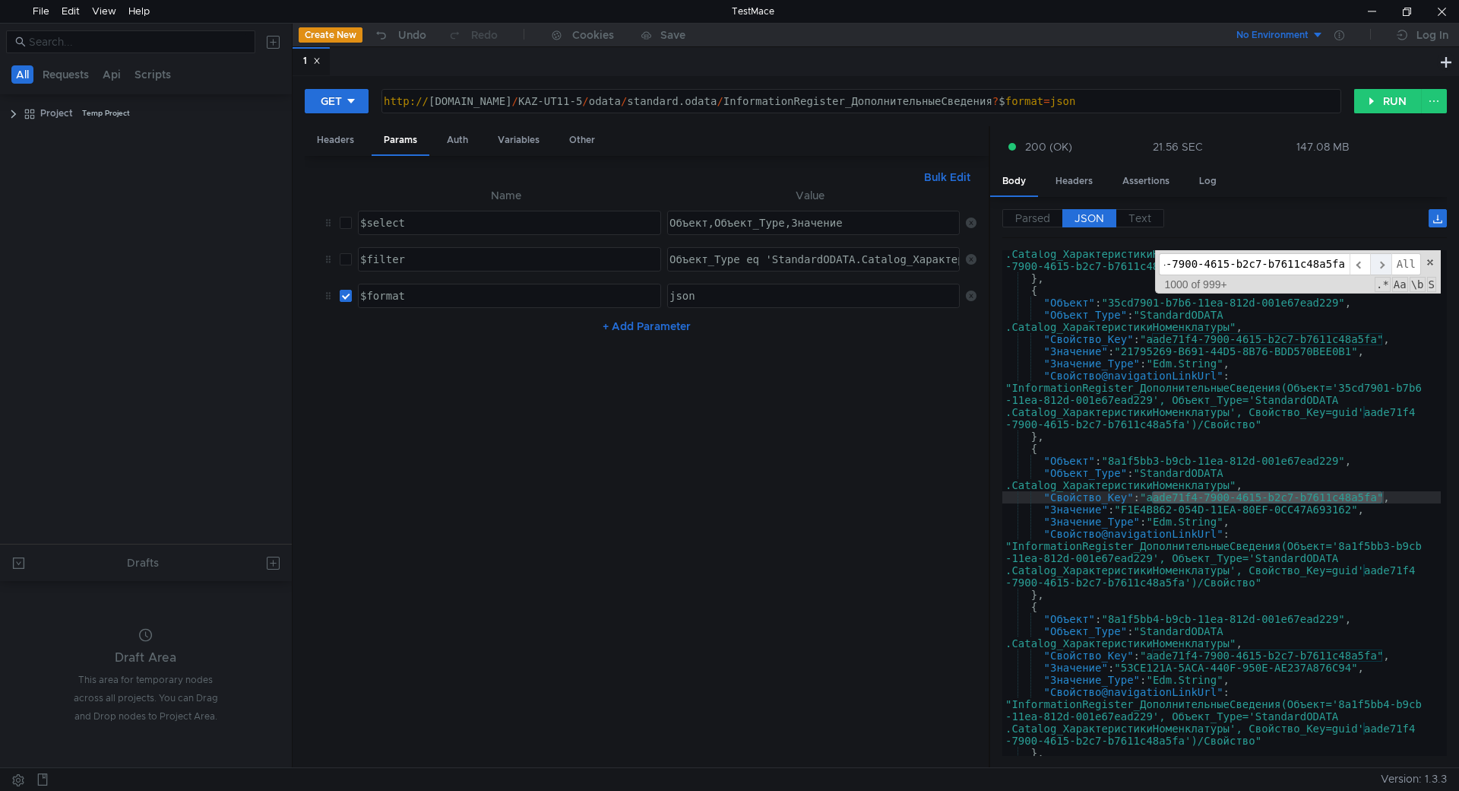
scroll to position [0, 49]
click at [1377, 266] on span "​" at bounding box center [1380, 264] width 21 height 22
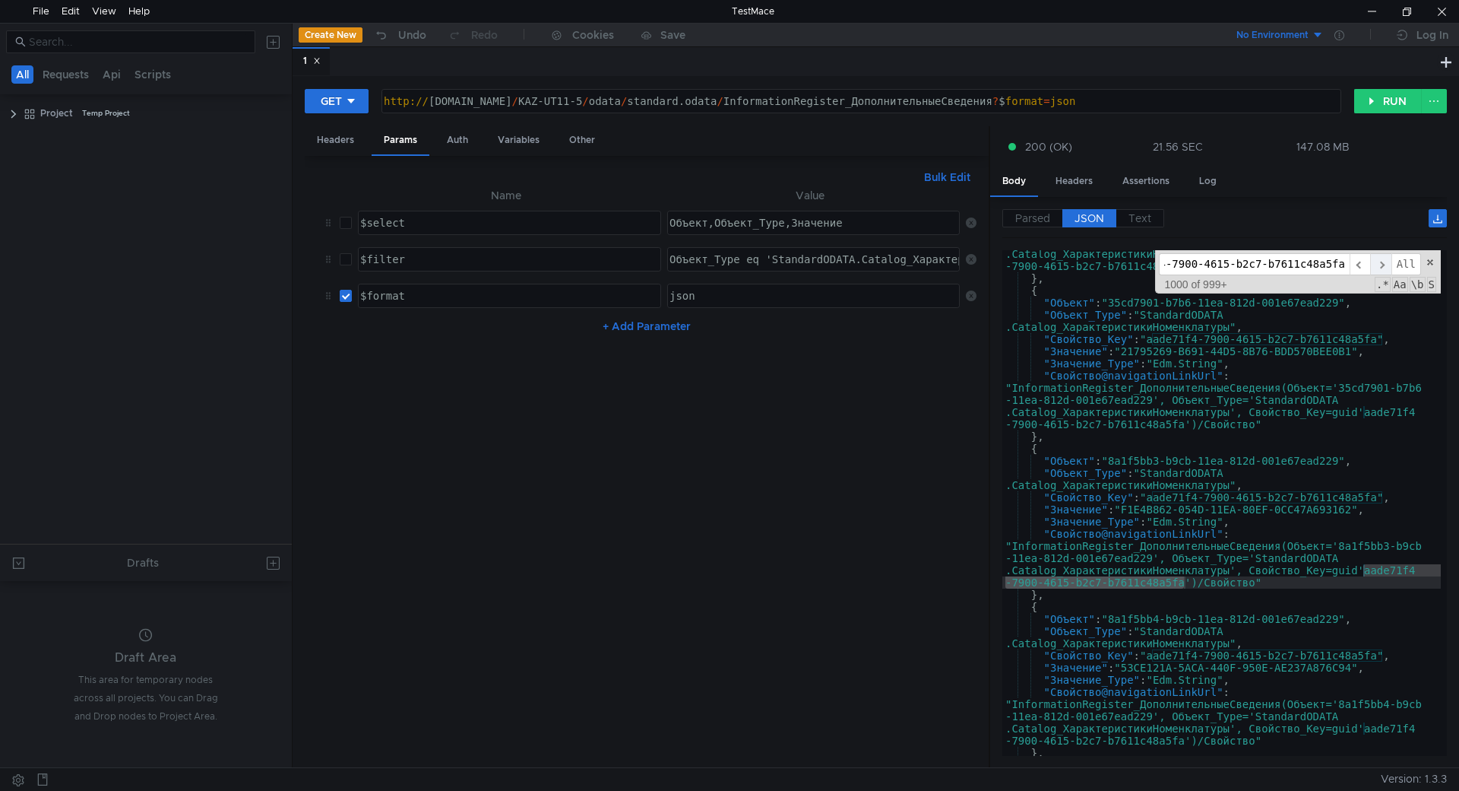
click at [1377, 266] on span "​" at bounding box center [1380, 264] width 21 height 22
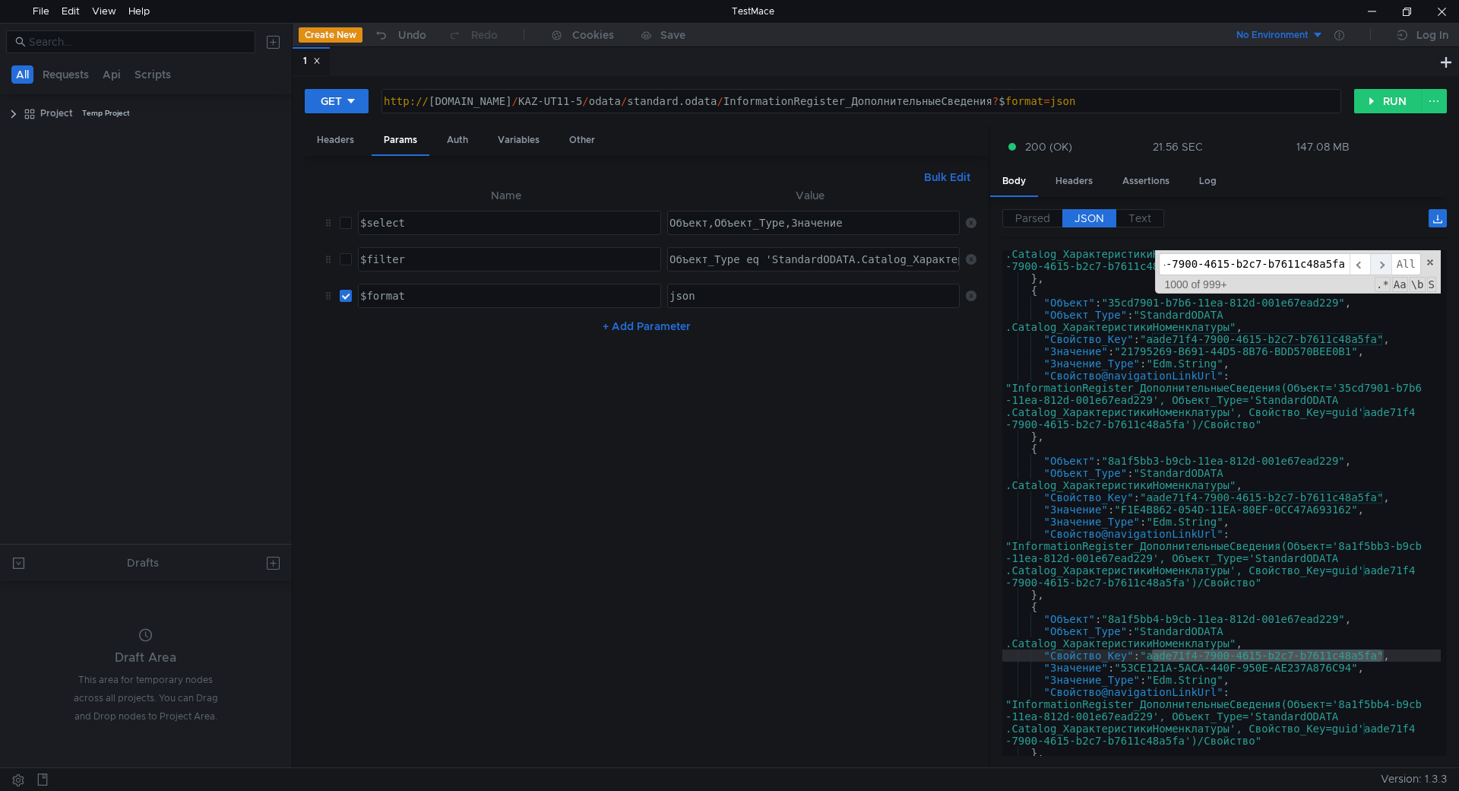
click at [1377, 266] on span "​" at bounding box center [1380, 264] width 21 height 22
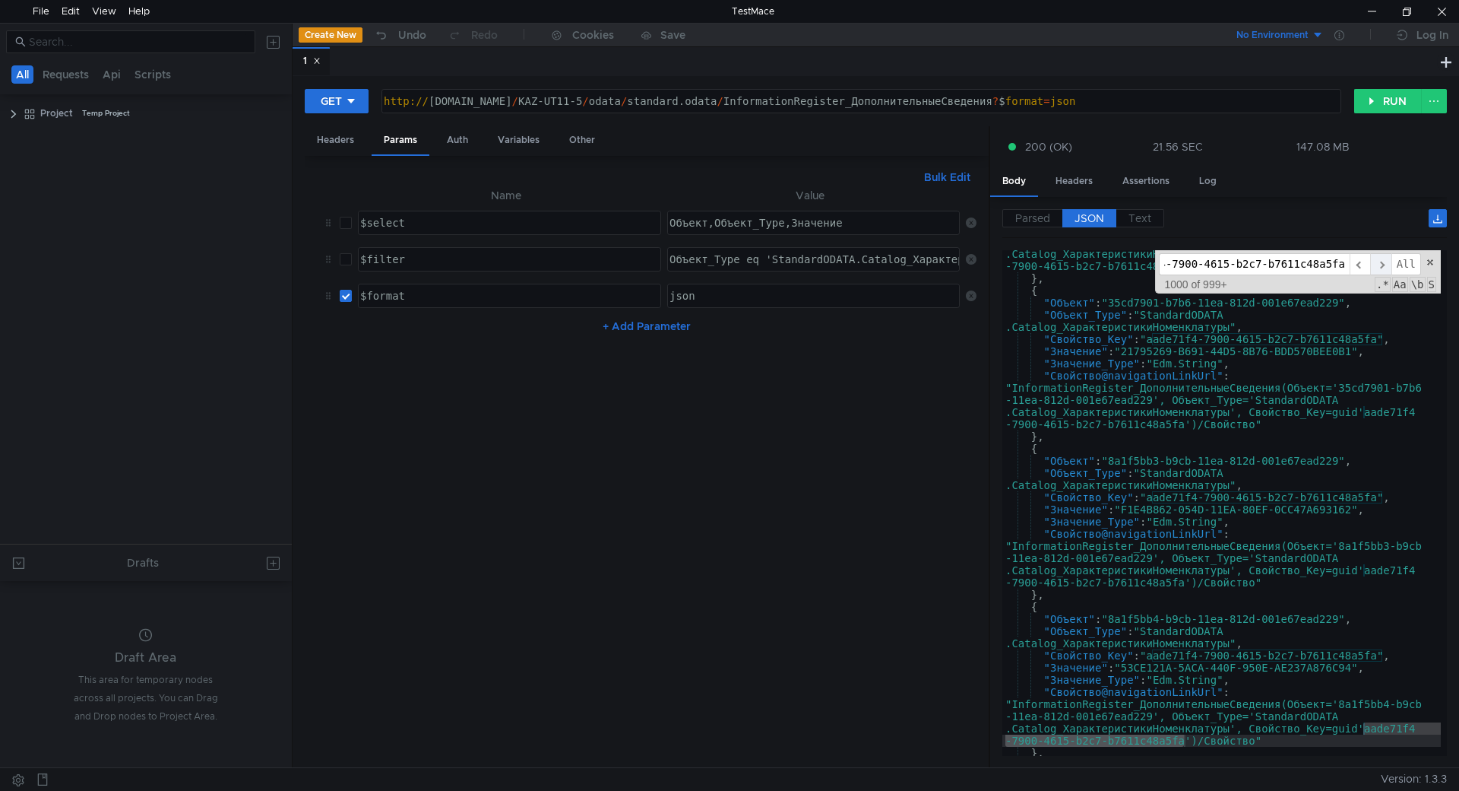
click at [1377, 266] on span "​" at bounding box center [1380, 264] width 21 height 22
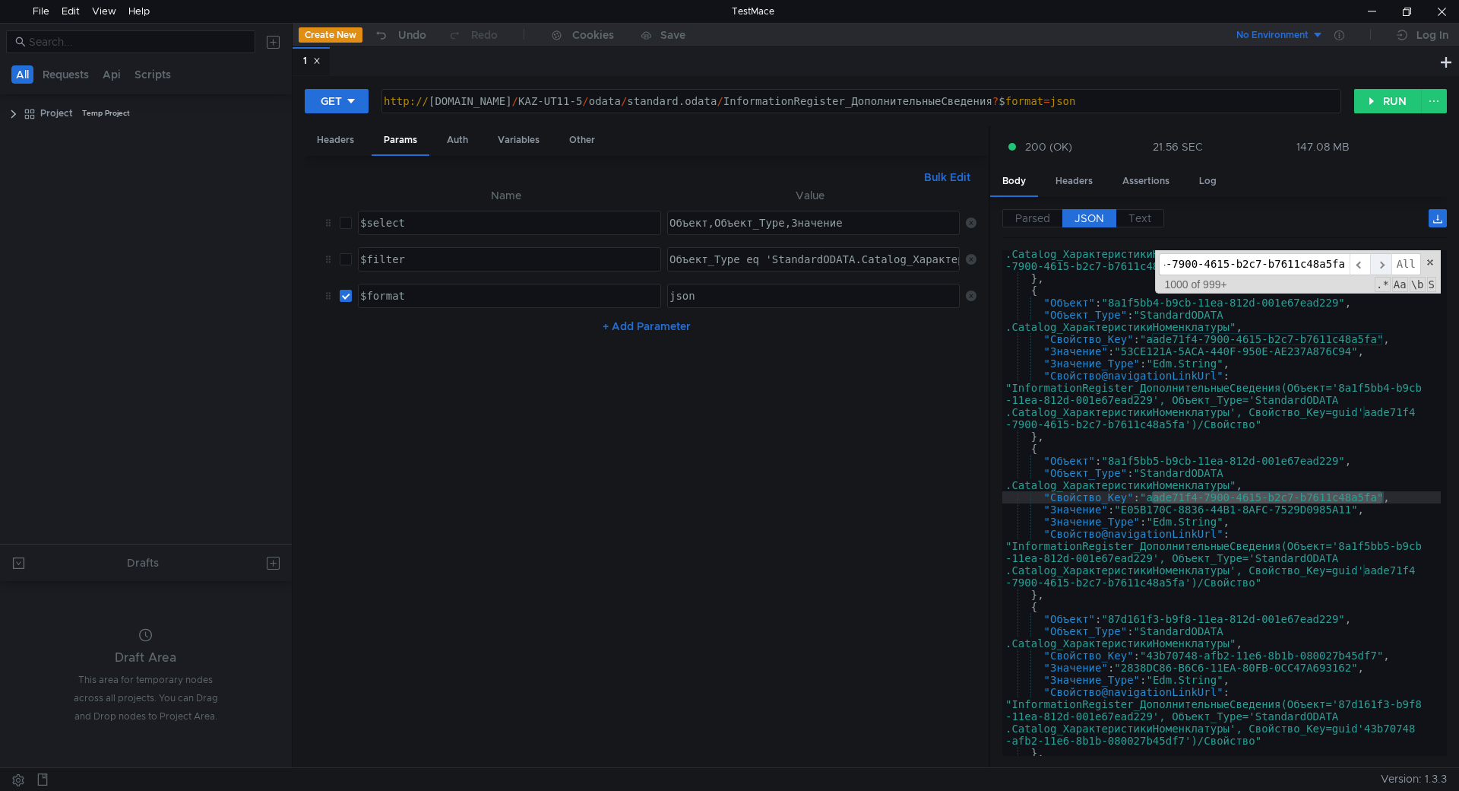
click at [1377, 266] on span "​" at bounding box center [1380, 264] width 21 height 22
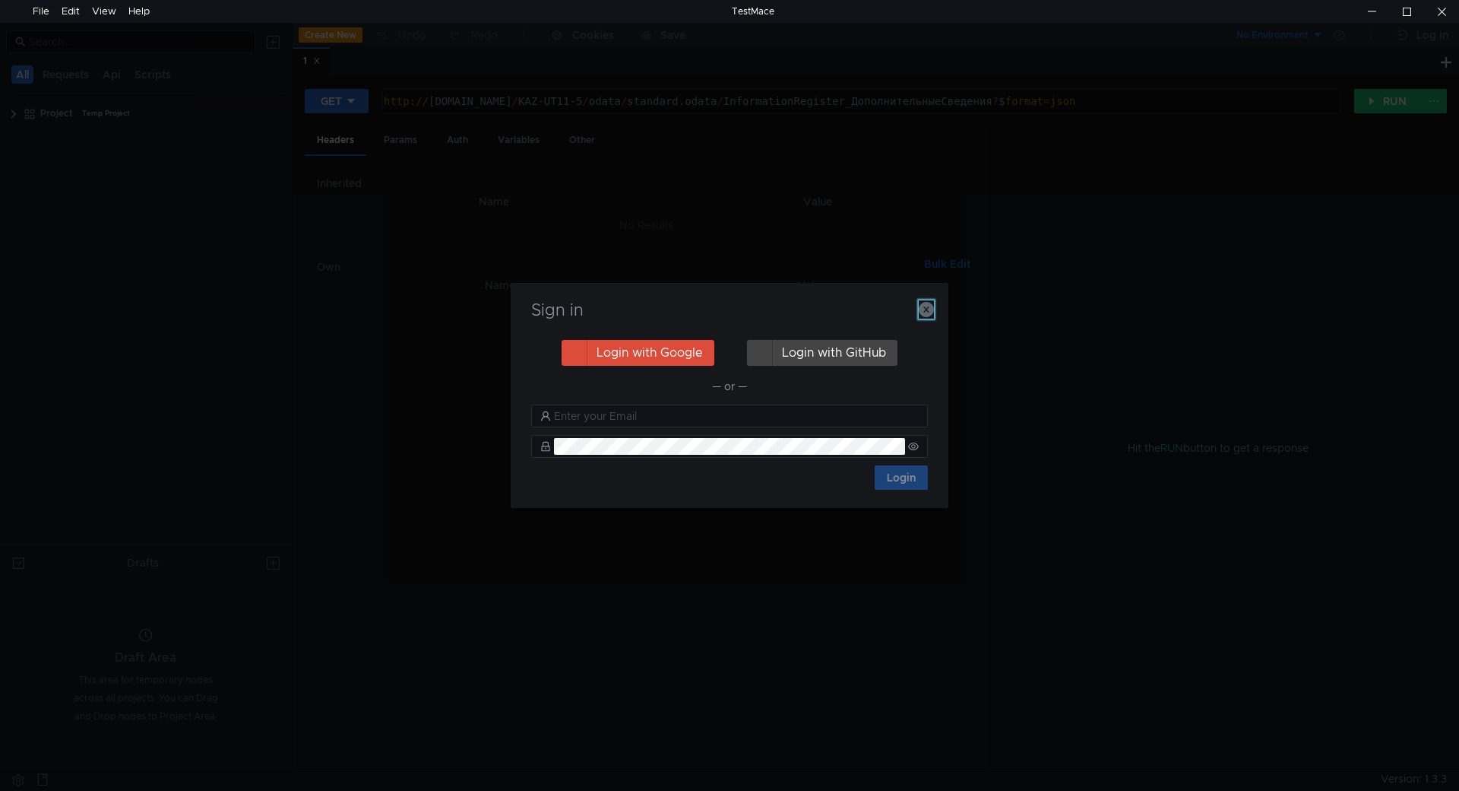
click at [927, 318] on button "button" at bounding box center [926, 309] width 15 height 18
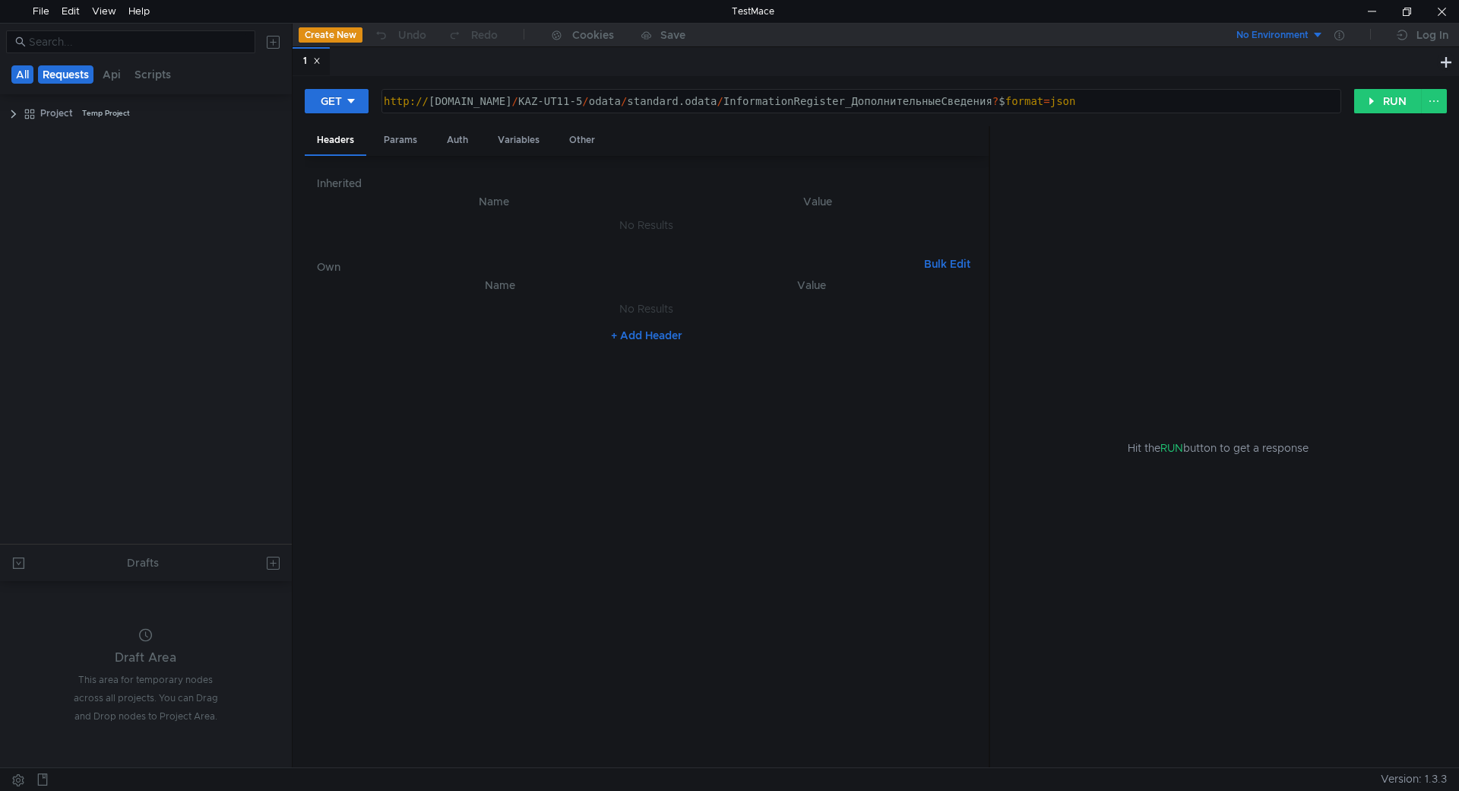
click at [52, 80] on button "Requests" at bounding box center [65, 74] width 55 height 18
click at [81, 138] on div "1" at bounding box center [162, 137] width 173 height 23
click at [22, 115] on div "Project Temp Project" at bounding box center [156, 113] width 272 height 23
click at [26, 73] on button "All" at bounding box center [23, 74] width 24 height 18
click at [152, 74] on button "Scripts" at bounding box center [153, 74] width 46 height 18
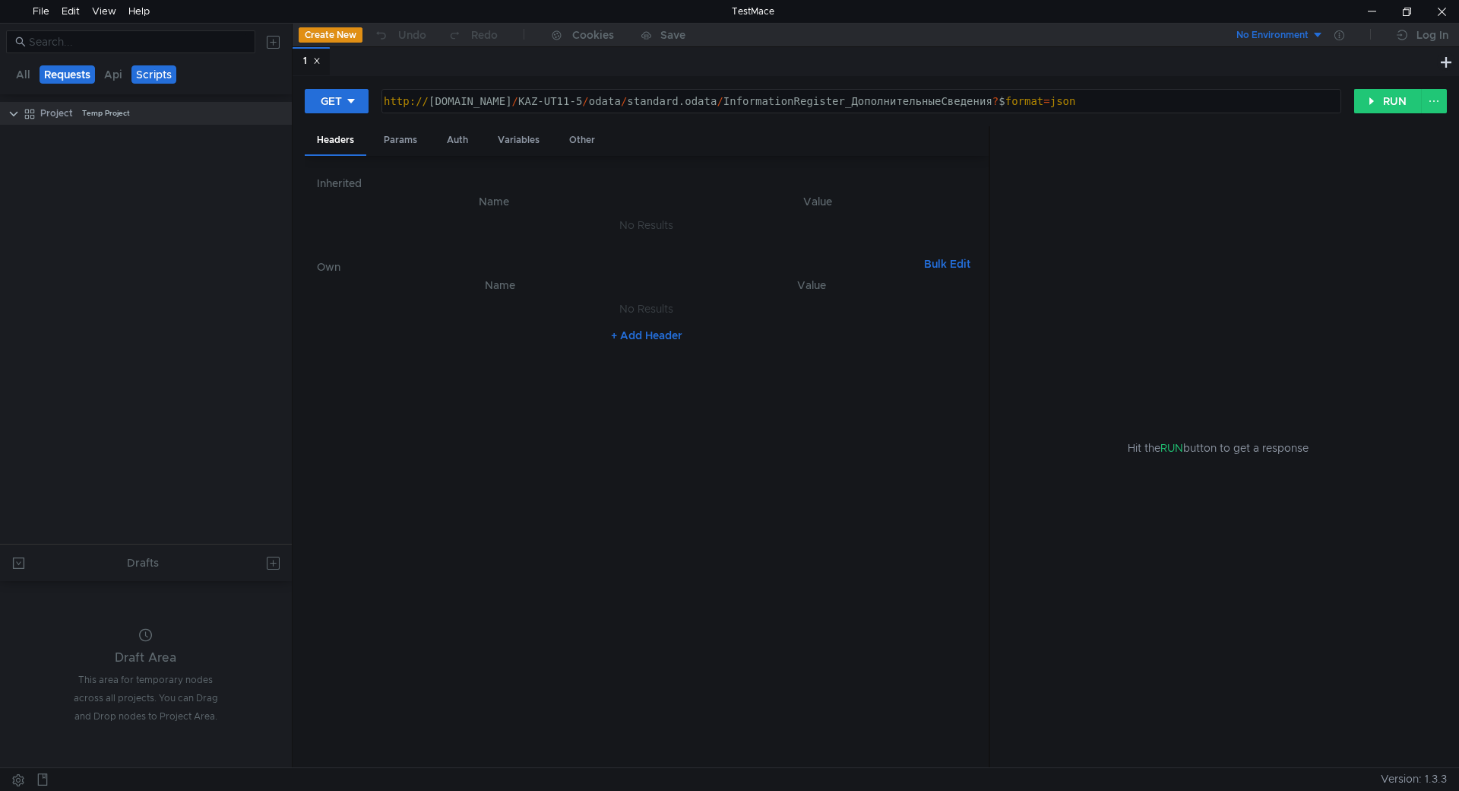
click at [82, 74] on button "Requests" at bounding box center [67, 74] width 55 height 18
click at [57, 77] on button "Requests" at bounding box center [67, 74] width 55 height 18
click at [421, 144] on div "Params" at bounding box center [401, 140] width 58 height 28
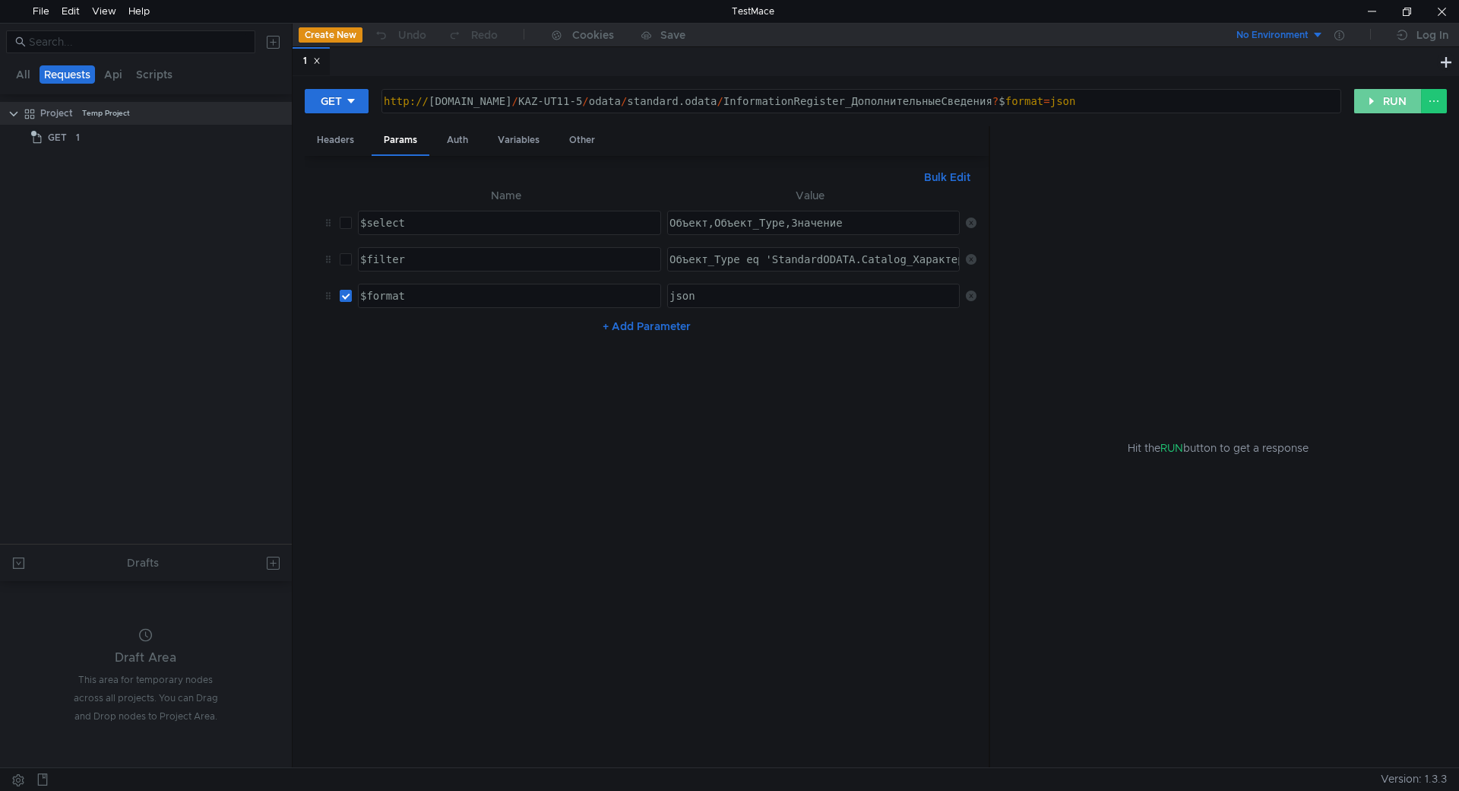
click at [1390, 107] on button "RUN" at bounding box center [1388, 101] width 68 height 24
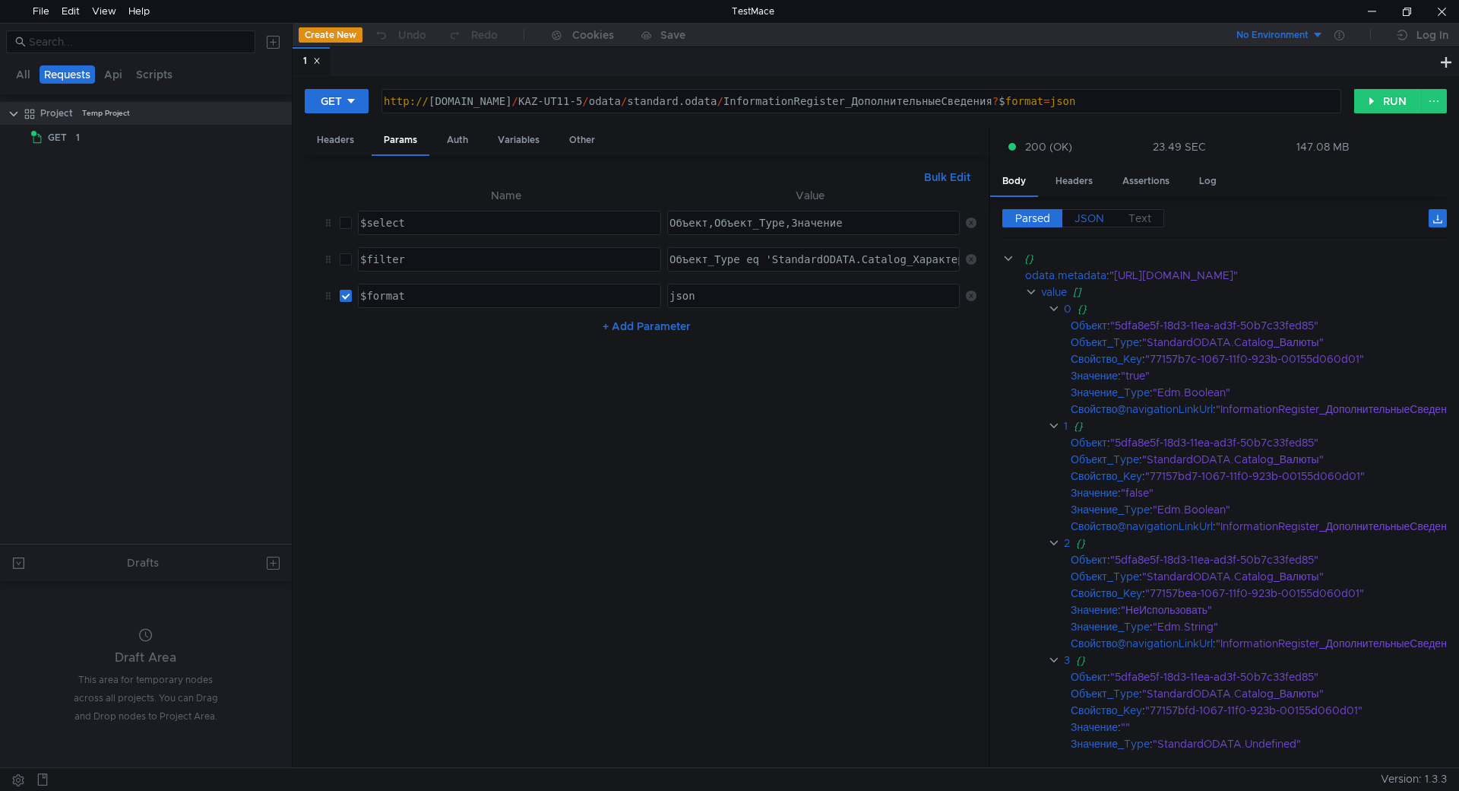
click at [1083, 220] on span "JSON" at bounding box center [1090, 218] width 30 height 14
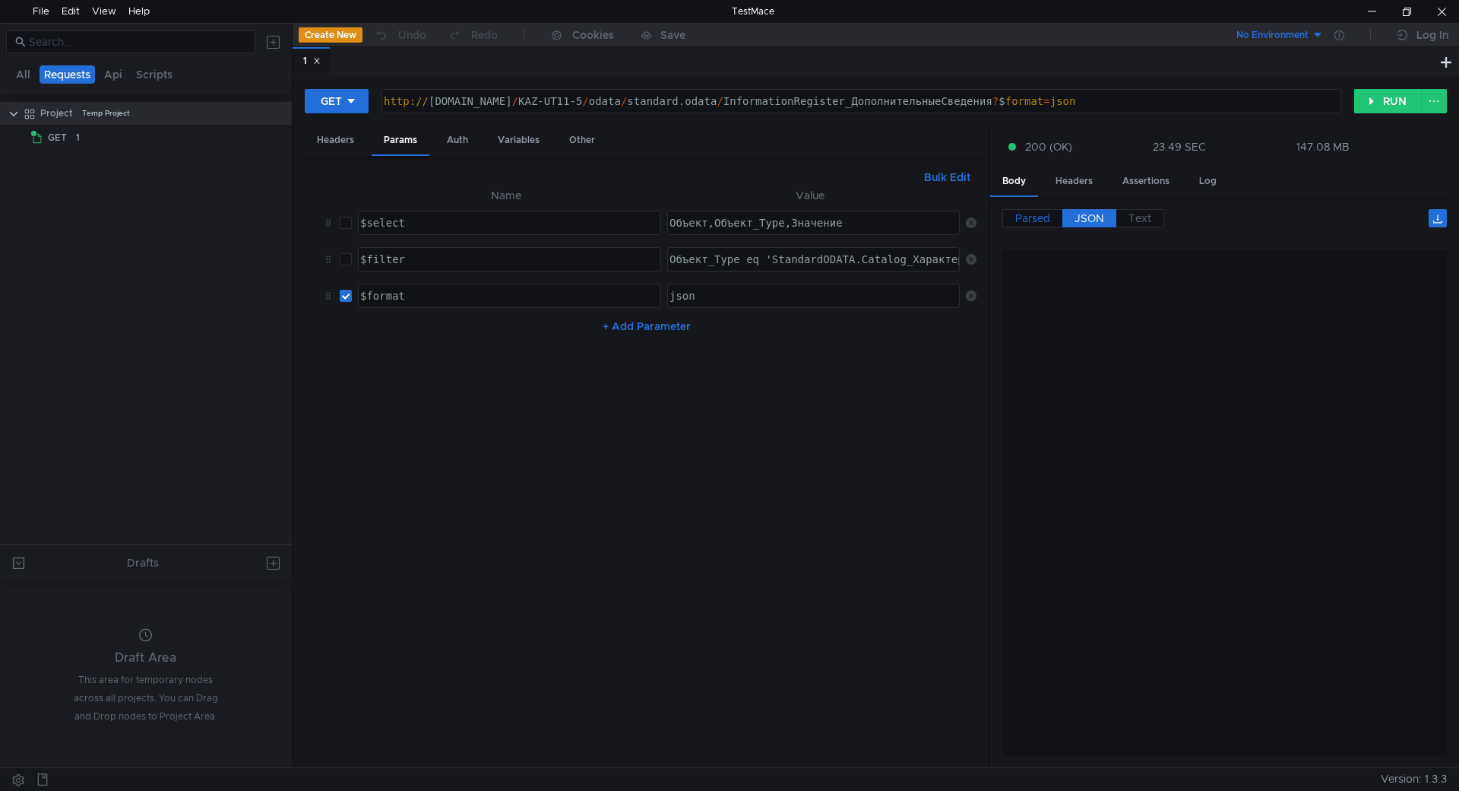
click at [1012, 217] on label "Parsed" at bounding box center [1033, 218] width 60 height 18
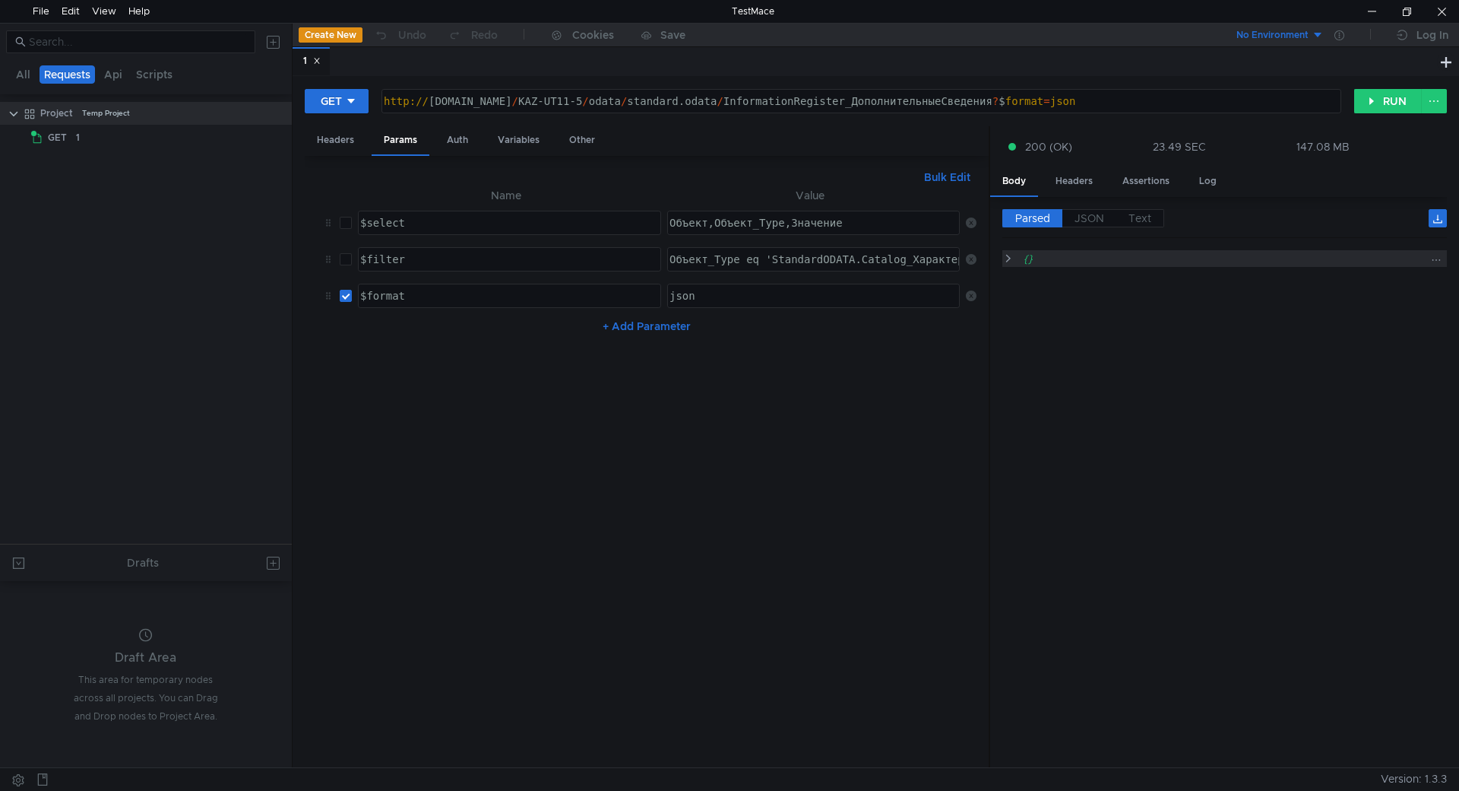
click at [1310, 261] on div "{}" at bounding box center [1225, 258] width 402 height 17
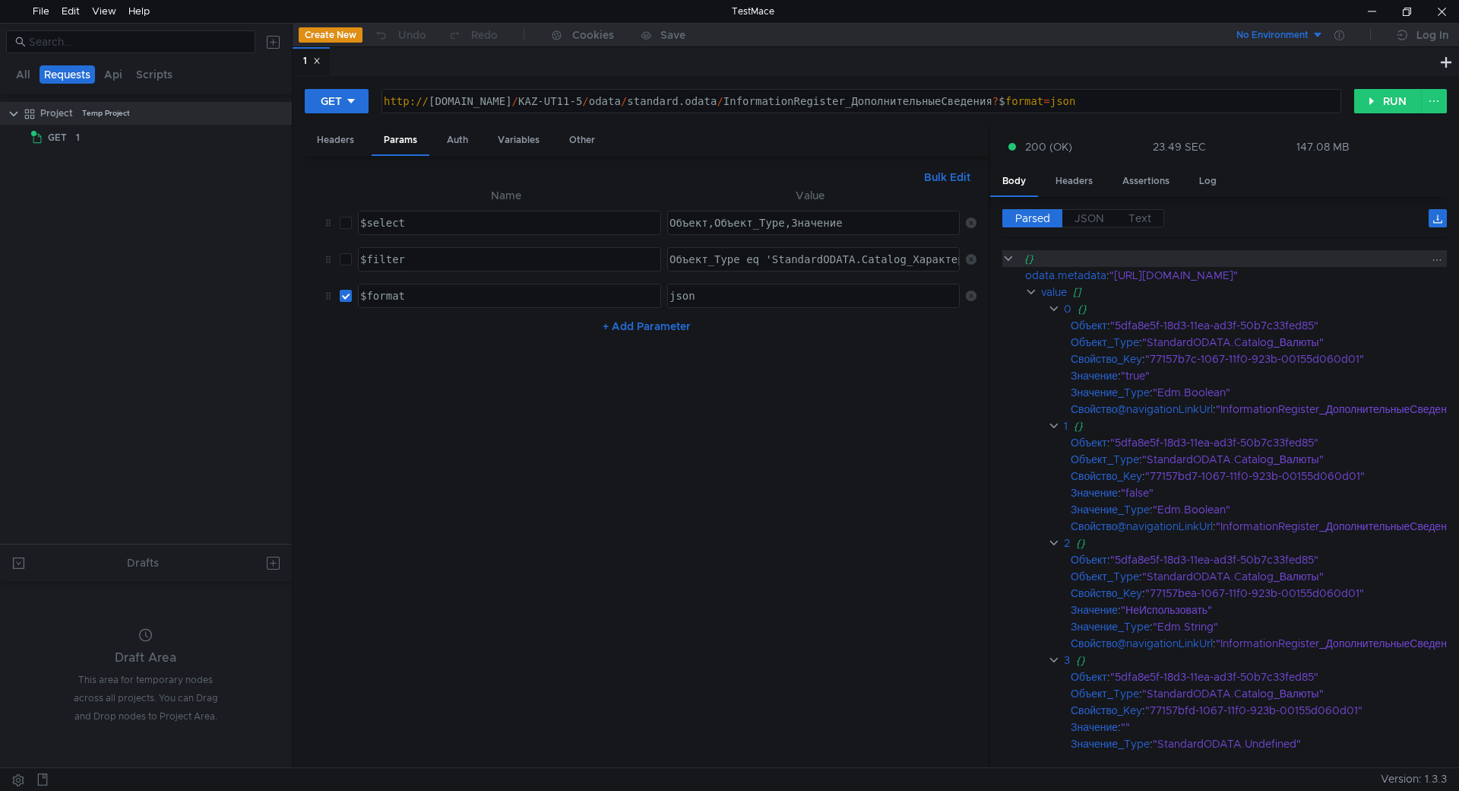
click at [1431, 258] on icon at bounding box center [1436, 260] width 11 height 11
click at [1351, 242] on div at bounding box center [729, 395] width 1459 height 791
click at [1431, 257] on icon at bounding box center [1436, 260] width 11 height 11
click at [1278, 220] on div at bounding box center [729, 395] width 1459 height 791
click at [1078, 213] on span "JSON" at bounding box center [1090, 218] width 30 height 14
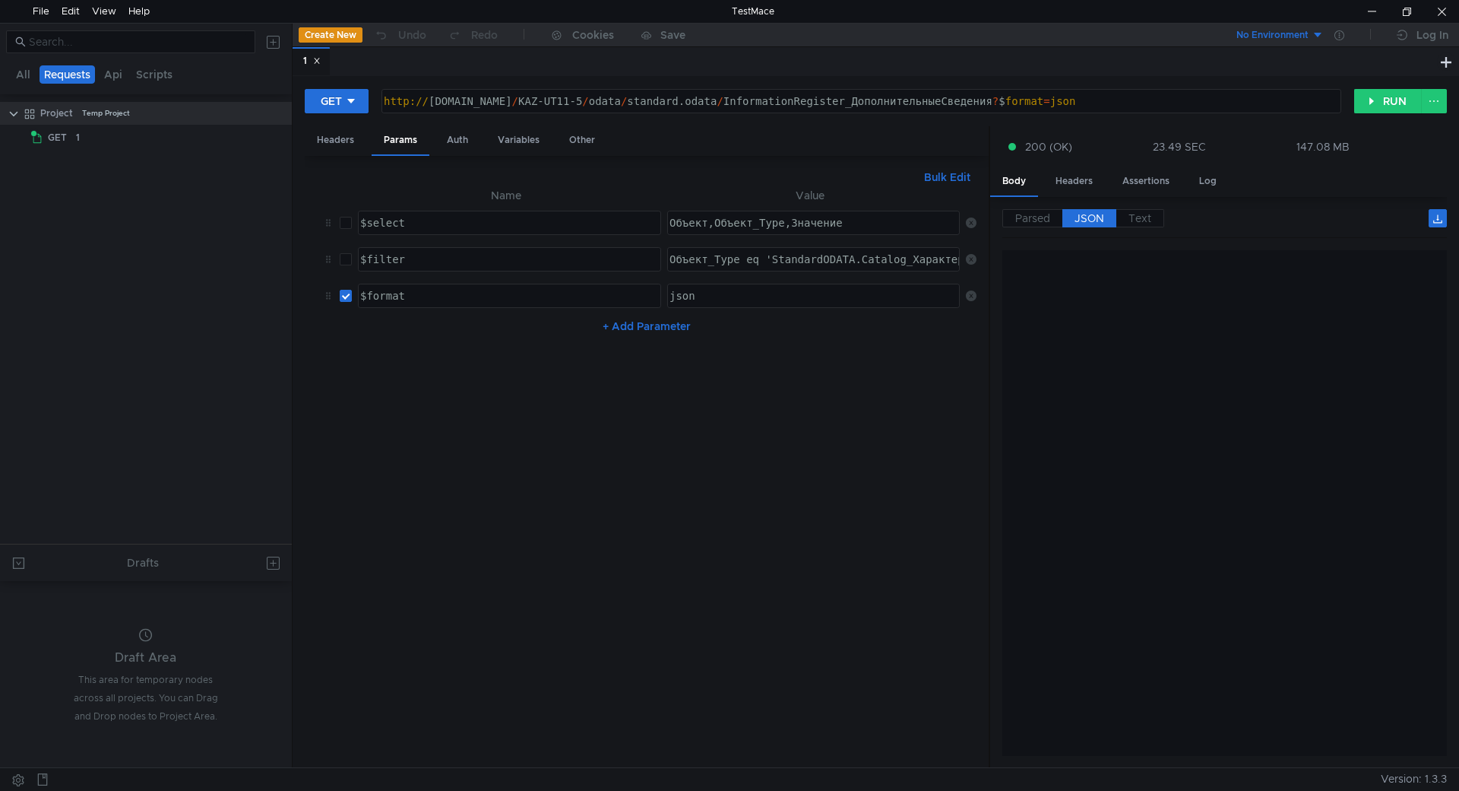
click at [1437, 220] on button at bounding box center [1438, 218] width 18 height 18
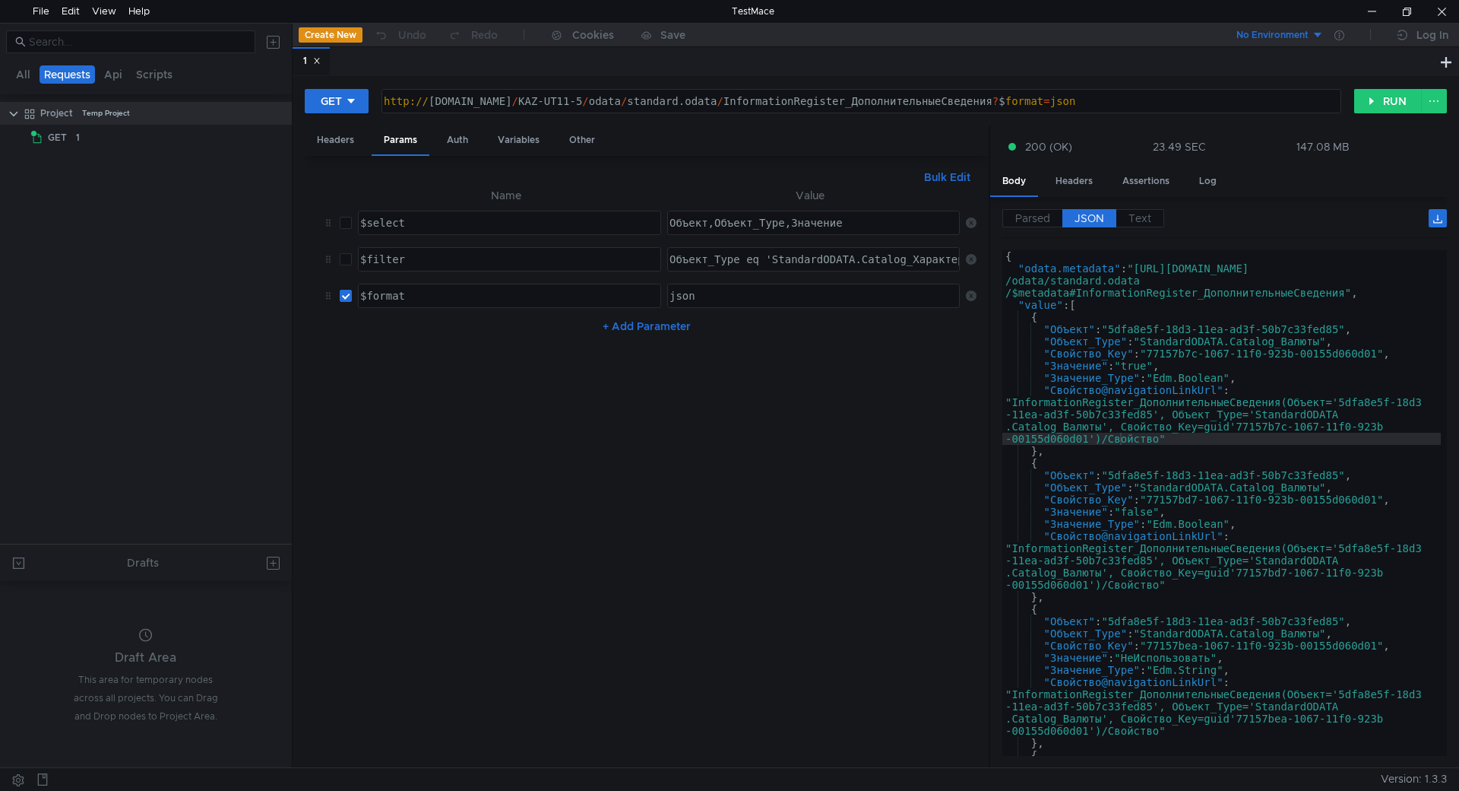
click at [344, 264] on input "checkbox" at bounding box center [346, 259] width 12 height 12
checkbox input "true"
type textarea "Объект_Type eq 'StandardODATA.Catalog_ХарактеристикиНоменклатуры' or Объект_Typ…"
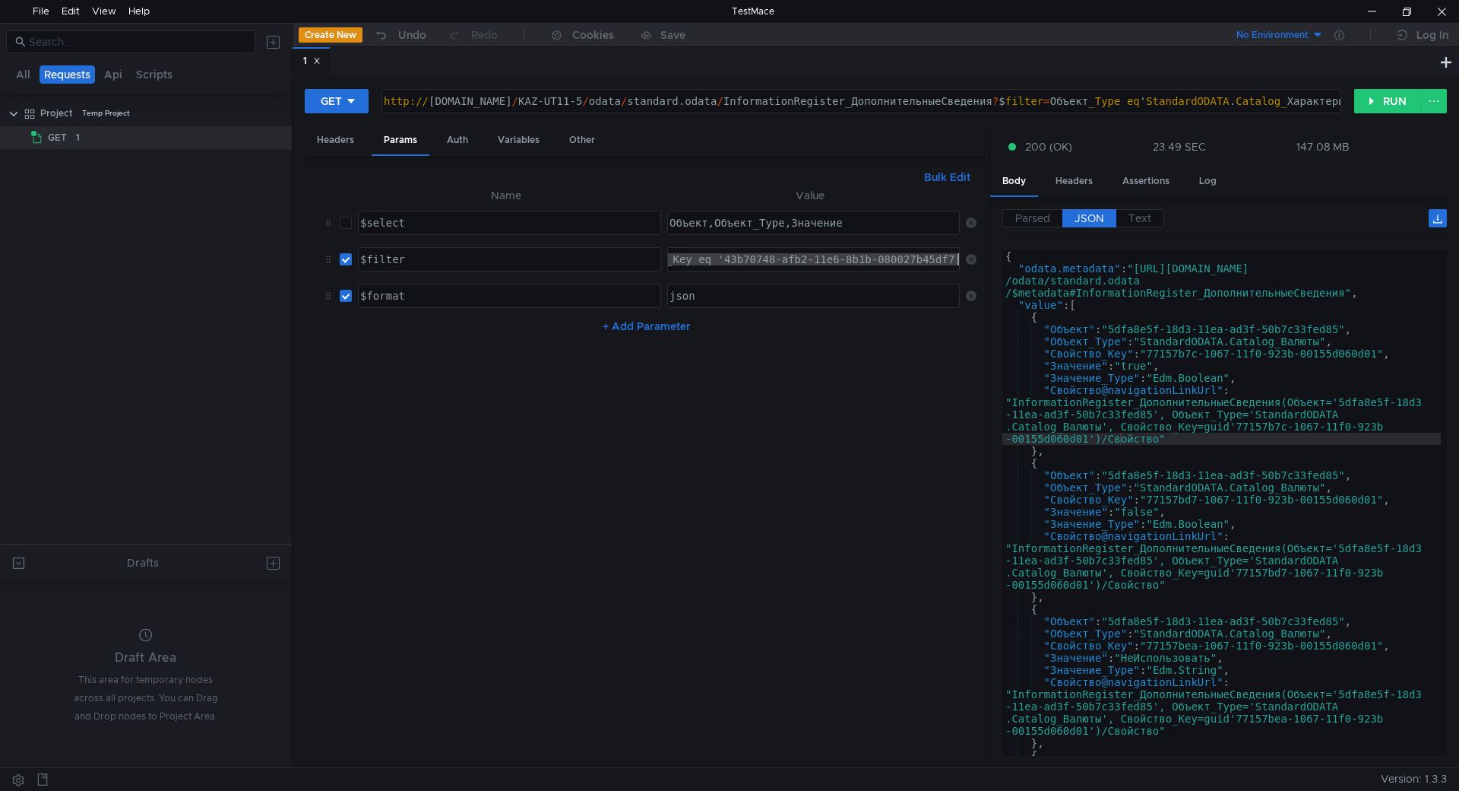
drag, startPoint x: 801, startPoint y: 268, endPoint x: 971, endPoint y: 262, distance: 169.6
click at [1072, 271] on as-split "Headers Params Auth Variables Other Bulk Edit XXXXXXXXXXXXXXXXXXXXXXXXXXXXXXXXX…" at bounding box center [876, 447] width 1142 height 642
click at [912, 252] on div "Объект_Type eq 'StandardODATA.Catalog_ХарактеристикиНоменклатуры' or Объект_Typ…" at bounding box center [813, 259] width 291 height 23
click at [917, 257] on div "Объект_Type eq 'StandardODATA.Catalog_ХарактеристикиНоменклатуры' or Объект_Typ…" at bounding box center [385, 271] width 1149 height 36
drag, startPoint x: 721, startPoint y: 255, endPoint x: 543, endPoint y: 237, distance: 179.5
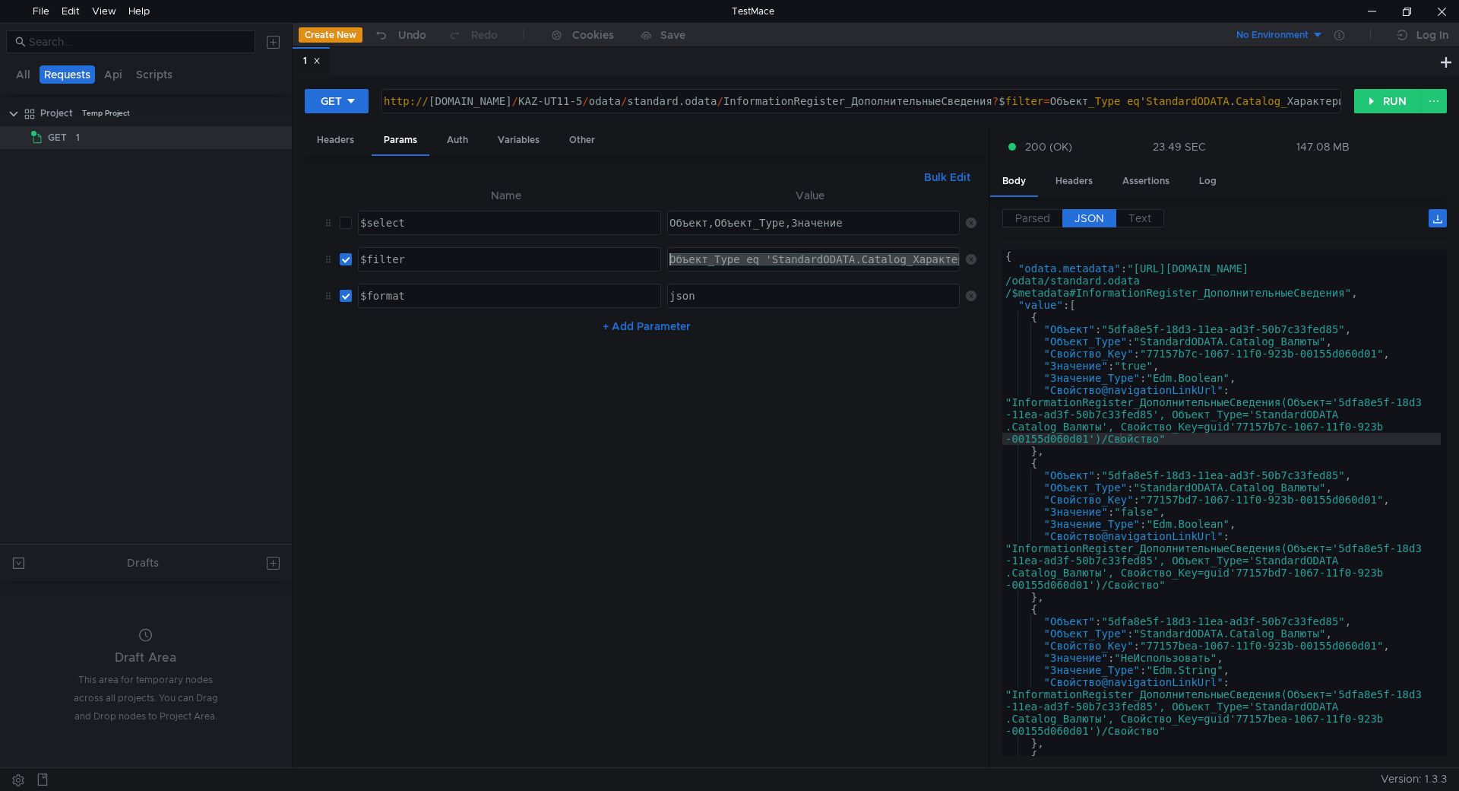
click at [543, 237] on tbody "$select ההההההההההההההההההההההההההההההההההההההההההההההההההההההההההההההההההההההה…" at bounding box center [647, 258] width 660 height 109
click at [718, 249] on div "Объект_Type eq 'StandardODATA.Catalog_ХарактеристикиНоменклатуры' or Объект_Typ…" at bounding box center [813, 259] width 291 height 23
click at [725, 255] on div "Объект_Type eq 'StandardODATA.Catalog_ХарактеристикиНоменклатуры' or Объект_Typ…" at bounding box center [1241, 271] width 1149 height 36
drag, startPoint x: 750, startPoint y: 256, endPoint x: 1091, endPoint y: 256, distance: 340.5
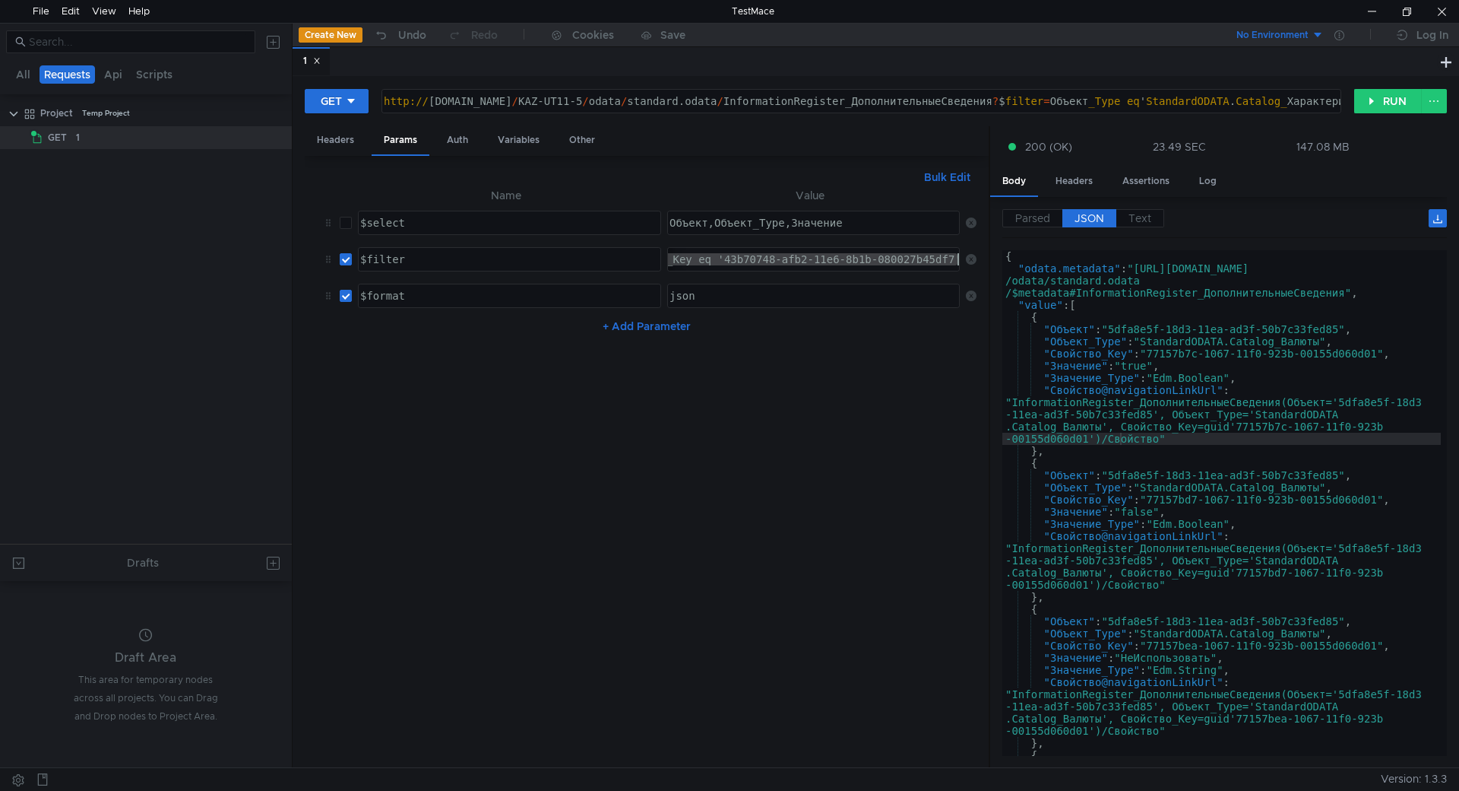
click at [1091, 256] on as-split "Headers Params Auth Variables Other Bulk Edit XXXXXXXXXXXXXXXXXXXXXXXXXXXXXXXXX…" at bounding box center [876, 447] width 1142 height 642
click at [843, 255] on div "Объект_Type eq 'StandardODATA.Catalog_ХарактеристикиНоменклатуры' or Объект_Typ…" at bounding box center [813, 259] width 291 height 23
drag, startPoint x: 806, startPoint y: 254, endPoint x: 945, endPoint y: 254, distance: 139.1
click at [945, 254] on div "Объект_Type eq 'StandardODATA.Catalog_ХарактеристикиНоменклатуры' or Объект_Typ…" at bounding box center [385, 271] width 1149 height 36
drag, startPoint x: 689, startPoint y: 260, endPoint x: 844, endPoint y: 265, distance: 155.1
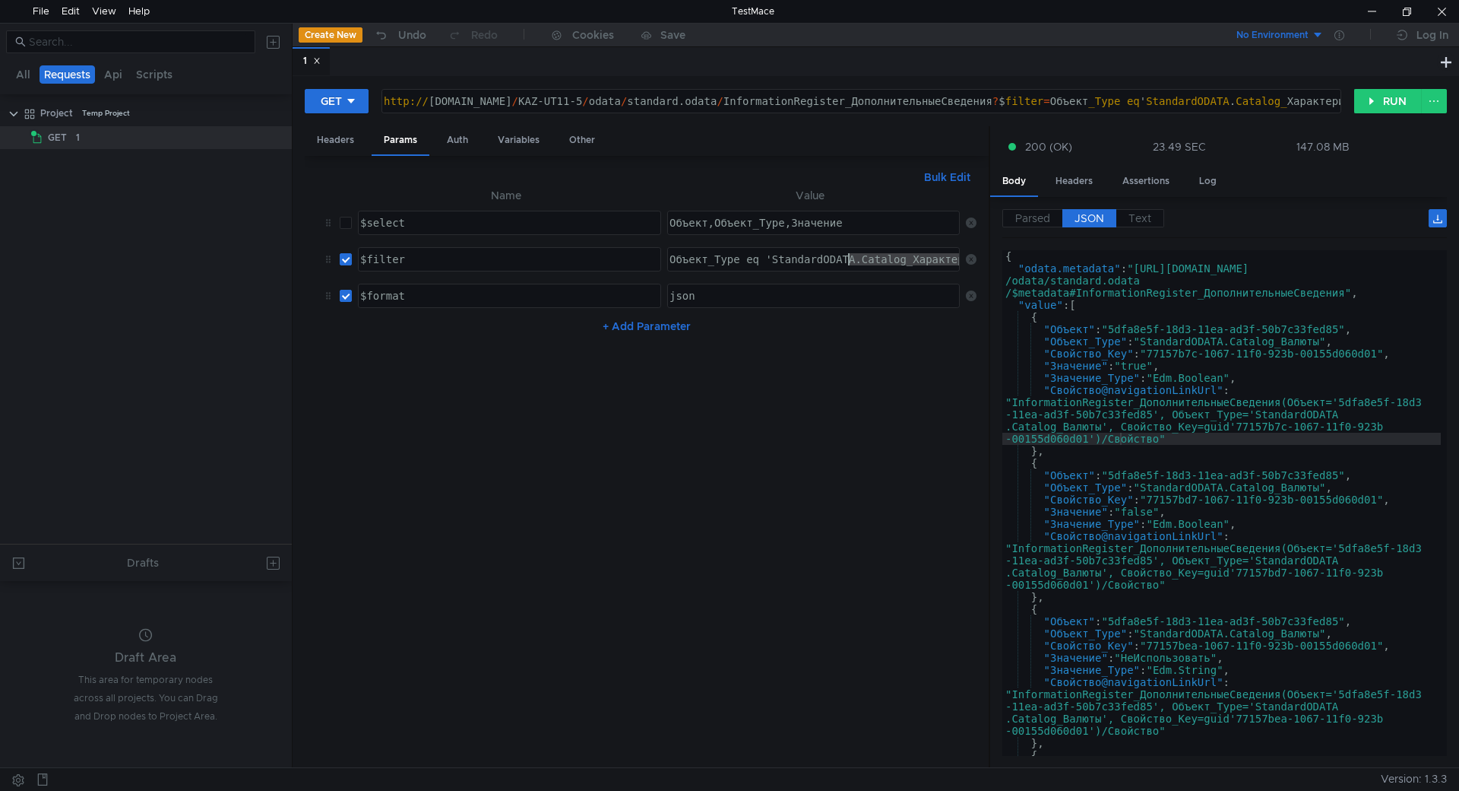
click at [844, 265] on div "Объект_Type eq 'StandardODATA.Catalog_ХарактеристикиНоменклатуры' or Объект_Typ…" at bounding box center [1241, 271] width 1149 height 36
click at [884, 255] on div "Объект_Type eq 'StandardODATA.Catalog_ХарактеристикиНоменклатуры' or Объект_Typ…" at bounding box center [813, 259] width 291 height 23
drag, startPoint x: 915, startPoint y: 255, endPoint x: 725, endPoint y: 259, distance: 190.1
click at [725, 259] on div "Объект_Type eq 'StandardODATA.Catalog_ХарактеристикиНоменклатуры' or Объект_Typ…" at bounding box center [385, 271] width 1149 height 36
click at [935, 178] on button "Bulk Edit" at bounding box center [947, 177] width 59 height 18
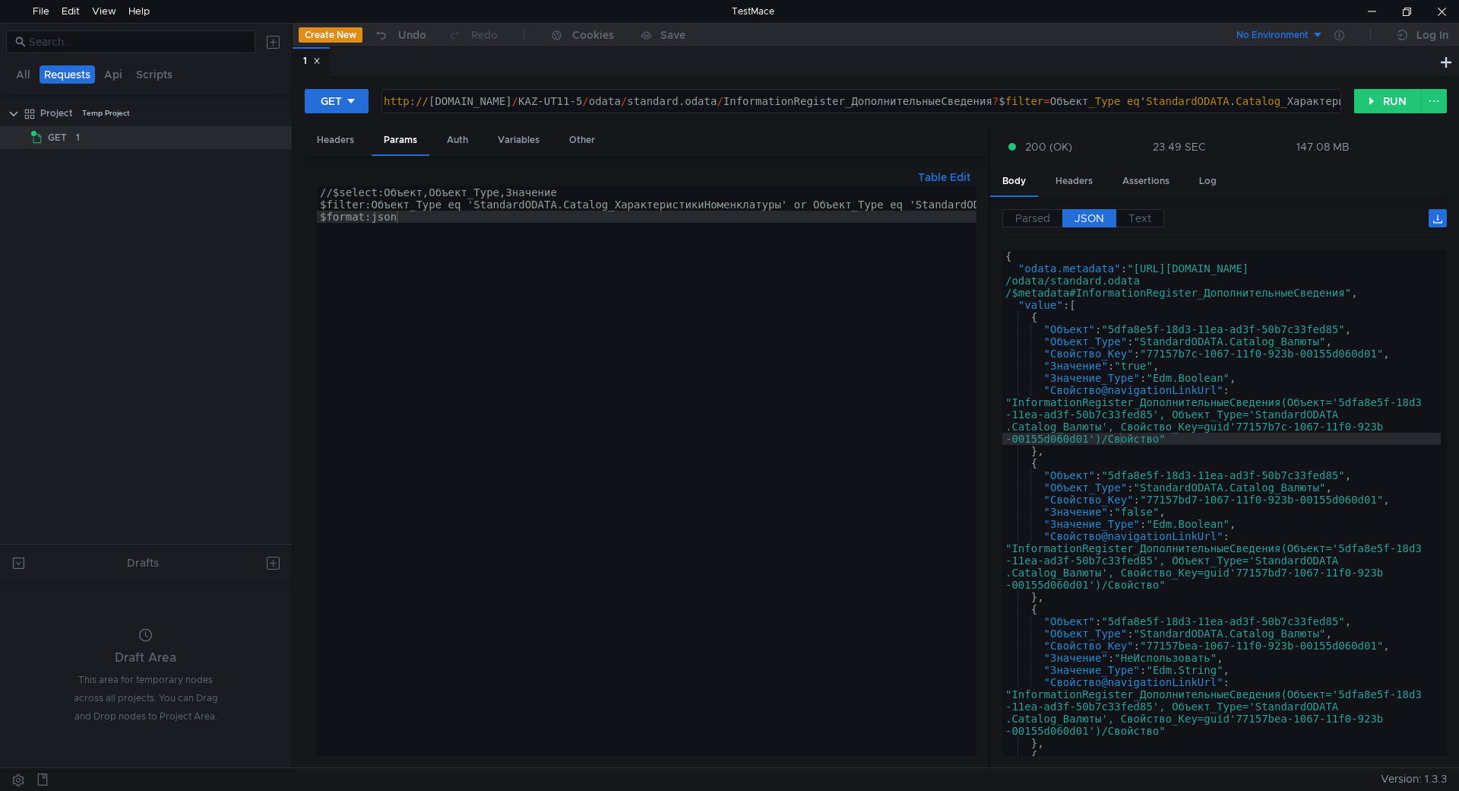
click at [595, 202] on div "//$select:Объект,Объект_Type,Значение $filter:Объект_Type eq 'StandardODATA.Cat…" at bounding box center [917, 483] width 1200 height 594
click at [550, 744] on div "//$select:Объект,Объект_Type,Значение $filter:Объект_Type eq 'StandardODATA.Cat…" at bounding box center [917, 483] width 1200 height 594
drag, startPoint x: 551, startPoint y: 749, endPoint x: 582, endPoint y: 747, distance: 31.2
click at [582, 747] on div at bounding box center [917, 751] width 1200 height 10
drag, startPoint x: 805, startPoint y: 203, endPoint x: 369, endPoint y: 204, distance: 435.5
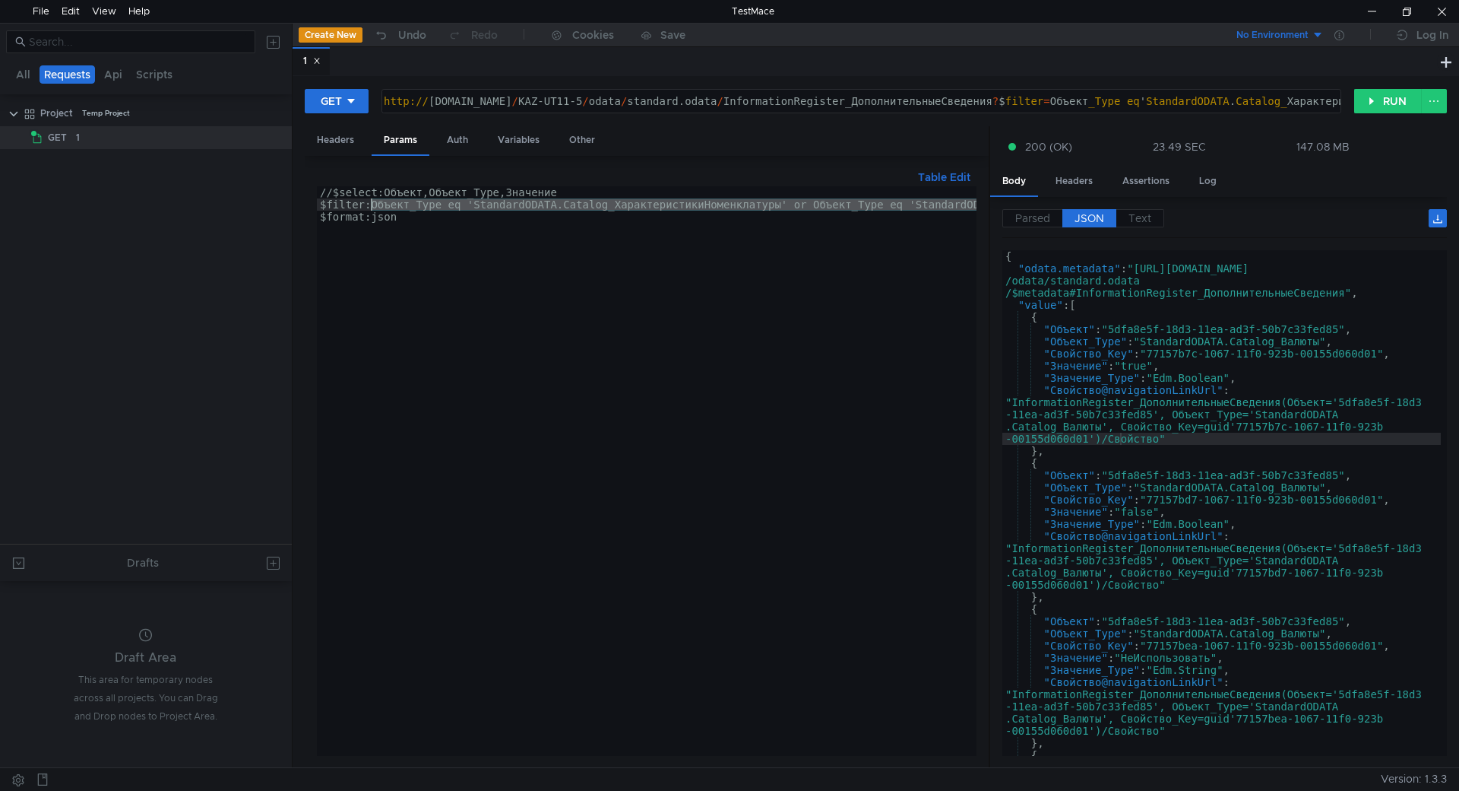
click at [369, 204] on div "//$select:Объект,Объект_Type,Значение $filter:Объект_Type eq 'StandardODATA.Cat…" at bounding box center [917, 480] width 1200 height 588
type textarea "$filter:Свойство_Key eq '43b70748-afb2-11e6-8b1b-080027b45df7'"
click at [935, 176] on button "Table Edit" at bounding box center [944, 177] width 65 height 18
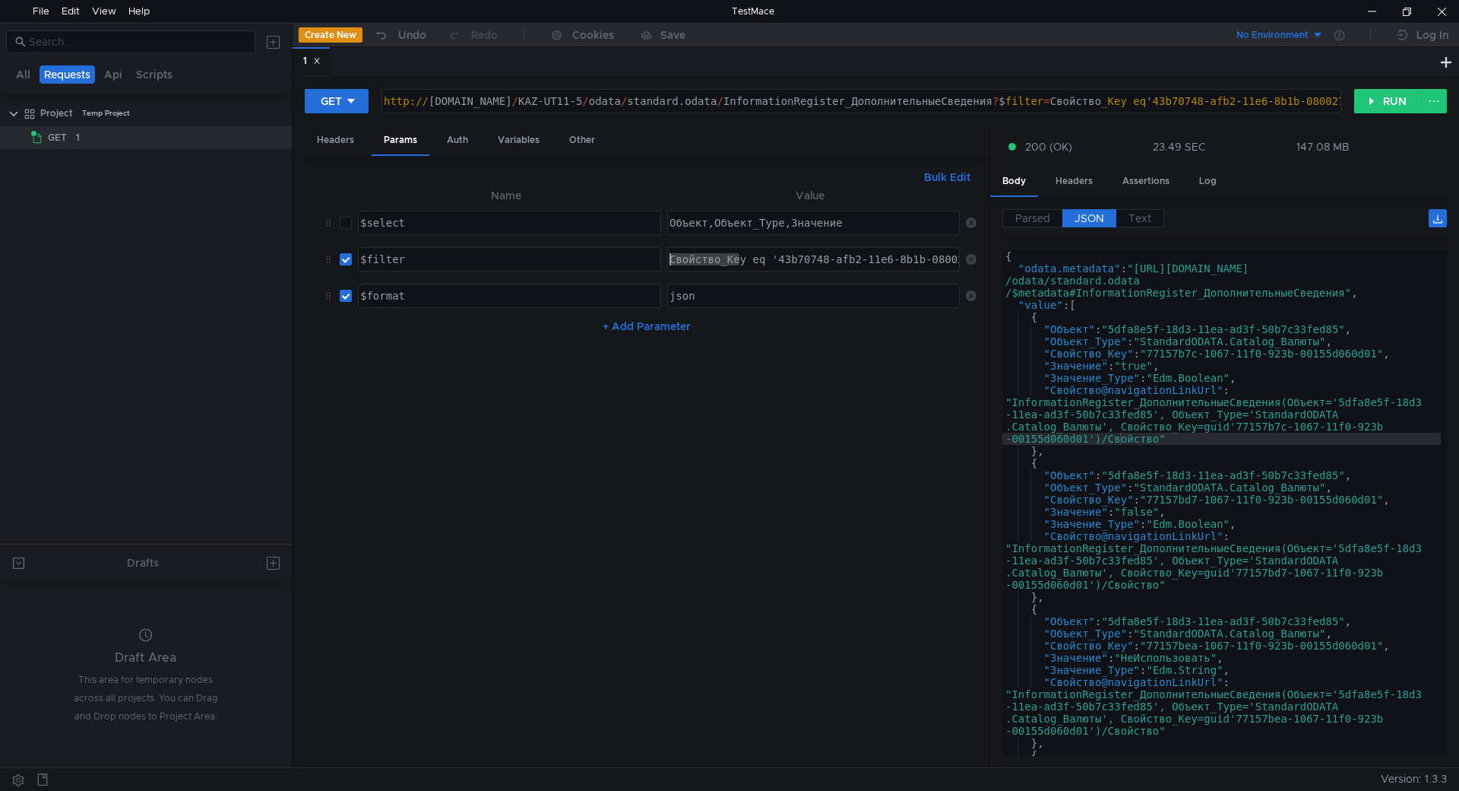
drag, startPoint x: 683, startPoint y: 253, endPoint x: 280, endPoint y: 219, distance: 404.3
click at [280, 219] on as-split "All Requests Api Scripts Project Temp Project GET 1 Drafts Draft Area This area…" at bounding box center [729, 395] width 1459 height 744
click at [830, 384] on nz-table "Name Value $select הההההההההההההההההההההההההההההההההההההההההההההההההההההההההההה…" at bounding box center [647, 470] width 660 height 569
click at [748, 262] on div "Свойство_Key eq '43b70748-afb2-11e6-8b1b-080027b45df7'" at bounding box center [842, 271] width 351 height 36
click at [769, 458] on nz-table "Name Value $select הההההההההההההההההההההההההההההההההההההההההההההההההההההההההההה…" at bounding box center [647, 470] width 660 height 569
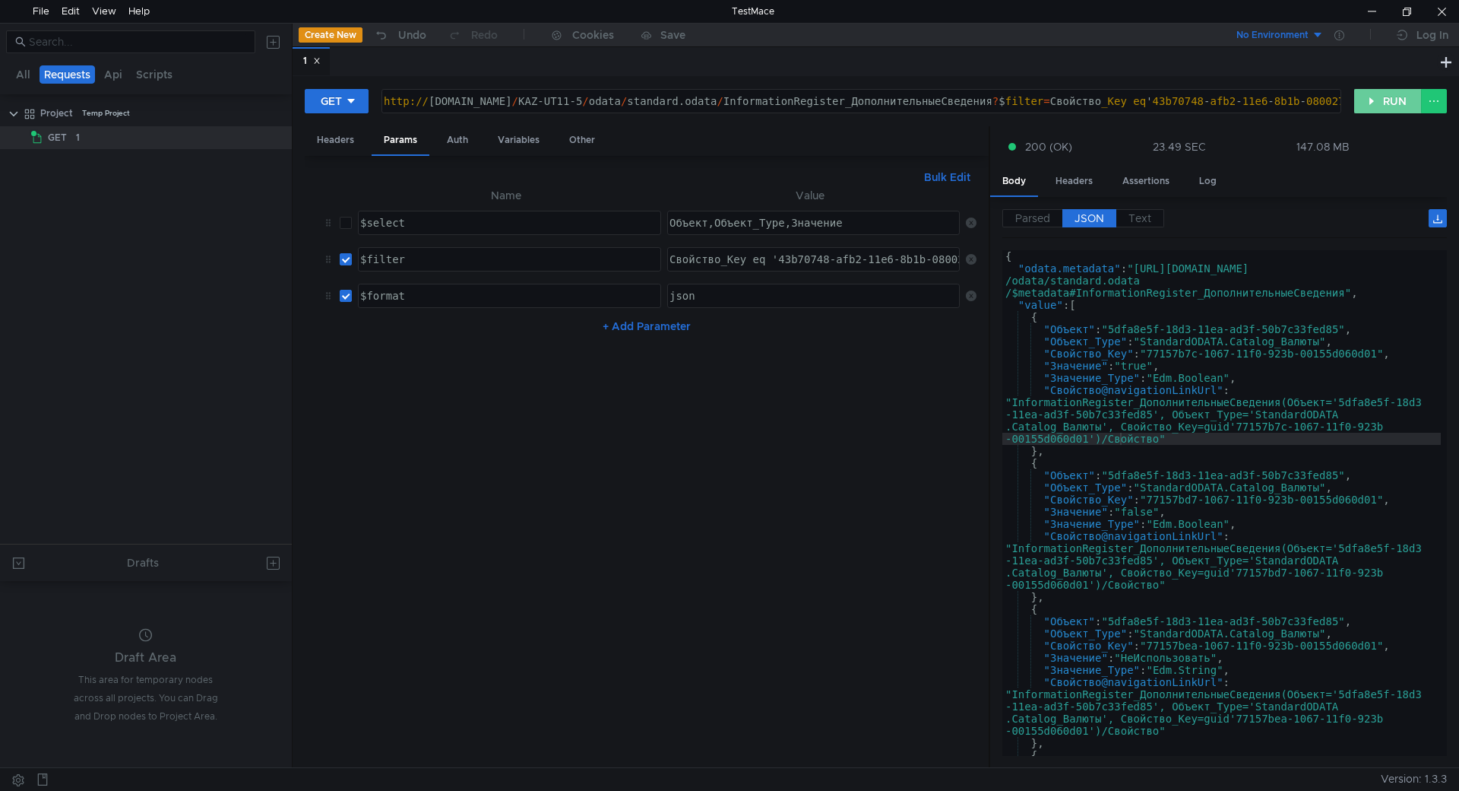
click at [1380, 98] on button "RUN" at bounding box center [1388, 101] width 68 height 24
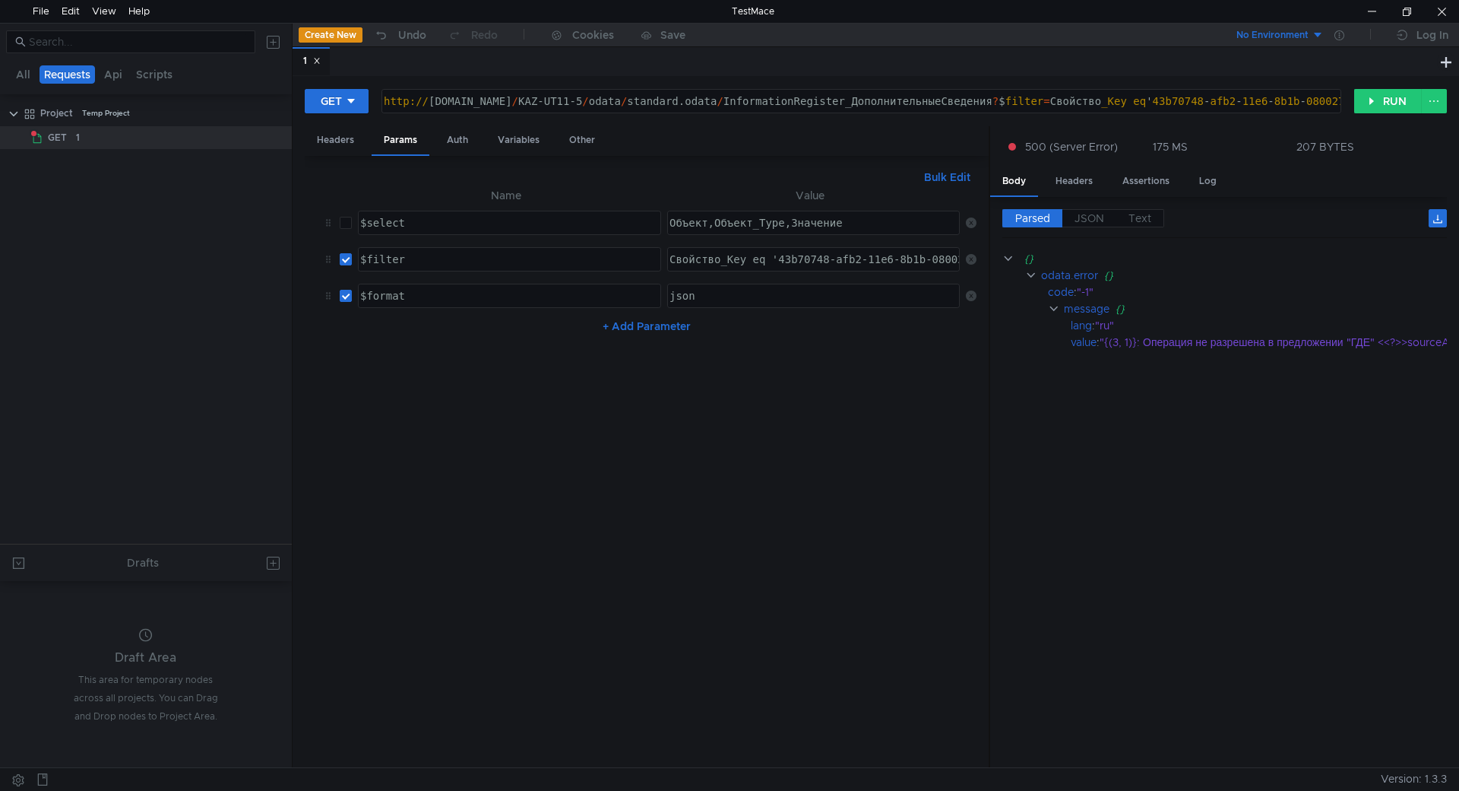
click at [762, 268] on div "Свойство_Key eq '43b70748-afb2-11e6-8b1b-080027b45df7'" at bounding box center [842, 271] width 351 height 36
click at [745, 261] on div "Свойство_Key eq '43b70748-afb2-11e6-8b1b-080027b45df7'" at bounding box center [842, 271] width 351 height 36
click at [1378, 99] on button "RUN" at bounding box center [1388, 101] width 68 height 24
click at [670, 249] on div ""Свойство_Key" eq '43b70748-afb2-11e6-8b1b-080027b45df7'" at bounding box center [813, 259] width 291 height 23
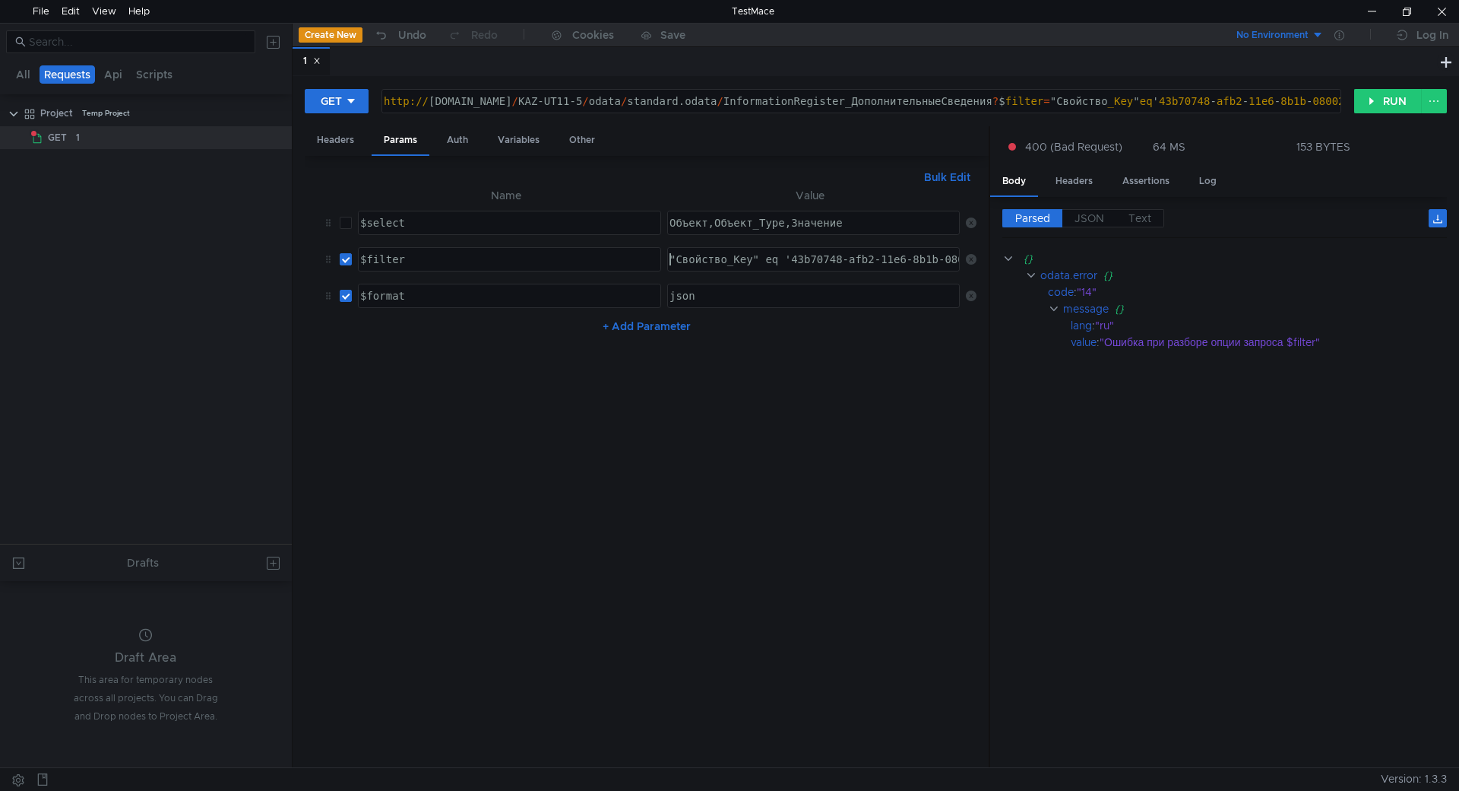
click at [670, 255] on div ""Свойство_Key" eq '43b70748-afb2-11e6-8b1b-080027b45df7'" at bounding box center [849, 271] width 364 height 36
click at [754, 255] on div ""Свойство_Key" eq '43b70748-afb2-11e6-8b1b-080027b45df7'" at bounding box center [849, 271] width 364 height 36
click at [760, 259] on div ""Свойство_Key" eq '43b70748-afb2-11e6-8b1b-080027b45df7'" at bounding box center [849, 271] width 364 height 36
click at [755, 258] on div ""Свойство_Key" eq '43b70748-afb2-11e6-8b1b-080027b45df7'" at bounding box center [849, 271] width 364 height 36
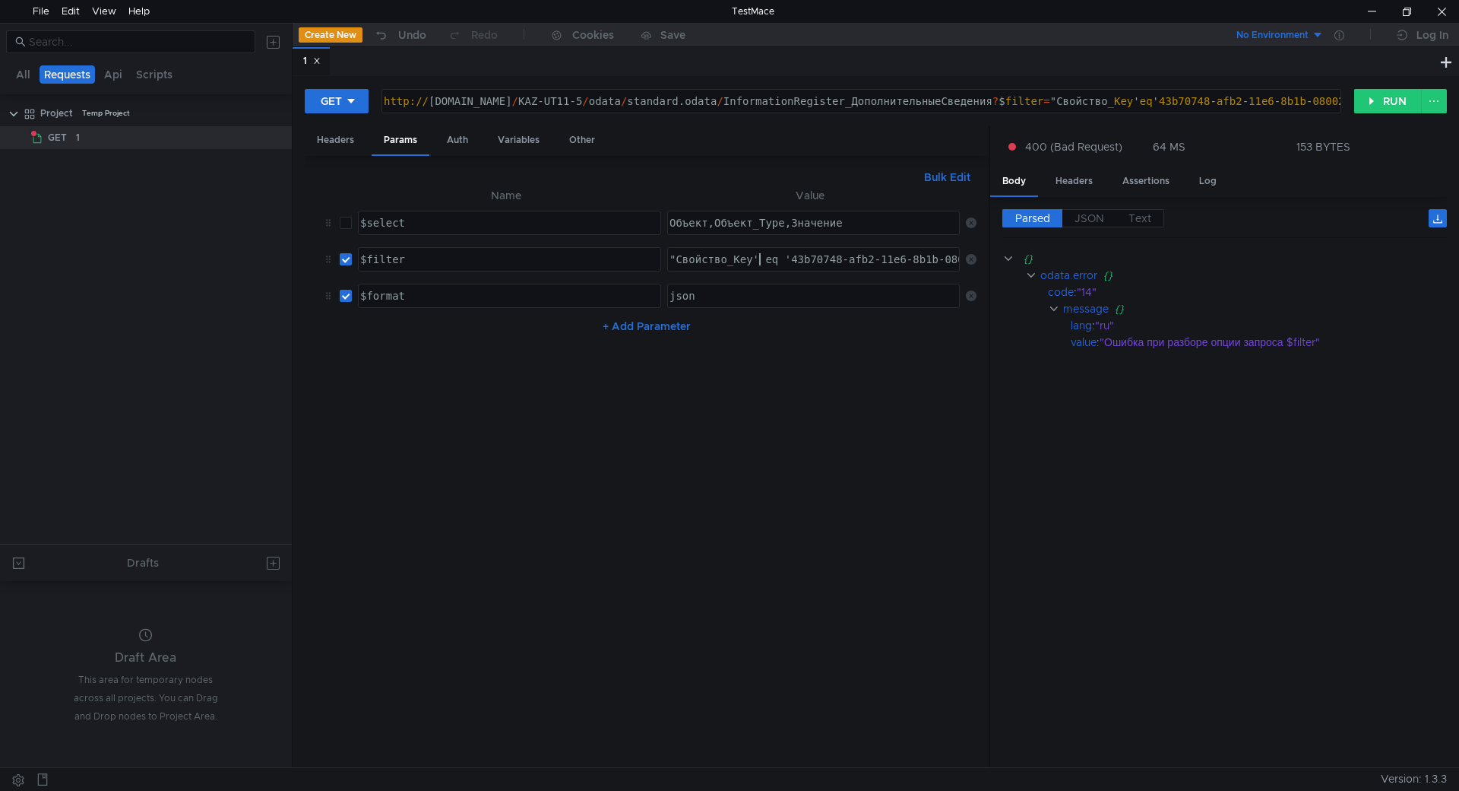
click at [672, 255] on div ""Свойство_Key' eq '43b70748-afb2-11e6-8b1b-080027b45df7'" at bounding box center [849, 271] width 364 height 36
click at [1385, 104] on button "RUN" at bounding box center [1388, 101] width 68 height 24
click at [1250, 349] on div ""{(3, 1)}: Операция не разрешена в предложении "ГДЕ" <<?>>&fc_param0"" at bounding box center [1289, 342] width 379 height 17
click at [749, 256] on div "'Свойство_Key' eq '43b70748-afb2-11e6-8b1b-080027b45df7'" at bounding box center [849, 271] width 364 height 36
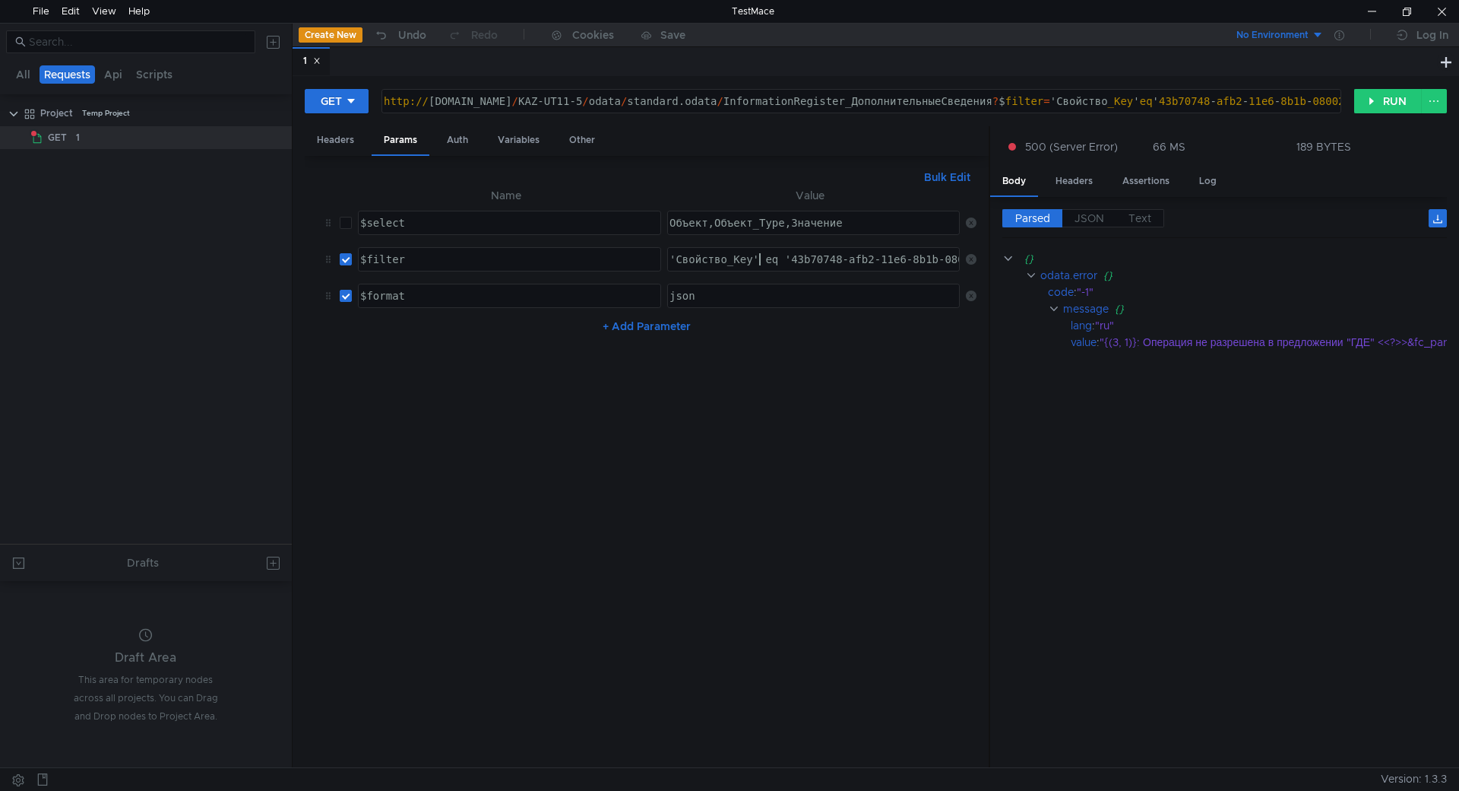
click at [756, 257] on div "'Свойство_Key' eq '43b70748-afb2-11e6-8b1b-080027b45df7'" at bounding box center [849, 271] width 364 height 36
click at [670, 262] on div "'Свойство_Key eq '43b70748-afb2-11e6-8b1b-080027b45df7'" at bounding box center [845, 271] width 357 height 36
click at [673, 259] on div "'Свойство_Key eq '43b70748-afb2-11e6-8b1b-080027b45df7'" at bounding box center [845, 271] width 357 height 36
type textarea "Свойство_Key eq '43b70748-afb2-11e6-8b1b-080027b45df7'"
click at [1383, 102] on button "RUN" at bounding box center [1388, 101] width 68 height 24
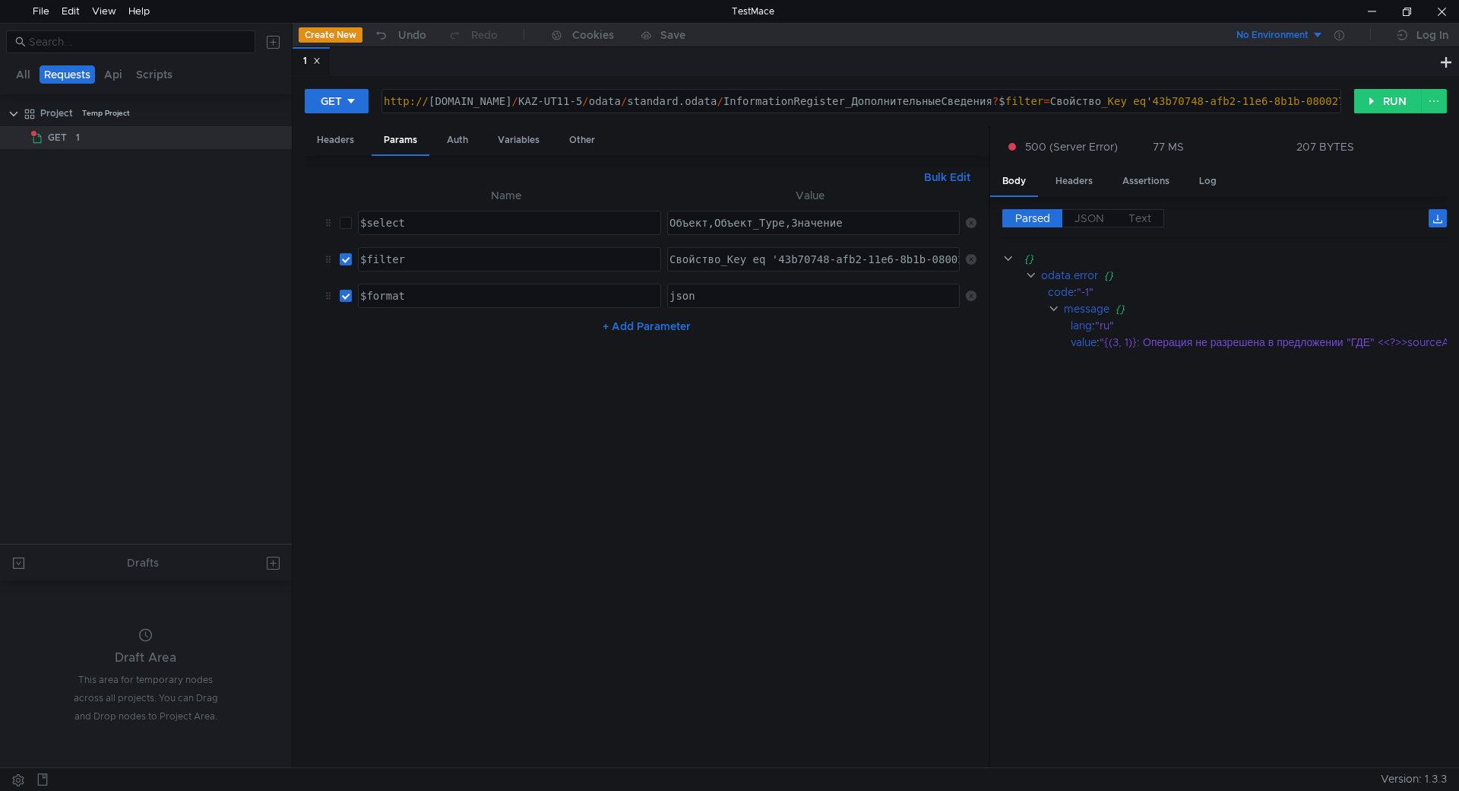
click at [1138, 379] on cdk-virtual-scroll-viewport "{} odata.error {} code : "-1" message {} lang : "ru" value : "{(3, 1)}: Операци…" at bounding box center [1225, 502] width 445 height 505
click at [1138, 338] on div ""{(3, 1)}: Операция не разрешена в предложении "ГДЕ" <<?>>sourceAlias.Свойство"" at bounding box center [1311, 342] width 423 height 17
drag, startPoint x: 1150, startPoint y: 740, endPoint x: 1375, endPoint y: 499, distance: 329.1
click at [1320, 716] on cdk-virtual-scroll-viewport "{} odata.error {} code : "-1" message {} lang : "ru" value : "{(3, 1)}: Операци…" at bounding box center [1225, 502] width 445 height 505
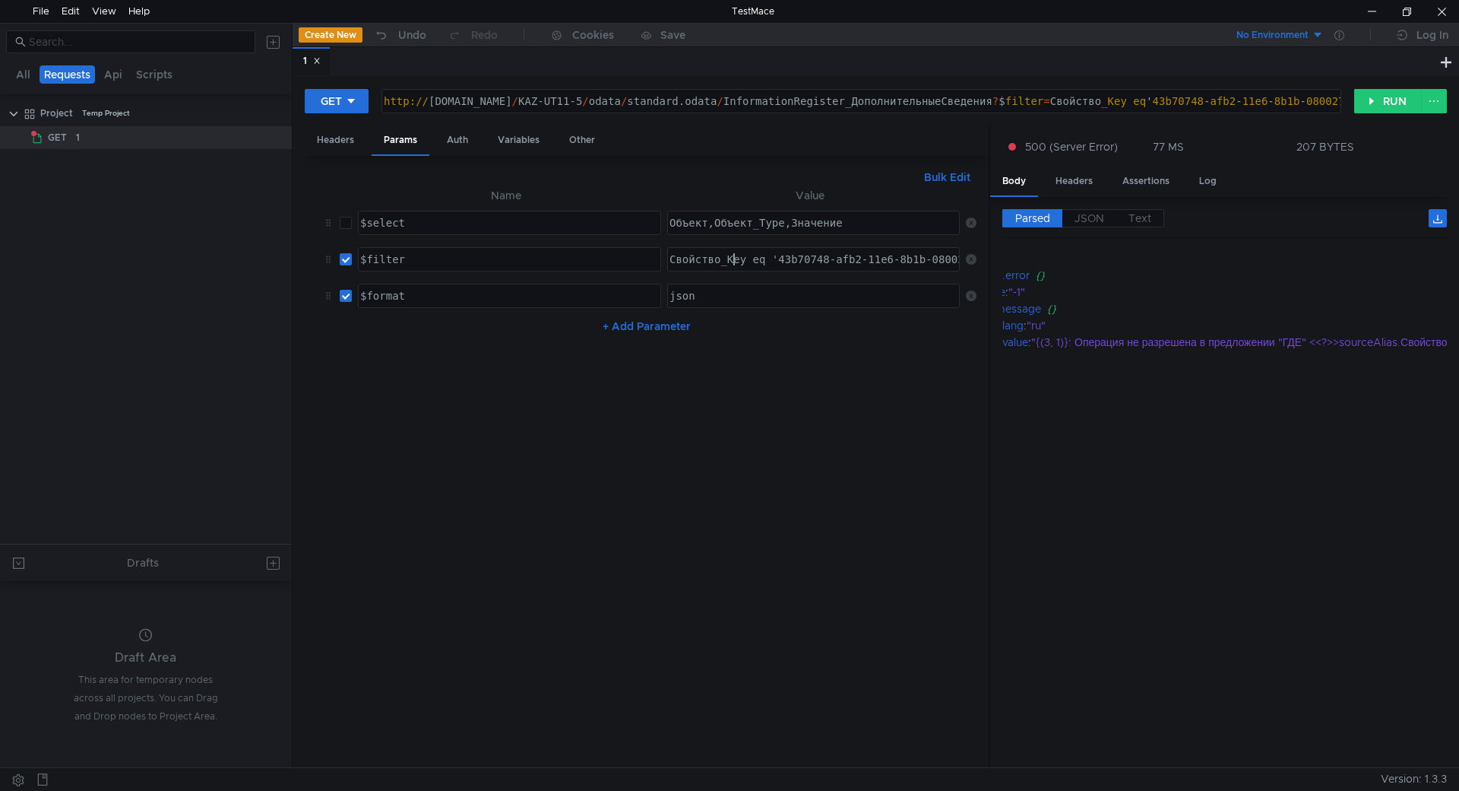
click at [729, 262] on div "Свойство_Key eq '43b70748-afb2-11e6-8b1b-080027b45df7'" at bounding box center [842, 271] width 351 height 36
click at [740, 259] on div "Свойство_Key eq '43b70748-afb2-11e6-8b1b-080027b45df7'" at bounding box center [842, 271] width 351 height 36
click at [744, 259] on div "Свойство_Key eq '43b70748-afb2-11e6-8b1b-080027b45df7'" at bounding box center [842, 271] width 351 height 36
click at [1067, 364] on cdk-virtual-scroll-viewport "{} odata.error {} code : "-1" message {} lang : "ru" value : "{(3, 1)}: Операци…" at bounding box center [1225, 502] width 445 height 505
type textarea "json"
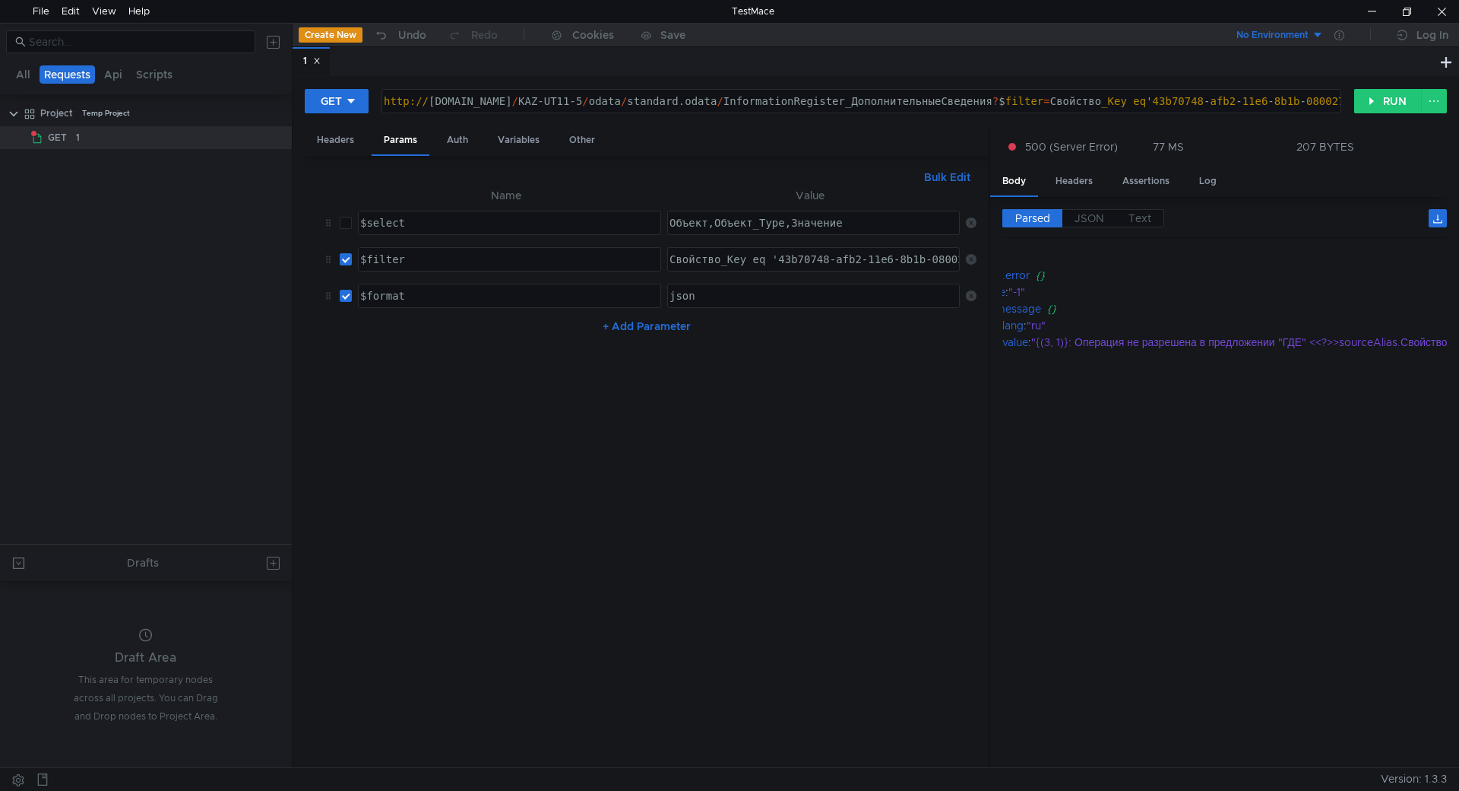
click at [702, 289] on div "json" at bounding box center [813, 295] width 291 height 23
click at [746, 256] on div "Свойство_Key eq '43b70748-afb2-11e6-8b1b-080027b45df7'" at bounding box center [842, 271] width 351 height 36
click at [1085, 227] on label "JSON" at bounding box center [1090, 218] width 54 height 18
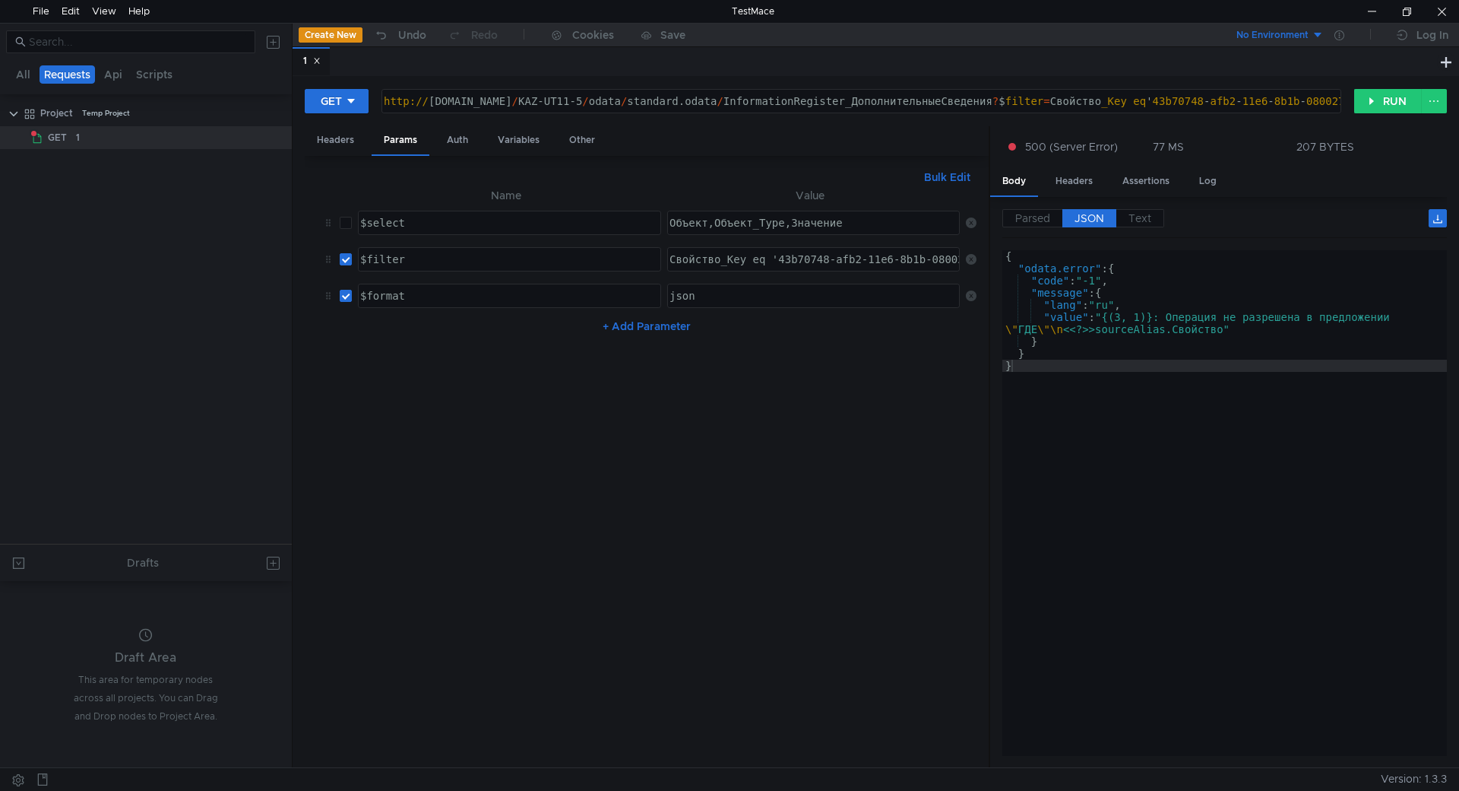
click at [1085, 220] on span "JSON" at bounding box center [1090, 218] width 30 height 14
click at [724, 264] on div "Свойство_Key eq '43b70748-afb2-11e6-8b1b-080027b45df7'" at bounding box center [842, 271] width 351 height 36
click at [765, 256] on div "Свойство_Key eq '43b70748-afb2-11e6-8b1b-080027b45df7'" at bounding box center [842, 271] width 351 height 36
drag, startPoint x: 773, startPoint y: 259, endPoint x: 831, endPoint y: 268, distance: 58.4
click at [831, 268] on div "Свойство_Key eq '43b70748-afb2-11e6-8b1b-080027b45df7'" at bounding box center [785, 271] width 351 height 36
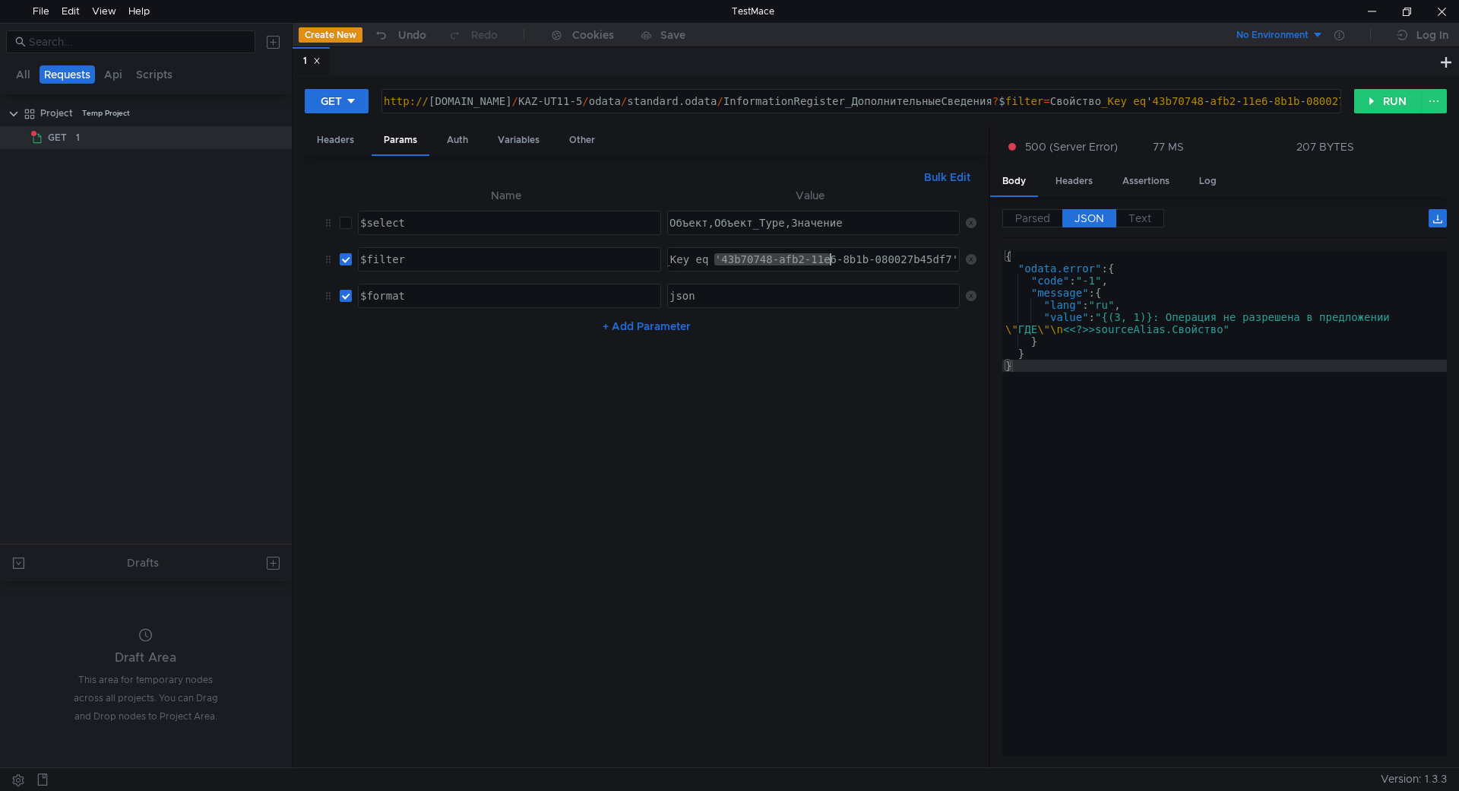
click at [831, 268] on div "Свойство_Key eq '43b70748-afb2-11e6-8b1b-080027b45df7'" at bounding box center [813, 259] width 291 height 23
click at [706, 261] on div "Свойство_Key eq '43b70748-afb2-11e6-8b1b-080027b45df7'" at bounding box center [785, 271] width 351 height 36
click at [1382, 106] on button "RUN" at bounding box center [1388, 101] width 68 height 24
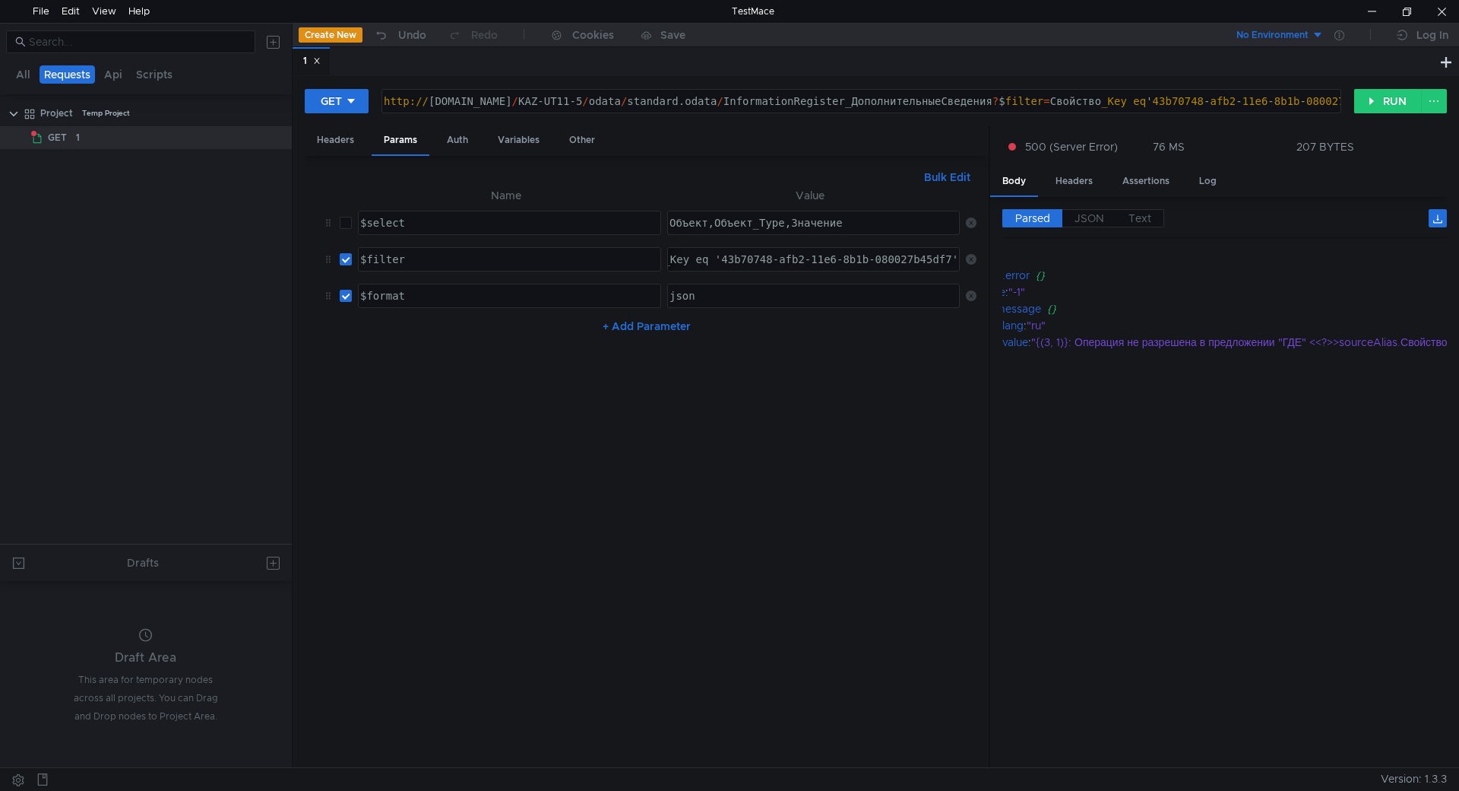
scroll to position [0, 0]
click at [462, 141] on div "Auth" at bounding box center [458, 140] width 46 height 28
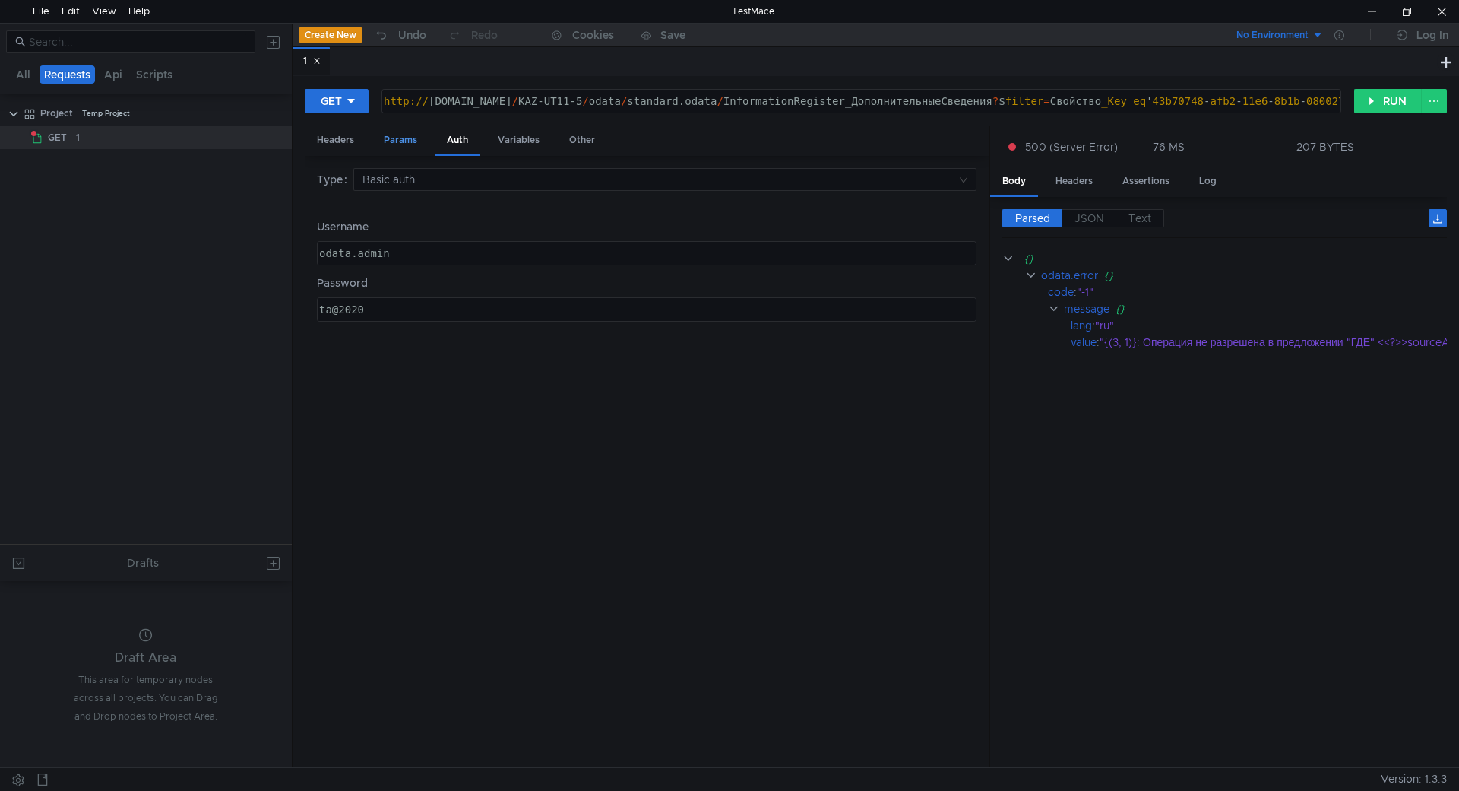
click at [419, 138] on div "Params" at bounding box center [401, 140] width 58 height 28
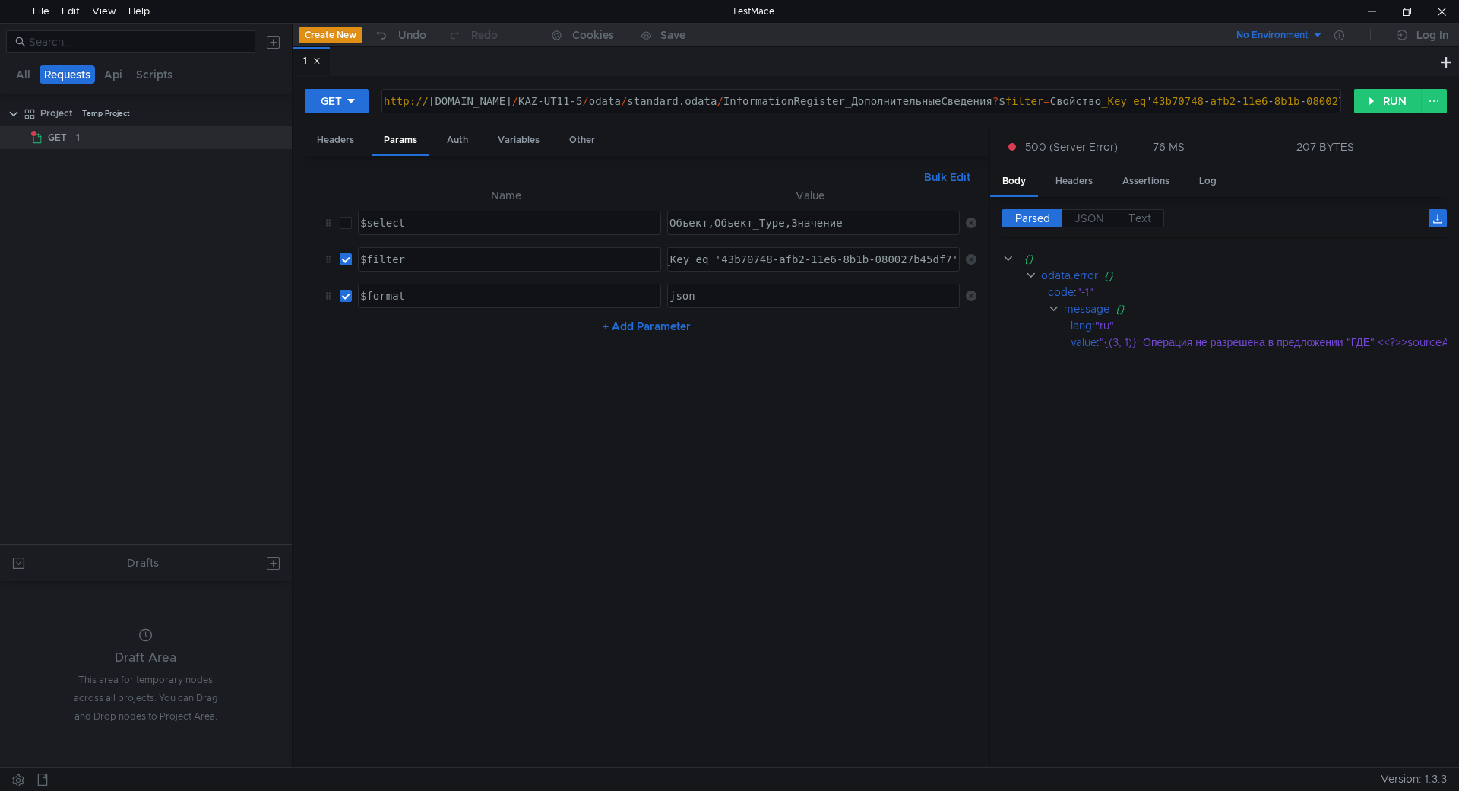
click at [347, 257] on input "checkbox" at bounding box center [346, 259] width 12 height 12
checkbox input "false"
click at [352, 223] on td "$select ההההההההההההההההההההההההההההההההההההההההההההההההההההההההההההההההההההההה…" at bounding box center [506, 222] width 309 height 36
click at [350, 222] on input "checkbox" at bounding box center [346, 223] width 12 height 12
checkbox input "true"
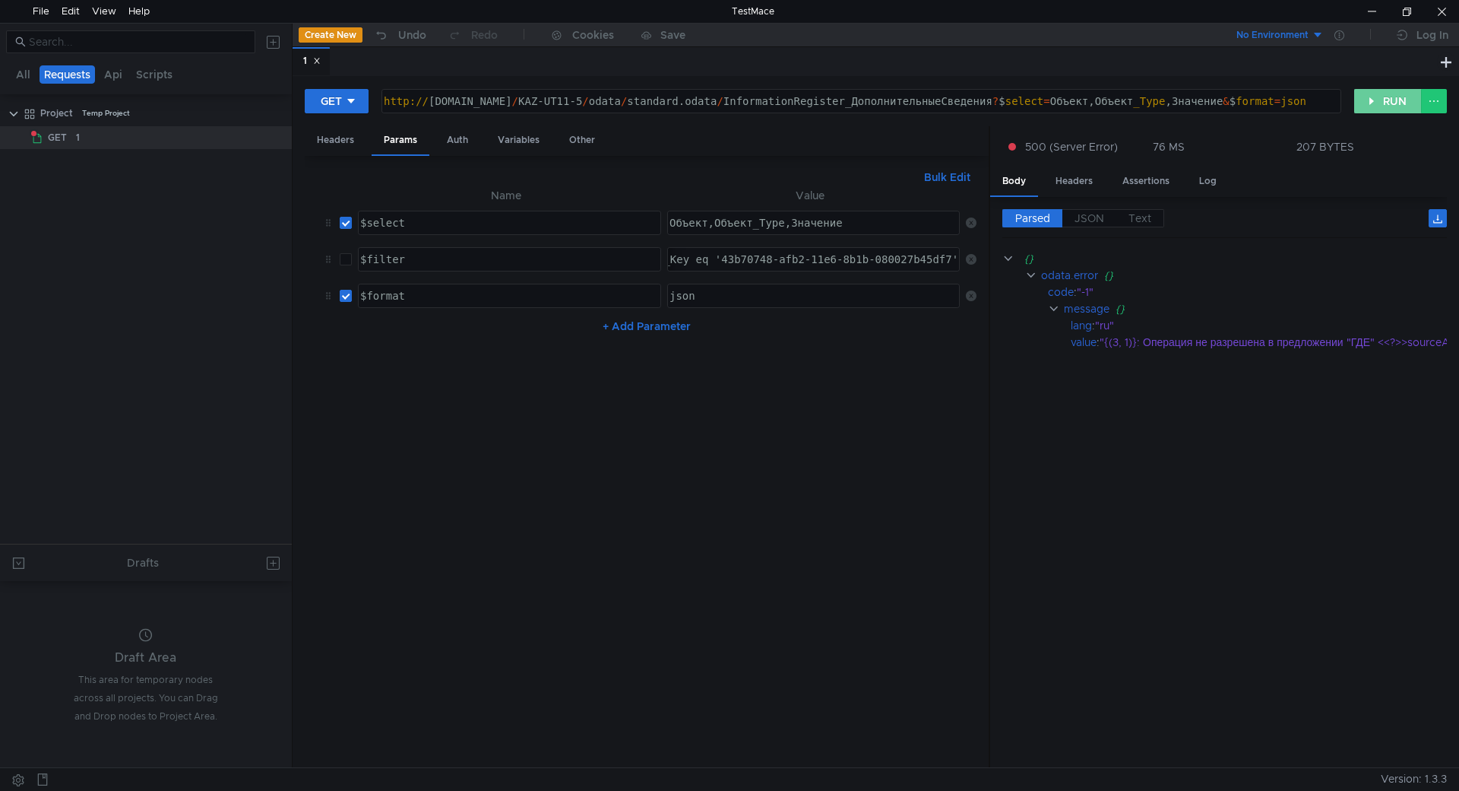
click at [1377, 95] on button "RUN" at bounding box center [1388, 101] width 68 height 24
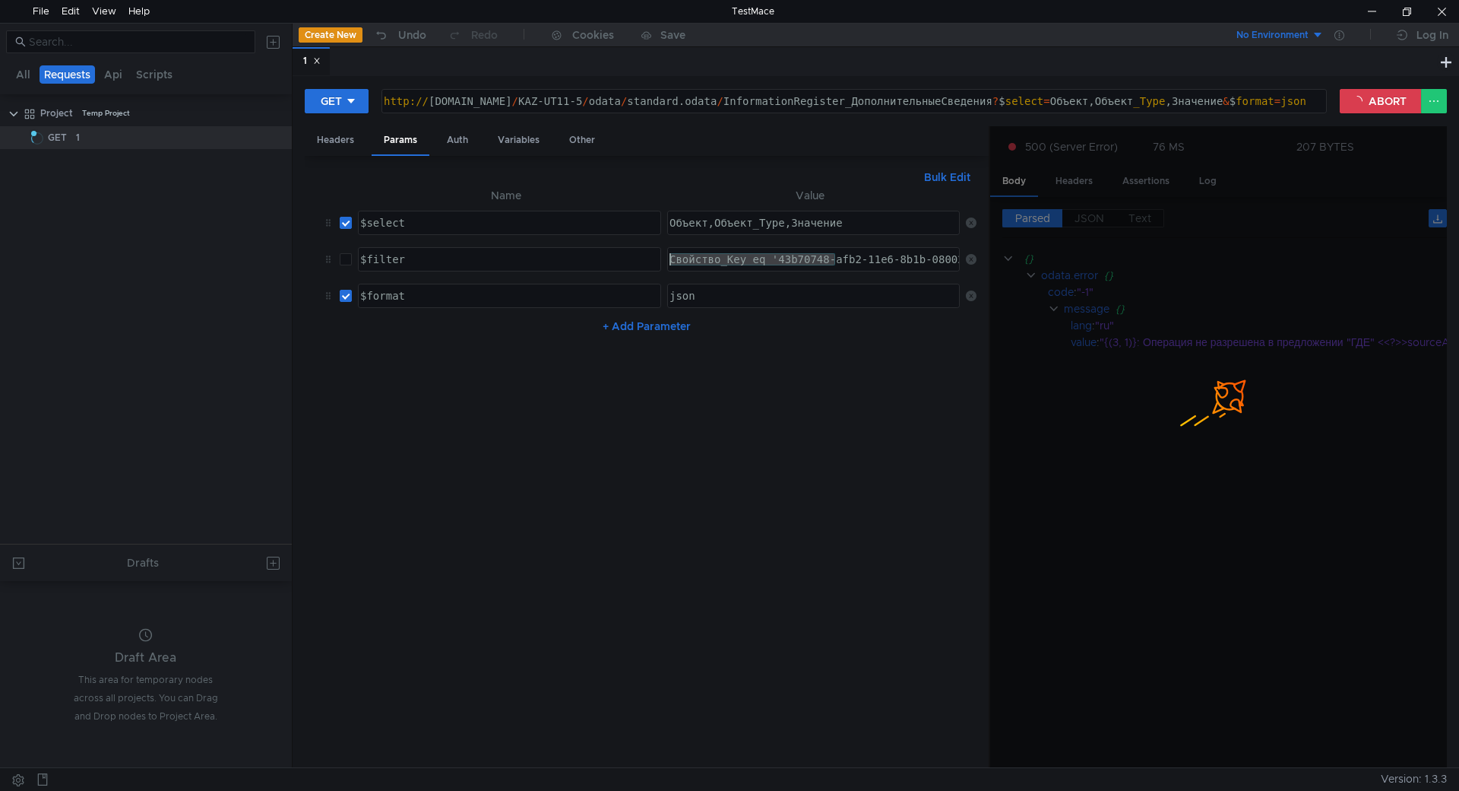
drag, startPoint x: 777, startPoint y: 256, endPoint x: 452, endPoint y: 260, distance: 324.6
click at [452, 260] on tr "$filter ההההההההההההההההההההההההההההההההההההההההההההההההההההההההההההההההההההההה…" at bounding box center [647, 259] width 660 height 36
click at [793, 257] on div "Свойство_Key eq '43b70748-afb2-11e6-8b1b-080027b45df7'" at bounding box center [813, 259] width 291 height 23
type textarea "$filter"
click at [464, 260] on div "$filter" at bounding box center [508, 271] width 302 height 36
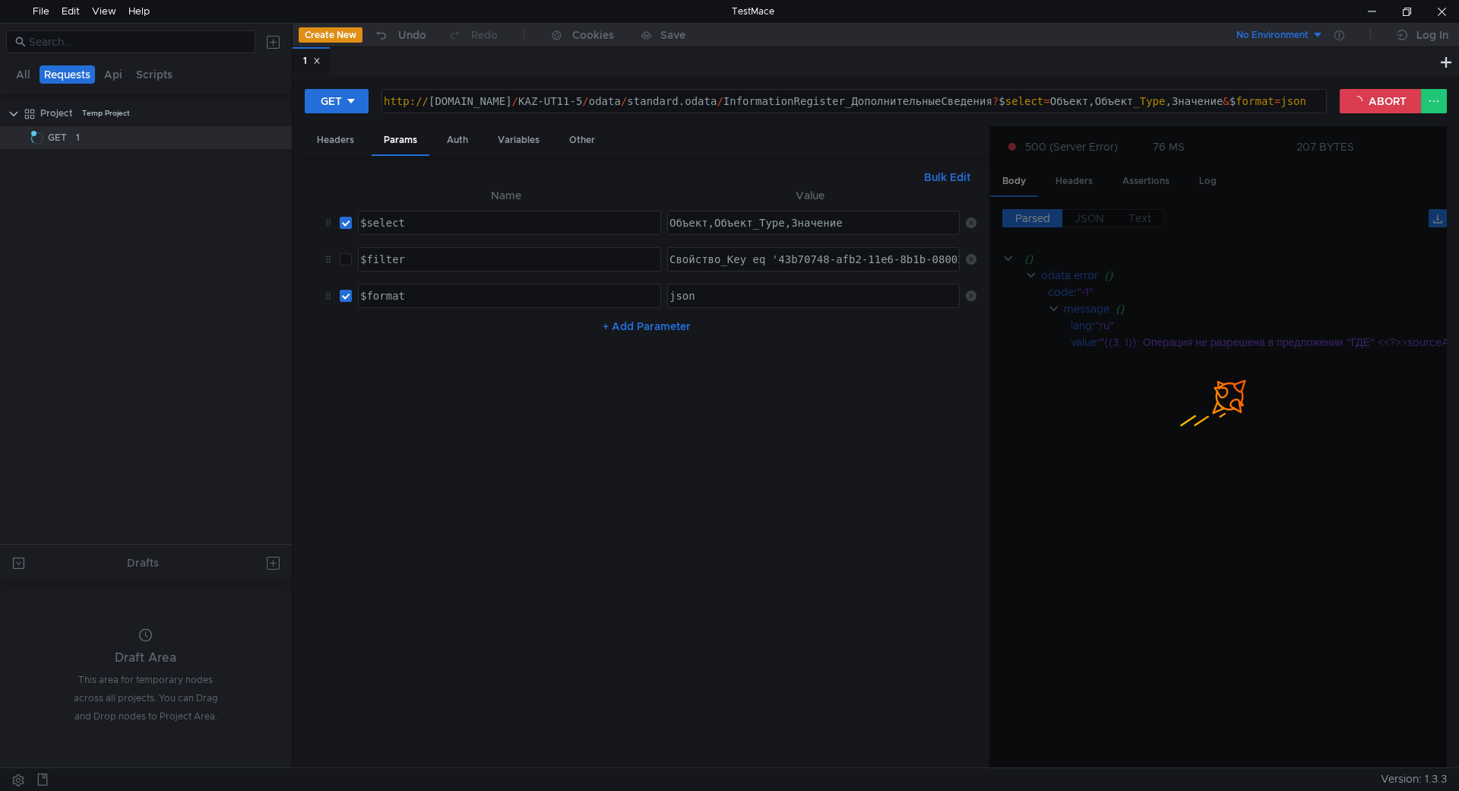
drag, startPoint x: 333, startPoint y: 257, endPoint x: 332, endPoint y: 214, distance: 42.6
click at [332, 214] on tbody "$select ההההההההההההההההההההההההההההההההההההההההההההההההההההההההההההההההההההההה…" at bounding box center [647, 258] width 660 height 109
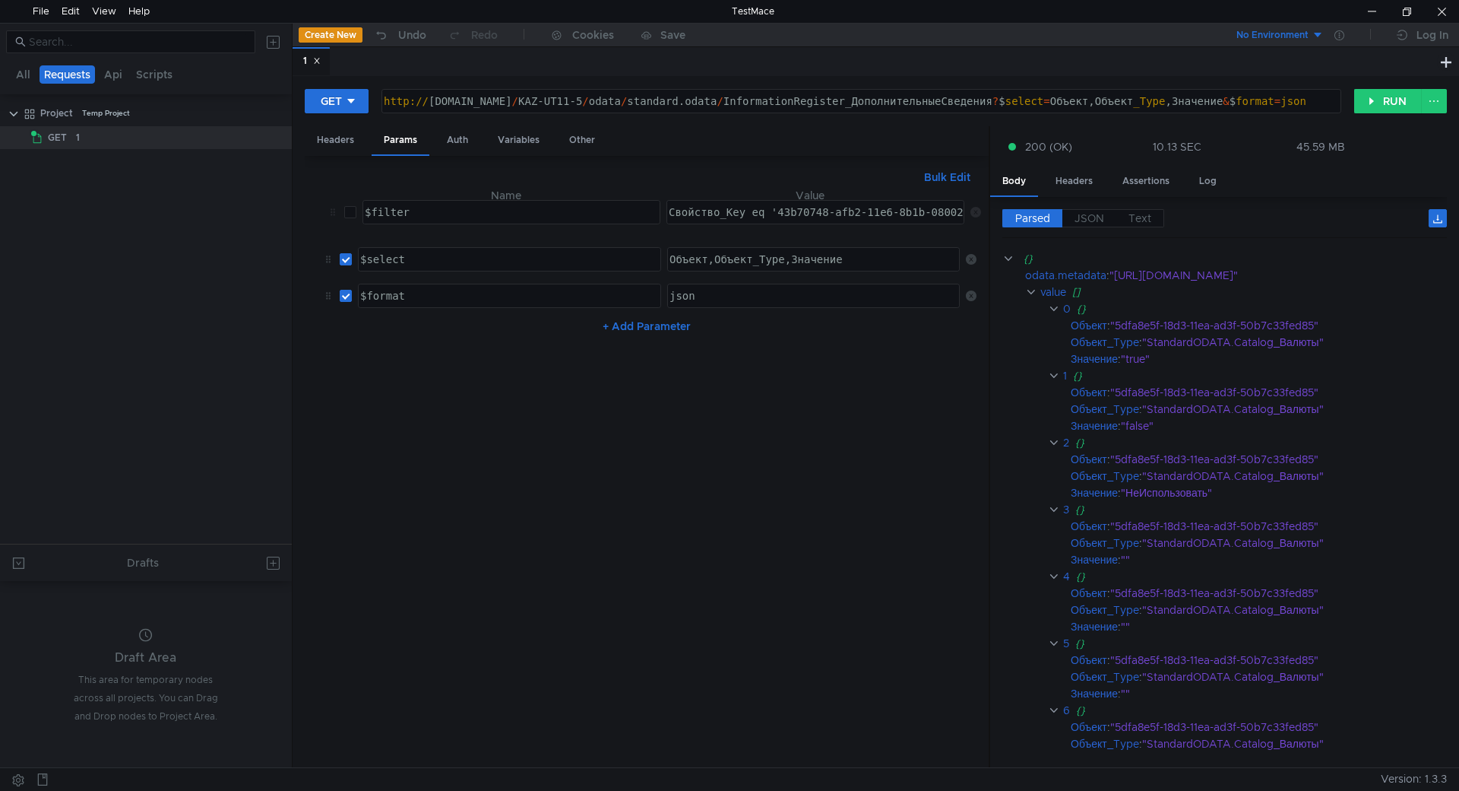
drag, startPoint x: 325, startPoint y: 262, endPoint x: 330, endPoint y: 215, distance: 47.3
checkbox input "false"
checkbox input "true"
click at [350, 226] on input "checkbox" at bounding box center [346, 223] width 12 height 12
checkbox input "true"
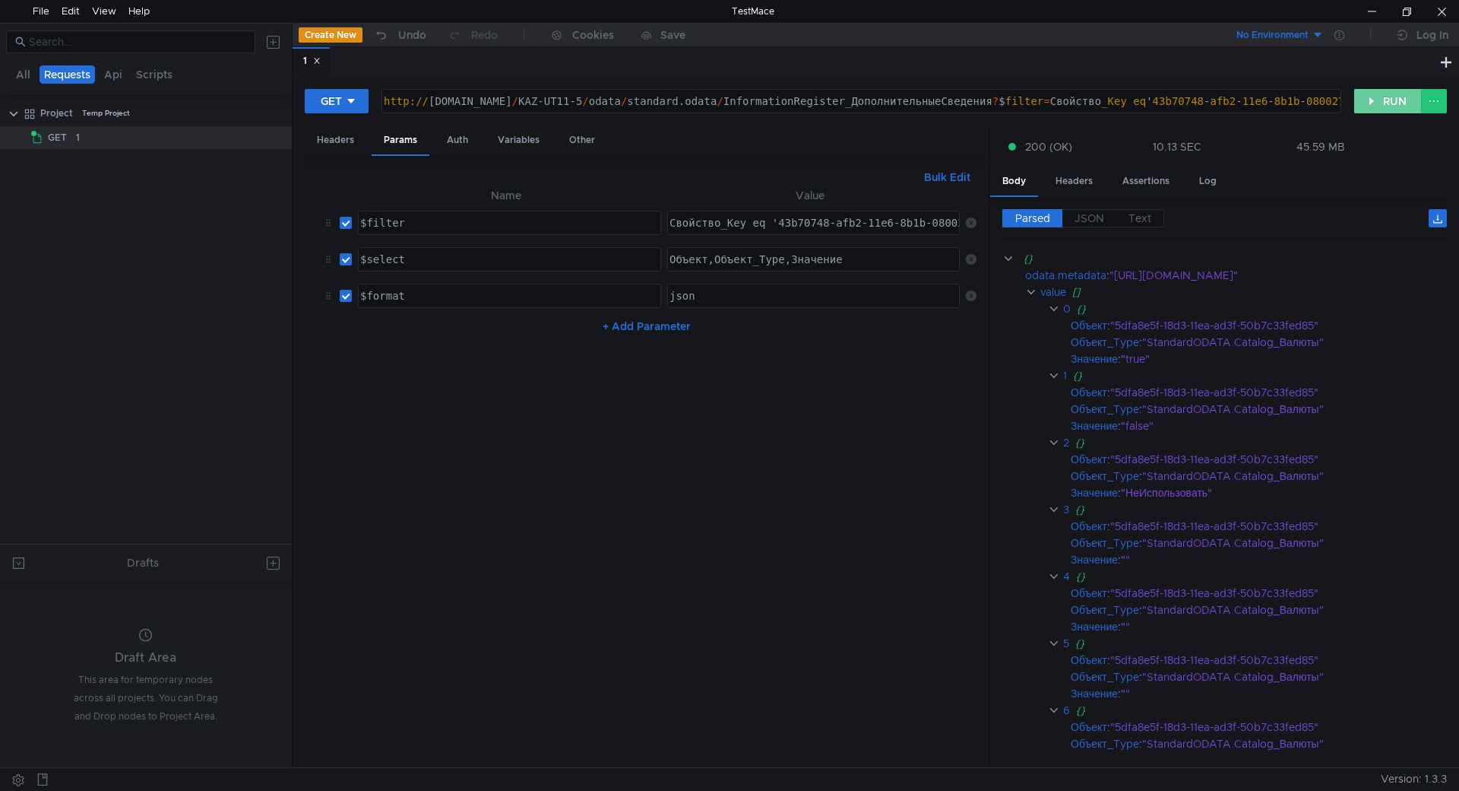
click at [1395, 112] on button "RUN" at bounding box center [1388, 101] width 68 height 24
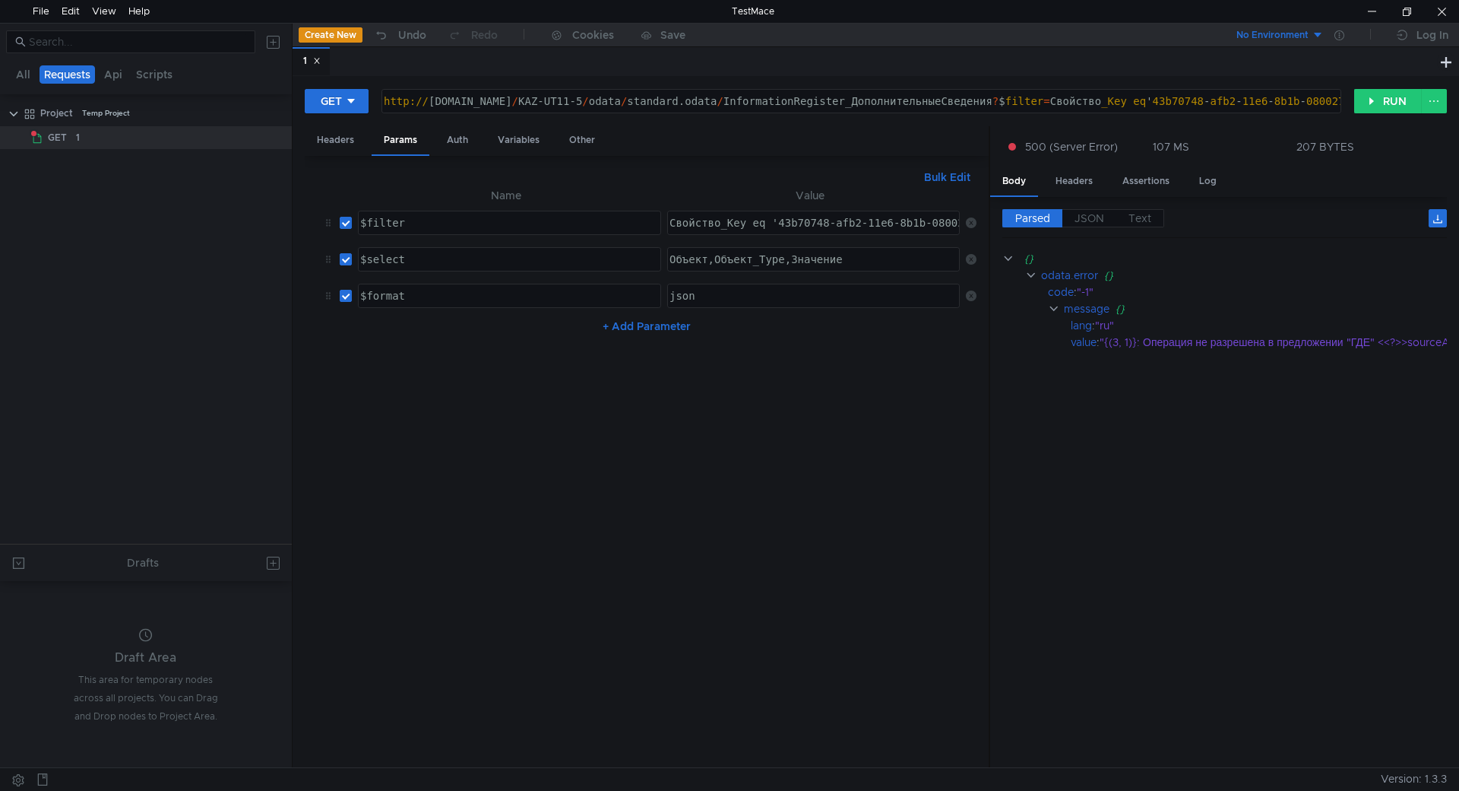
type textarea "Свойство_Key eq '43b70748-afb2-11e6-8b1b-080027b45df7'"
click at [764, 221] on div "Свойство_Key eq '43b70748-afb2-11e6-8b1b-080027b45df7'" at bounding box center [842, 235] width 351 height 36
click at [745, 222] on div "Свойство_Key eq '43b70748-afb2-11e6-8b1b-080027b45df7'" at bounding box center [842, 235] width 351 height 36
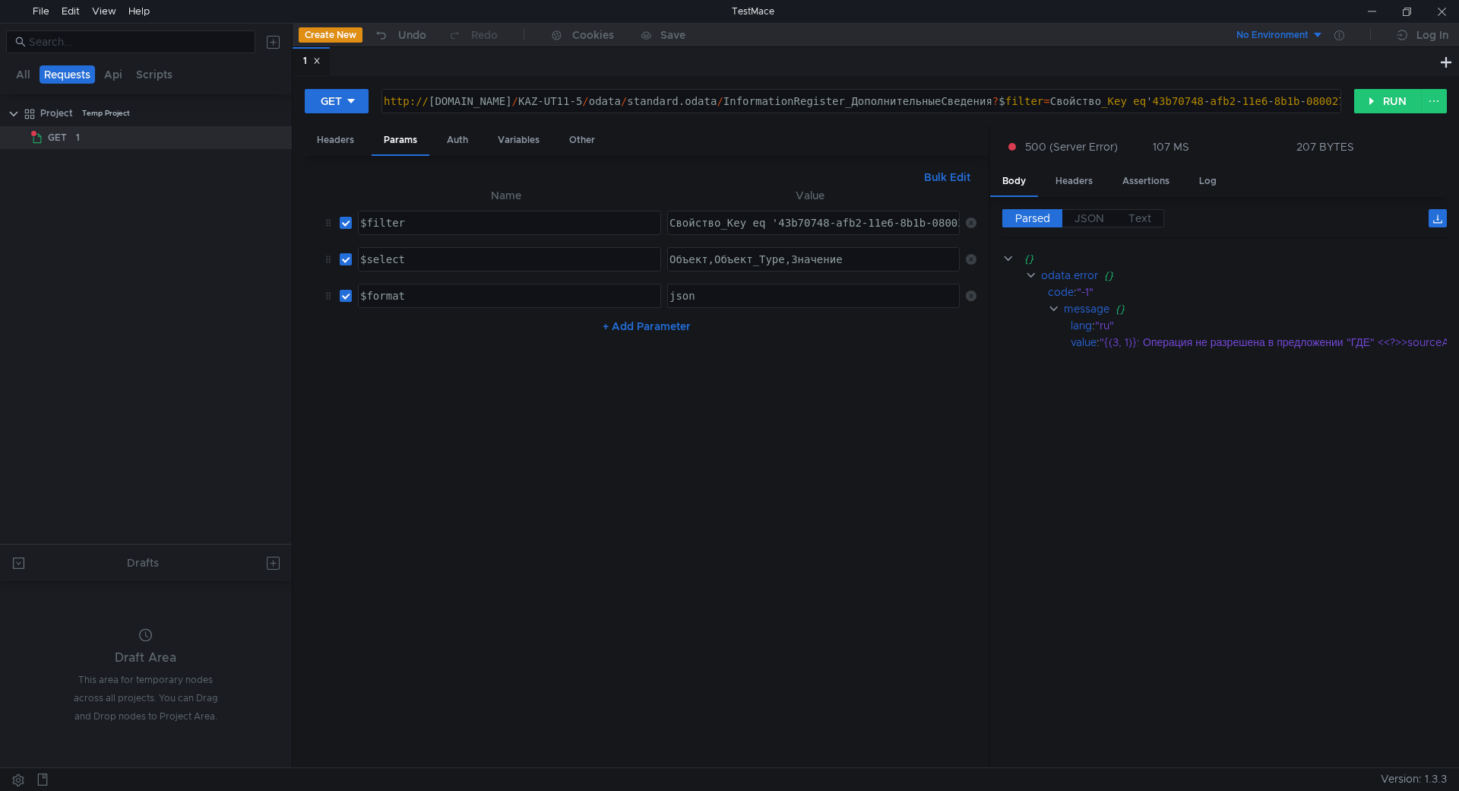
click at [727, 219] on div "Свойство_Key eq '43b70748-afb2-11e6-8b1b-080027b45df7'" at bounding box center [842, 235] width 351 height 36
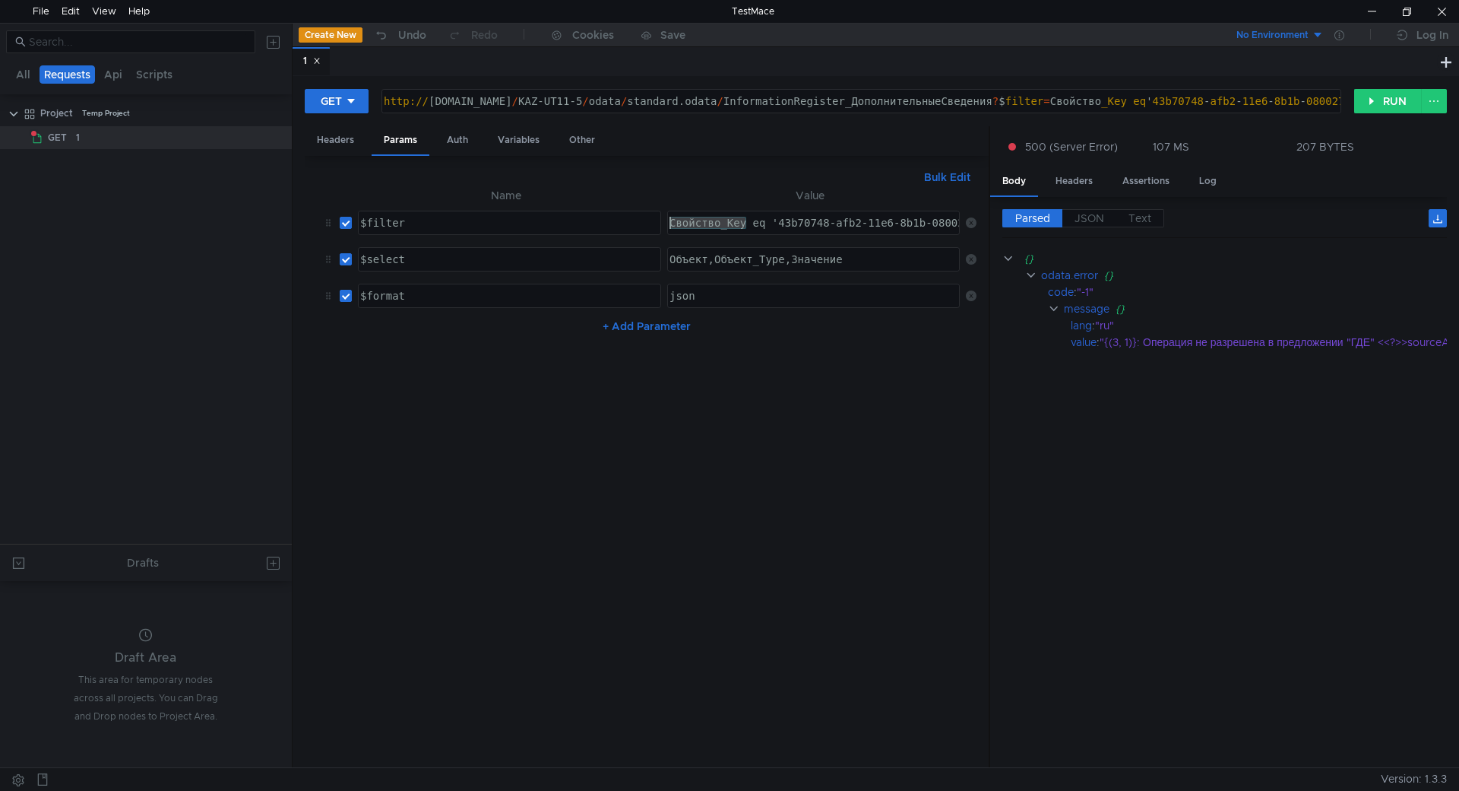
drag, startPoint x: 742, startPoint y: 221, endPoint x: 622, endPoint y: 224, distance: 120.1
click at [623, 224] on tr "$filter ההההההההההההההההההההההההההההההההההההההההההההההההההההההההההההההההההההההה…" at bounding box center [647, 222] width 660 height 36
click at [1373, 107] on button "RUN" at bounding box center [1388, 101] width 68 height 24
click at [731, 223] on div "Свойство_Key eq '43b70748-afb2-11e6-8b1b-080027b45df7'" at bounding box center [842, 235] width 351 height 36
click at [749, 224] on div "Свойство_Key eq '43b70748-afb2-11e6-8b1b-080027b45df7'" at bounding box center [842, 235] width 351 height 36
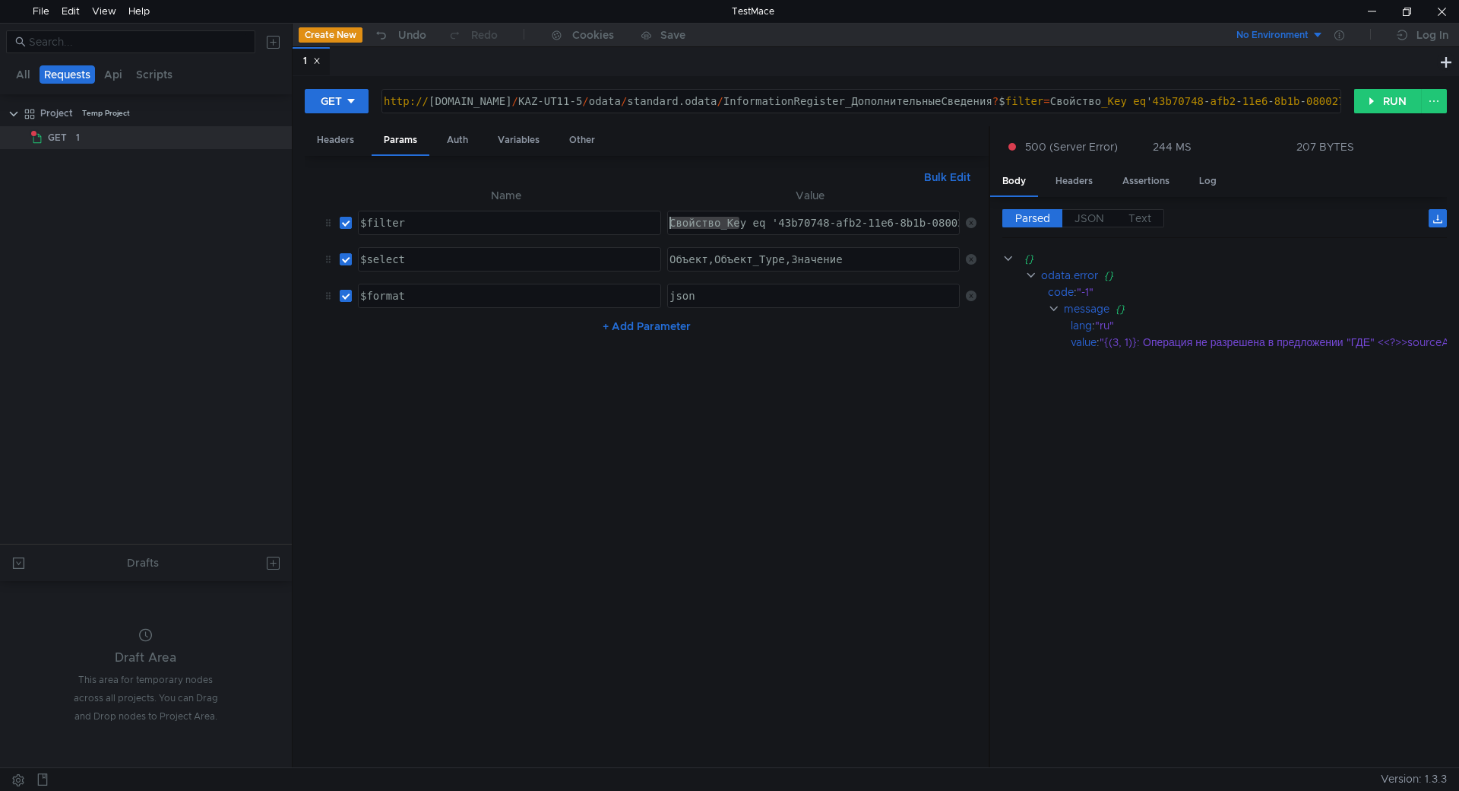
drag, startPoint x: 727, startPoint y: 220, endPoint x: 651, endPoint y: 221, distance: 76.8
click at [651, 221] on tr "$filter ההההההההההההההההההההההההההההההההההההההההההההההההההההההההההההההההההההההה…" at bounding box center [647, 222] width 660 height 36
click at [738, 227] on div "Свойство_Key eq '43b70748-afb2-11e6-8b1b-080027b45df7'" at bounding box center [813, 222] width 291 height 23
drag, startPoint x: 743, startPoint y: 225, endPoint x: 581, endPoint y: 225, distance: 161.9
click at [581, 225] on tr "$filter ההההההההההההההההההההההההההההההההההההההההההההההההההההההההההההההההההההההה…" at bounding box center [647, 222] width 660 height 36
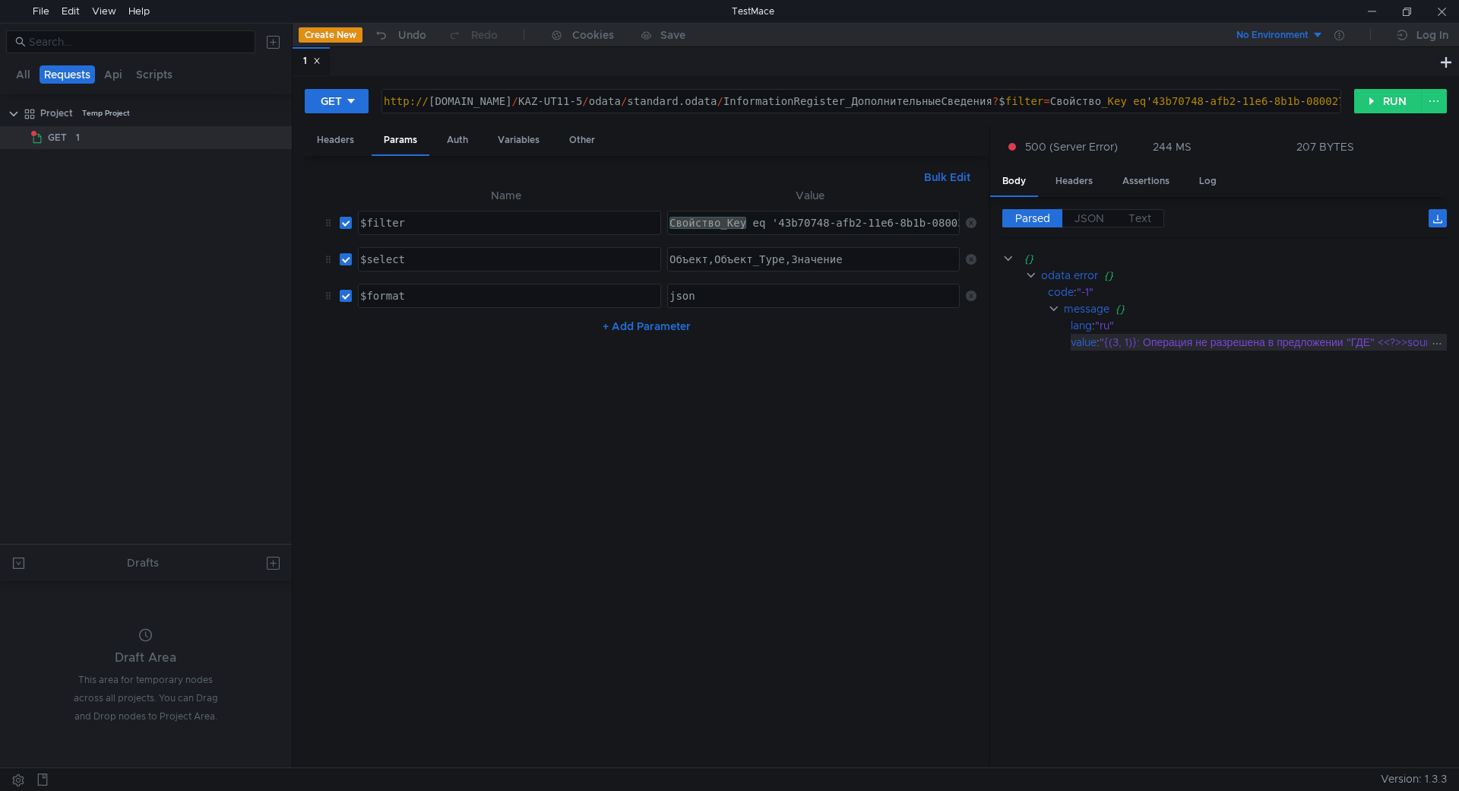
click at [1108, 336] on div ""{(3, 1)}: Операция не разрешена в предложении "ГДЕ" <<?>>sourceAlias.Свойство"" at bounding box center [1311, 342] width 423 height 17
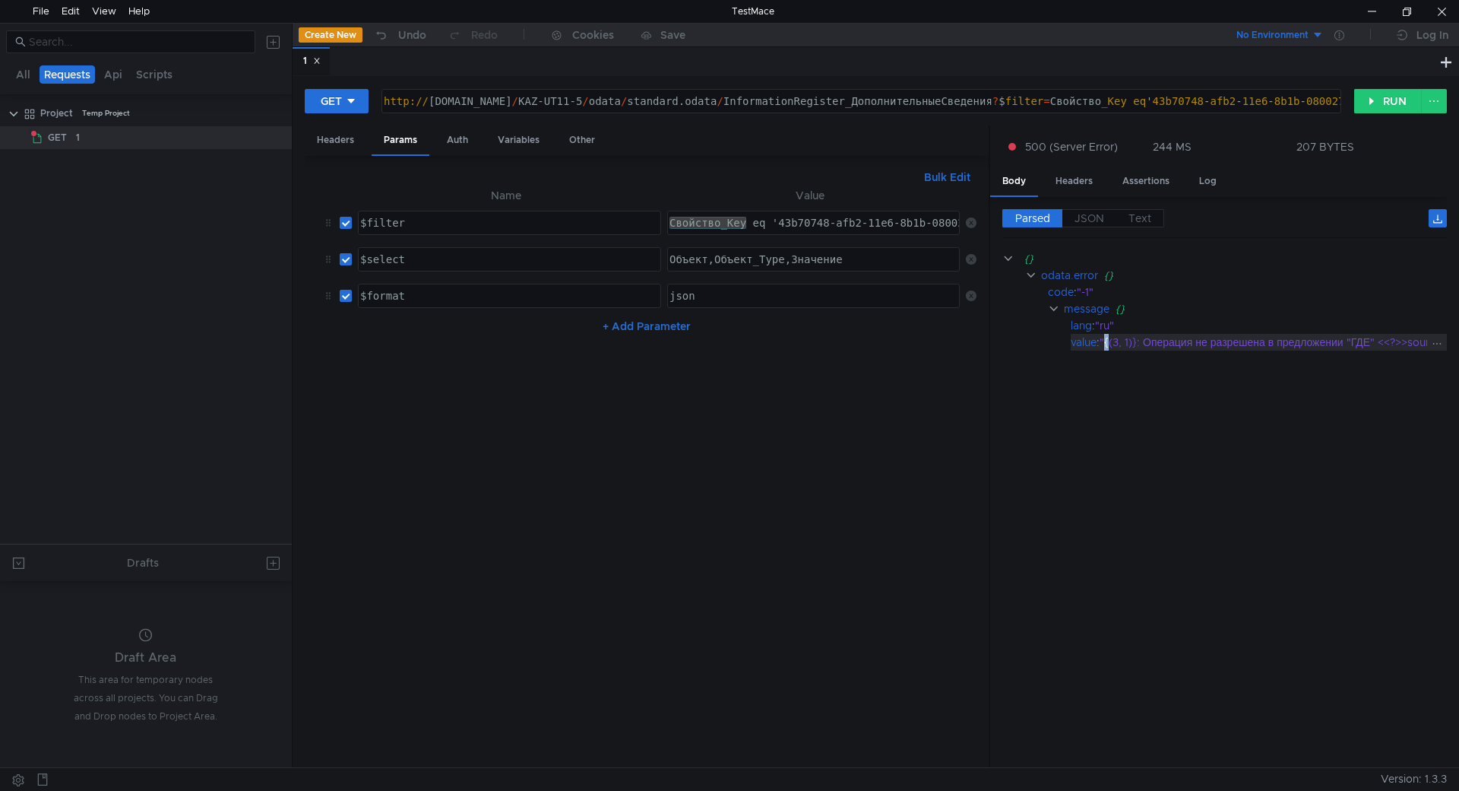
click at [1108, 336] on div ""{(3, 1)}: Операция не разрешена в предложении "ГДЕ" <<?>>sourceAlias.Свойство"" at bounding box center [1311, 342] width 423 height 17
click at [1088, 343] on div "value" at bounding box center [1084, 342] width 26 height 17
